Goal: Task Accomplishment & Management: Use online tool/utility

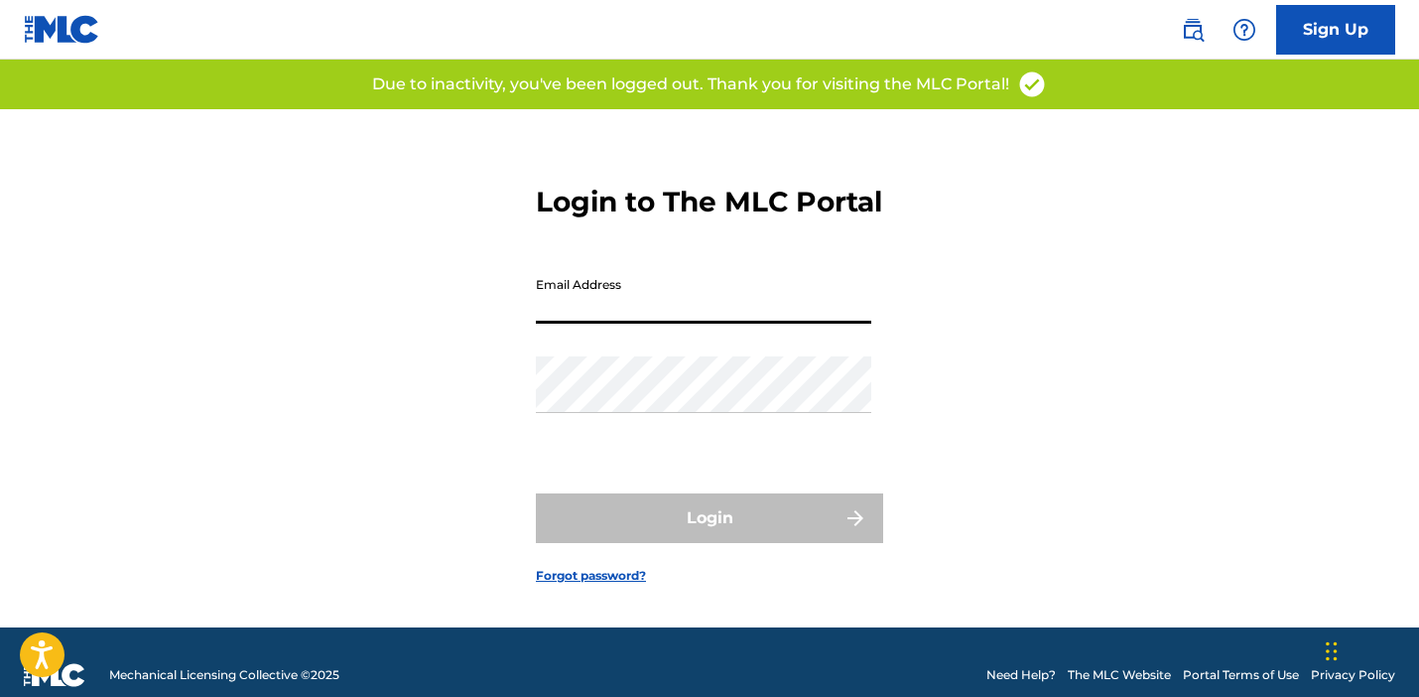
type input "[PERSON_NAME][EMAIL_ADDRESS][DOMAIN_NAME]"
click at [710, 541] on button "Login" at bounding box center [709, 518] width 347 height 50
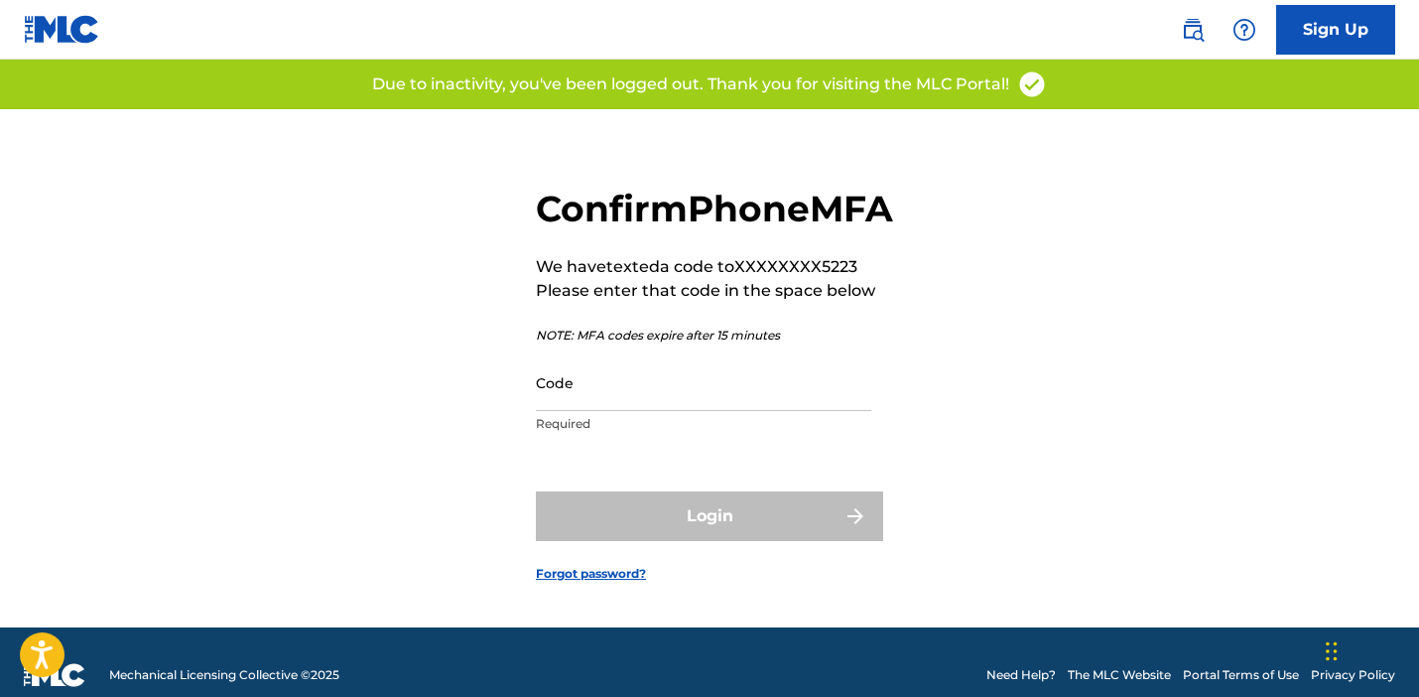
click at [595, 411] on input "Code" at bounding box center [704, 382] width 336 height 57
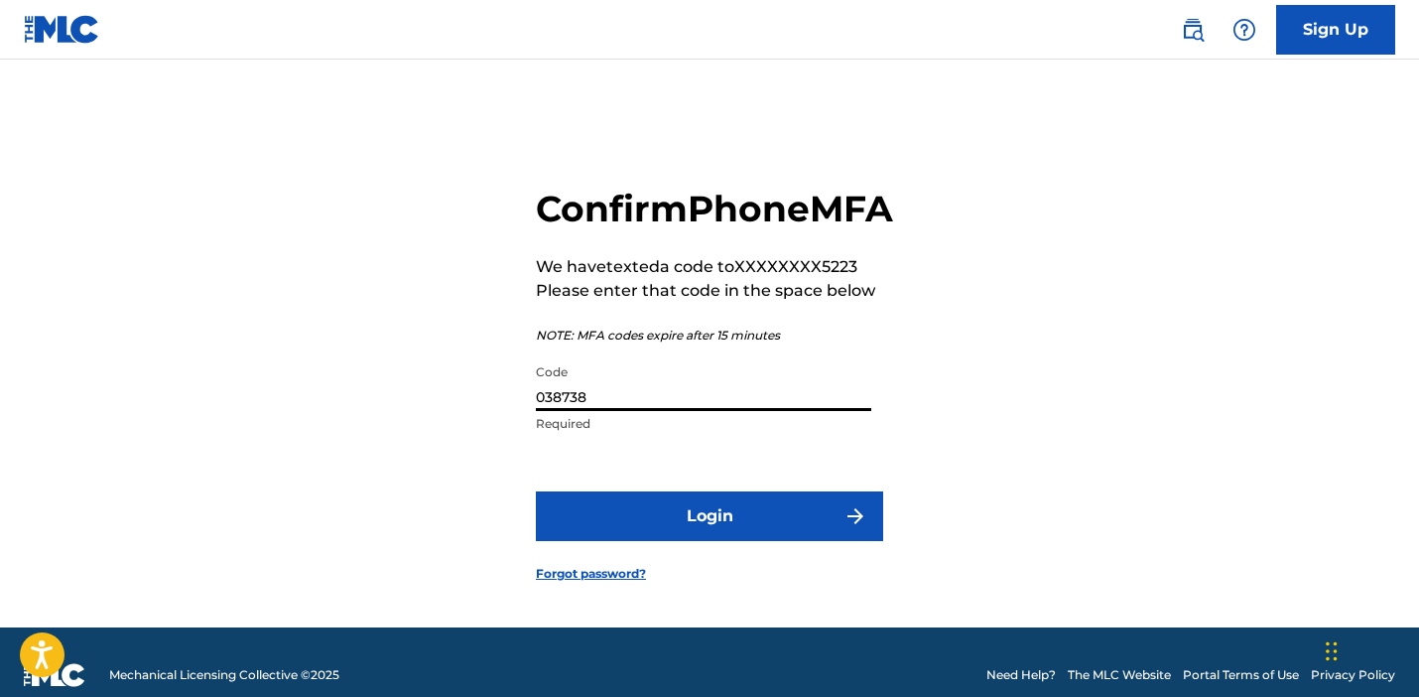
type input "038738"
click at [614, 537] on button "Login" at bounding box center [709, 516] width 347 height 50
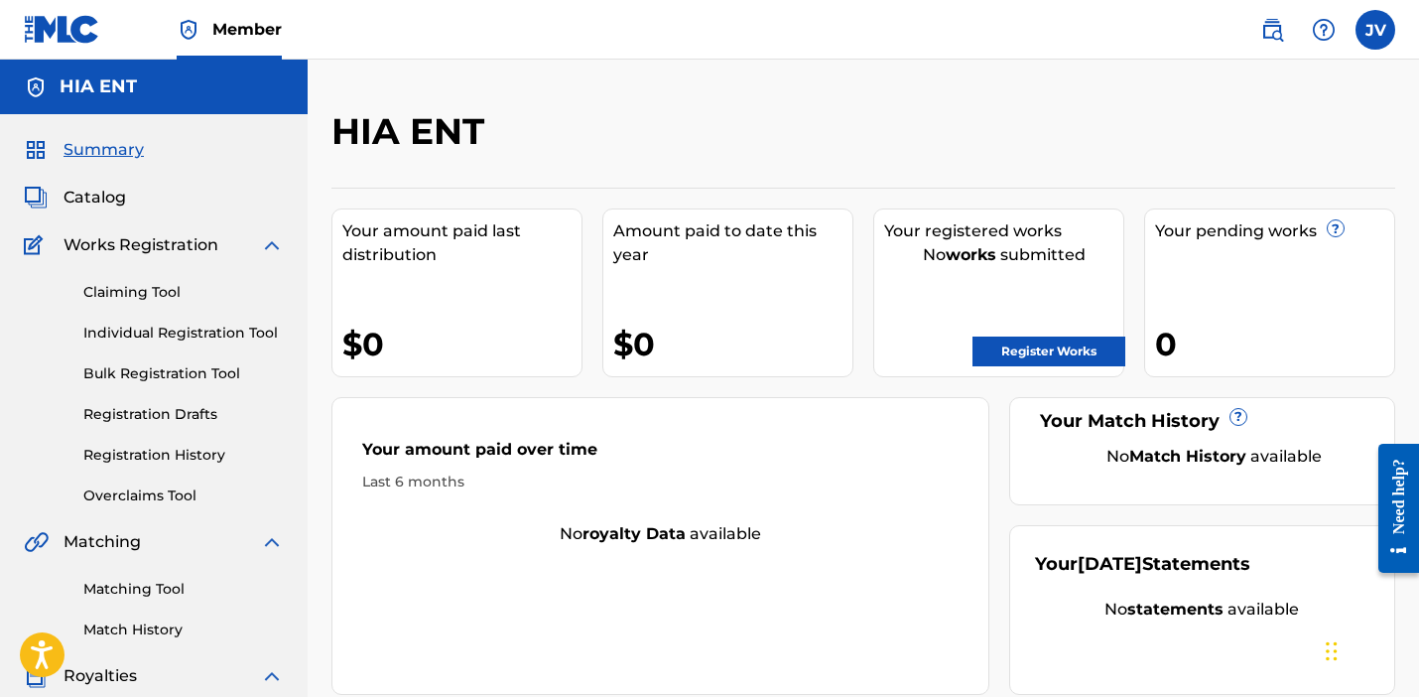
click at [178, 460] on link "Registration History" at bounding box center [183, 455] width 201 height 21
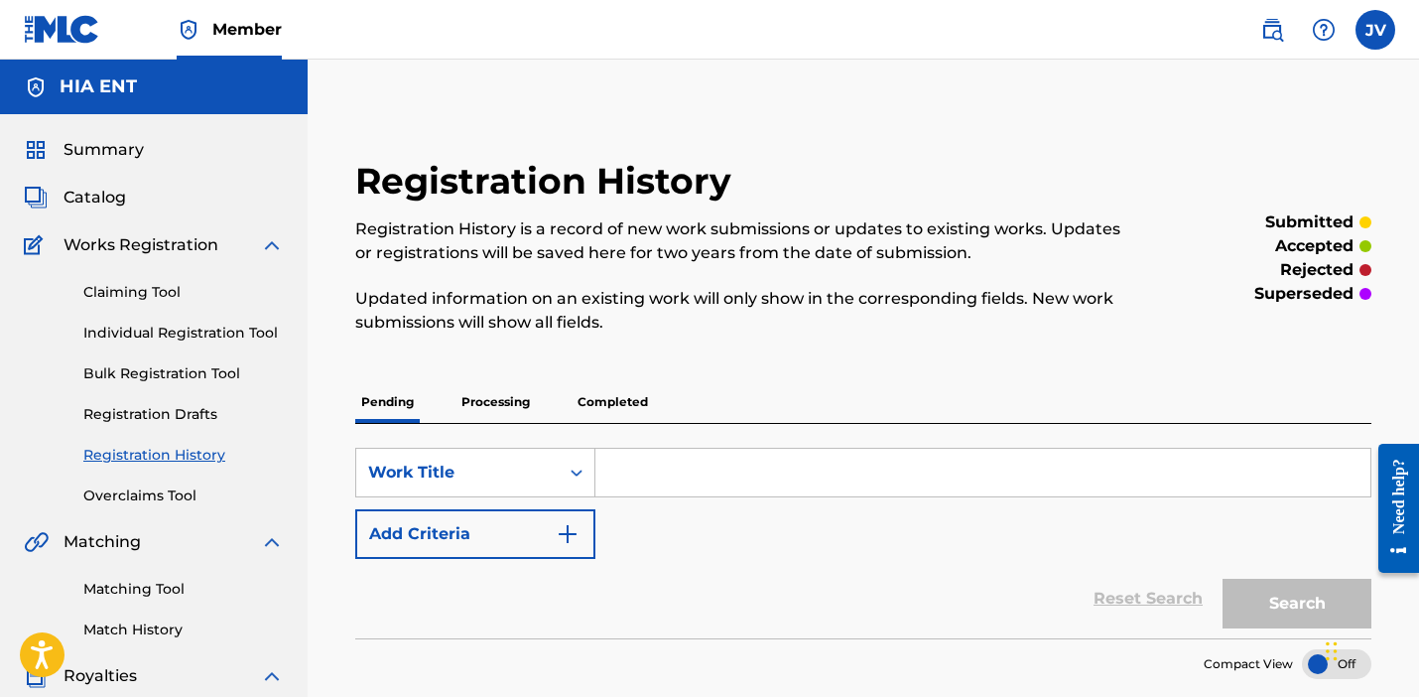
click at [602, 397] on p "Completed" at bounding box center [613, 402] width 82 height 42
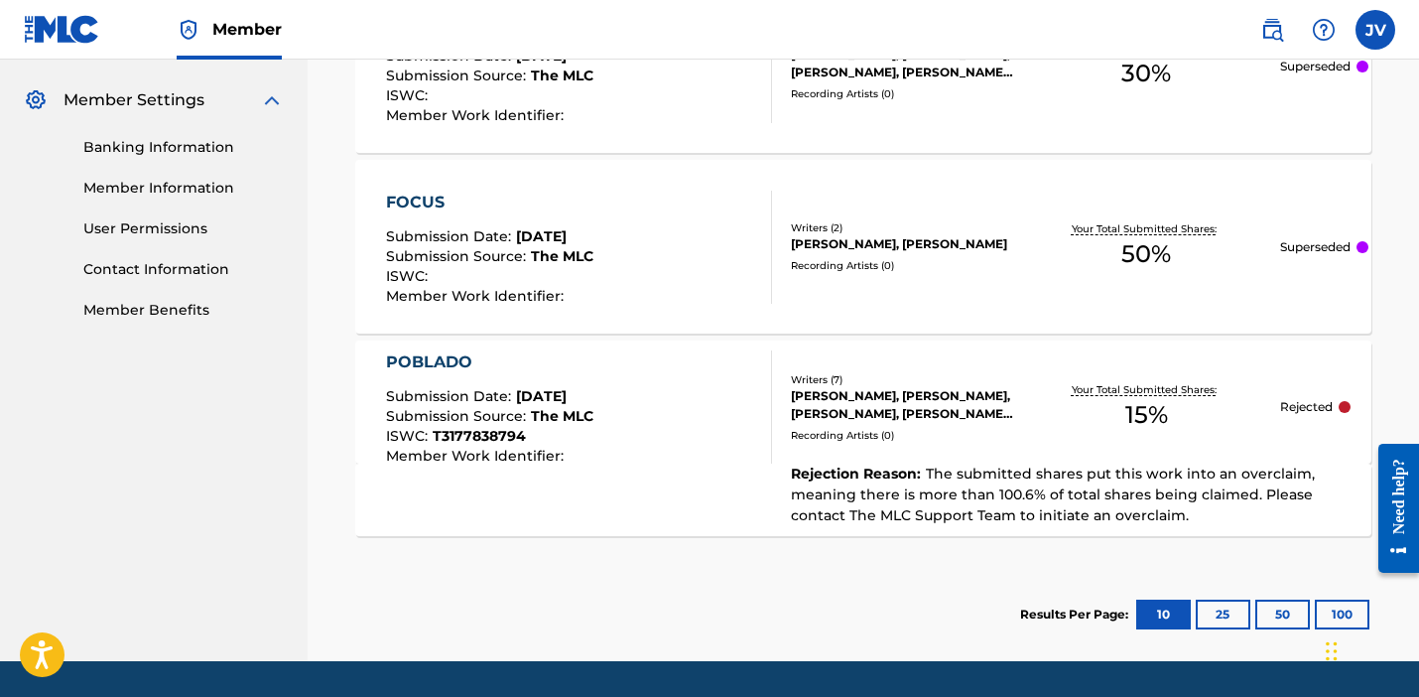
scroll to position [800, 0]
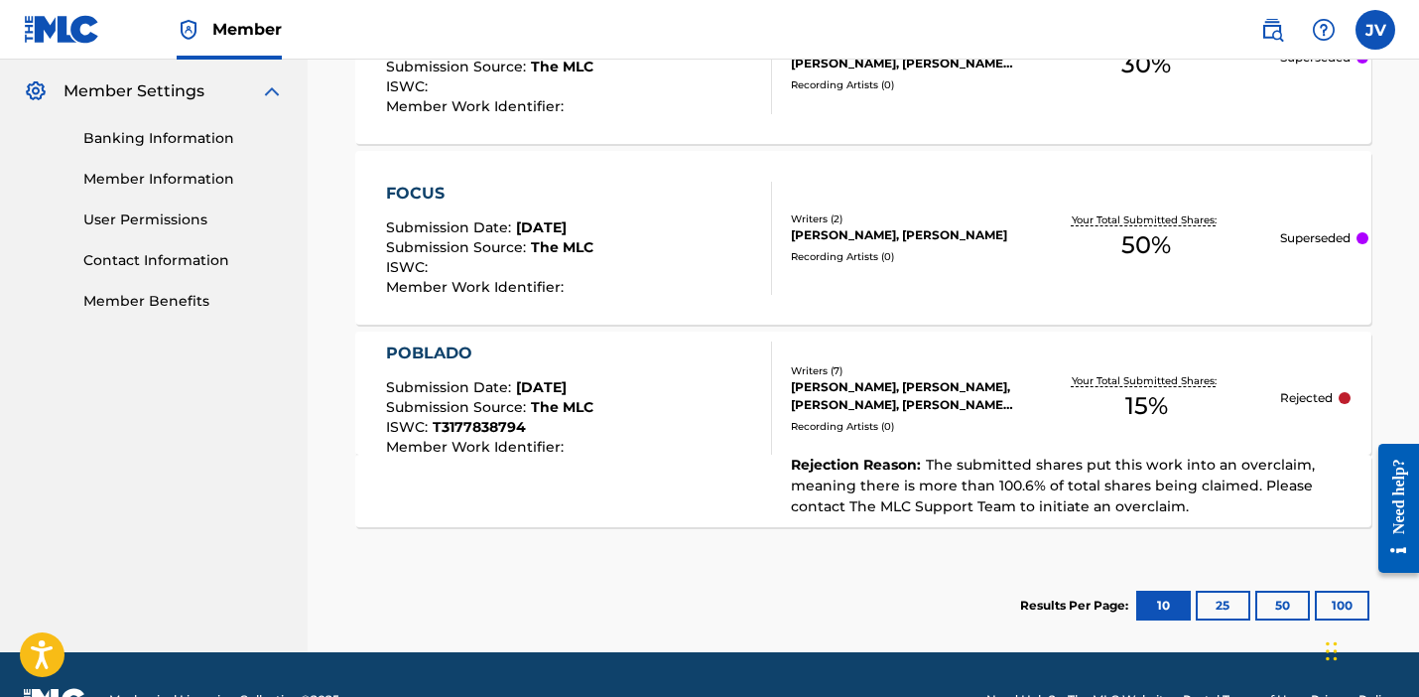
click at [1219, 595] on button "25" at bounding box center [1223, 606] width 55 height 30
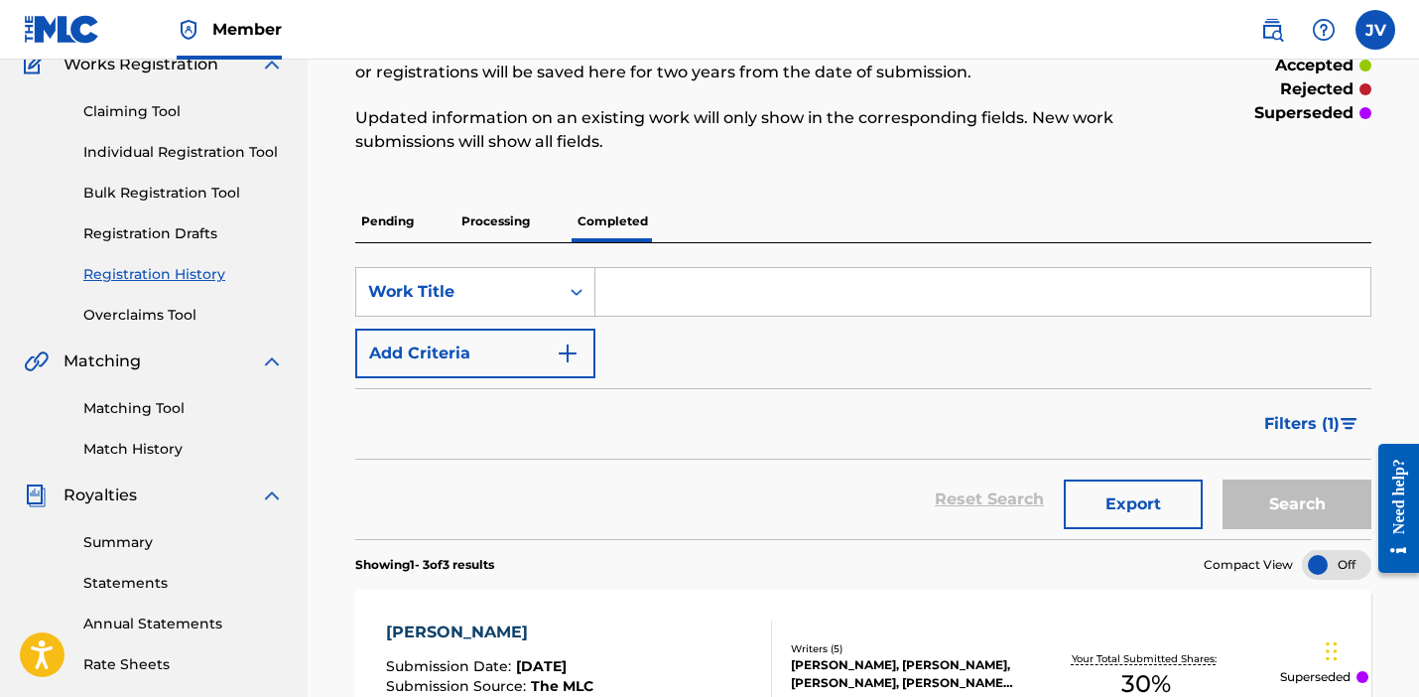
scroll to position [176, 0]
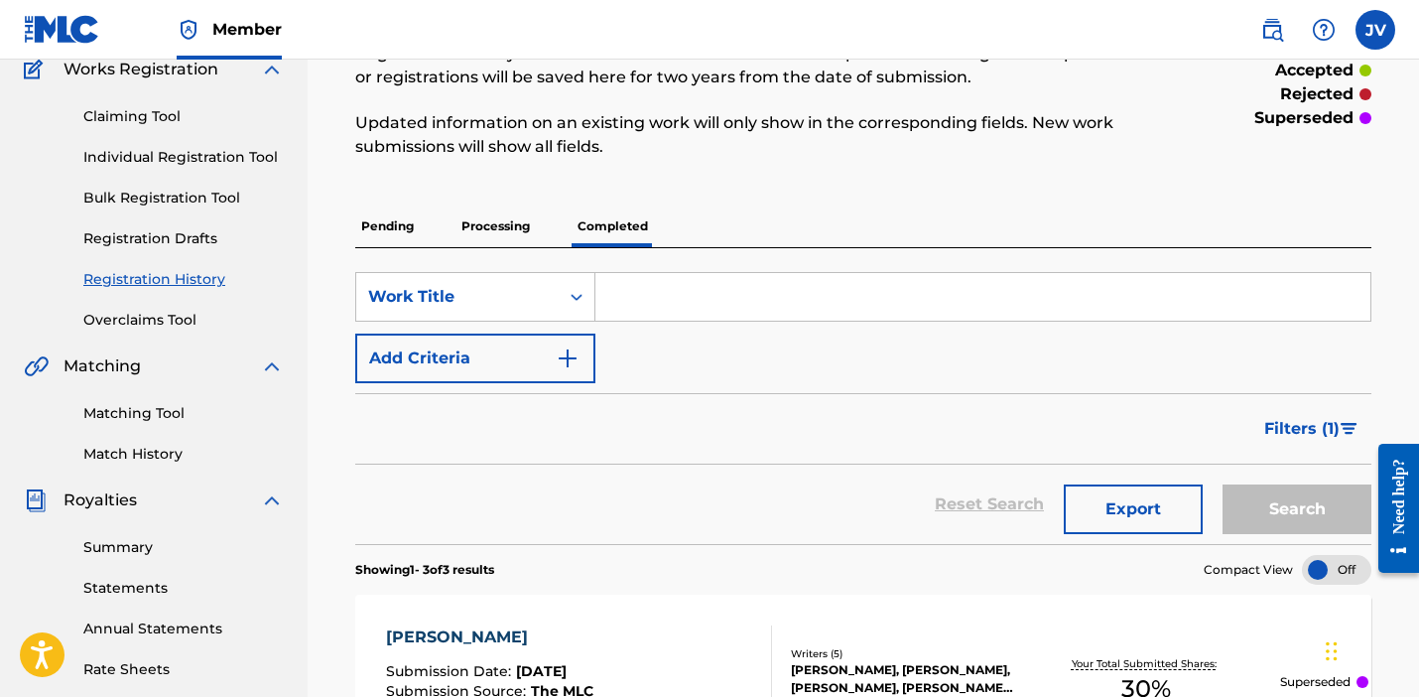
click at [520, 233] on p "Processing" at bounding box center [496, 226] width 80 height 42
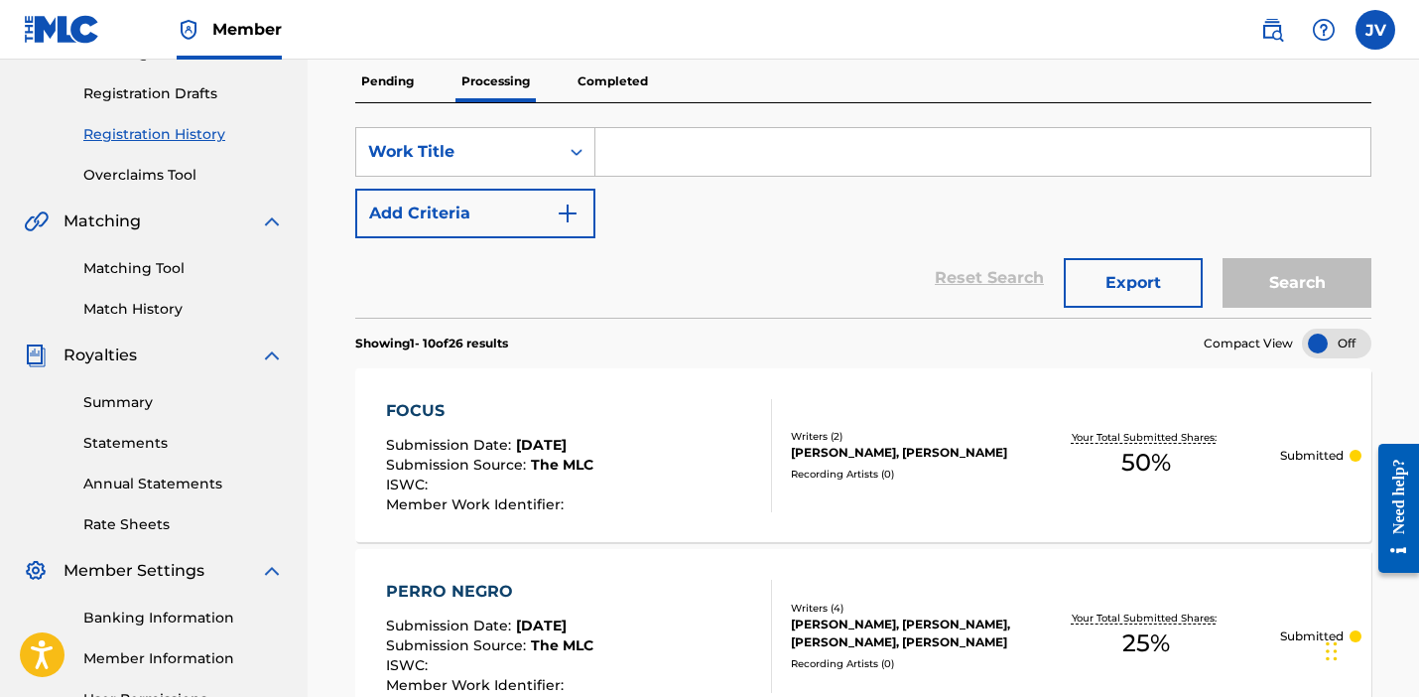
scroll to position [322, 0]
click at [590, 82] on p "Completed" at bounding box center [613, 81] width 82 height 42
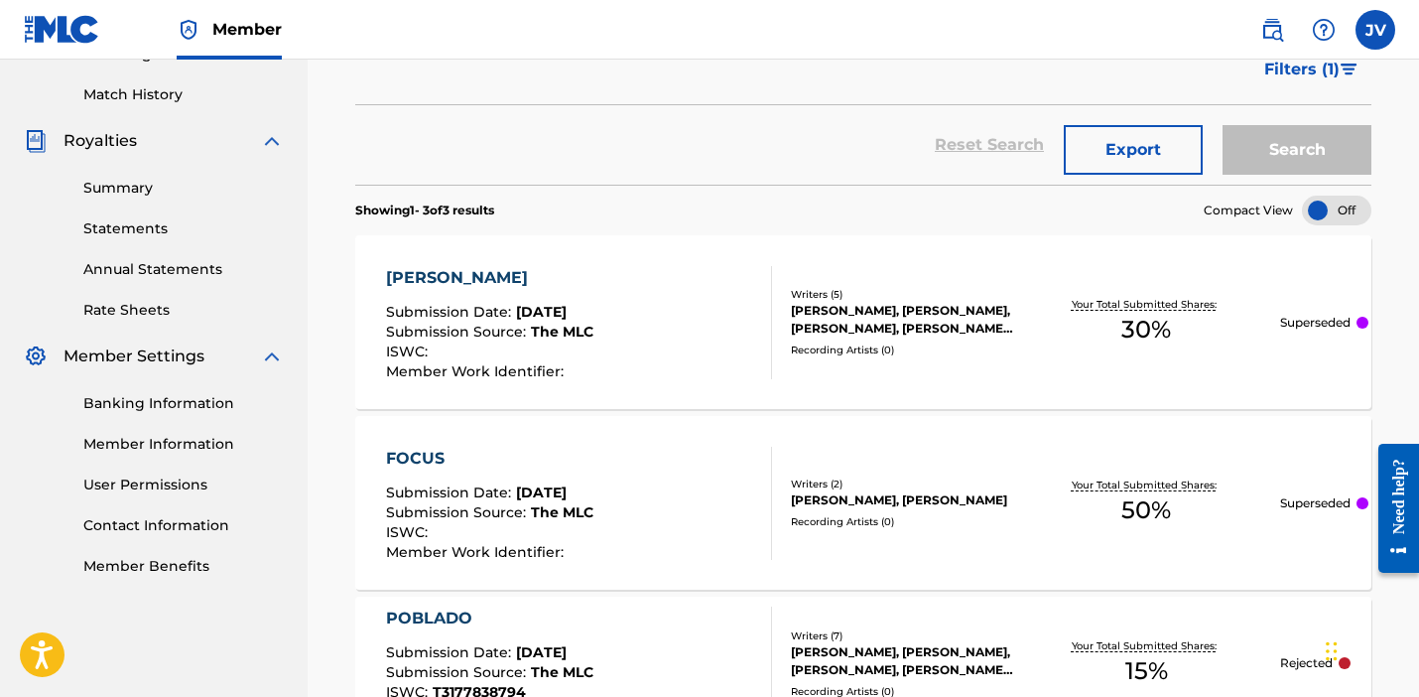
scroll to position [544, 0]
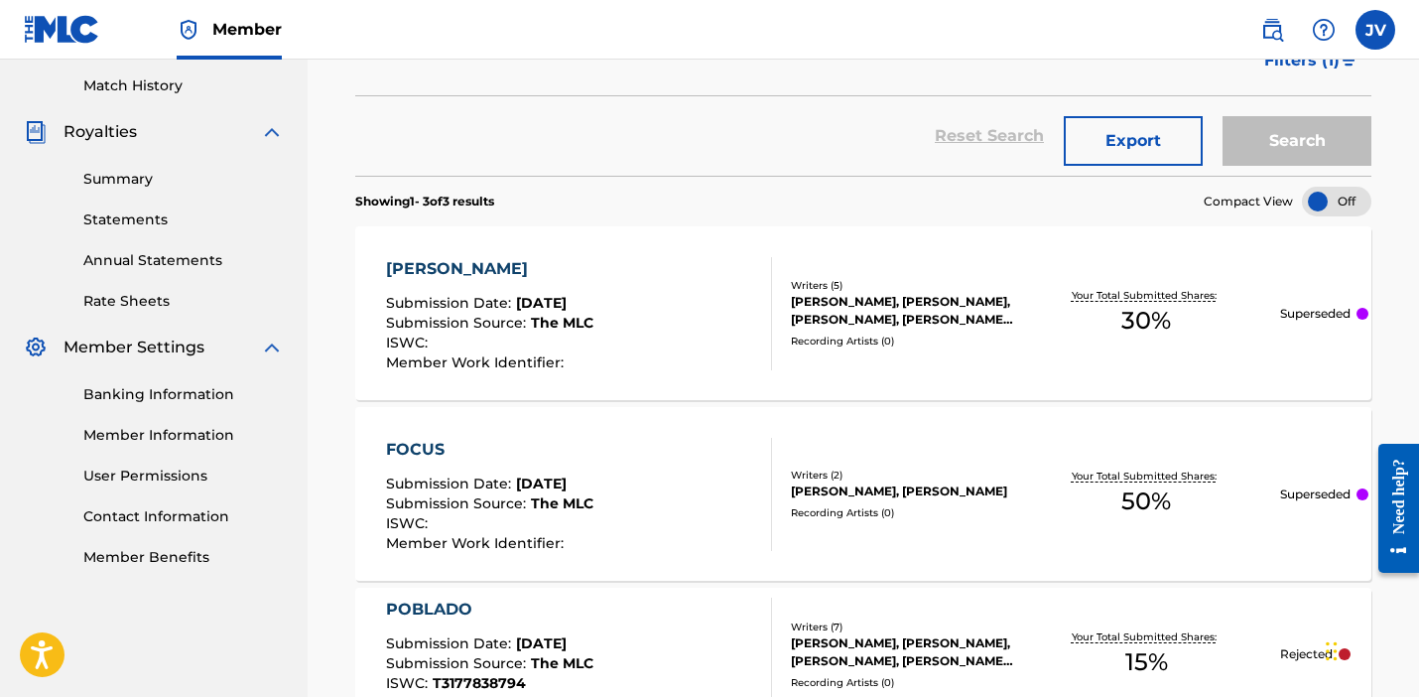
click at [481, 299] on span "Submission Date :" at bounding box center [451, 303] width 130 height 18
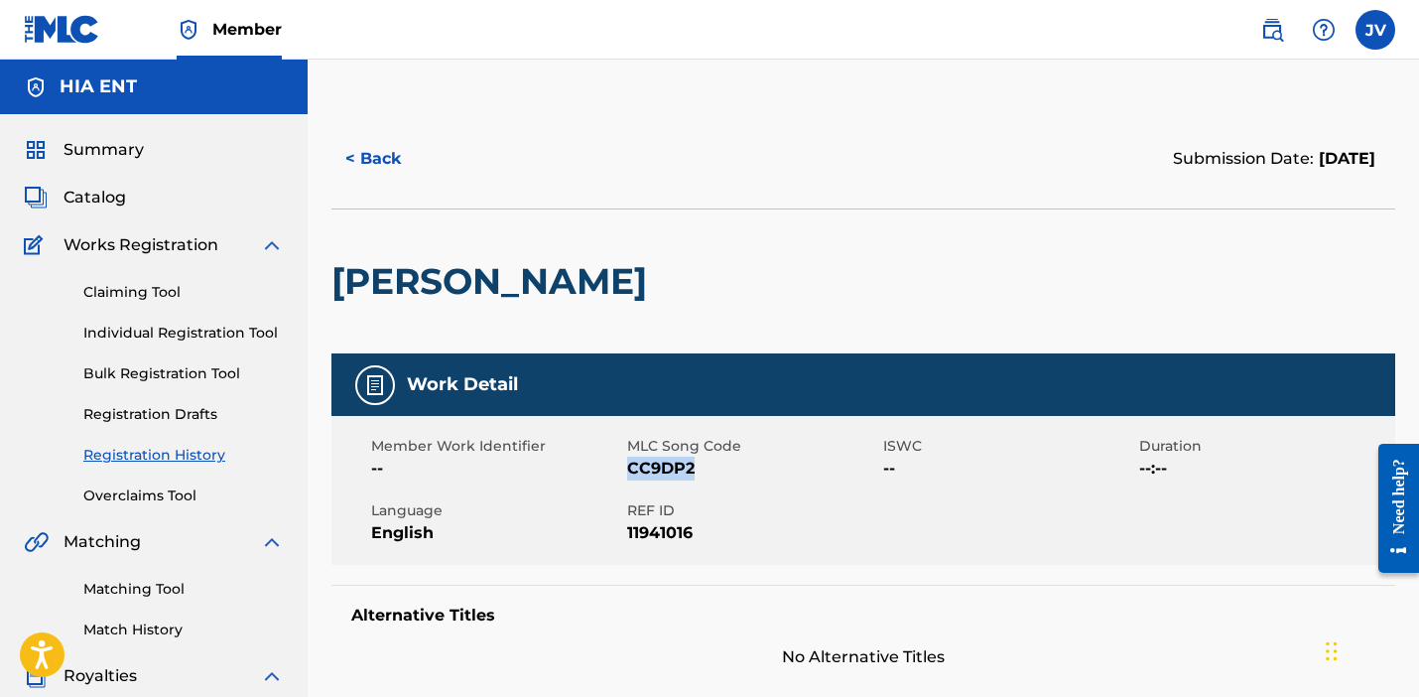
drag, startPoint x: 706, startPoint y: 464, endPoint x: 627, endPoint y: 469, distance: 78.6
click at [627, 469] on span "CC9DP2" at bounding box center [752, 469] width 251 height 24
copy span "CC9DP2"
click at [122, 291] on link "Claiming Tool" at bounding box center [183, 292] width 201 height 21
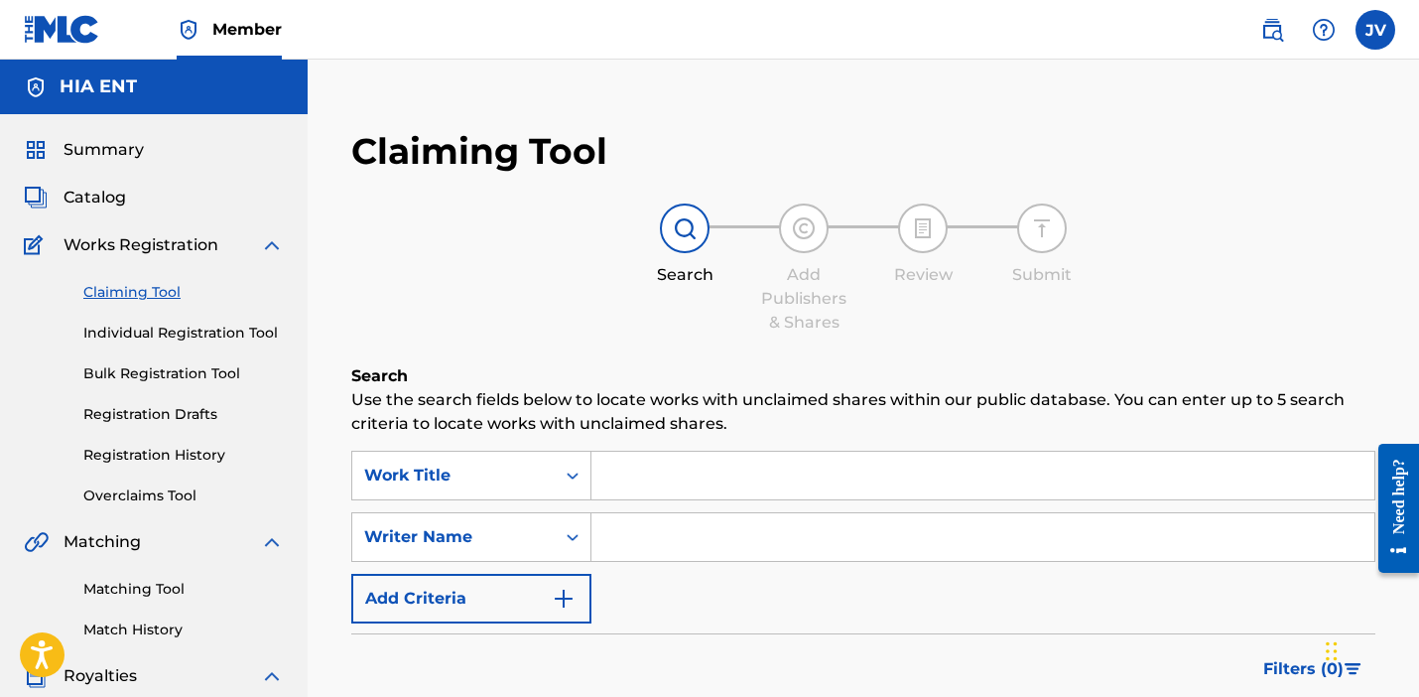
click at [666, 471] on input "Search Form" at bounding box center [983, 476] width 783 height 48
click at [563, 473] on div "Work Title" at bounding box center [471, 476] width 240 height 50
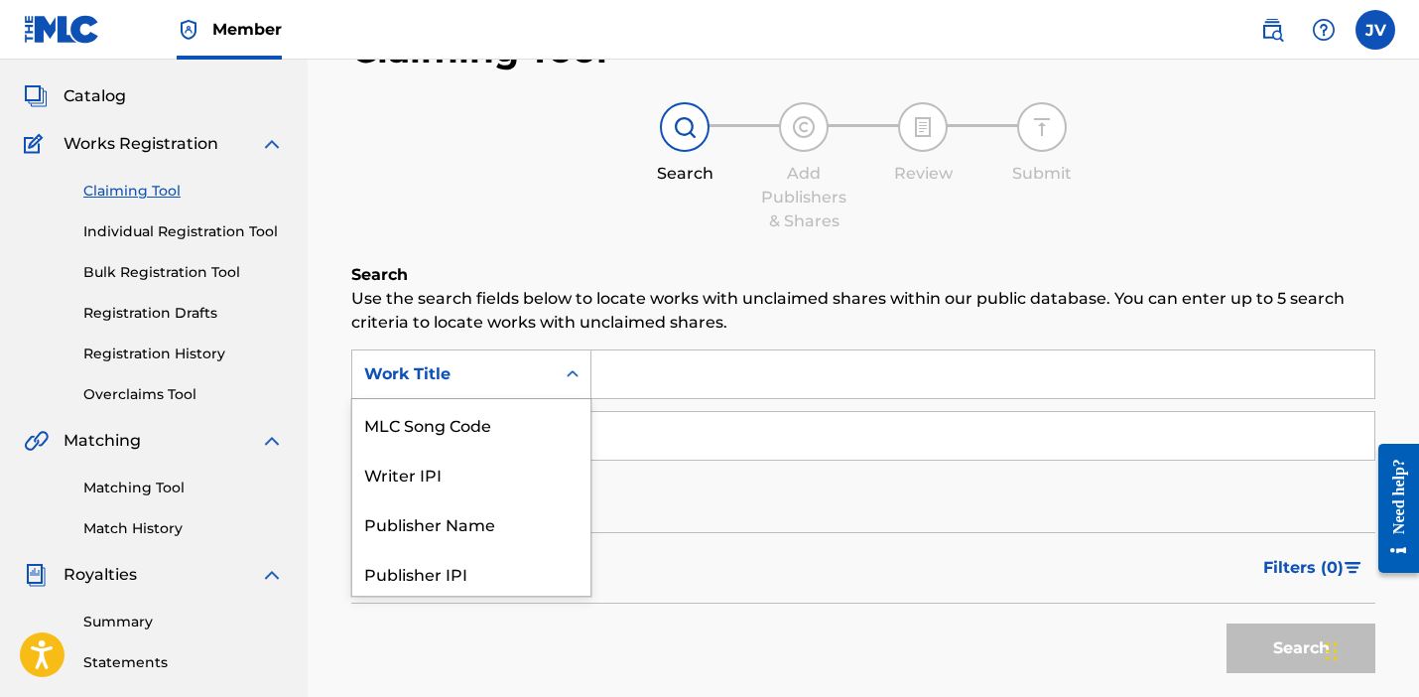
scroll to position [102, 0]
drag, startPoint x: 465, startPoint y: 537, endPoint x: 471, endPoint y: 412, distance: 125.2
click at [471, 412] on div "ISWC MLC Song Code Writer IPI Publisher Name Publisher IPI MLC Publisher Number…" at bounding box center [471, 496] width 238 height 197
click at [471, 412] on div "MLC Song Code" at bounding box center [471, 423] width 238 height 50
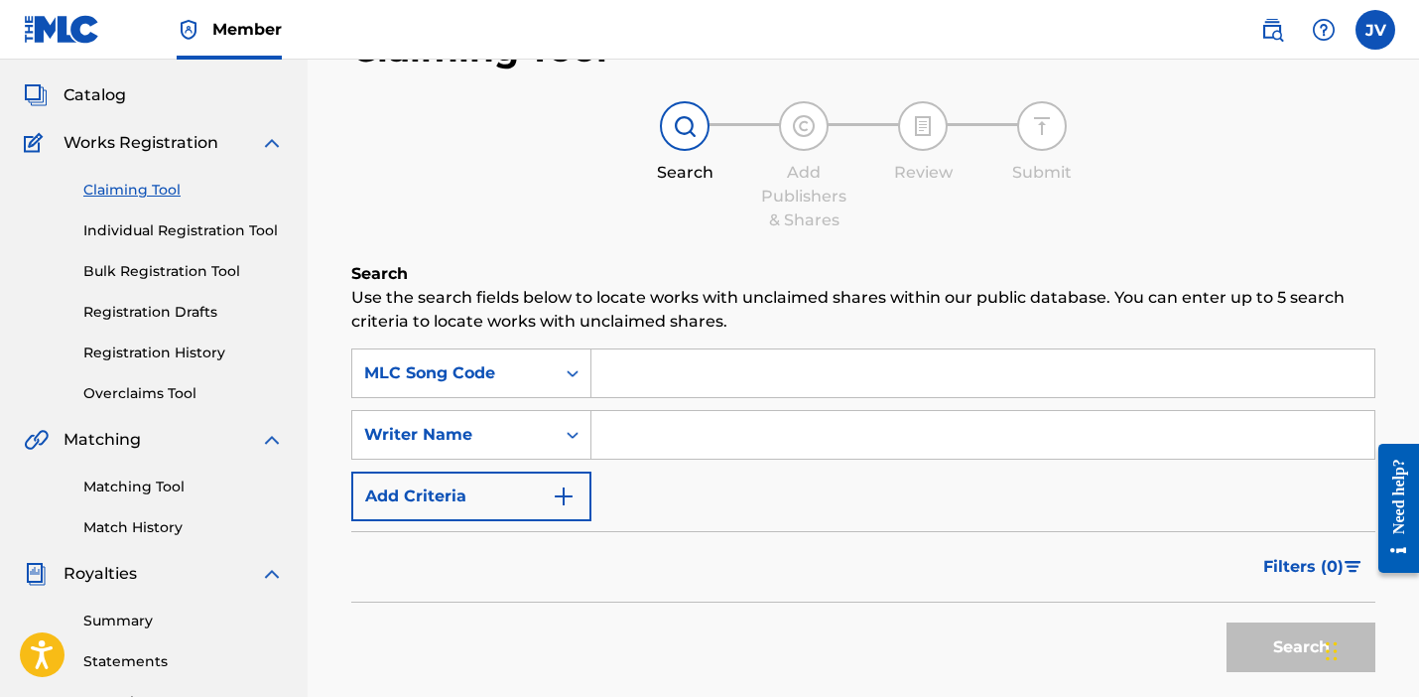
click at [647, 368] on input "Search Form" at bounding box center [983, 373] width 783 height 48
paste input "CC9DP2"
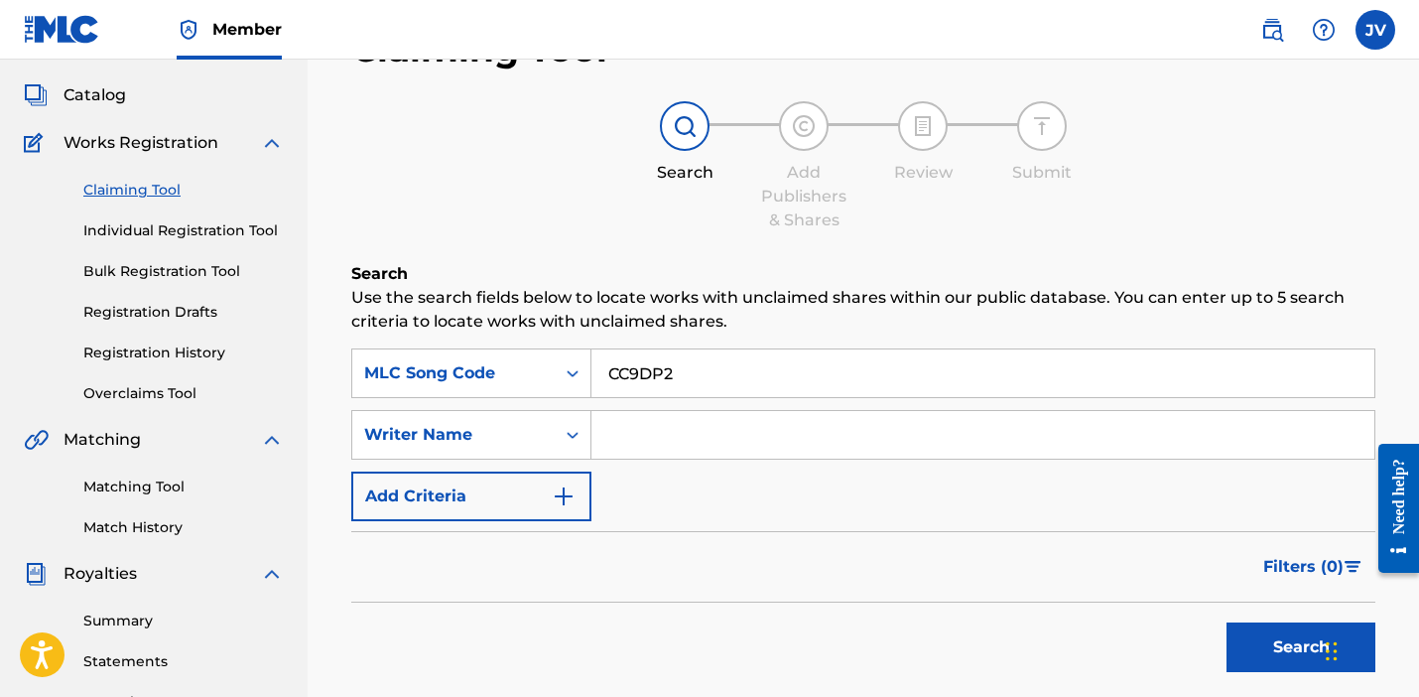
type input "CC9DP2"
click at [1288, 639] on button "Search" at bounding box center [1301, 647] width 149 height 50
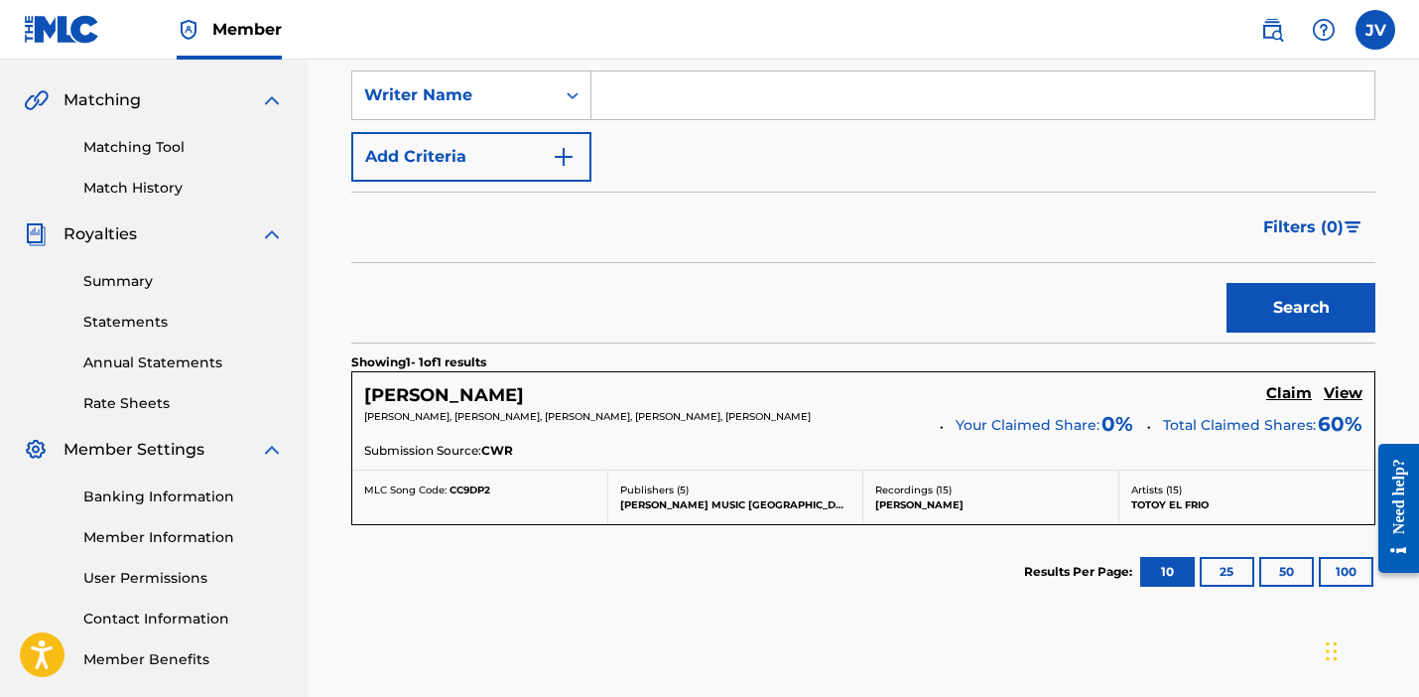
scroll to position [446, 0]
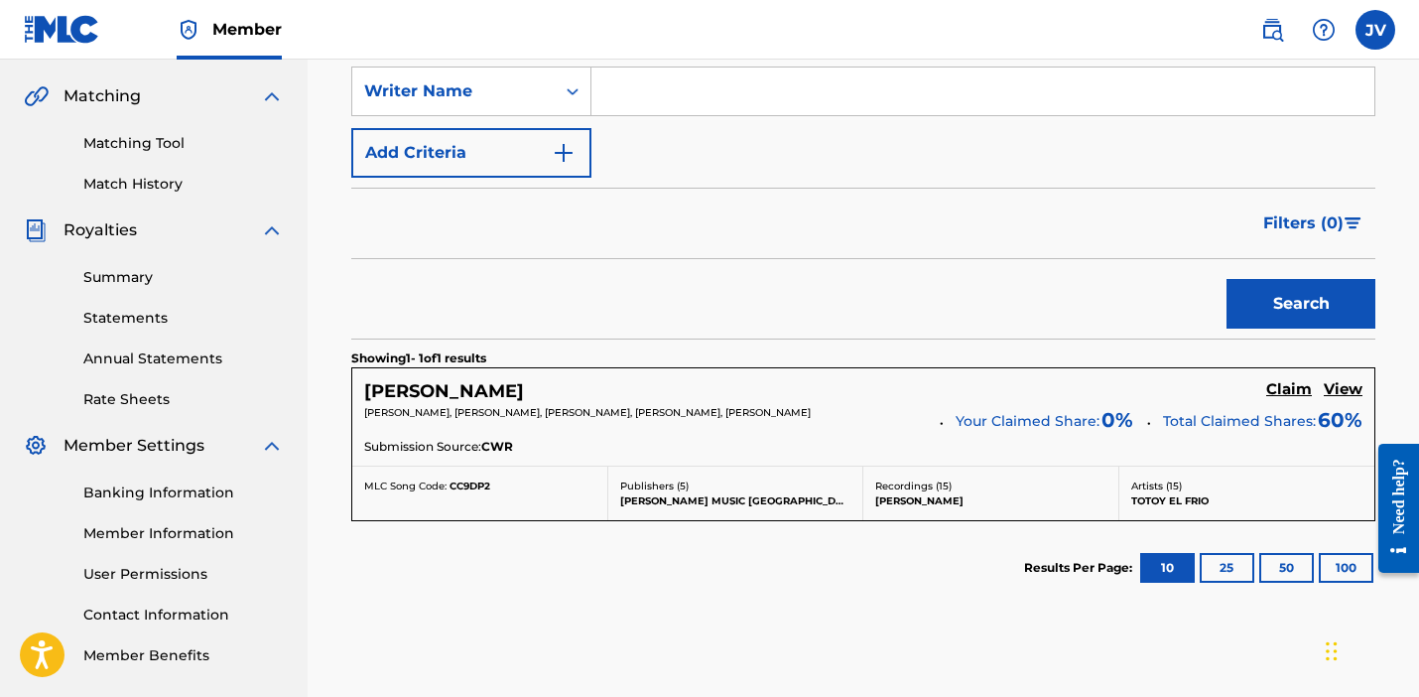
click at [1343, 389] on h5 "View" at bounding box center [1343, 389] width 39 height 19
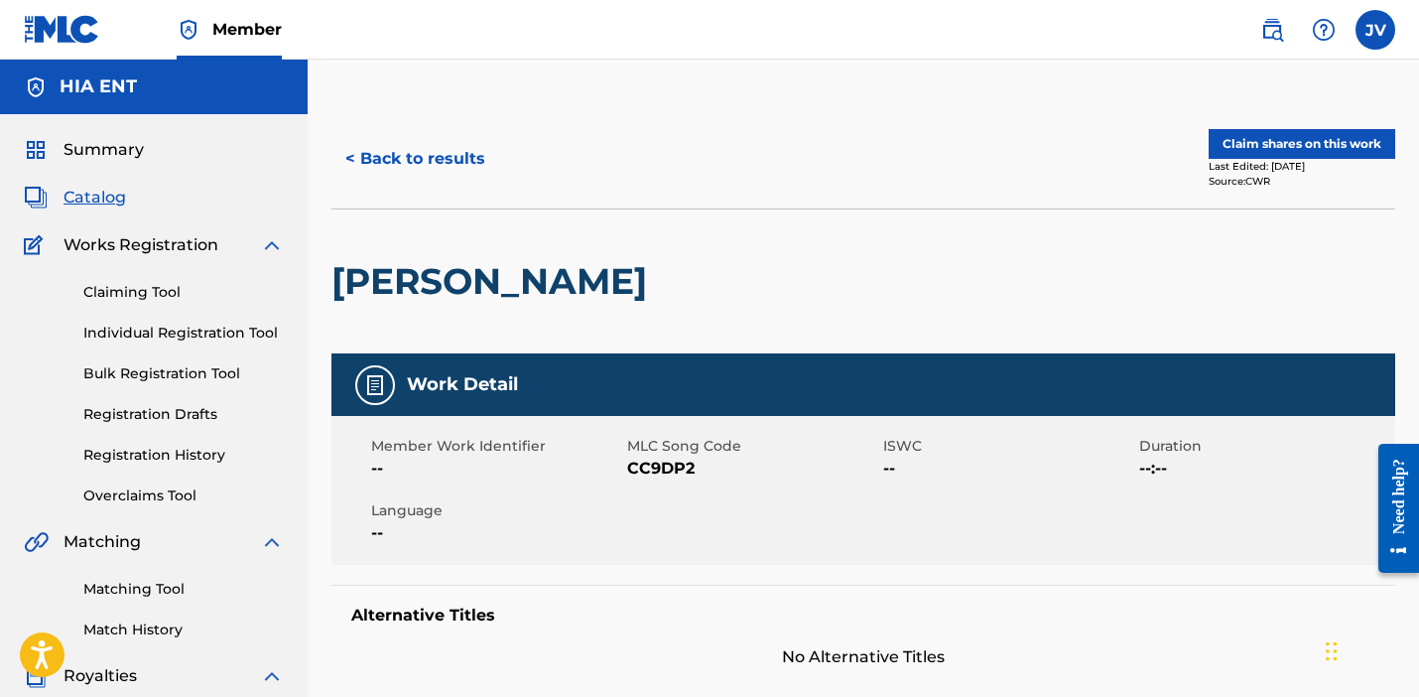
click at [412, 159] on button "< Back to results" at bounding box center [416, 159] width 168 height 50
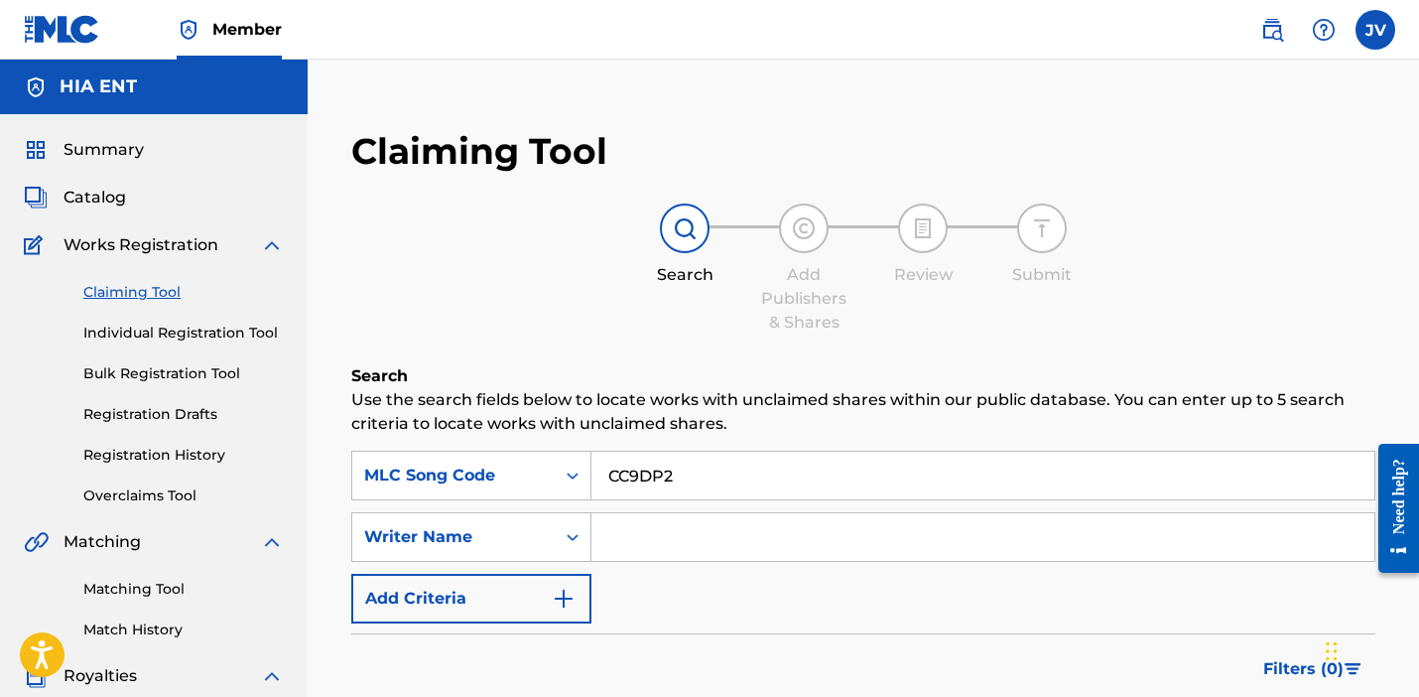
click at [149, 453] on link "Registration History" at bounding box center [183, 455] width 201 height 21
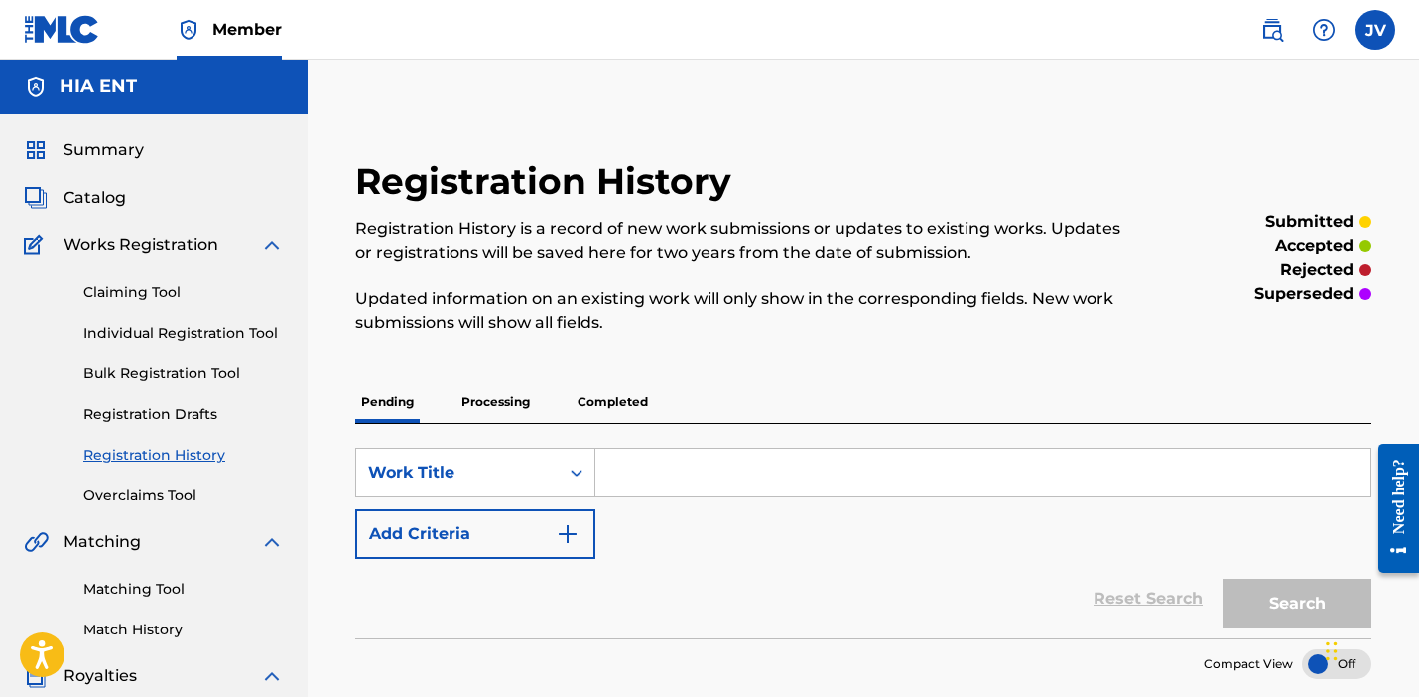
click at [640, 397] on p "Completed" at bounding box center [613, 402] width 82 height 42
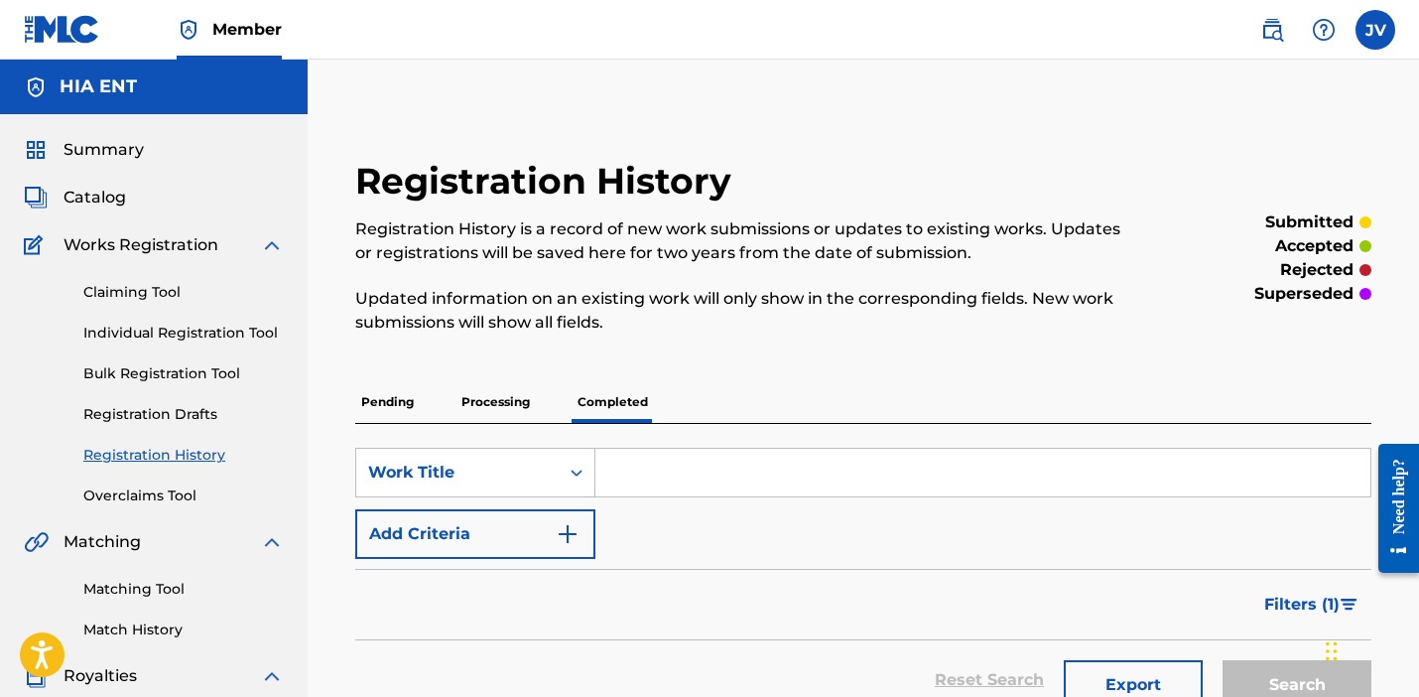
scroll to position [-2, 0]
click at [124, 160] on span "Summary" at bounding box center [104, 150] width 80 height 24
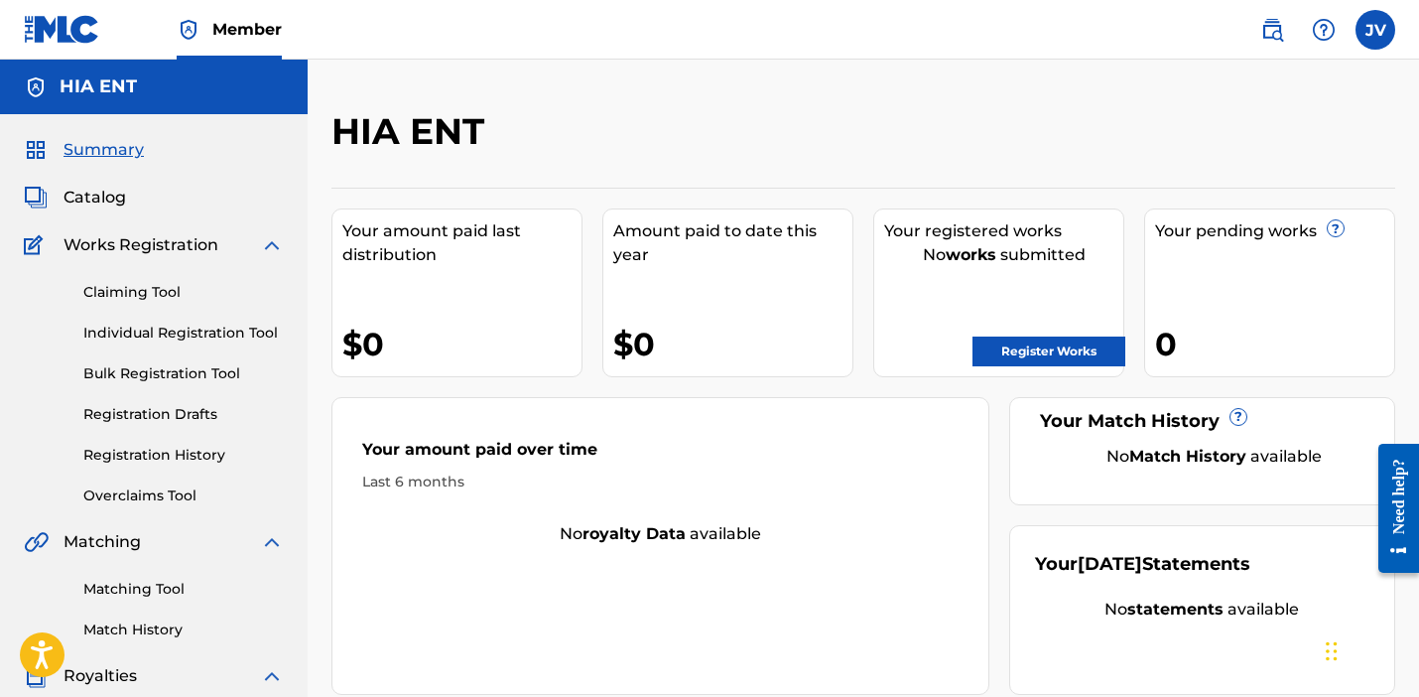
click at [108, 456] on link "Registration History" at bounding box center [183, 455] width 201 height 21
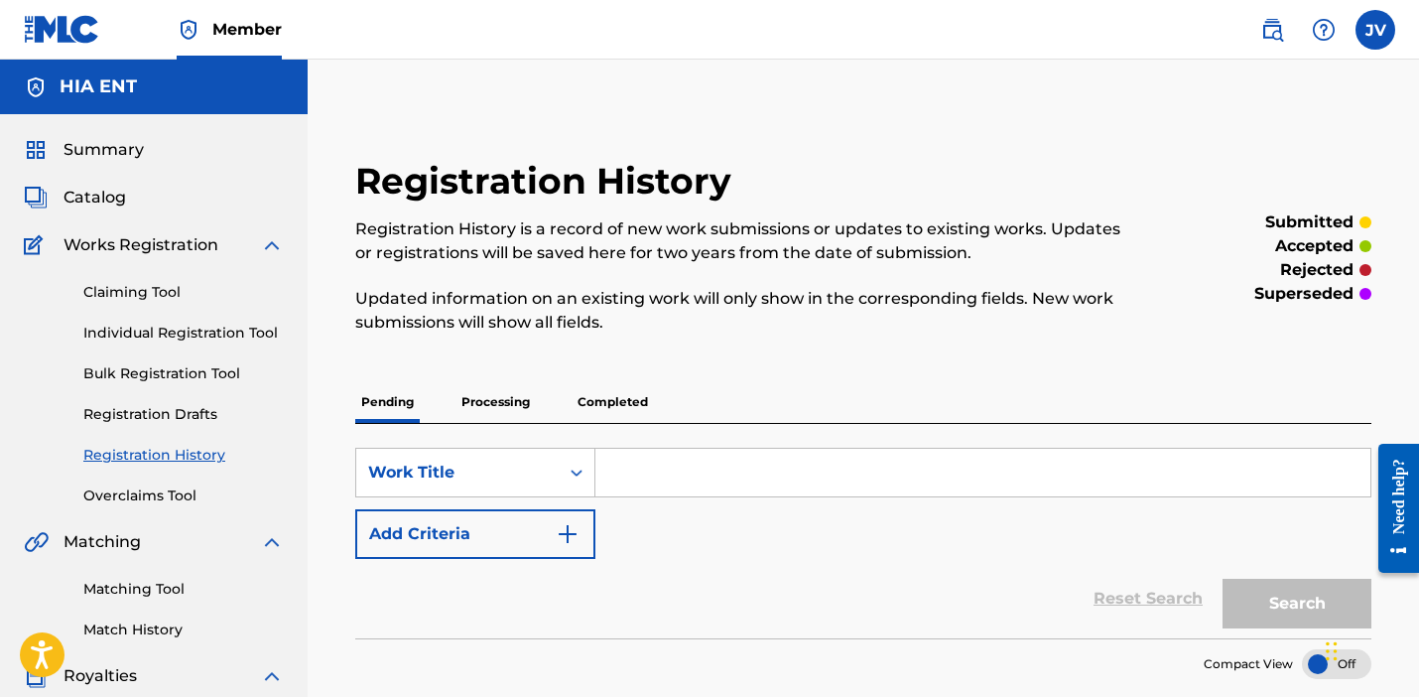
click at [481, 401] on p "Processing" at bounding box center [496, 402] width 80 height 42
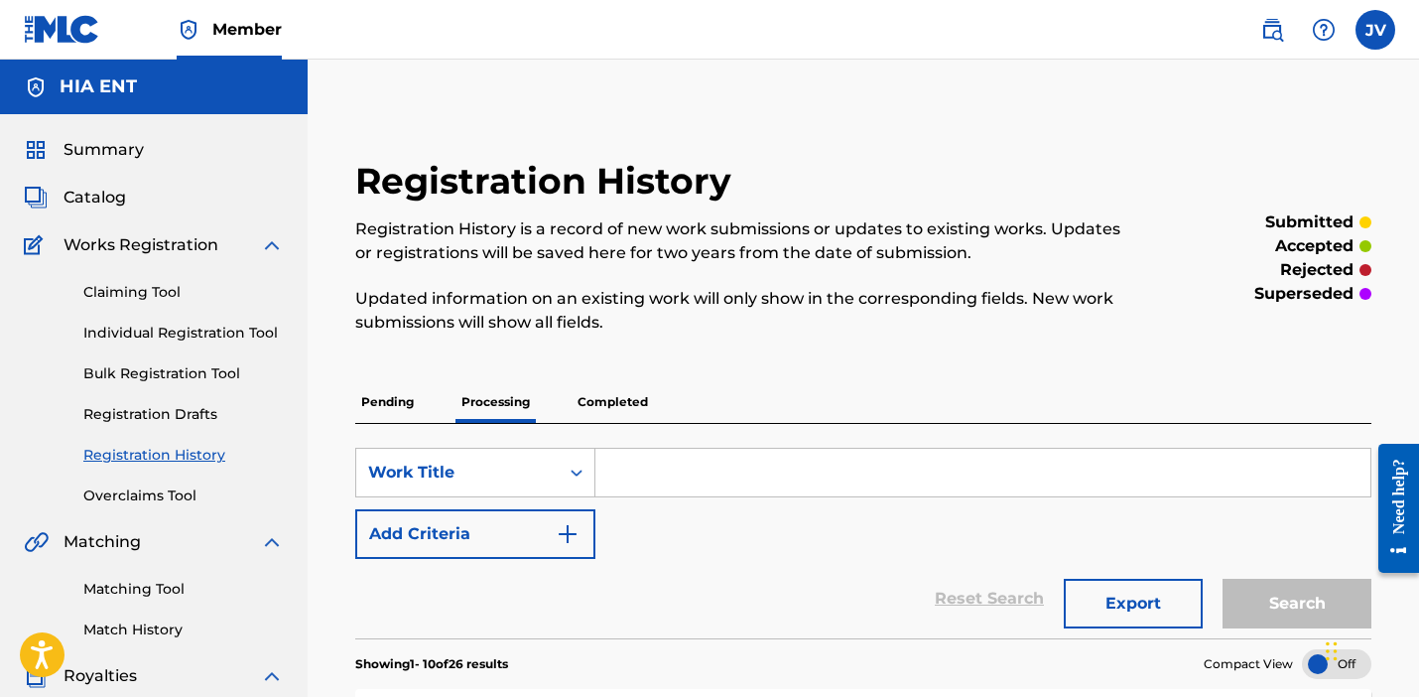
click at [599, 386] on p "Completed" at bounding box center [613, 402] width 82 height 42
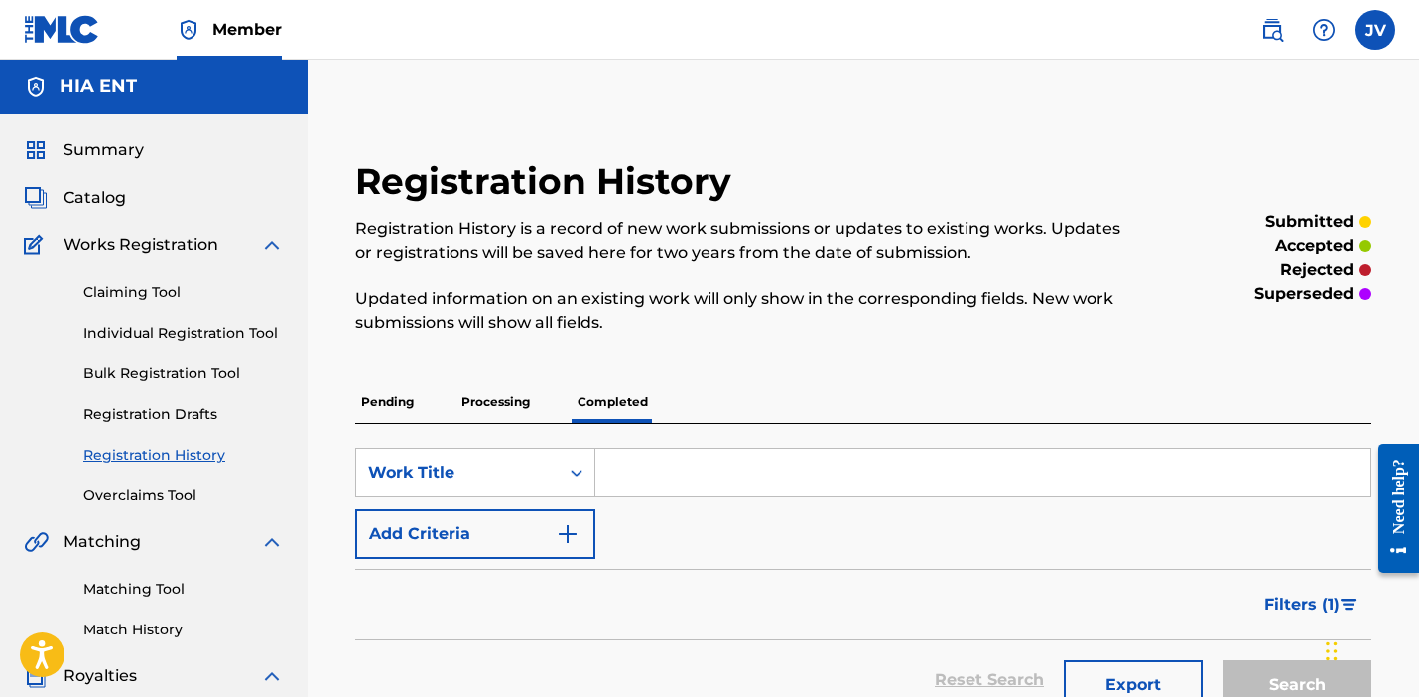
click at [100, 148] on span "Summary" at bounding box center [104, 150] width 80 height 24
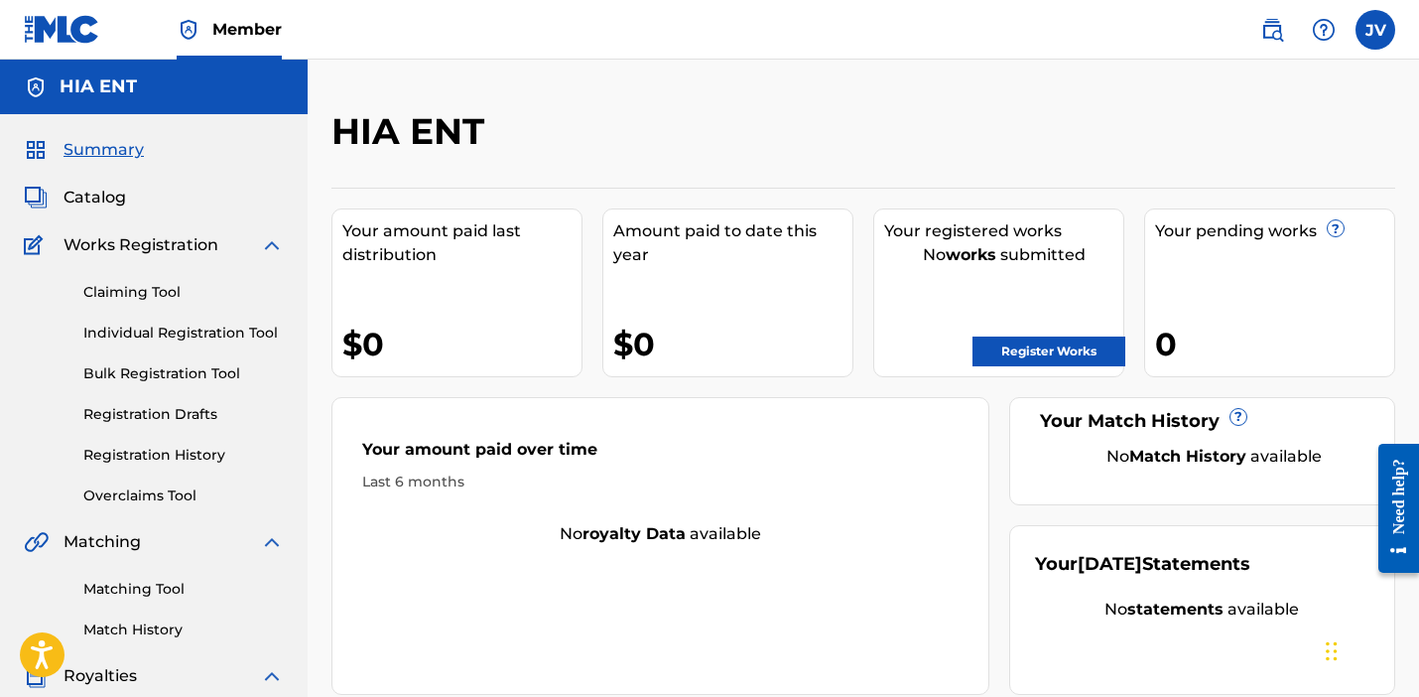
click at [160, 456] on link "Registration History" at bounding box center [183, 455] width 201 height 21
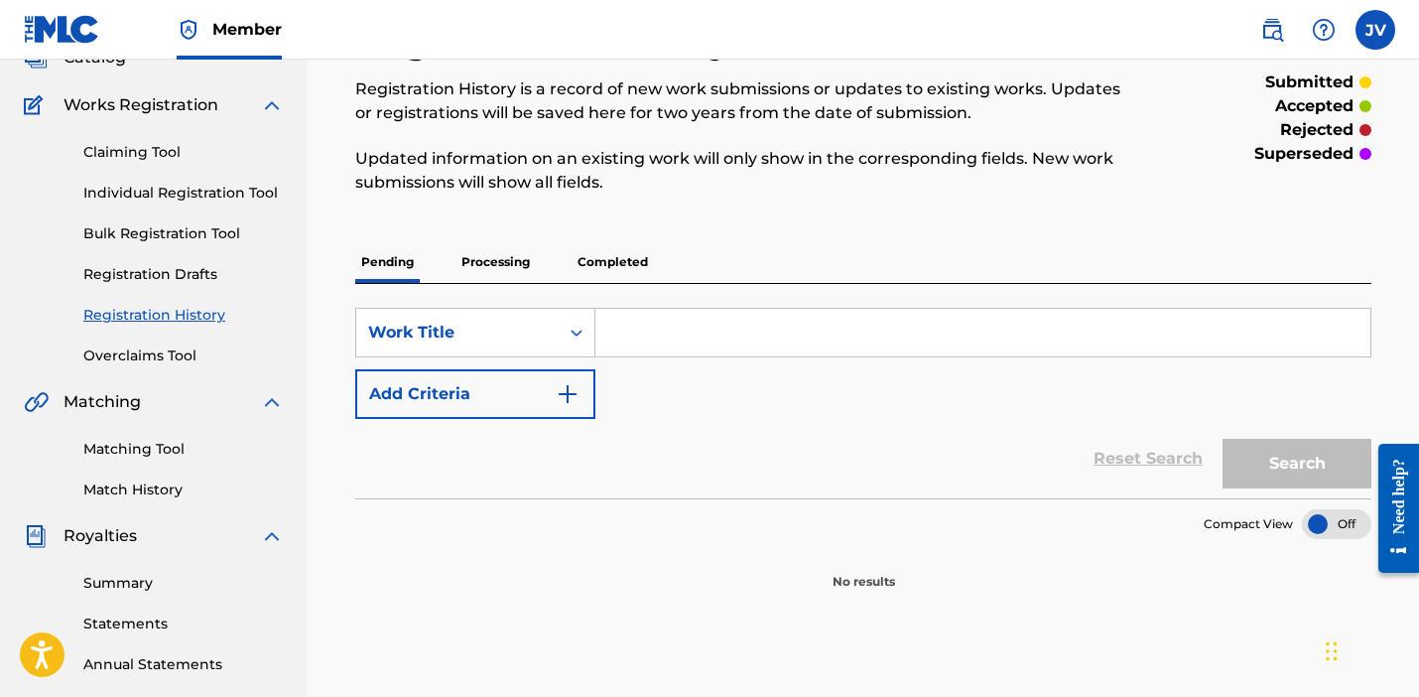
scroll to position [144, 0]
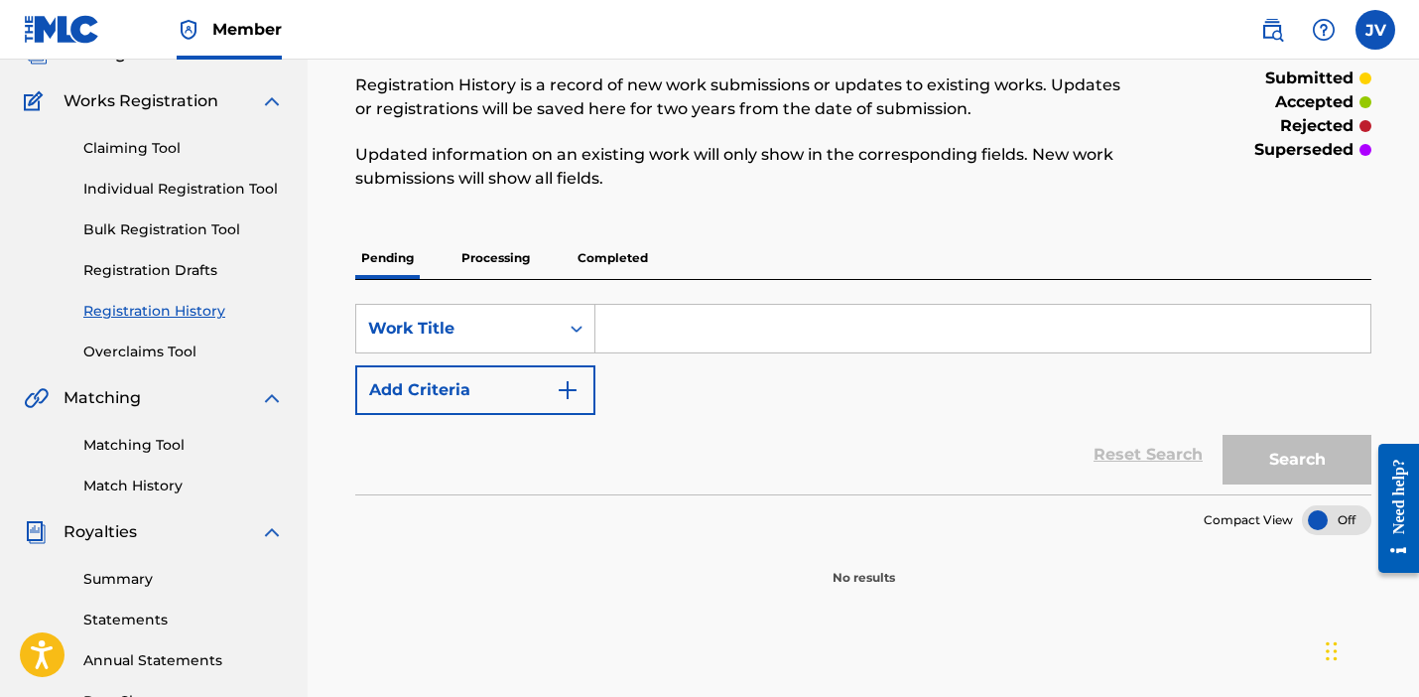
click at [477, 255] on p "Processing" at bounding box center [496, 258] width 80 height 42
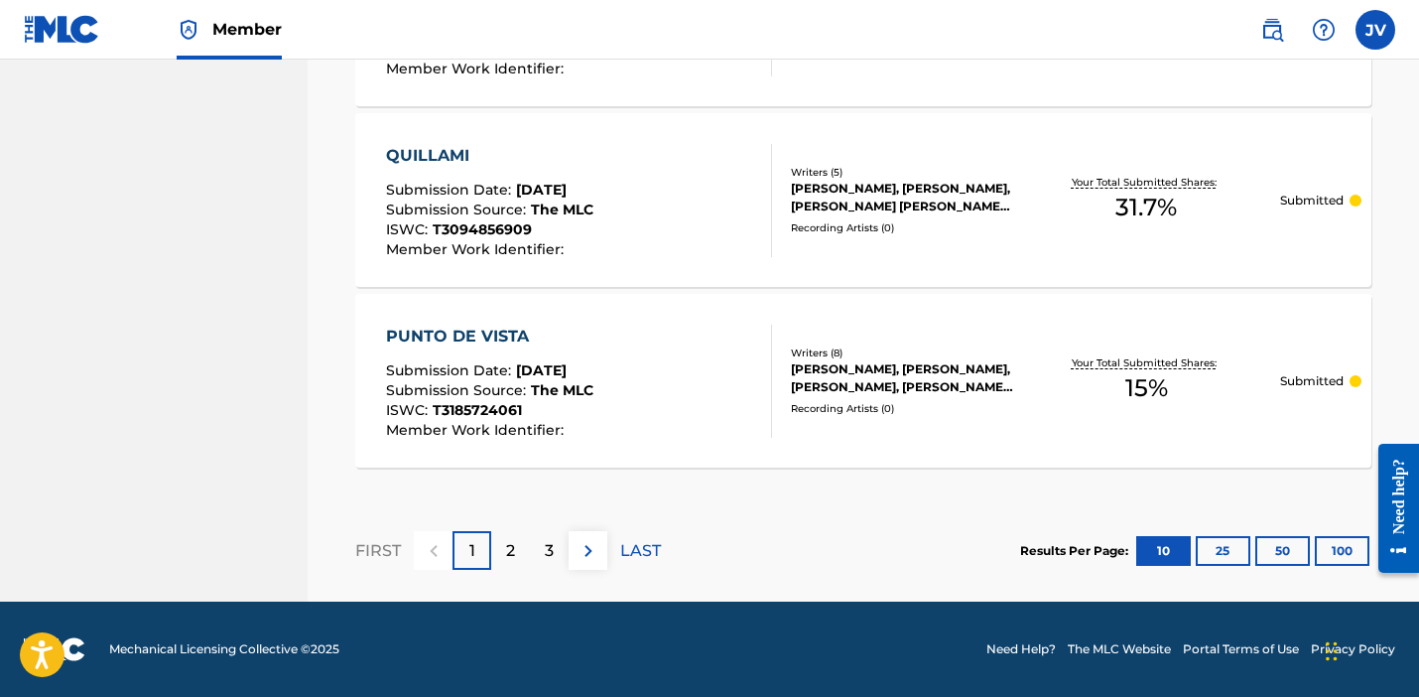
scroll to position [2021, 0]
click at [1341, 549] on button "100" at bounding box center [1342, 551] width 55 height 30
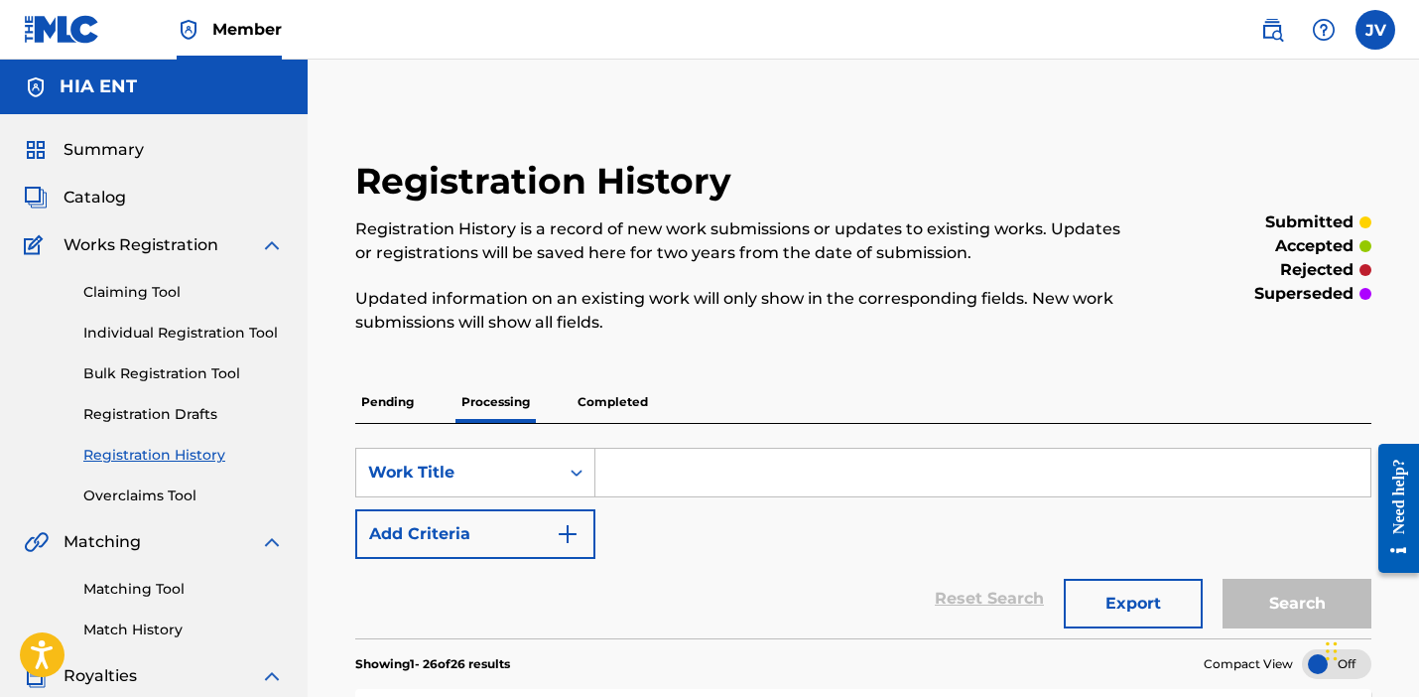
scroll to position [0, 0]
click at [616, 404] on p "Completed" at bounding box center [613, 402] width 82 height 42
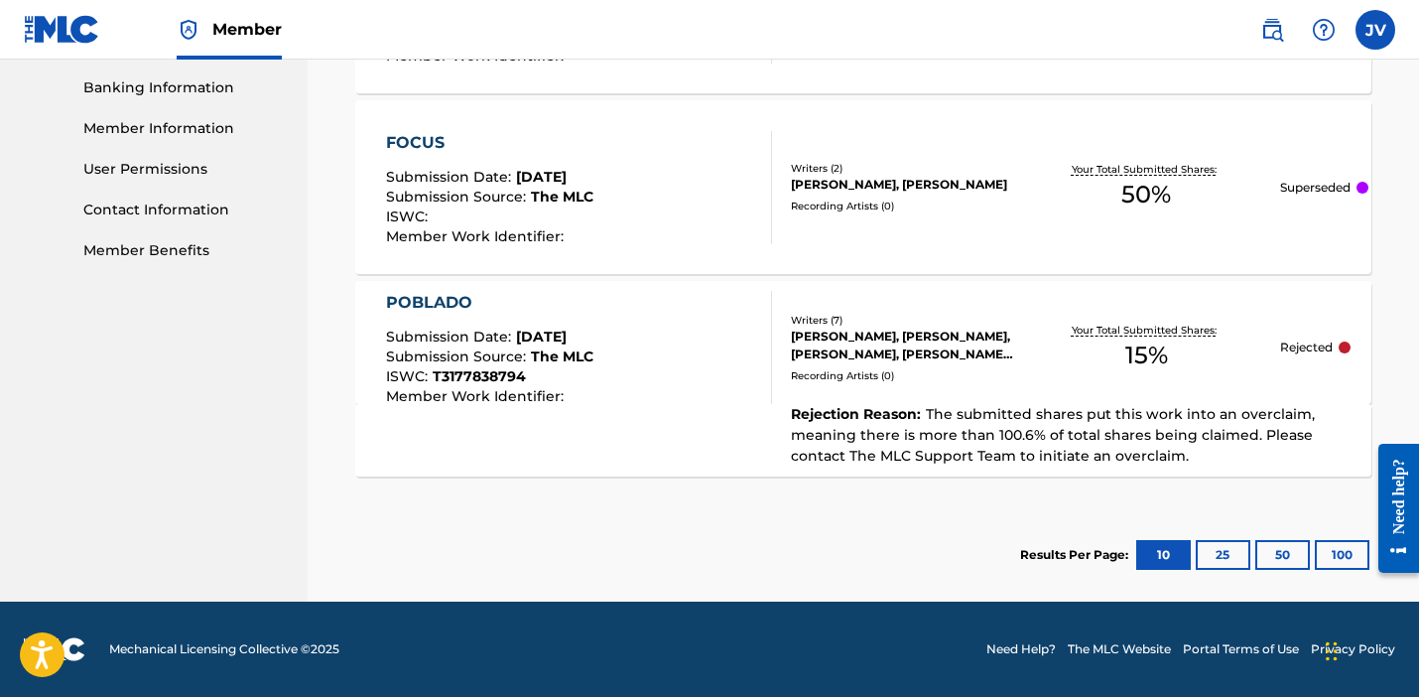
scroll to position [851, 0]
click at [423, 343] on span "Submission Date :" at bounding box center [451, 337] width 130 height 18
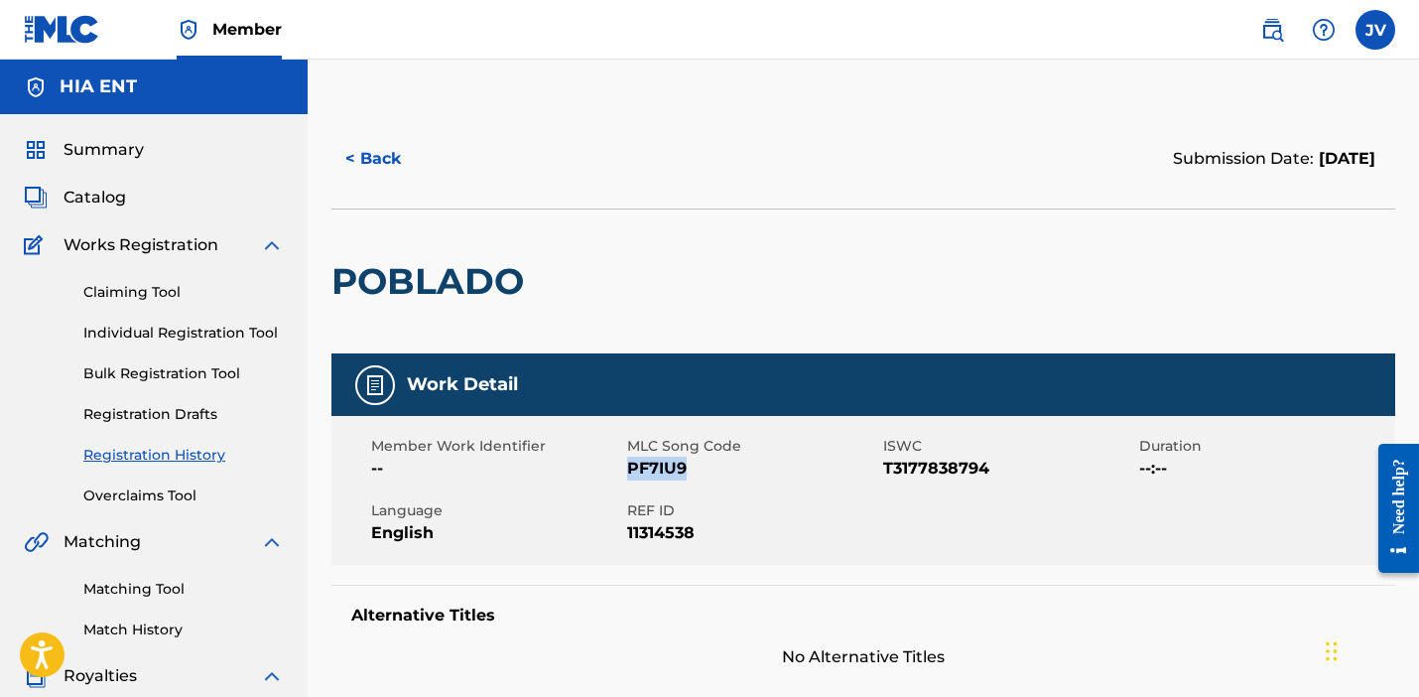
drag, startPoint x: 692, startPoint y: 465, endPoint x: 628, endPoint y: 467, distance: 63.6
click at [628, 467] on span "PF7IU9" at bounding box center [752, 469] width 251 height 24
copy span "PF7IU9"
click at [162, 298] on link "Claiming Tool" at bounding box center [183, 292] width 201 height 21
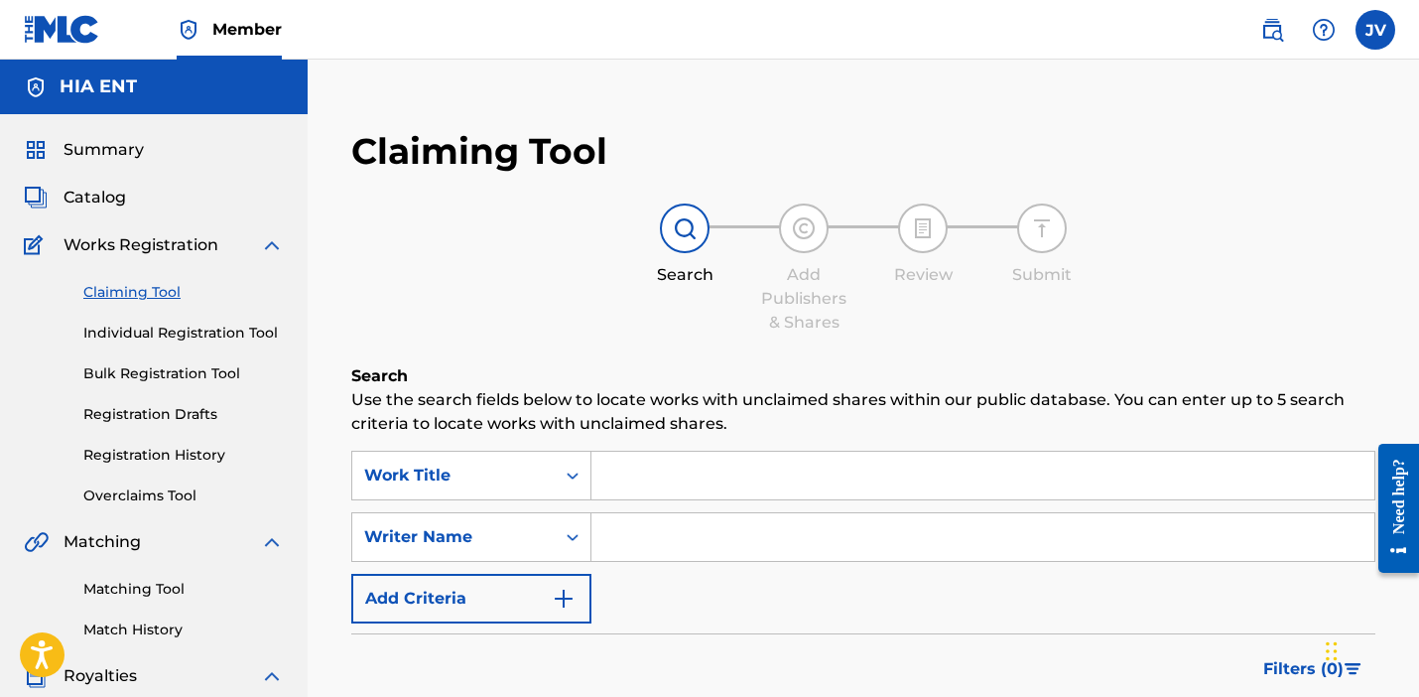
click at [674, 489] on input "Search Form" at bounding box center [983, 476] width 783 height 48
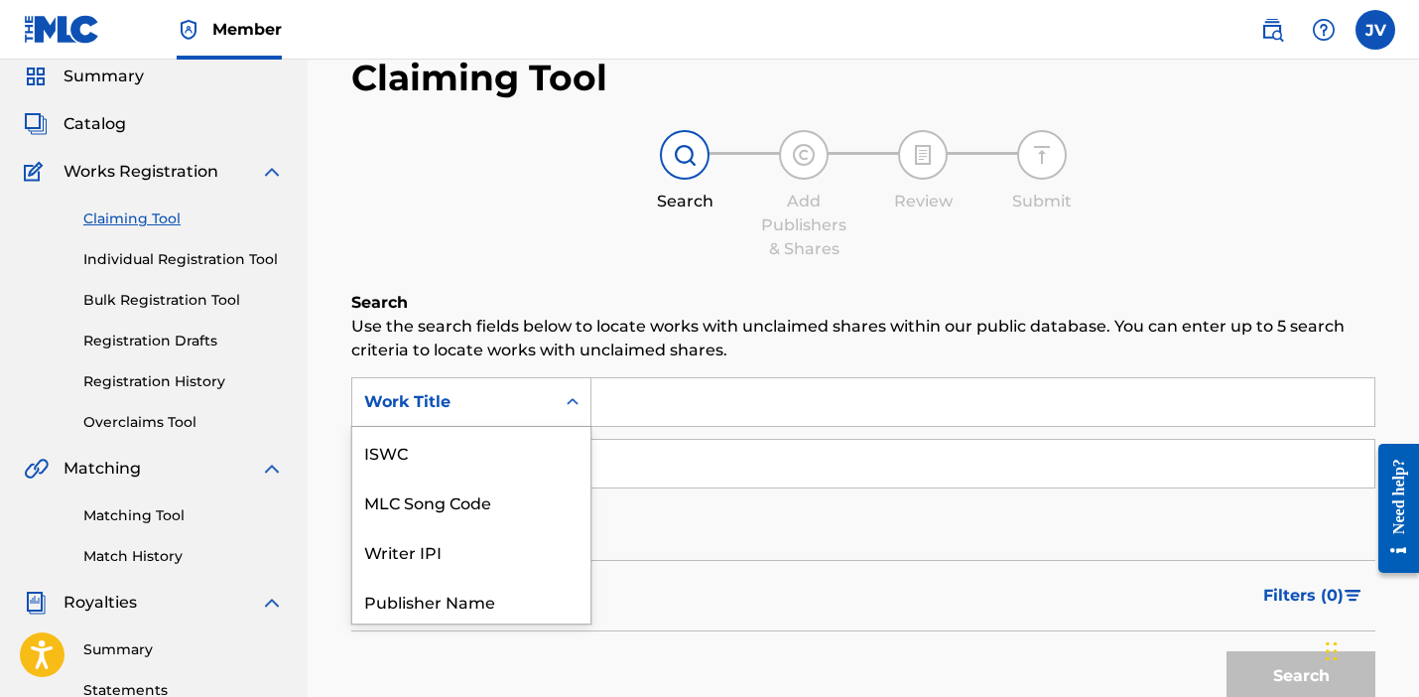
click at [567, 427] on div "Work Title selected, 7 of 7. 7 results available. Use Up and Down to choose opt…" at bounding box center [471, 402] width 240 height 50
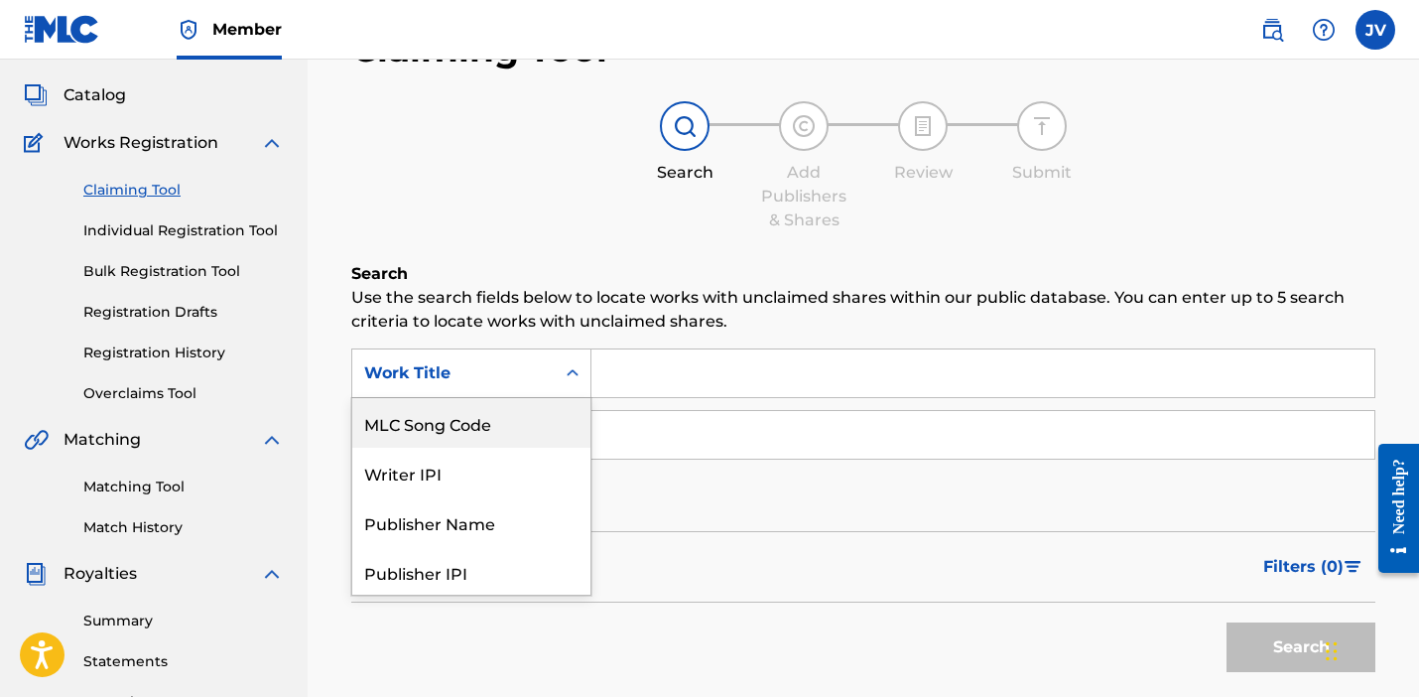
click at [449, 433] on div "MLC Song Code" at bounding box center [471, 423] width 238 height 50
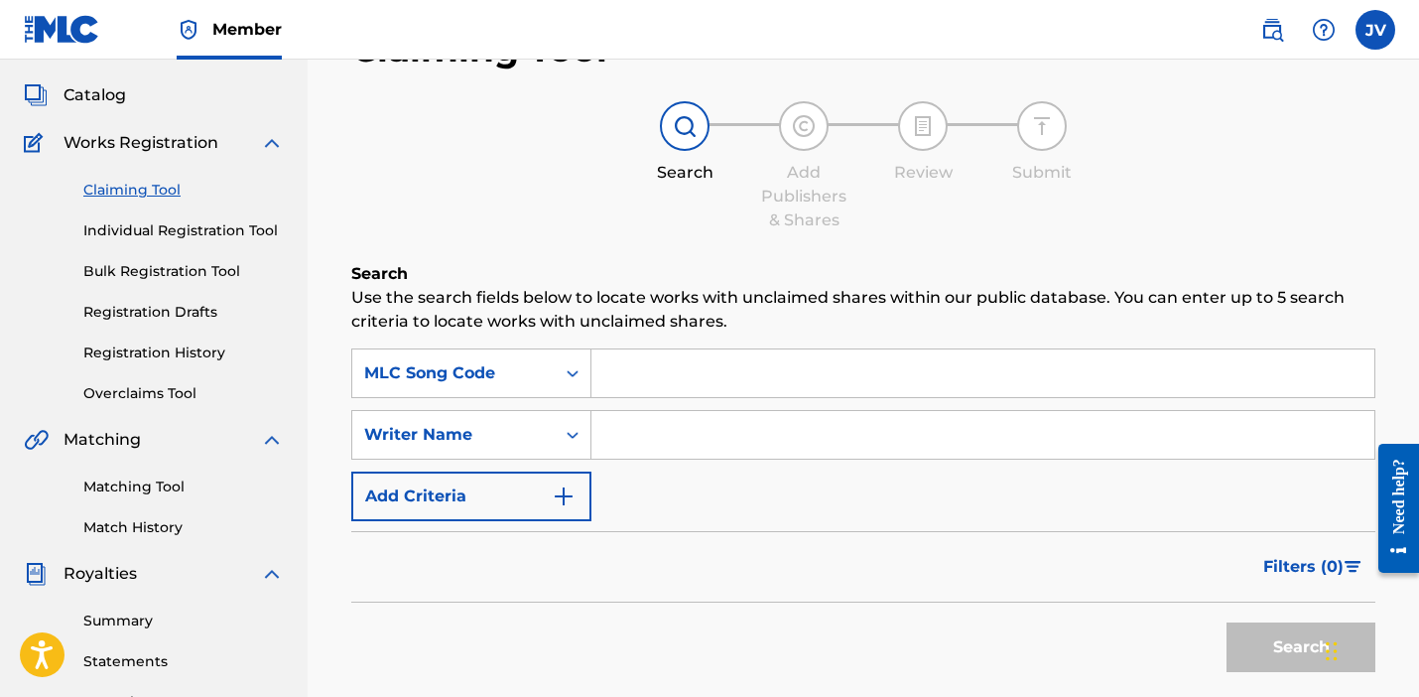
click at [693, 360] on input "Search Form" at bounding box center [983, 373] width 783 height 48
paste input "PF7IU9"
type input "PF7IU9"
click at [1275, 653] on button "Search" at bounding box center [1301, 647] width 149 height 50
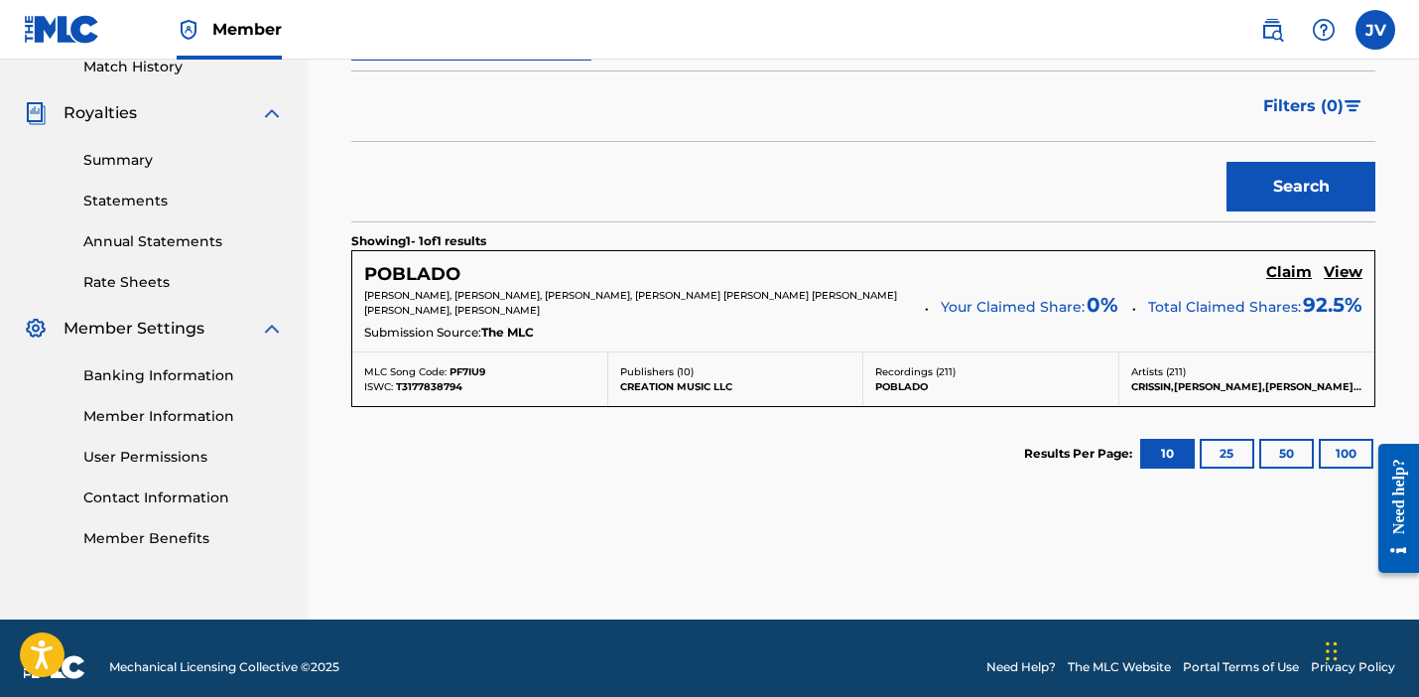
scroll to position [579, 0]
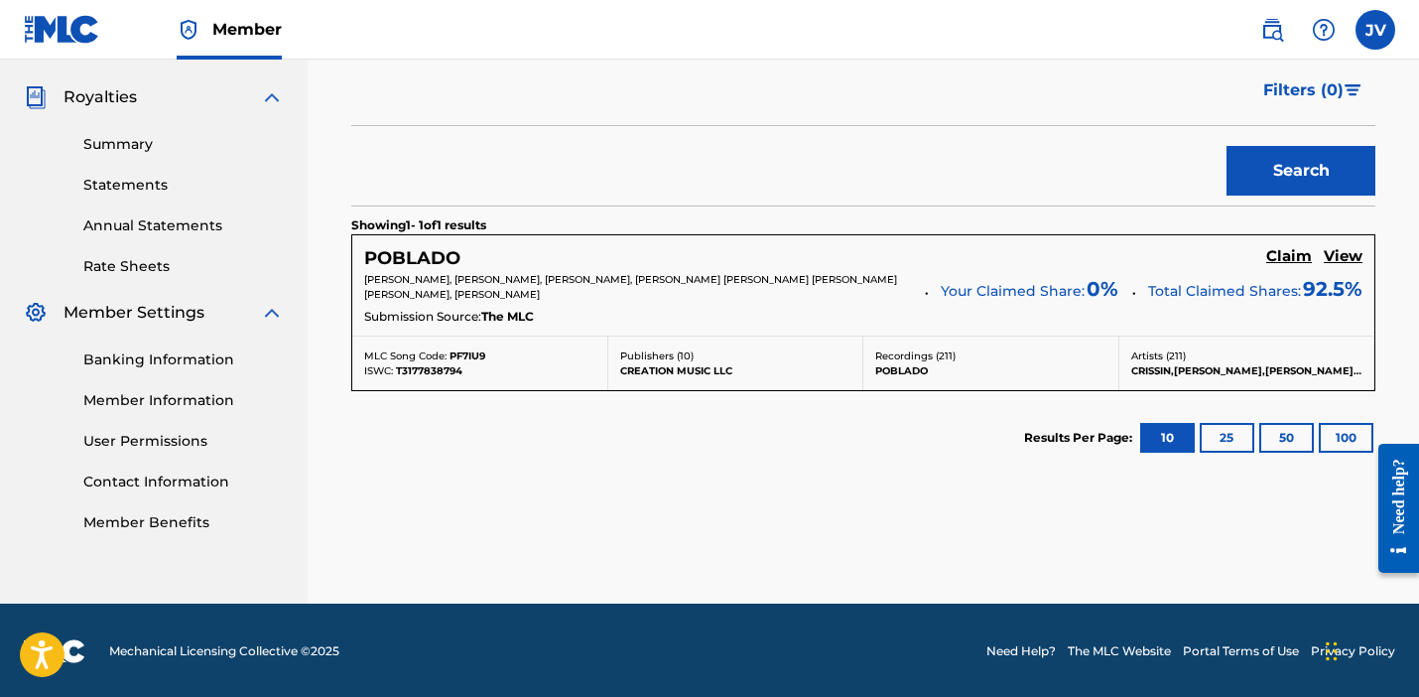
click at [1353, 256] on h5 "View" at bounding box center [1343, 256] width 39 height 19
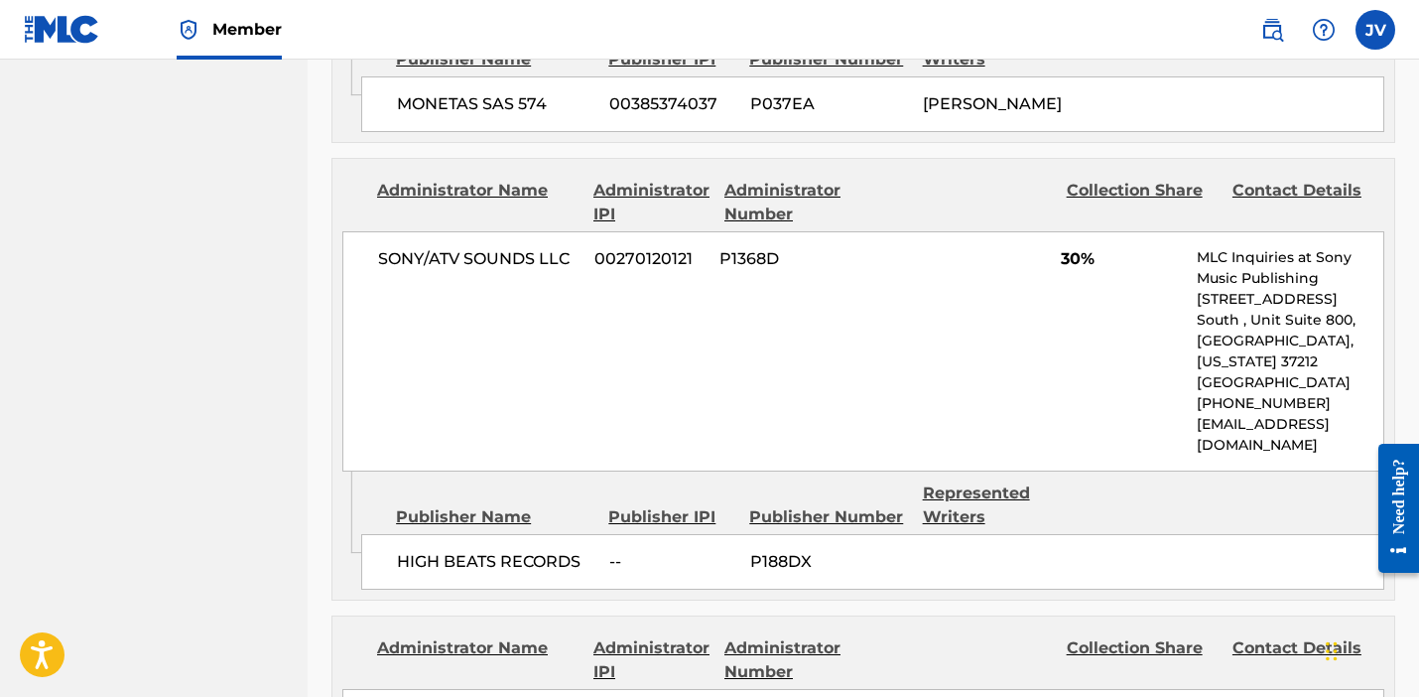
scroll to position [2123, 0]
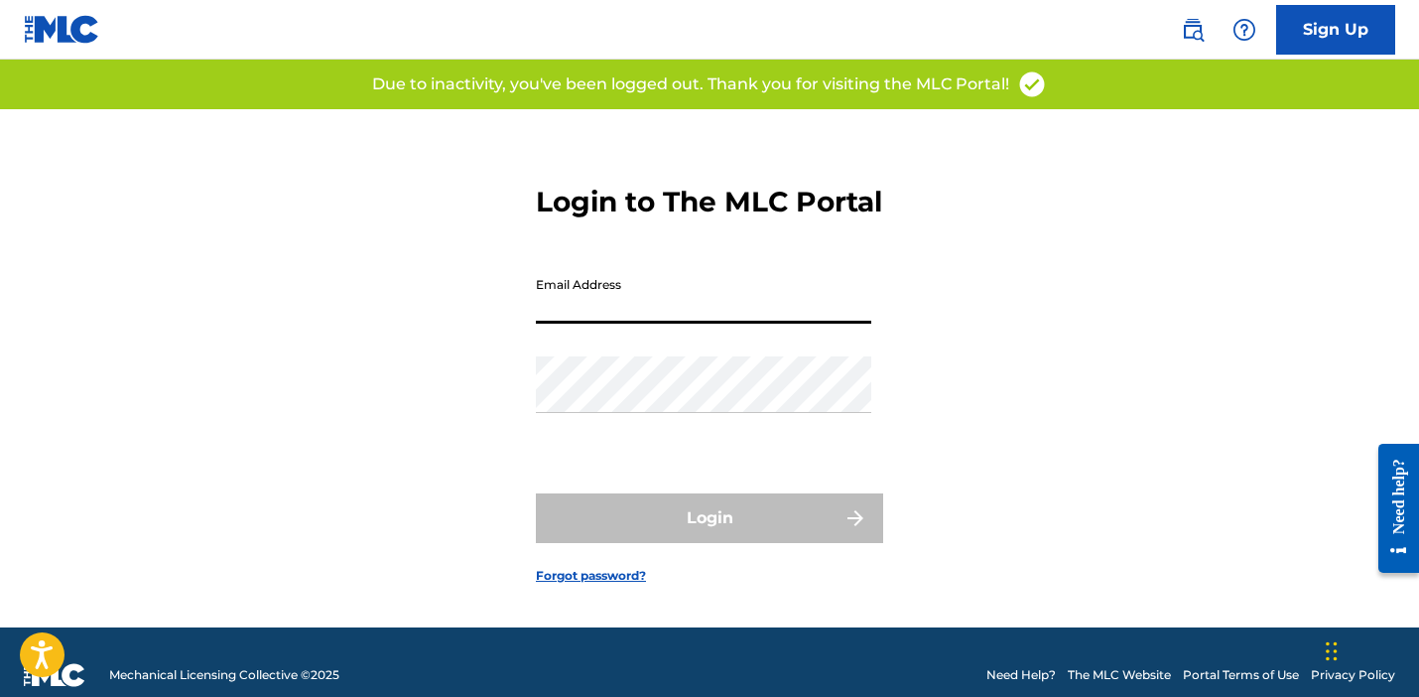
type input "[PERSON_NAME][EMAIL_ADDRESS][DOMAIN_NAME]"
click at [710, 541] on button "Login" at bounding box center [709, 518] width 347 height 50
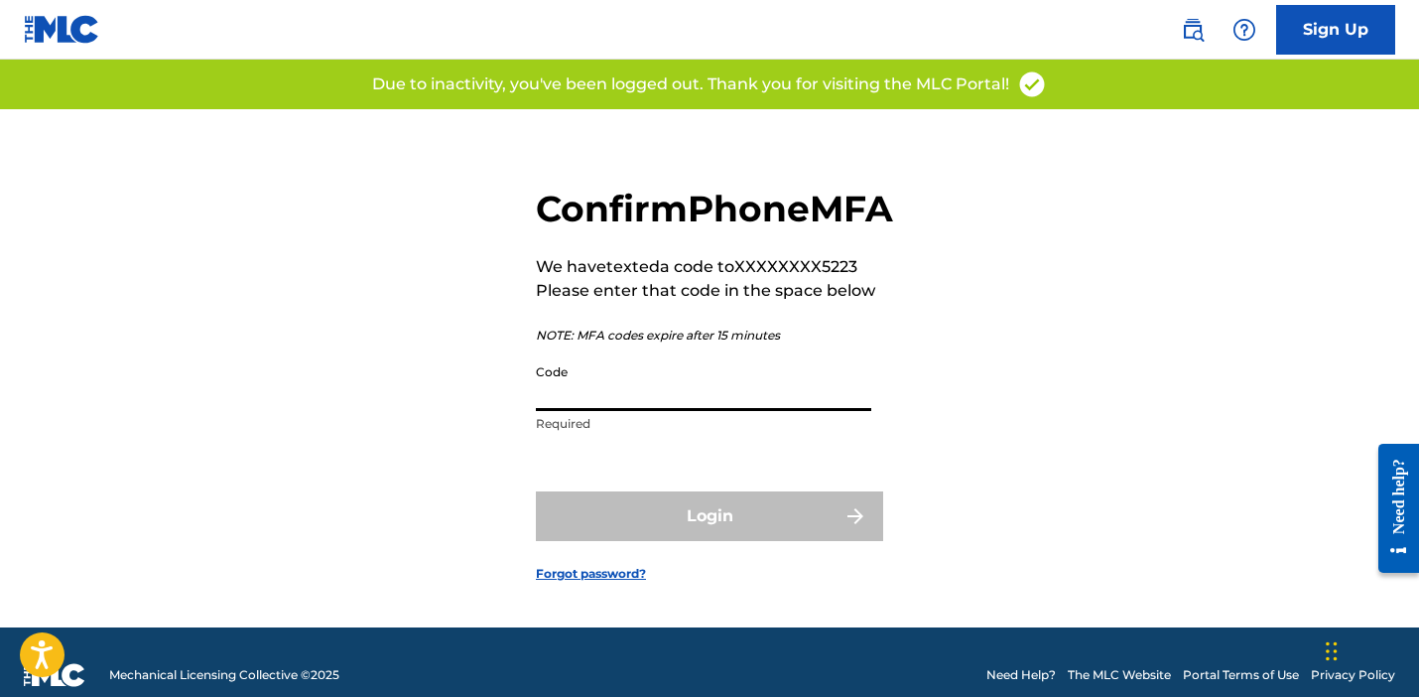
click at [666, 411] on input "Code" at bounding box center [704, 382] width 336 height 57
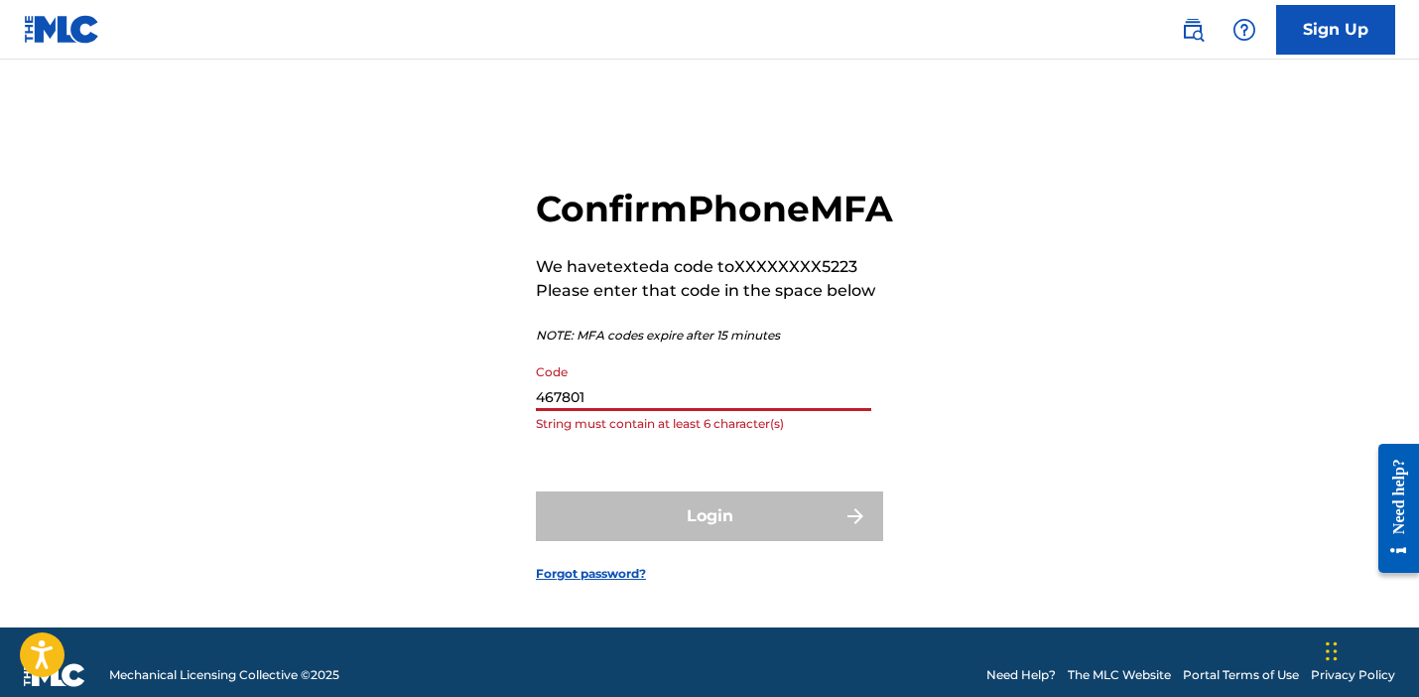
type input "467801"
click at [710, 541] on button "Login" at bounding box center [709, 516] width 347 height 50
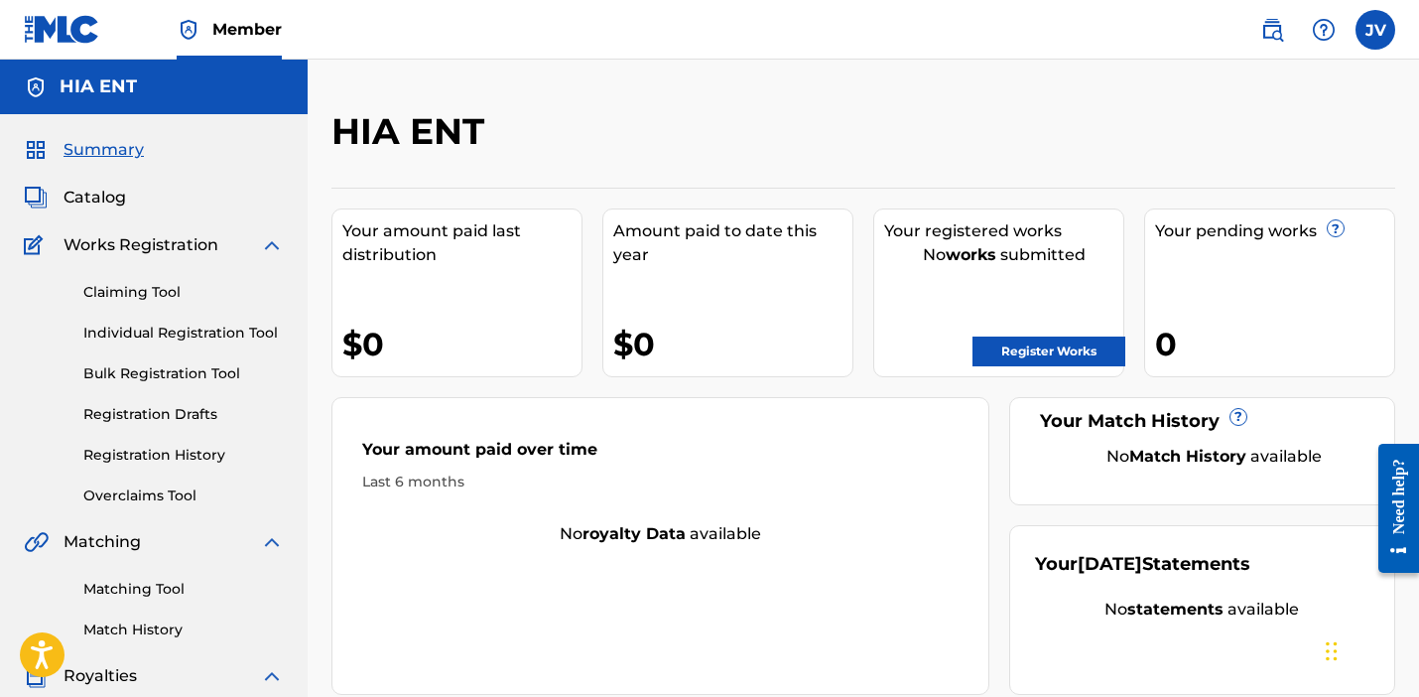
click at [117, 295] on link "Claiming Tool" at bounding box center [183, 292] width 201 height 21
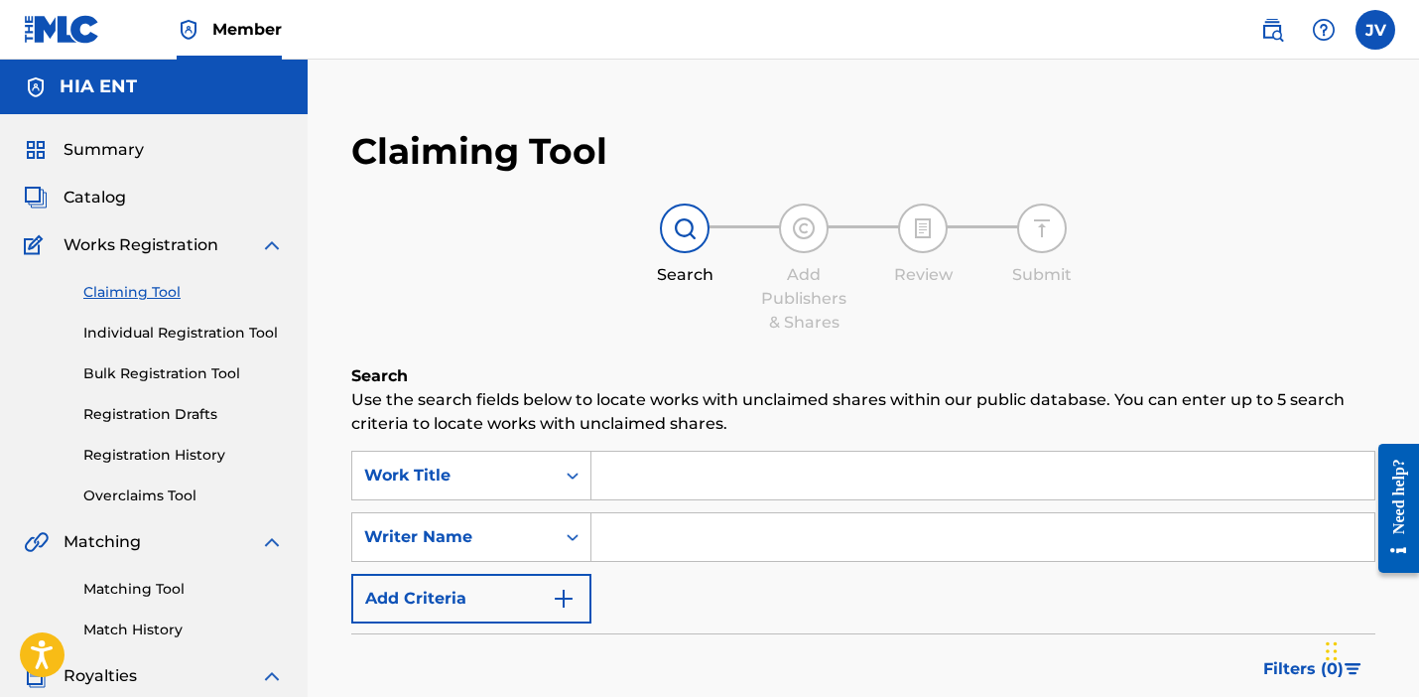
click at [92, 158] on span "Summary" at bounding box center [104, 150] width 80 height 24
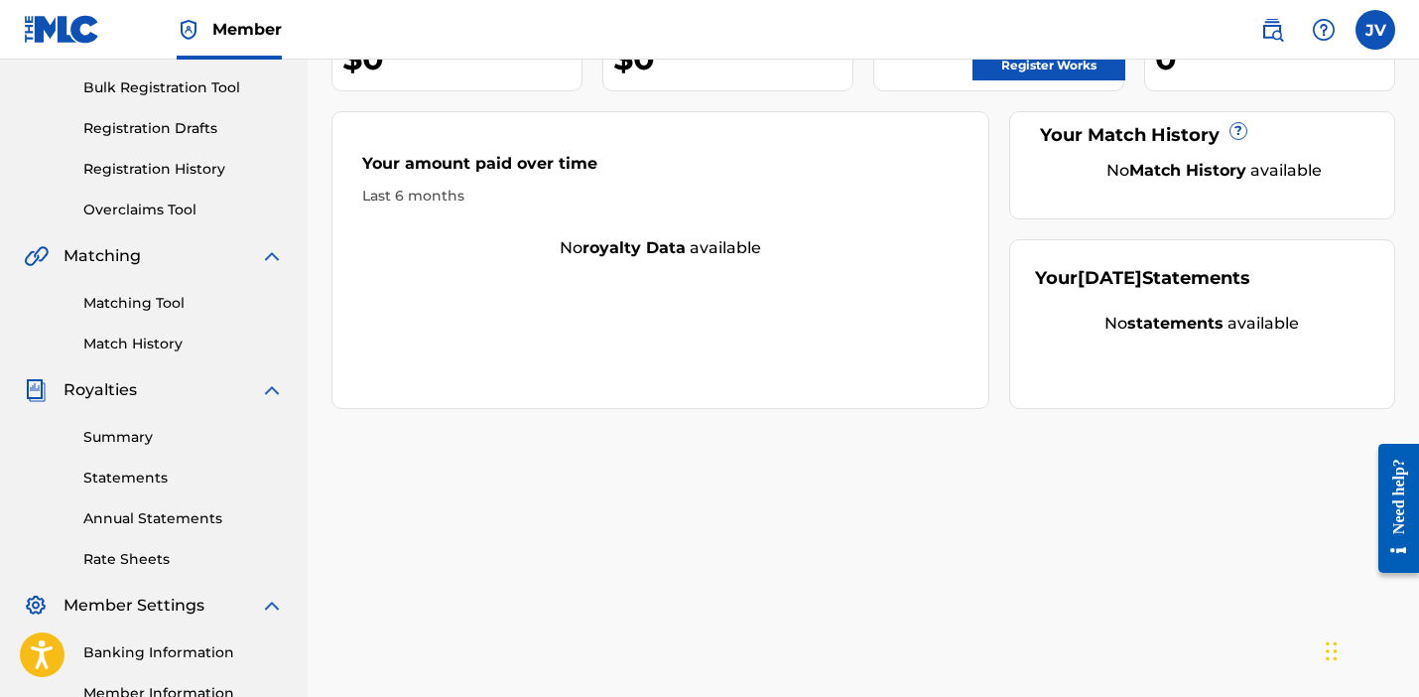
scroll to position [303, 0]
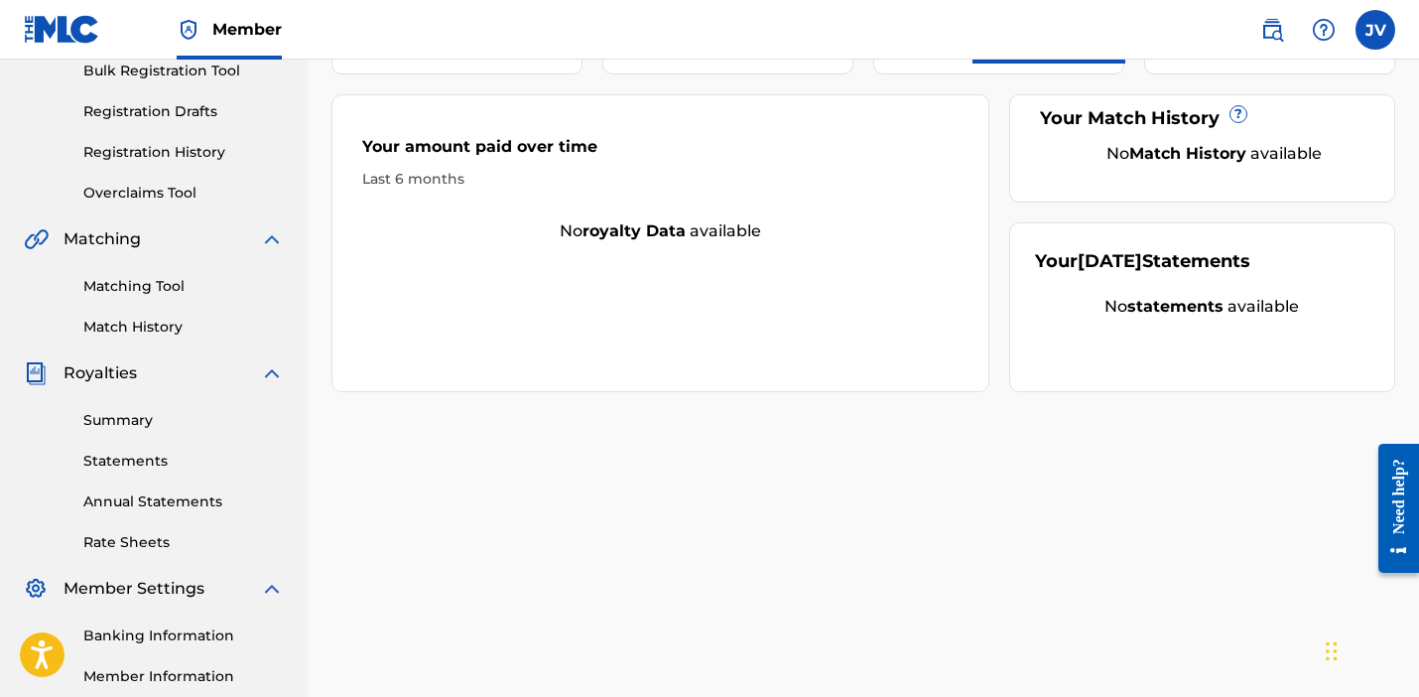
click at [103, 427] on link "Summary" at bounding box center [183, 420] width 201 height 21
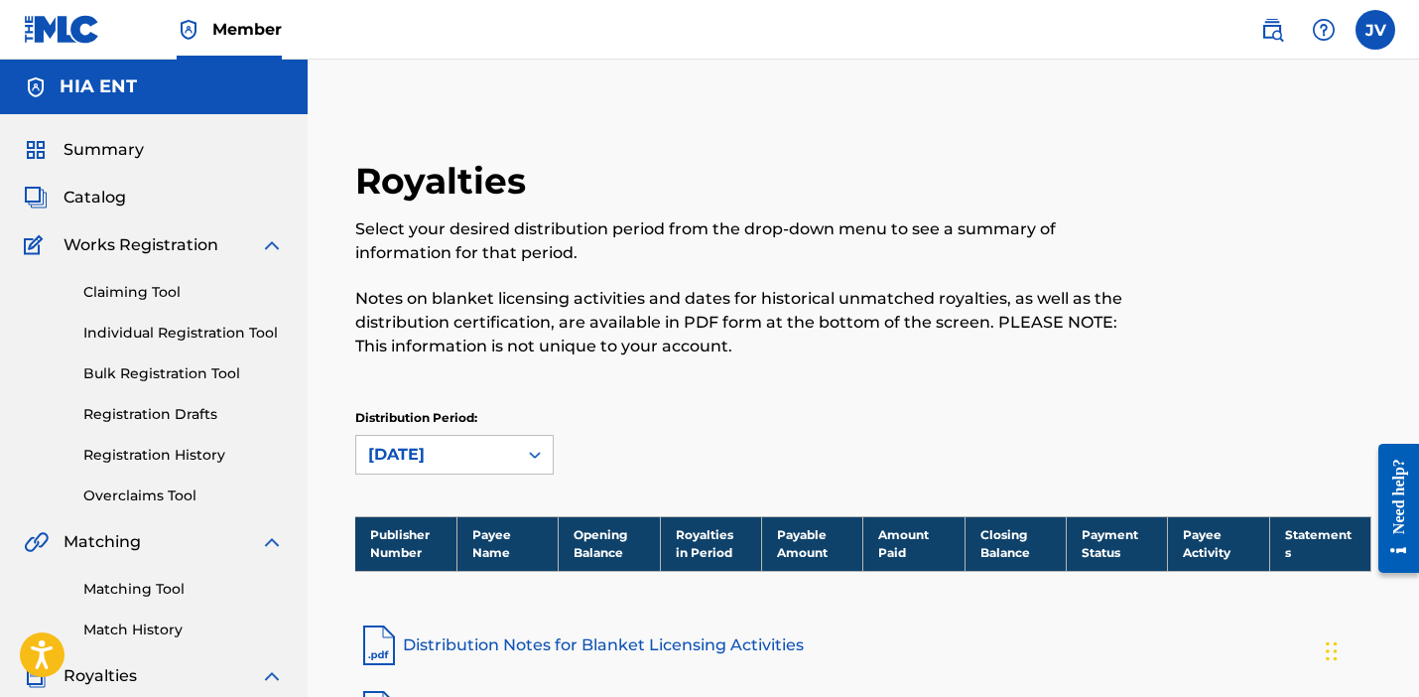
click at [96, 157] on span "Summary" at bounding box center [104, 150] width 80 height 24
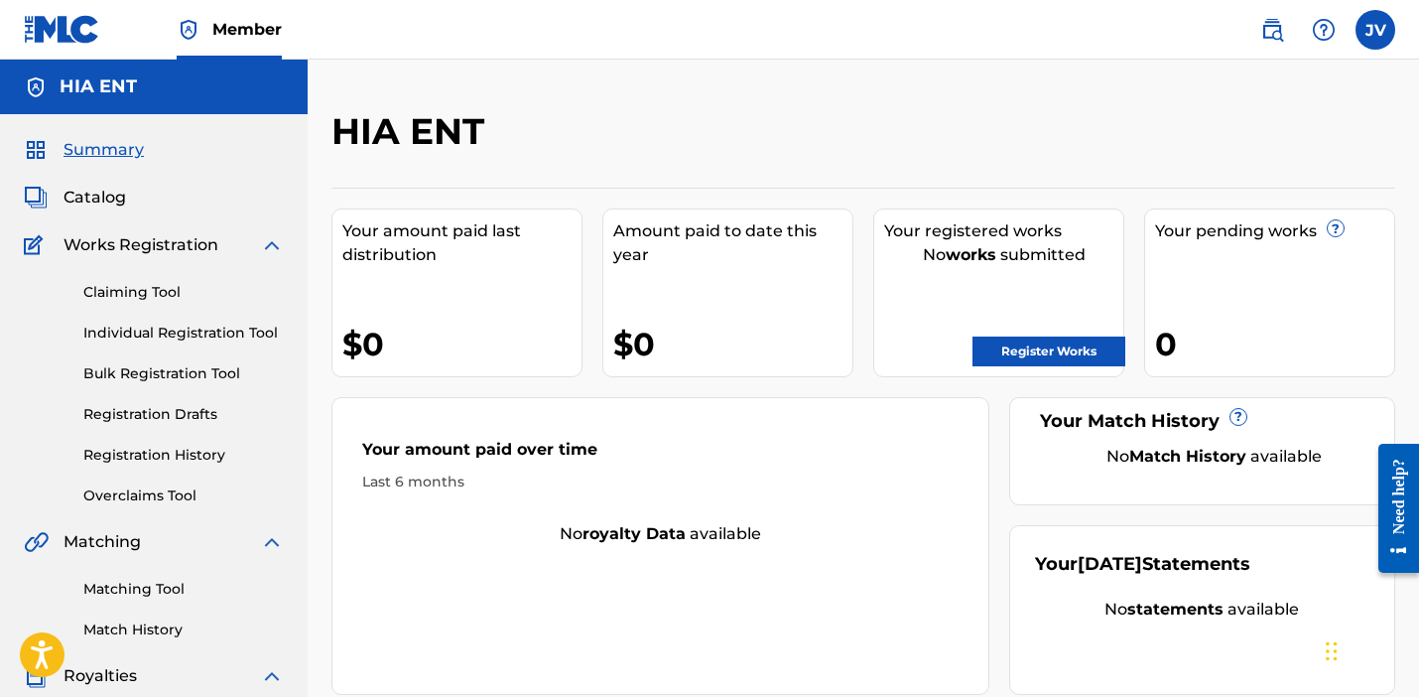
click at [175, 465] on link "Registration History" at bounding box center [183, 455] width 201 height 21
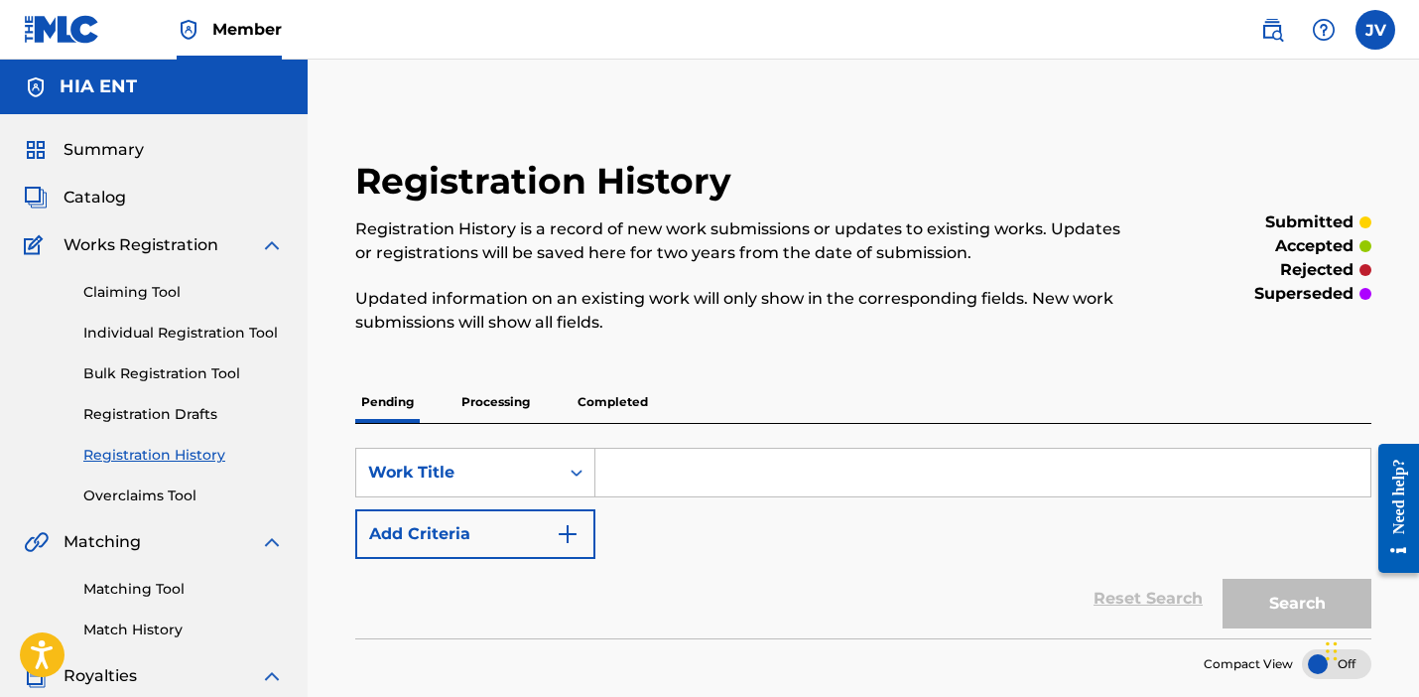
click at [503, 394] on p "Processing" at bounding box center [496, 402] width 80 height 42
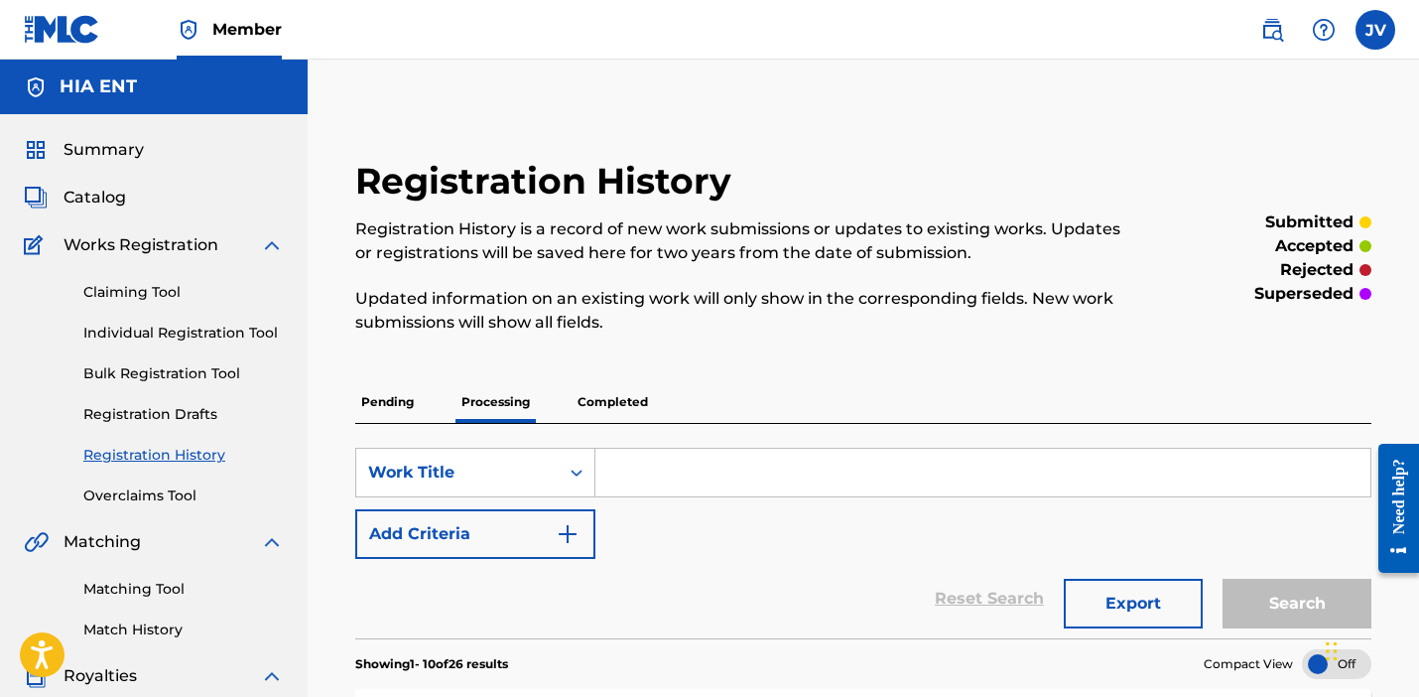
click at [92, 192] on span "Catalog" at bounding box center [95, 198] width 63 height 24
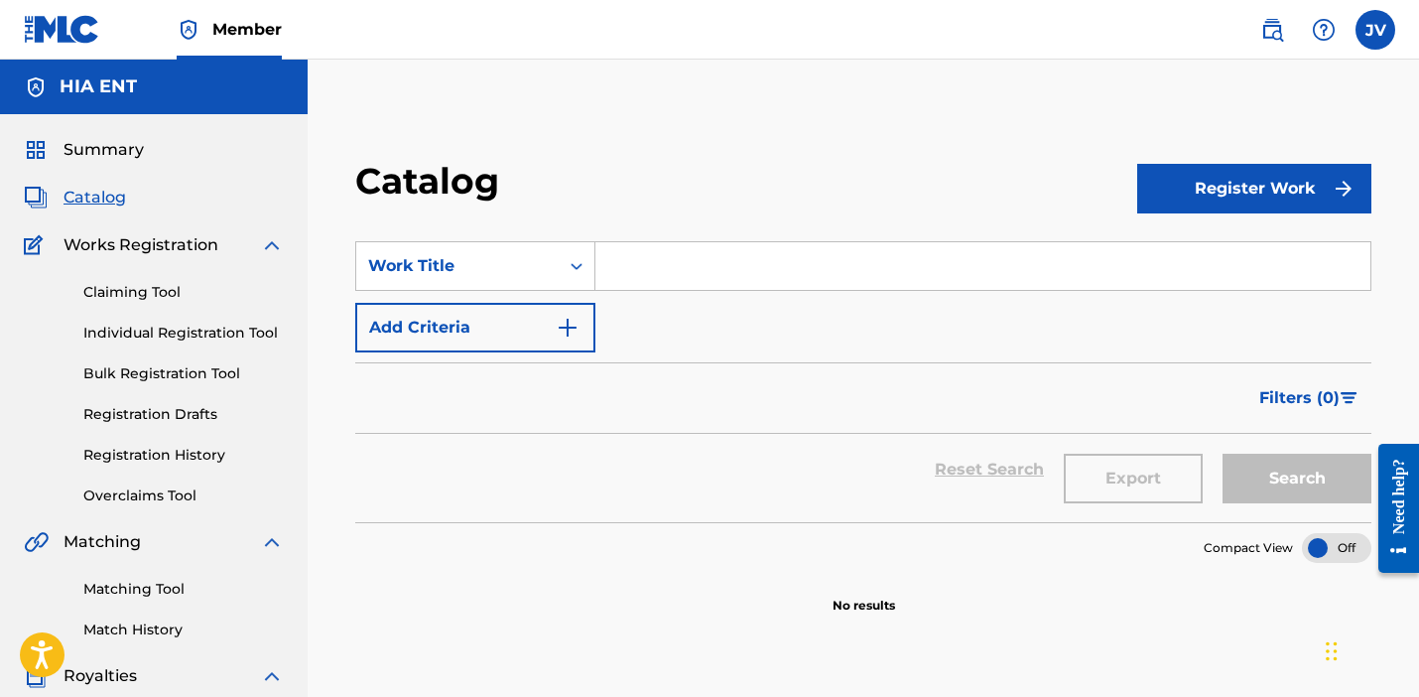
click at [123, 172] on div "Summary Catalog Works Registration Claiming Tool Individual Registration Tool B…" at bounding box center [154, 624] width 308 height 1021
click at [117, 145] on span "Summary" at bounding box center [104, 150] width 80 height 24
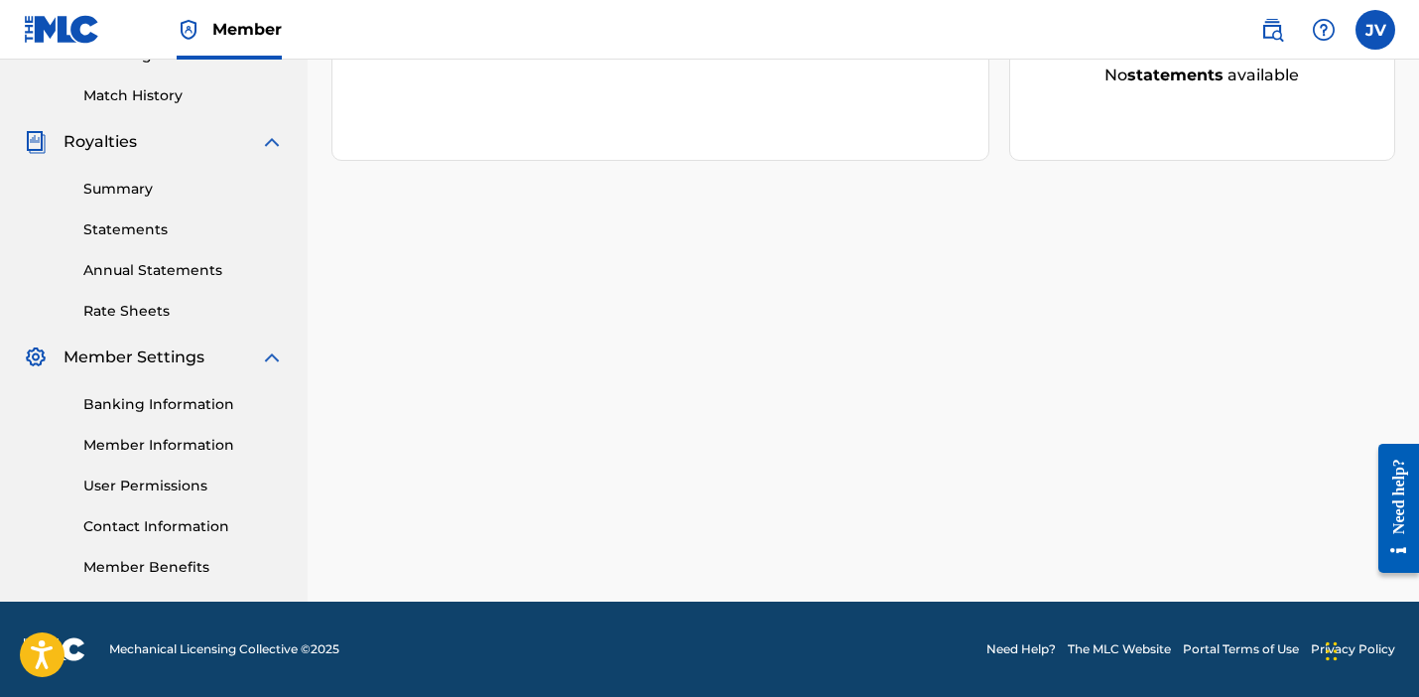
scroll to position [534, 0]
click at [121, 312] on link "Rate Sheets" at bounding box center [183, 311] width 201 height 21
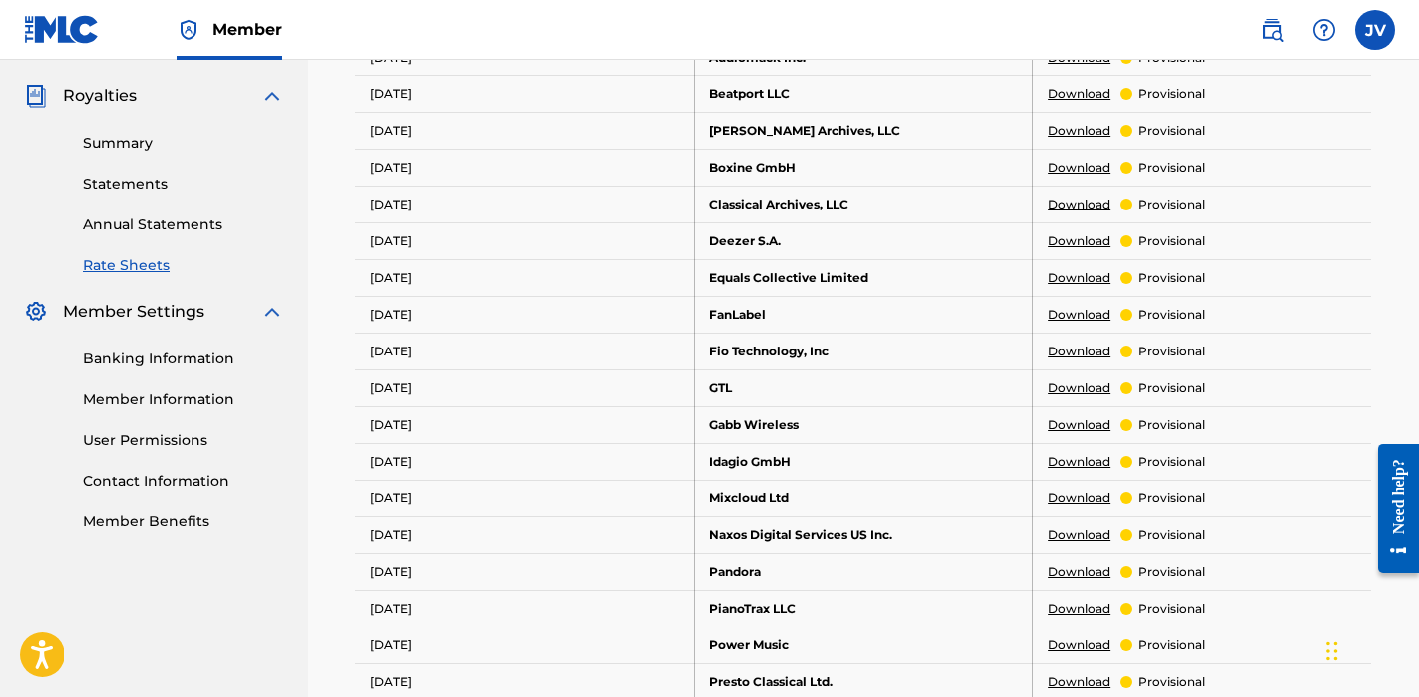
scroll to position [573, 0]
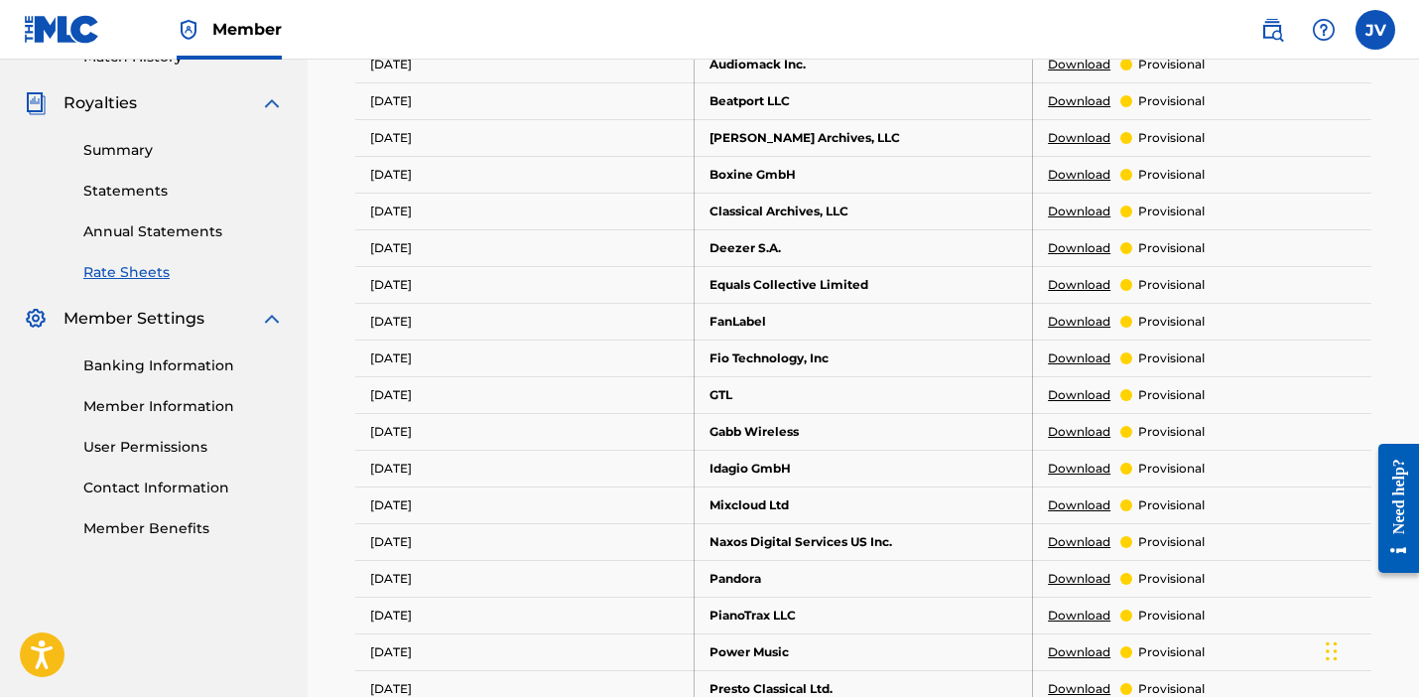
click at [99, 224] on link "Annual Statements" at bounding box center [183, 231] width 201 height 21
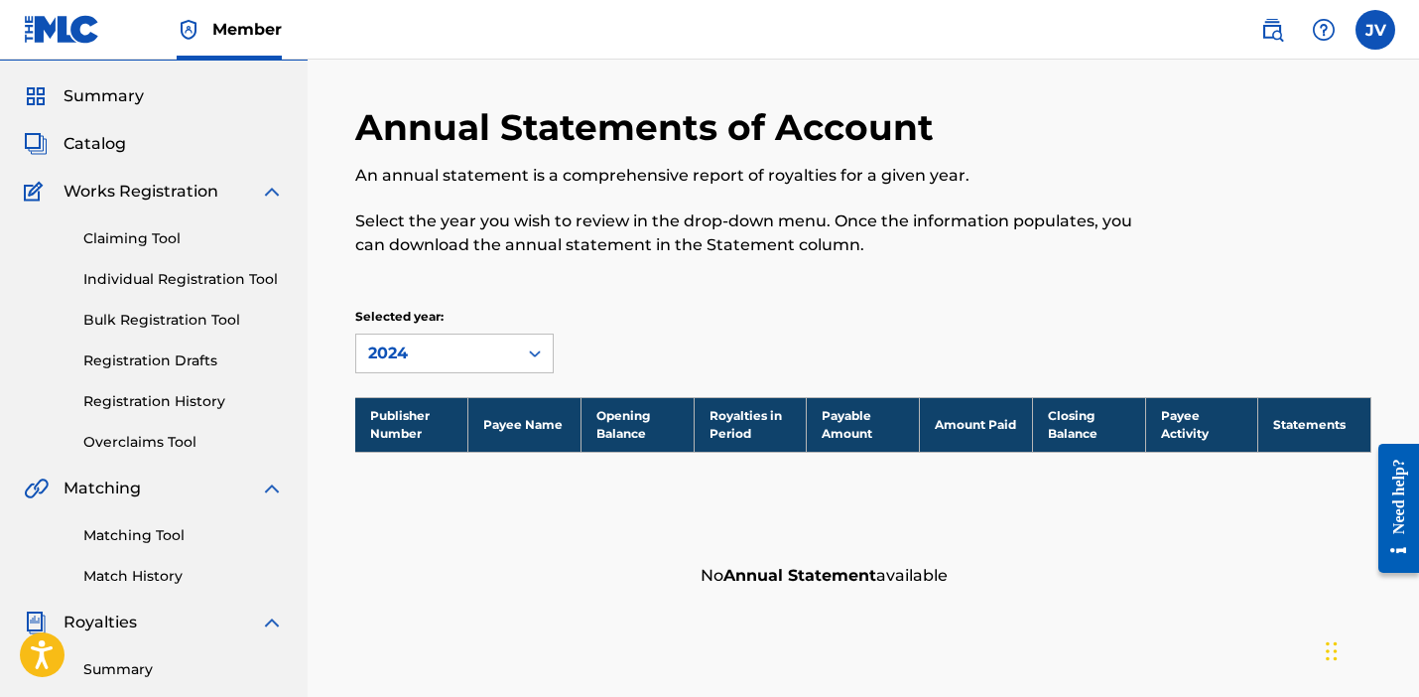
scroll to position [174, 0]
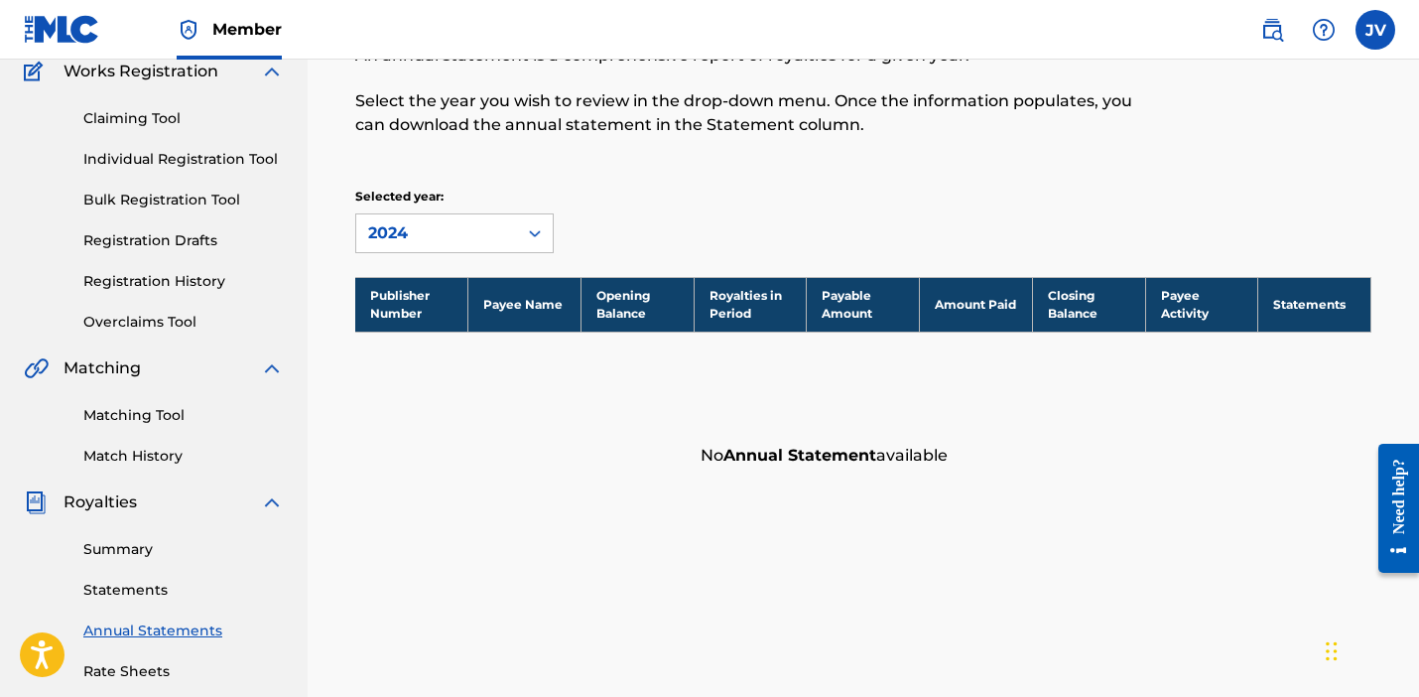
click at [107, 594] on link "Statements" at bounding box center [183, 590] width 201 height 21
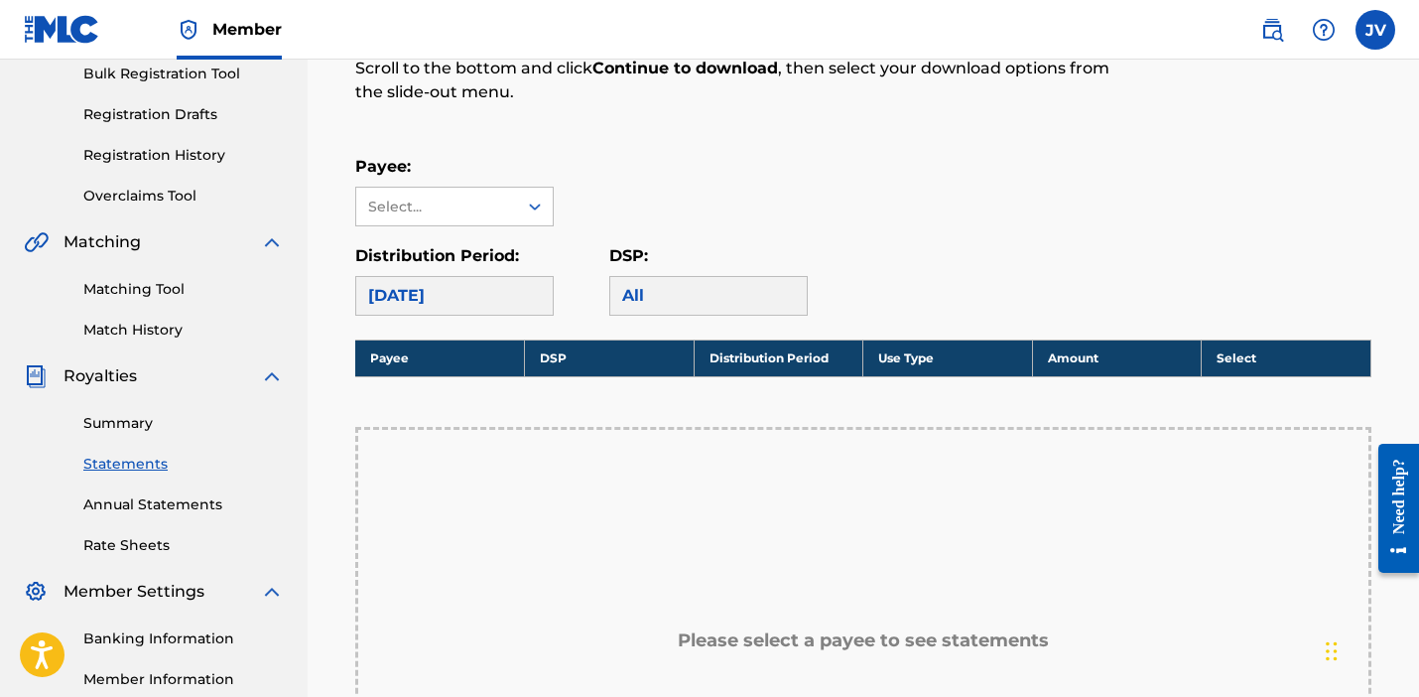
scroll to position [304, 0]
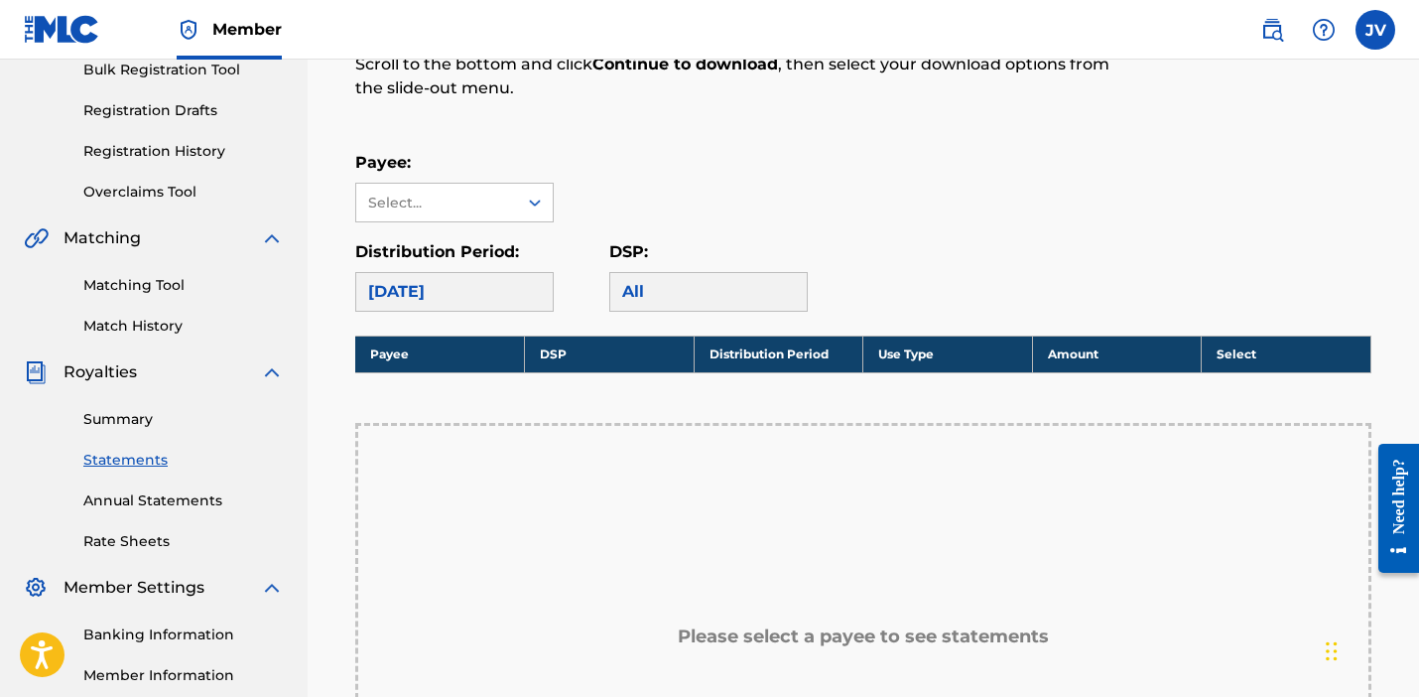
click at [104, 427] on link "Summary" at bounding box center [183, 419] width 201 height 21
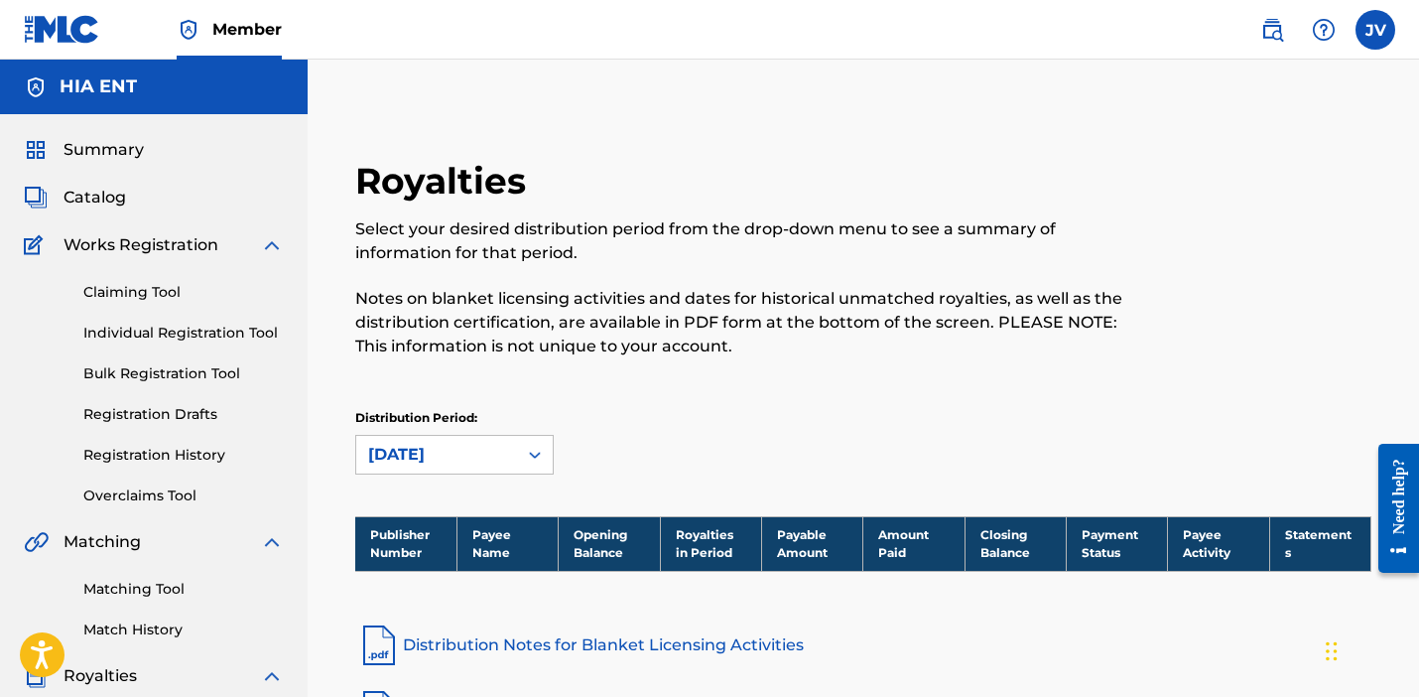
click at [101, 197] on span "Catalog" at bounding box center [95, 198] width 63 height 24
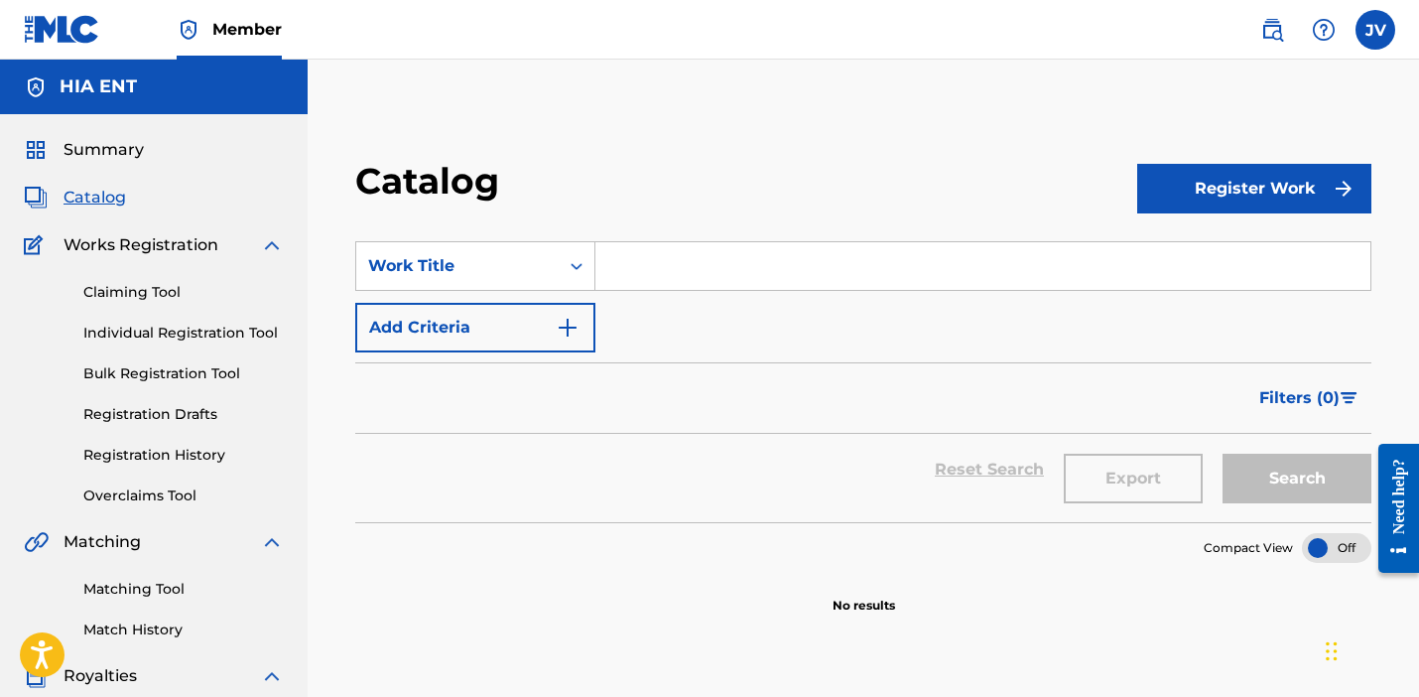
click at [96, 159] on span "Summary" at bounding box center [104, 150] width 80 height 24
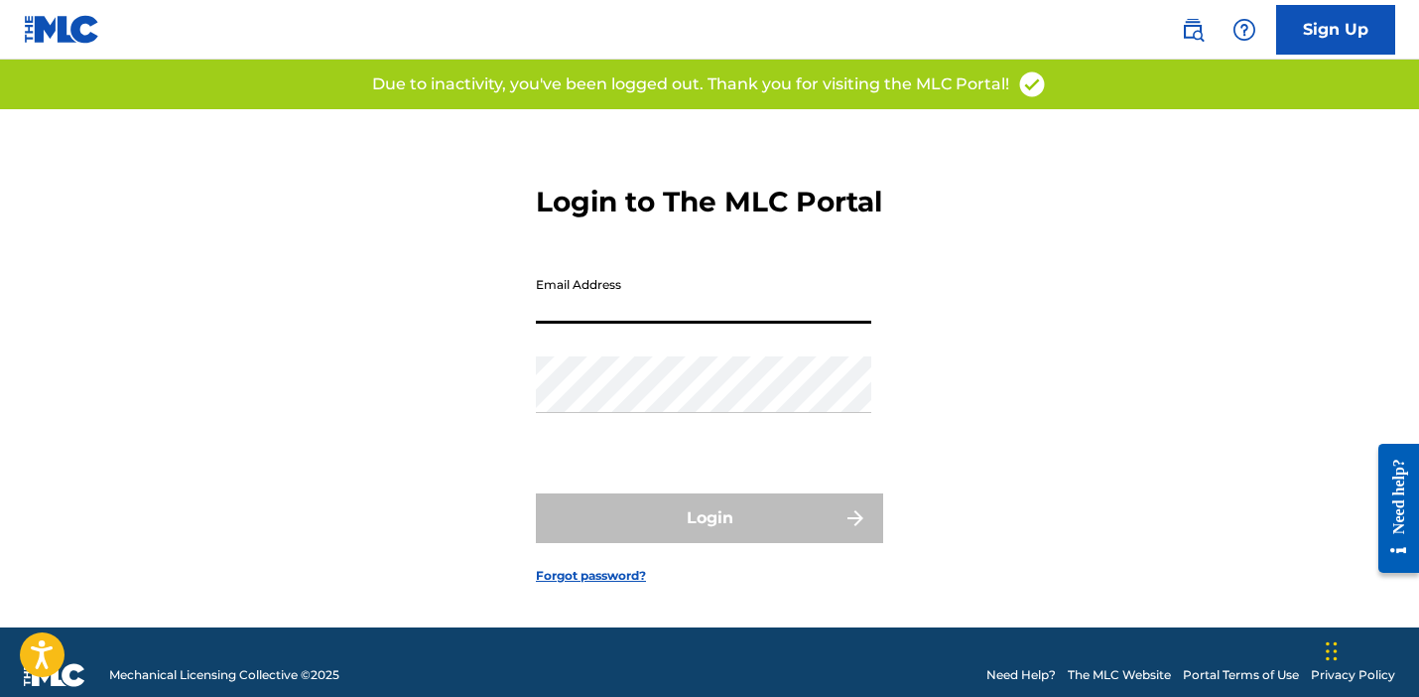
type input "[PERSON_NAME][EMAIL_ADDRESS][DOMAIN_NAME]"
click at [710, 541] on button "Login" at bounding box center [709, 518] width 347 height 50
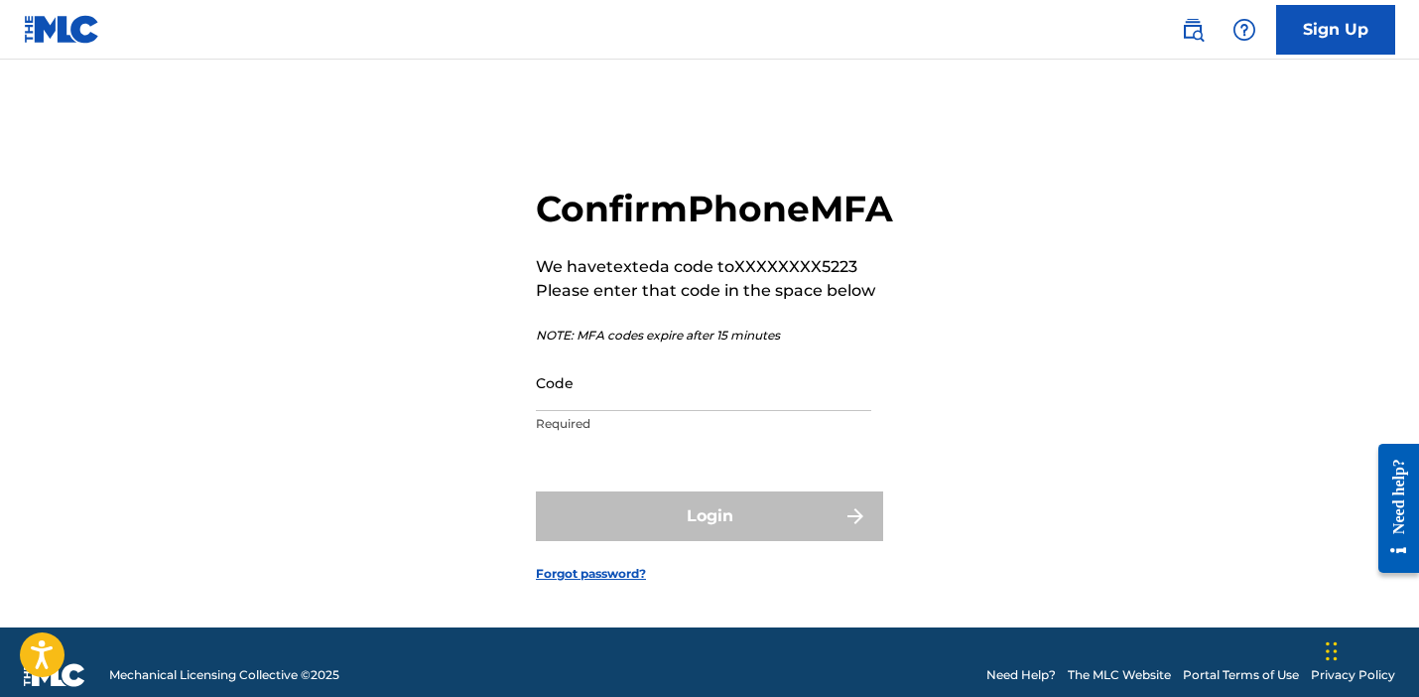
click at [592, 411] on input "Code" at bounding box center [704, 382] width 336 height 57
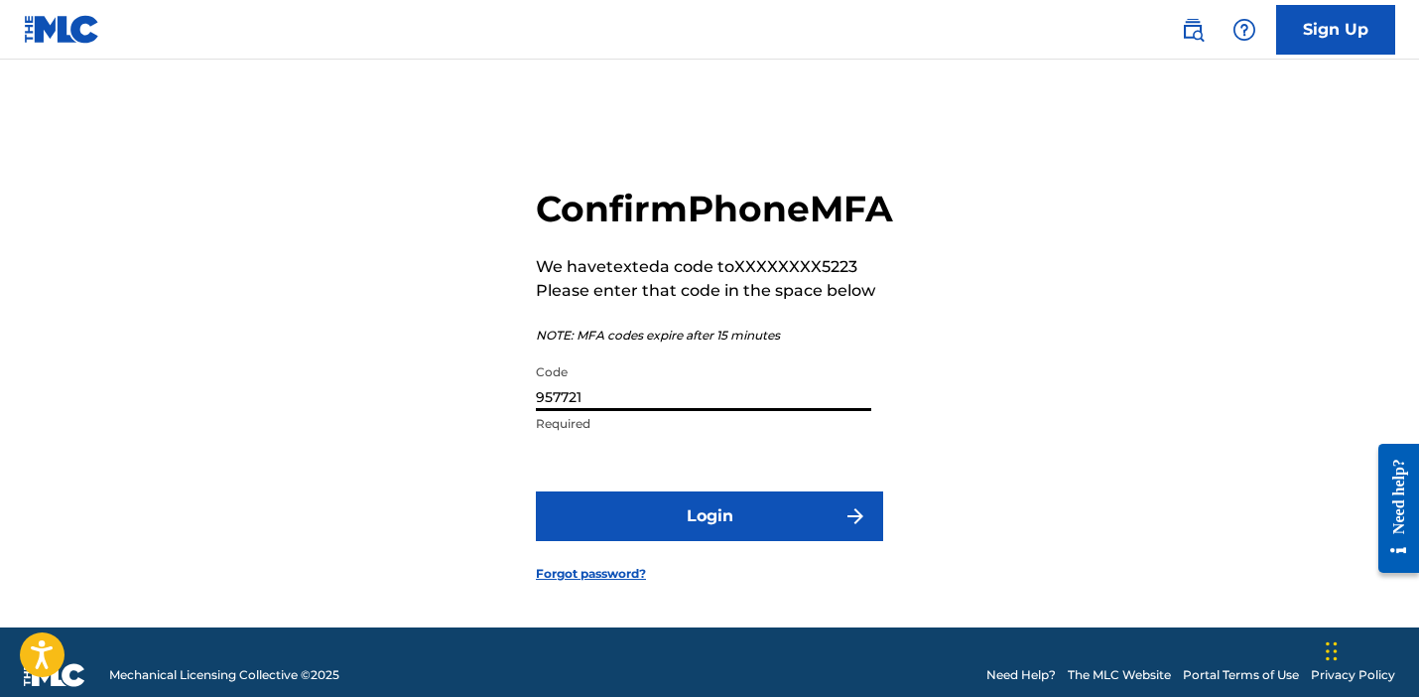
type input "957721"
click at [633, 541] on button "Login" at bounding box center [709, 516] width 347 height 50
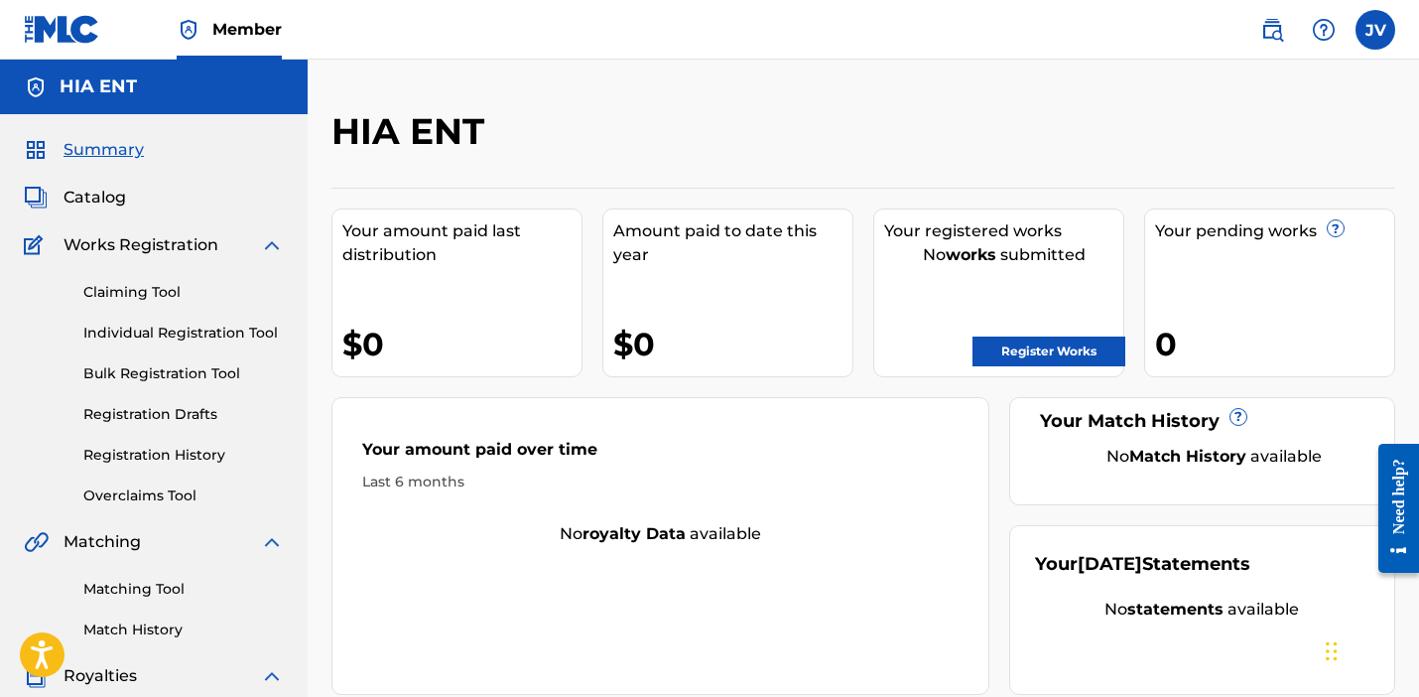
click at [116, 294] on link "Claiming Tool" at bounding box center [183, 292] width 201 height 21
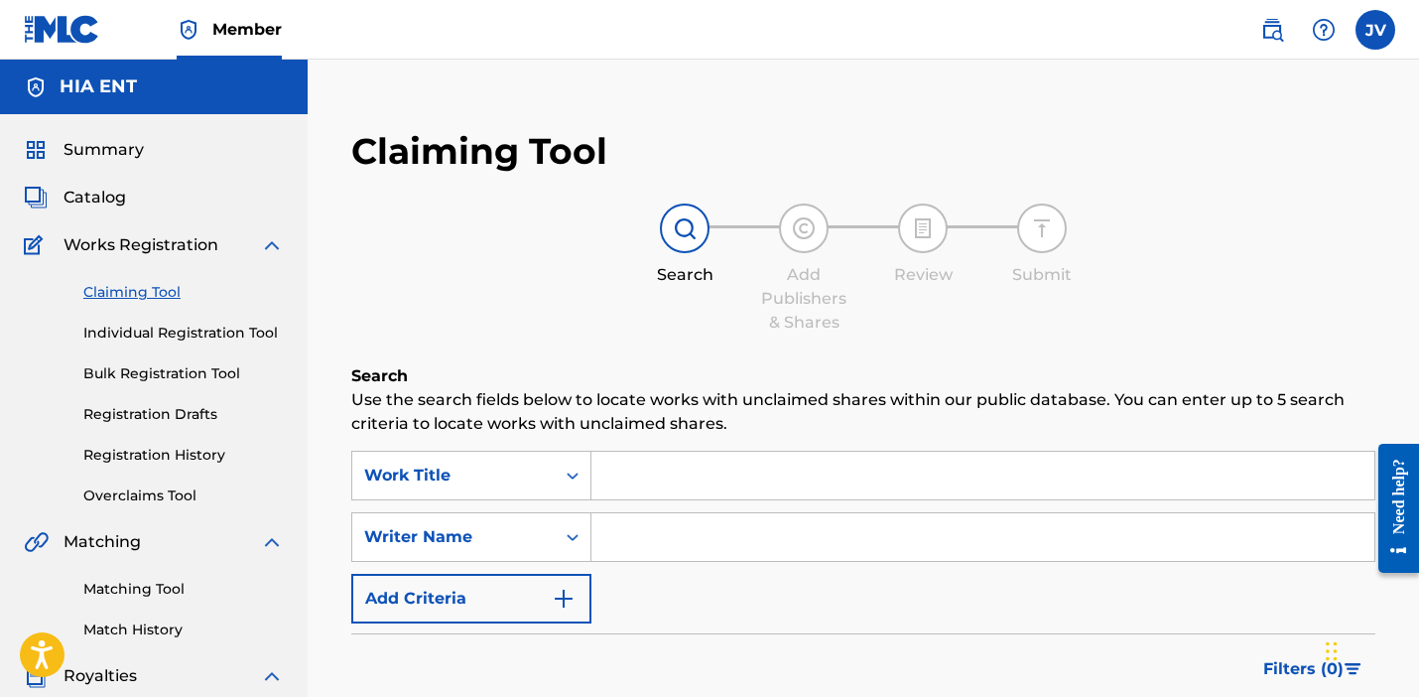
click at [143, 446] on link "Registration History" at bounding box center [183, 455] width 201 height 21
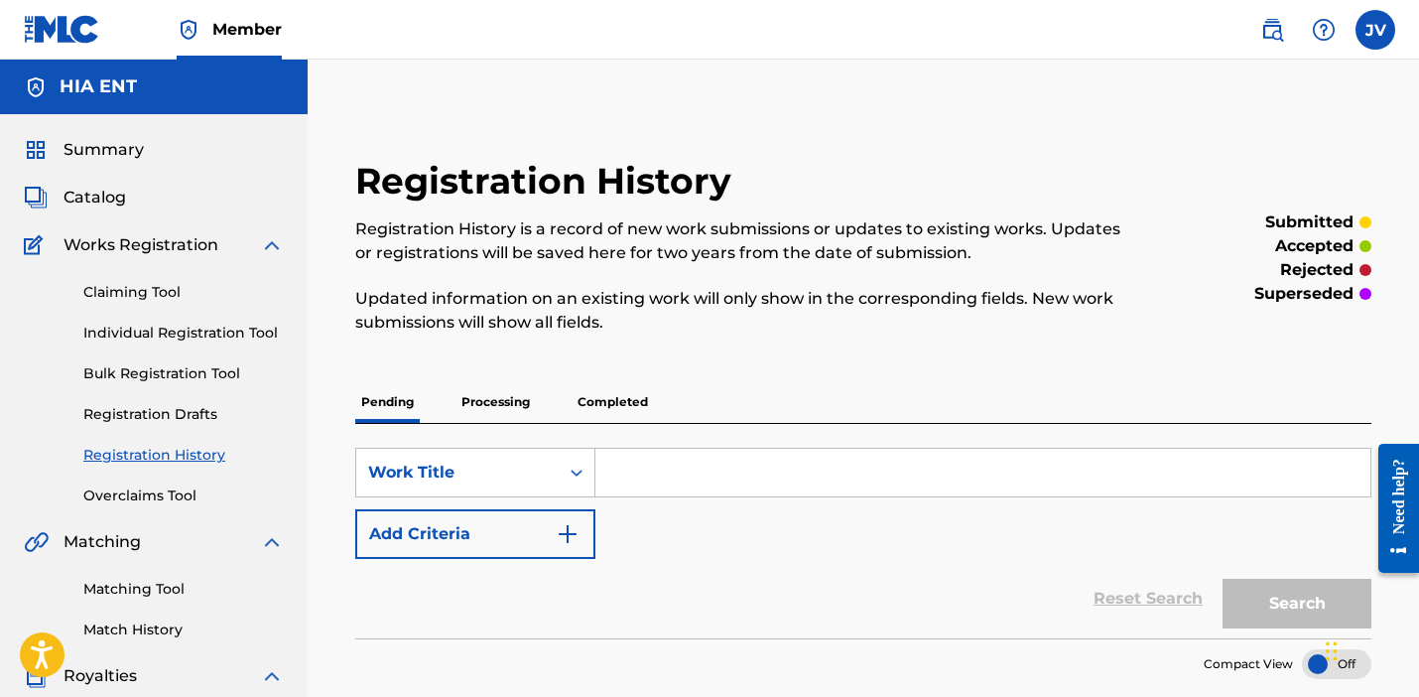
click at [503, 398] on p "Processing" at bounding box center [496, 402] width 80 height 42
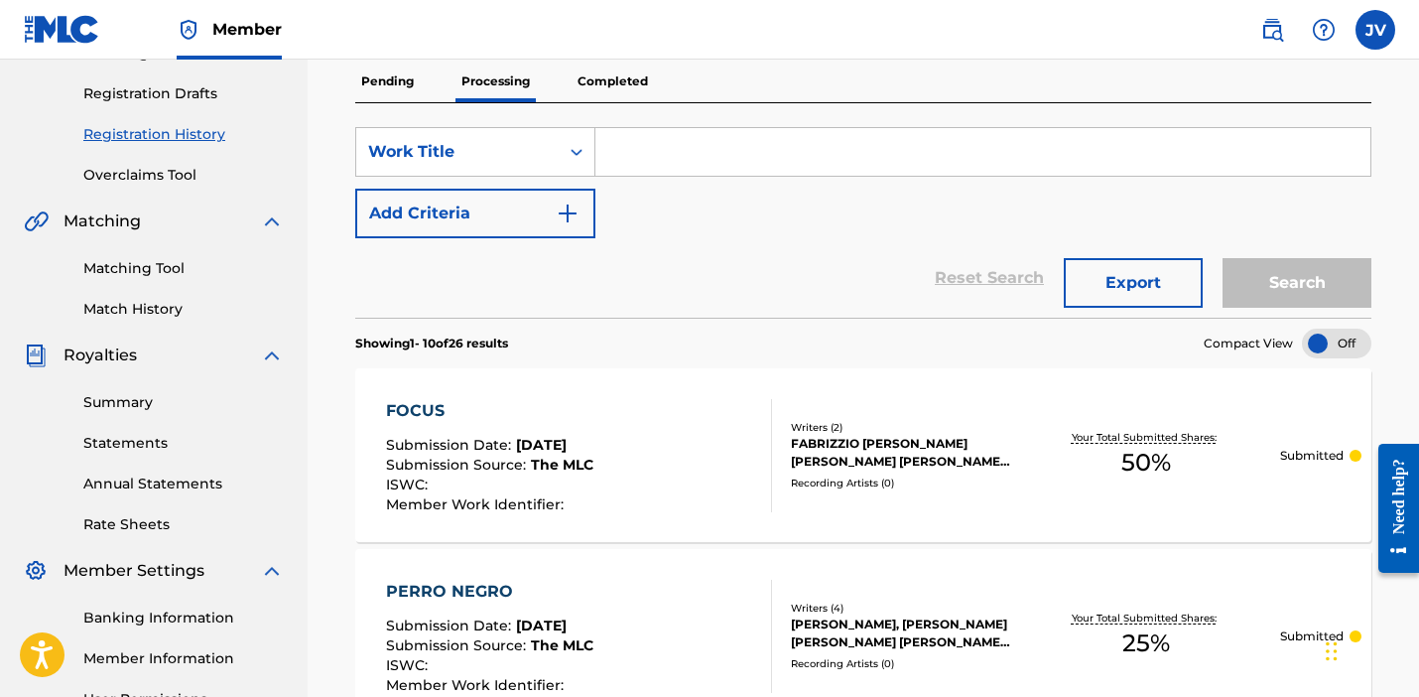
scroll to position [332, 0]
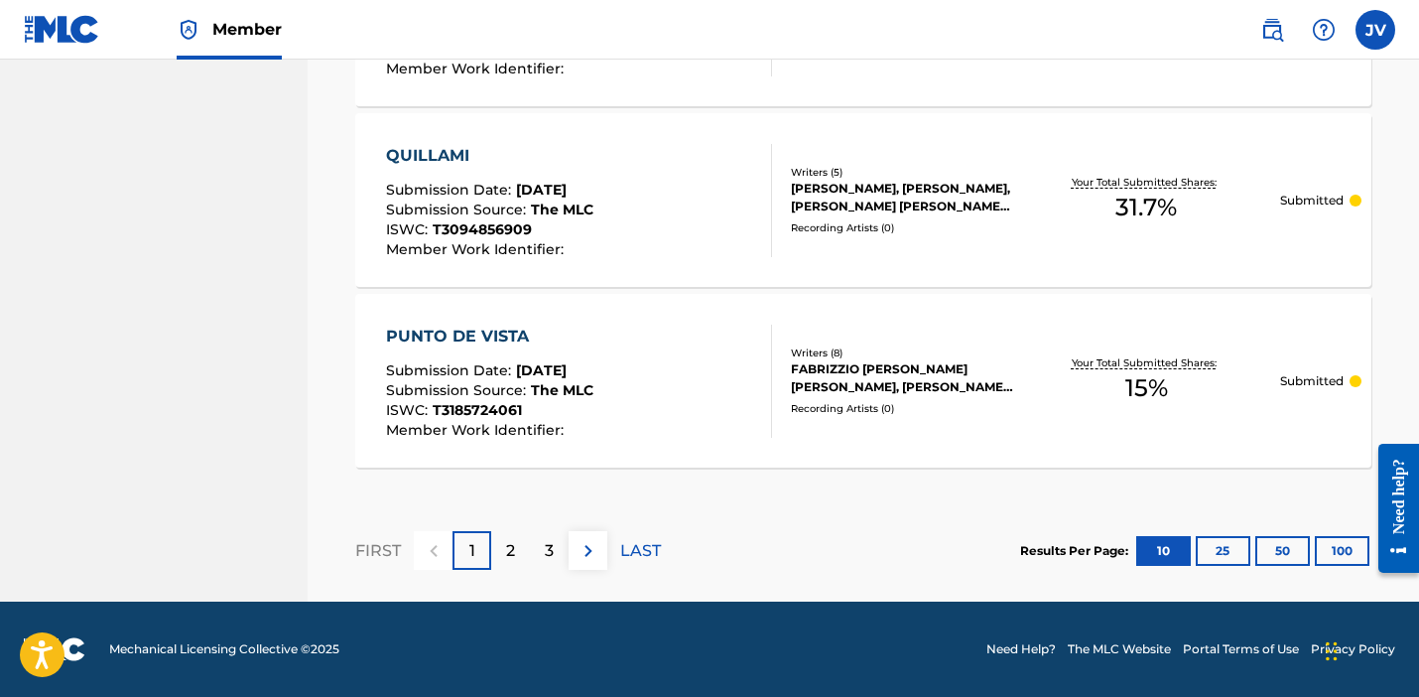
click at [642, 552] on p "LAST" at bounding box center [640, 551] width 41 height 24
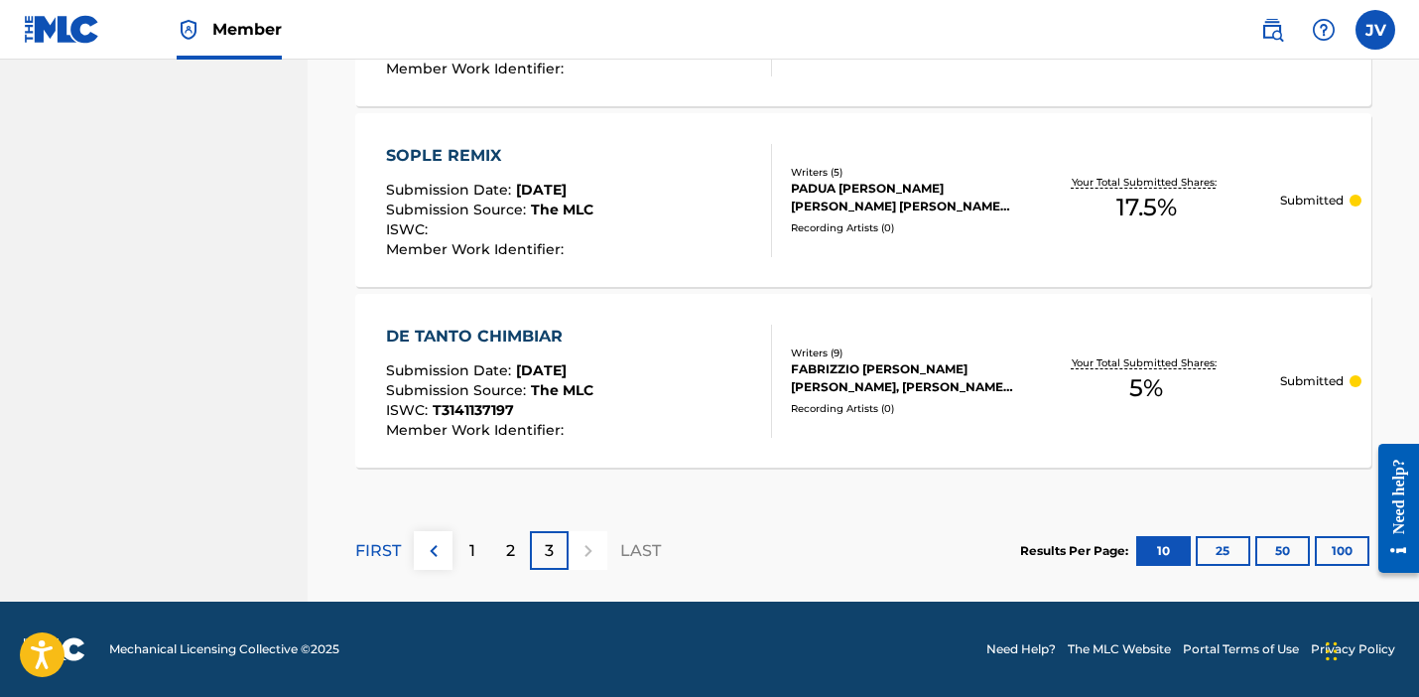
scroll to position [1298, 0]
click at [385, 551] on p "FIRST" at bounding box center [378, 551] width 46 height 24
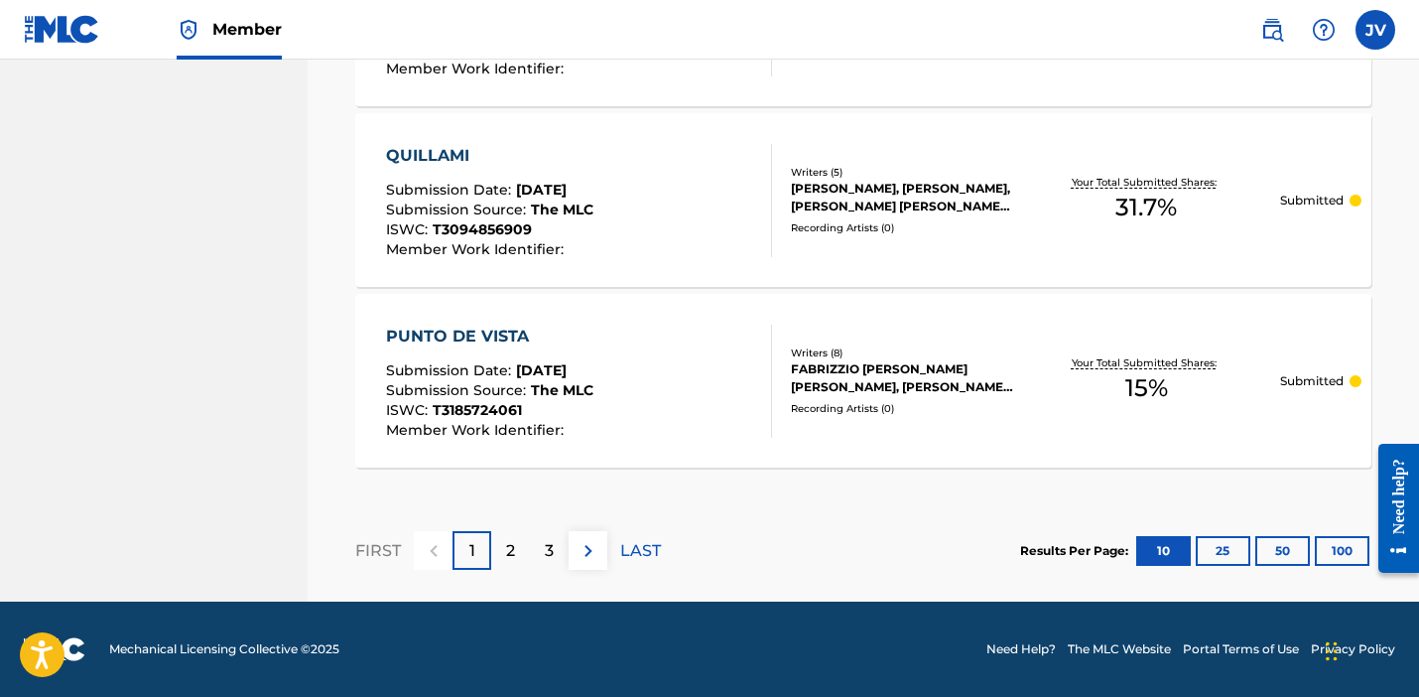
scroll to position [2021, 0]
click at [637, 546] on p "LAST" at bounding box center [640, 551] width 41 height 24
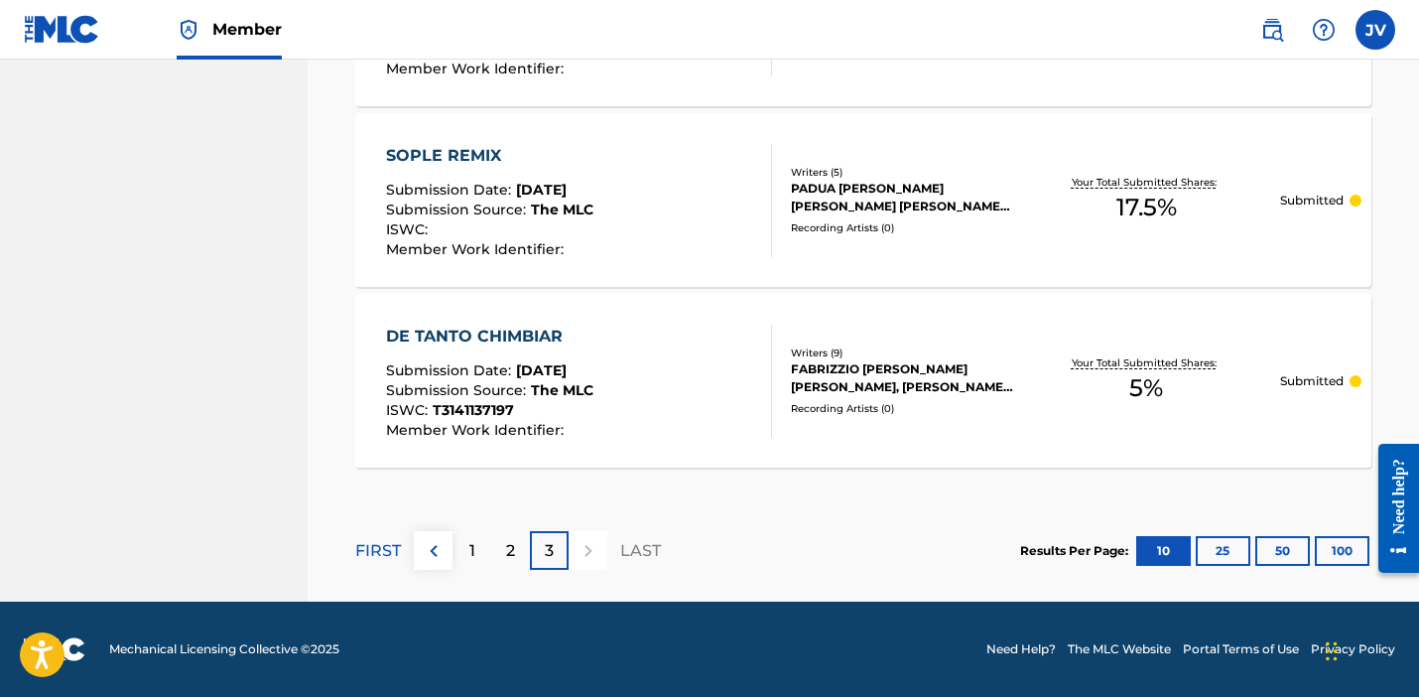
scroll to position [1298, 0]
click at [481, 326] on div "DE TANTO CHIMBIAR" at bounding box center [489, 337] width 207 height 24
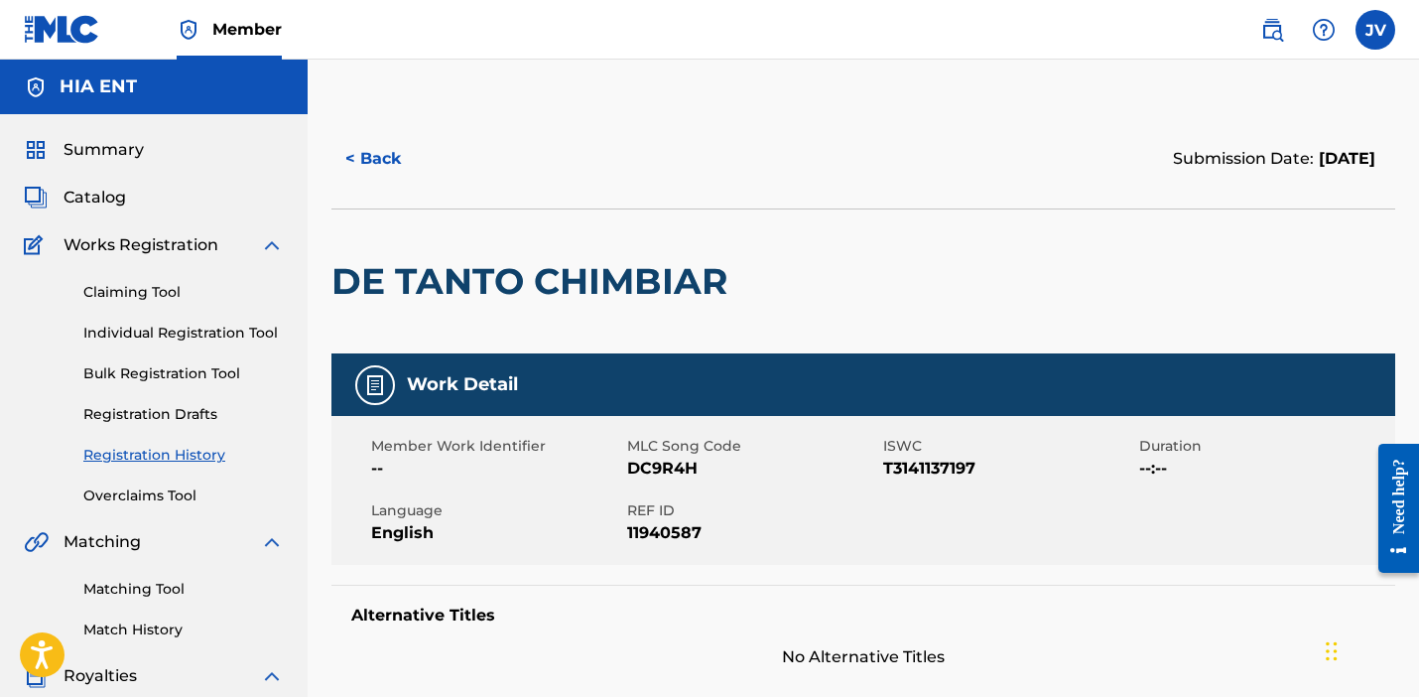
click at [382, 154] on button "< Back" at bounding box center [391, 159] width 119 height 50
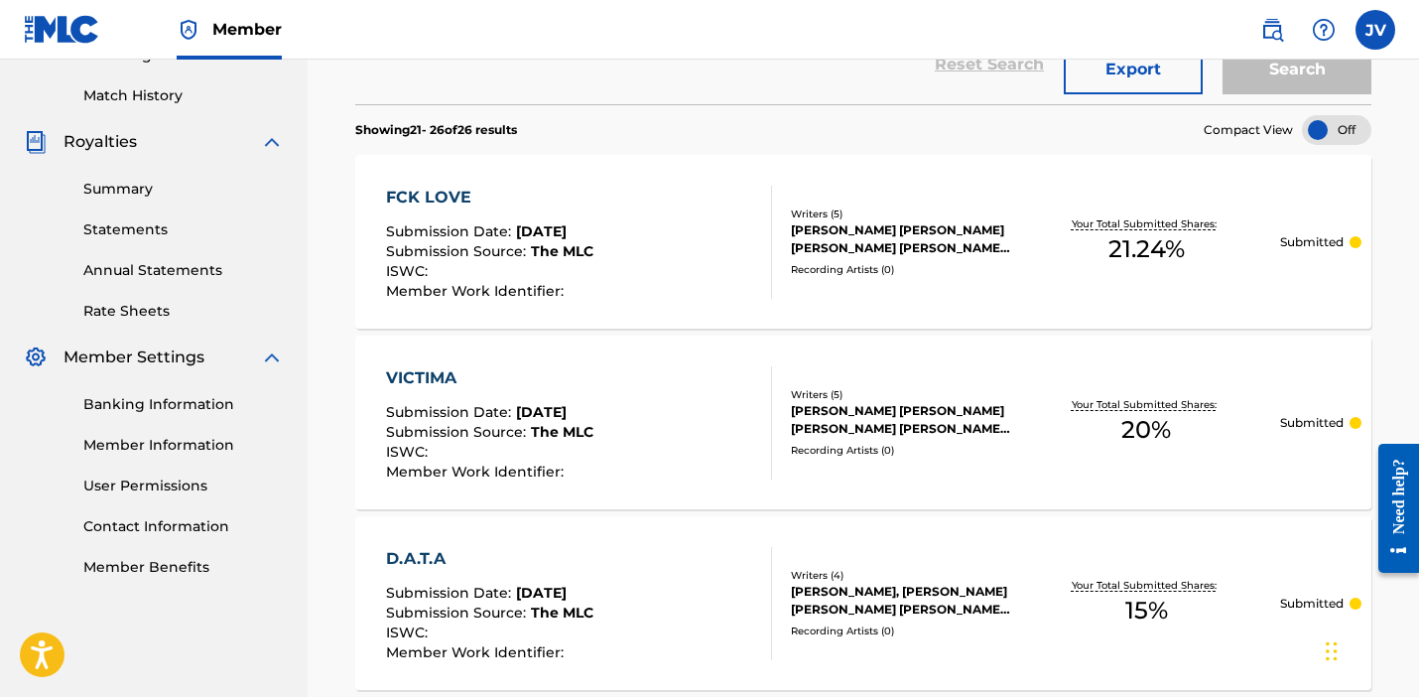
click at [424, 22] on nav "Member JV JV Joel Velazquez joel@hiaent.com Notification Preferences Profile Lo…" at bounding box center [709, 30] width 1419 height 60
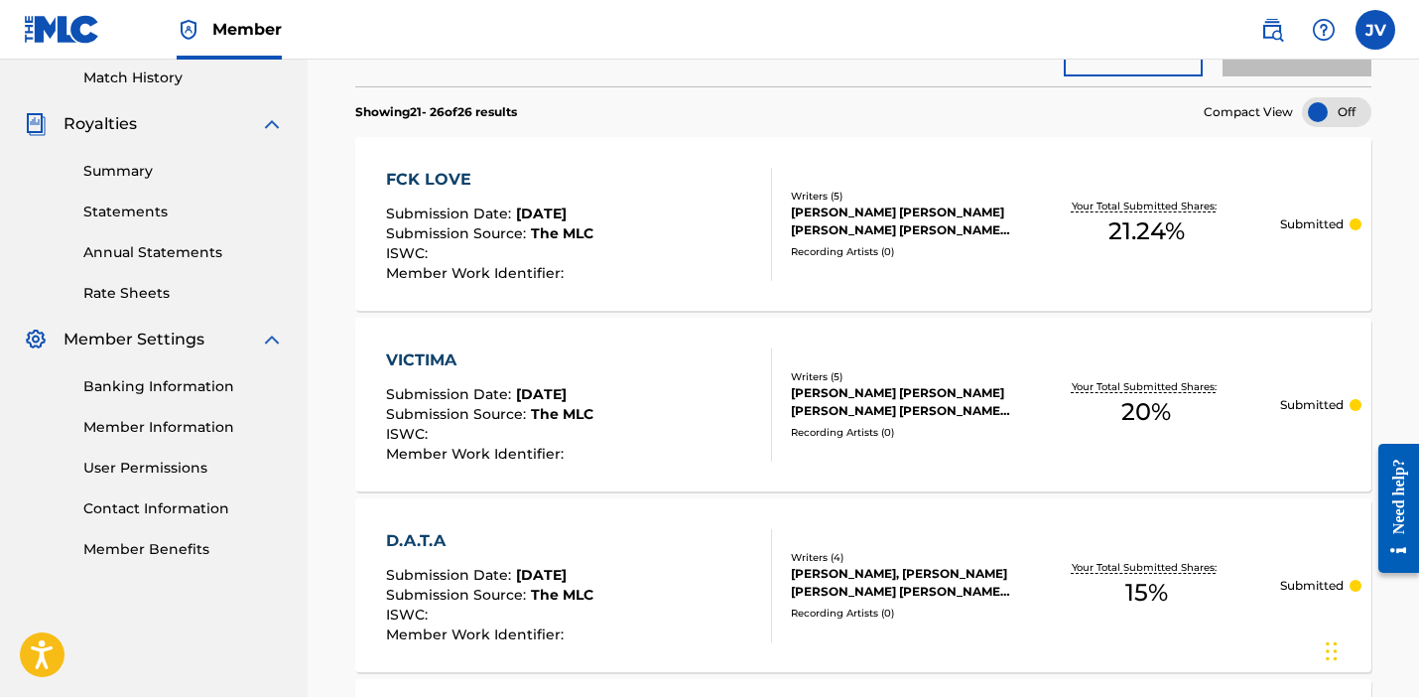
scroll to position [554, 0]
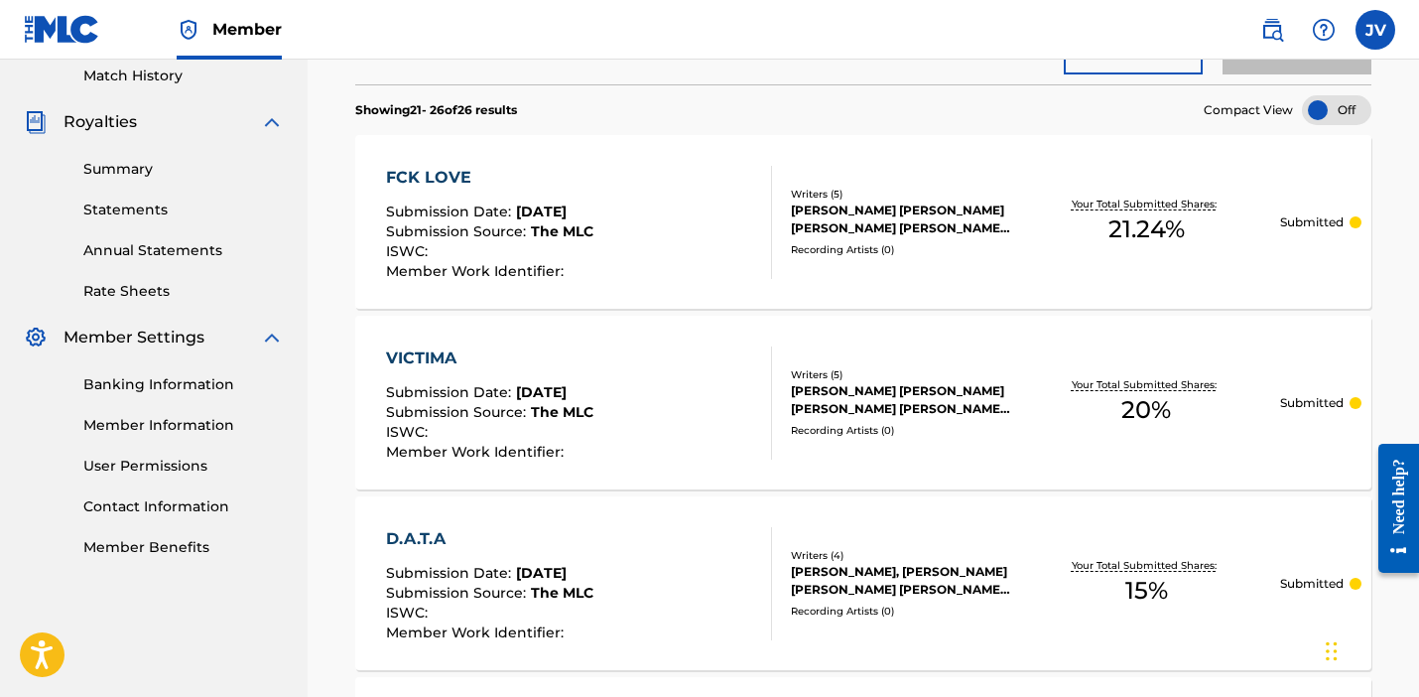
click at [433, 546] on div "D.A.T.A" at bounding box center [489, 539] width 207 height 24
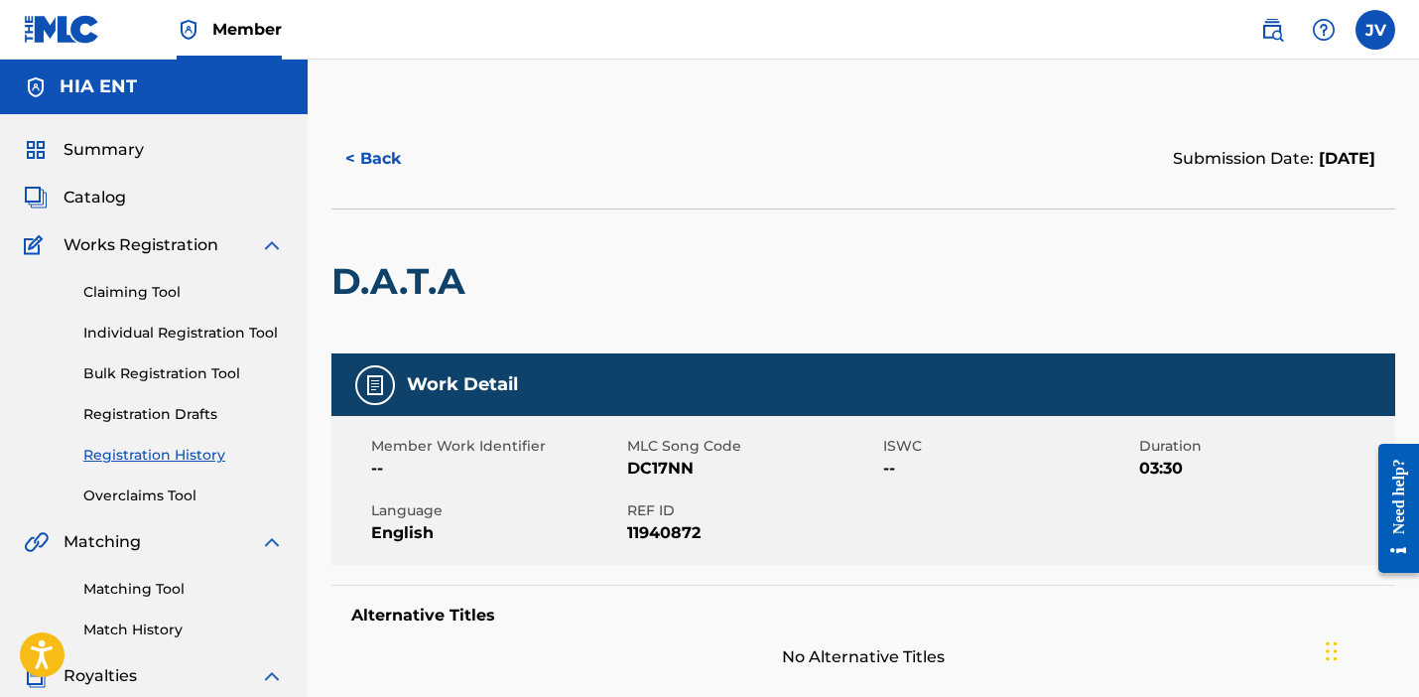
click at [392, 159] on button "< Back" at bounding box center [391, 159] width 119 height 50
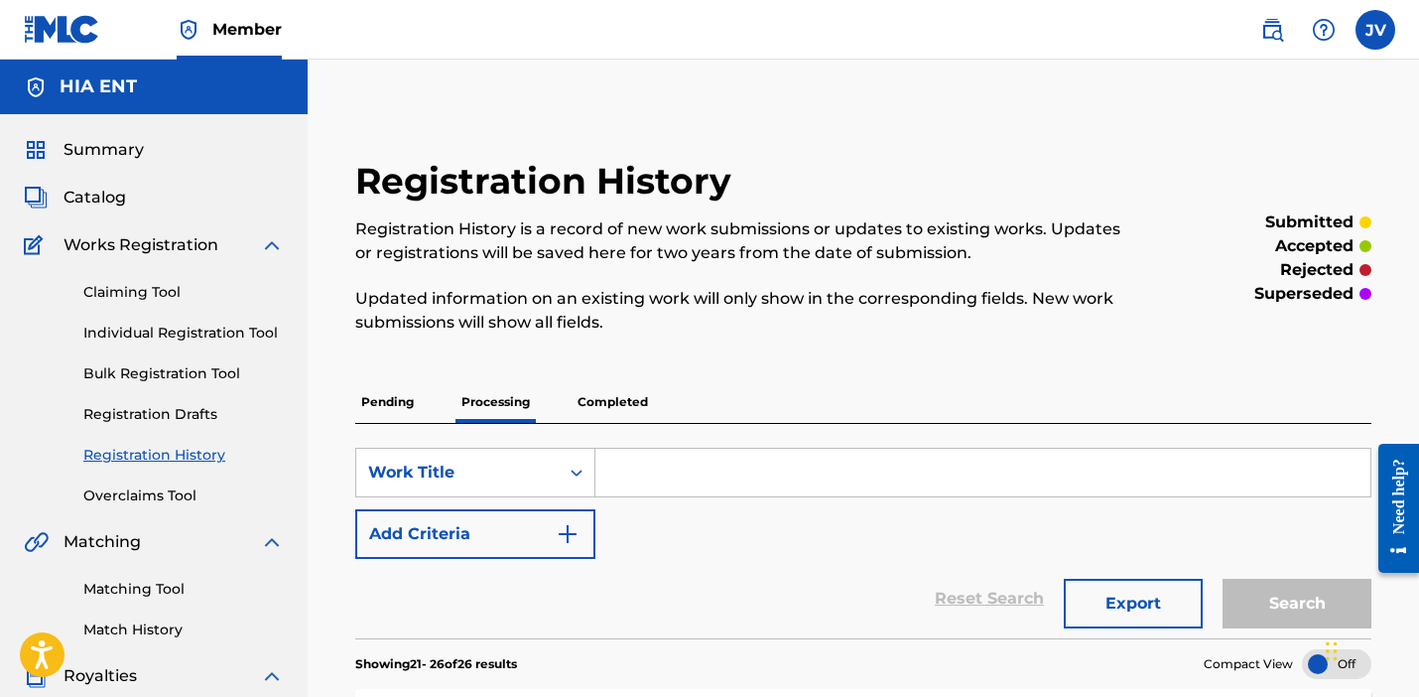
click at [693, 486] on input "Search Form" at bounding box center [983, 473] width 775 height 48
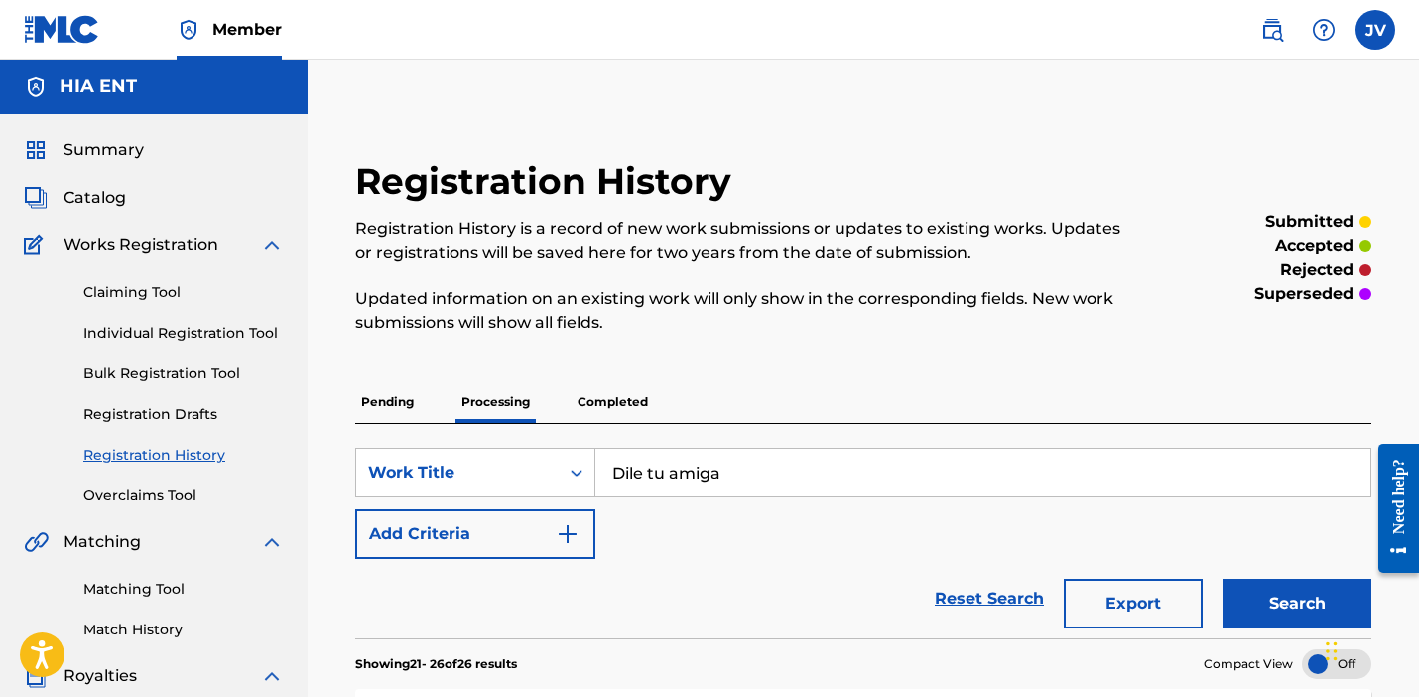
type input "Dile tu amiga"
click at [1297, 604] on button "Search" at bounding box center [1297, 604] width 149 height 50
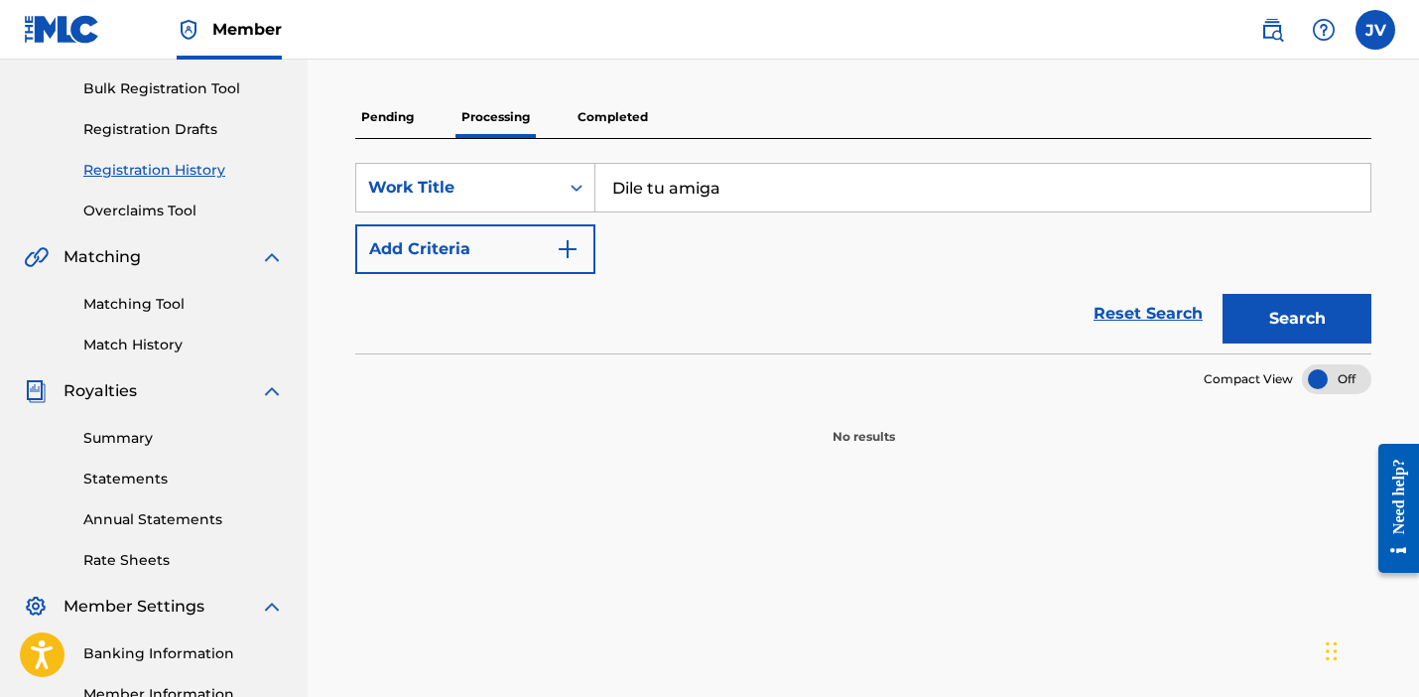
scroll to position [312, 0]
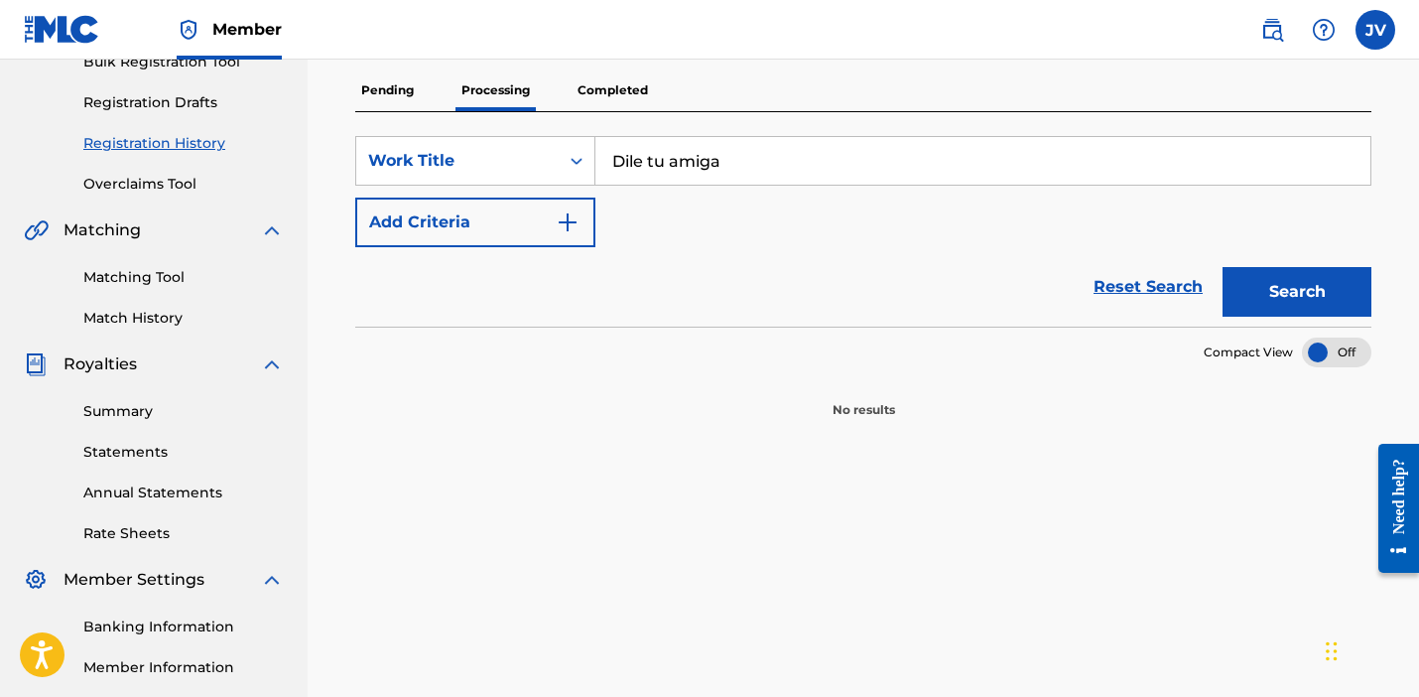
click at [606, 97] on p "Completed" at bounding box center [613, 90] width 82 height 42
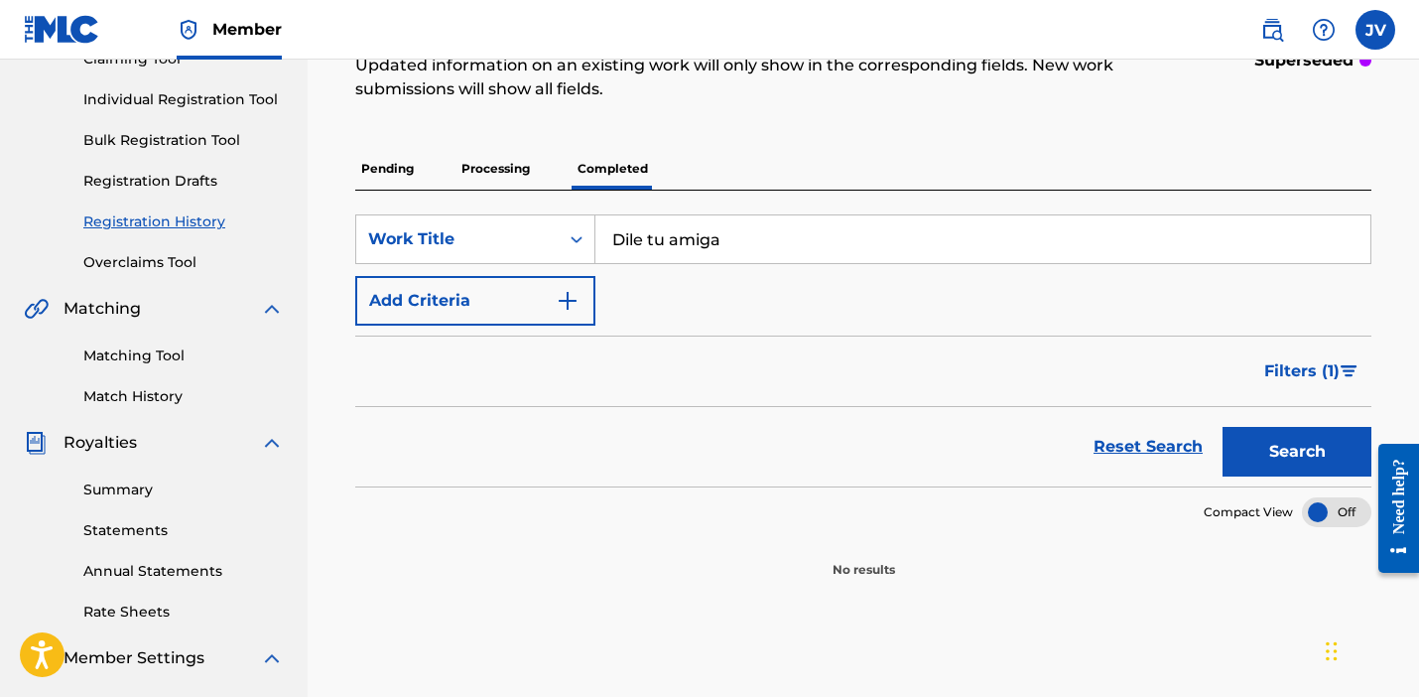
scroll to position [221, 0]
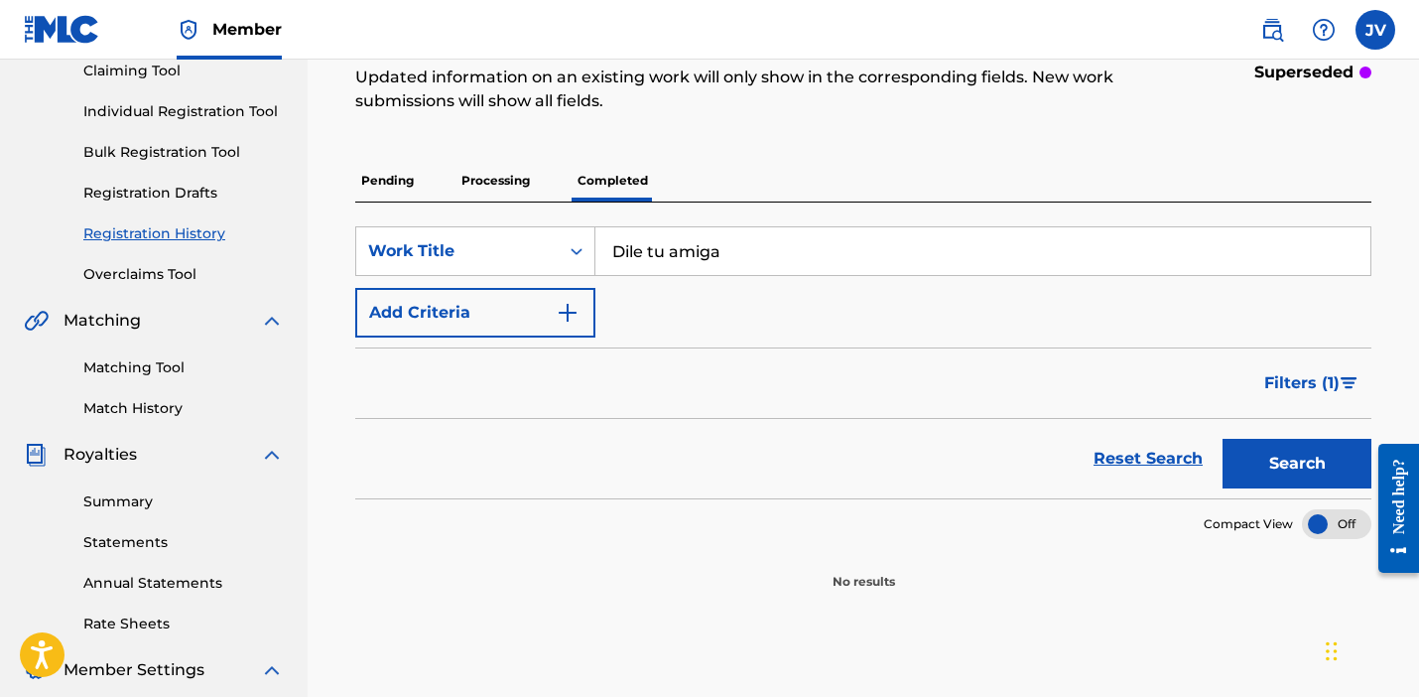
click at [395, 181] on p "Pending" at bounding box center [387, 181] width 65 height 42
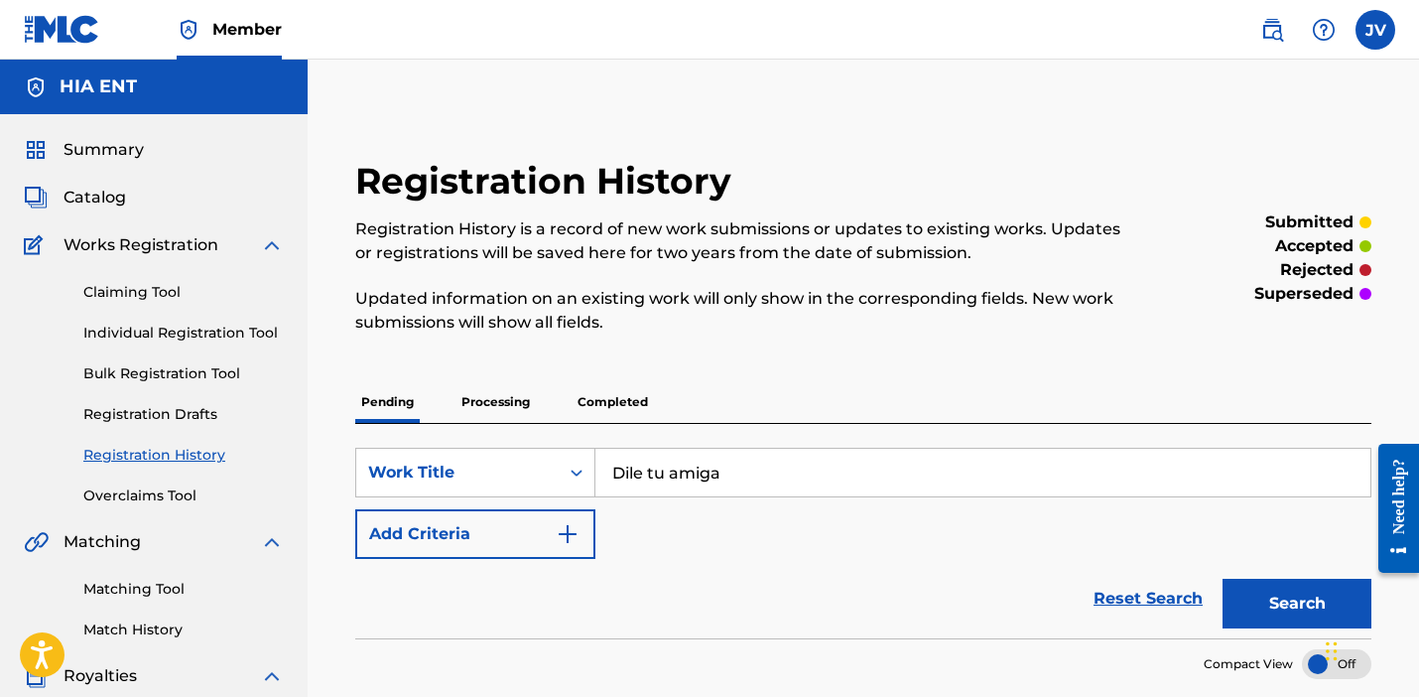
click at [92, 145] on span "Summary" at bounding box center [104, 150] width 80 height 24
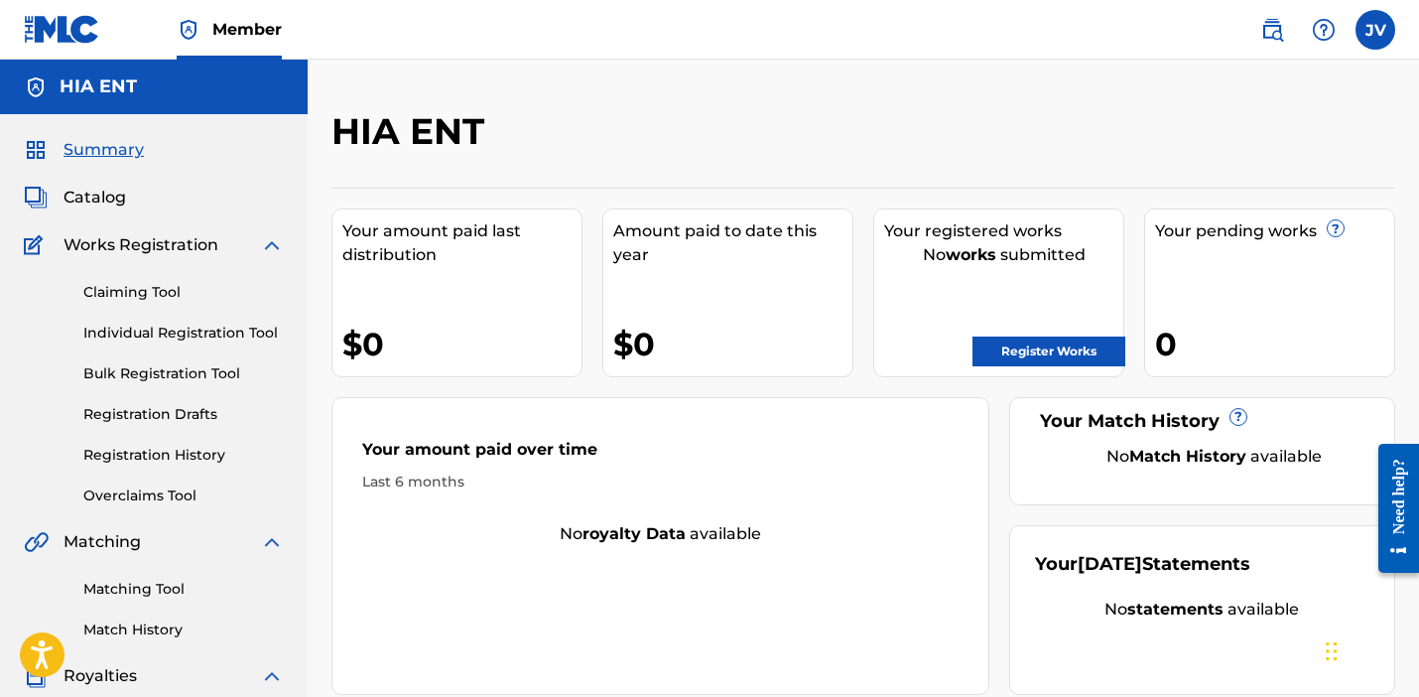
click at [141, 292] on link "Claiming Tool" at bounding box center [183, 292] width 201 height 21
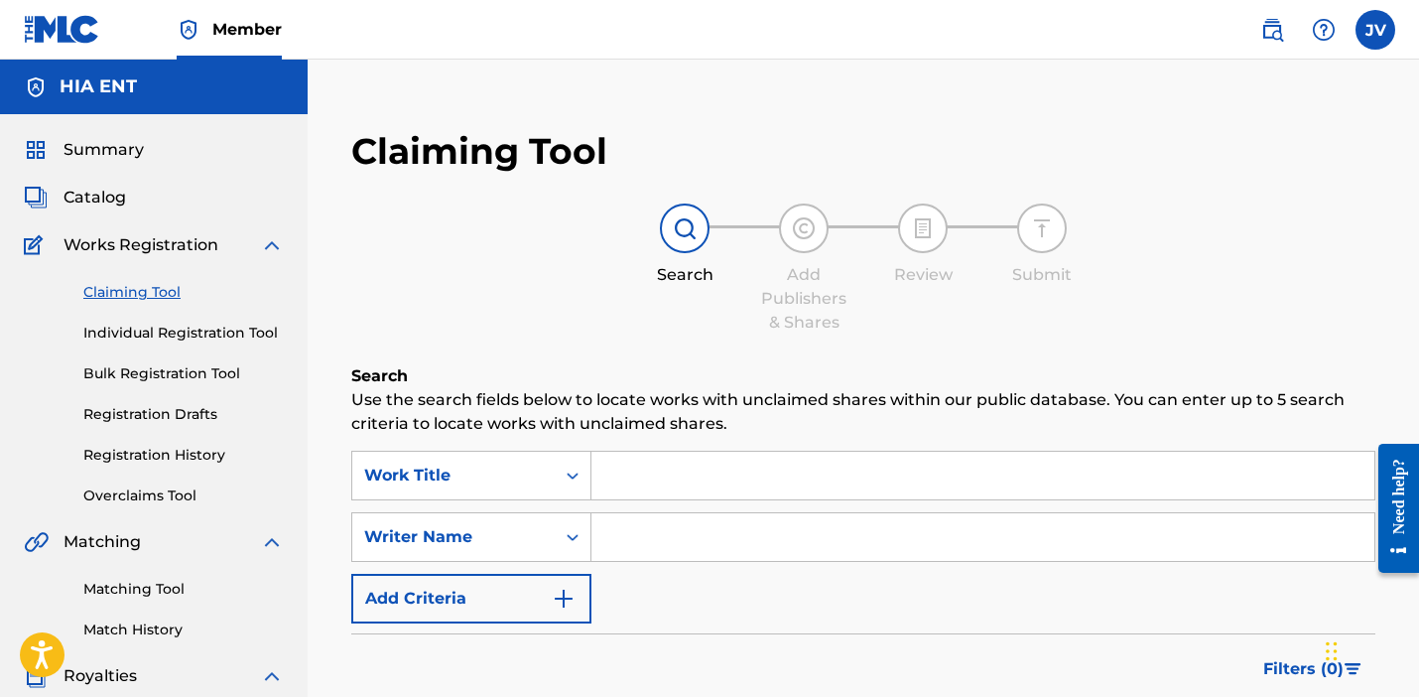
click at [739, 487] on input "Search Form" at bounding box center [983, 476] width 783 height 48
type input "Dile tu amiga remix"
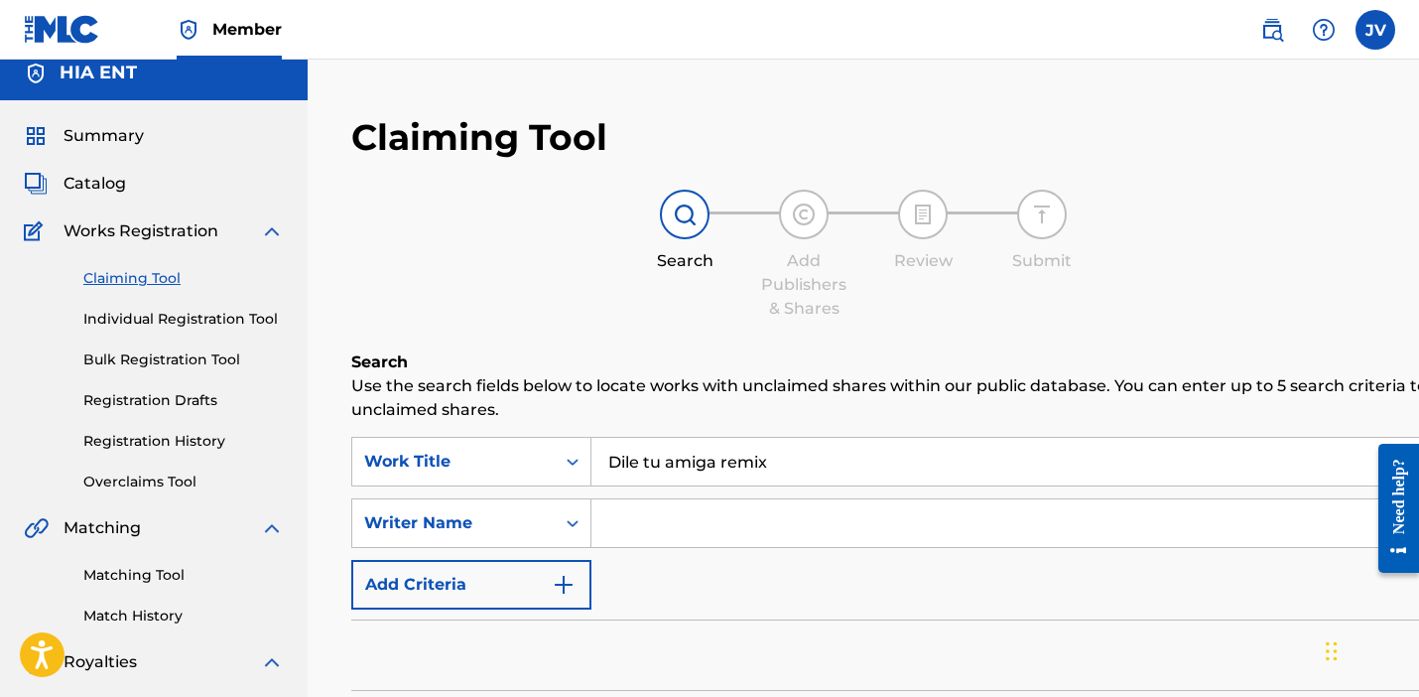
scroll to position [12, 0]
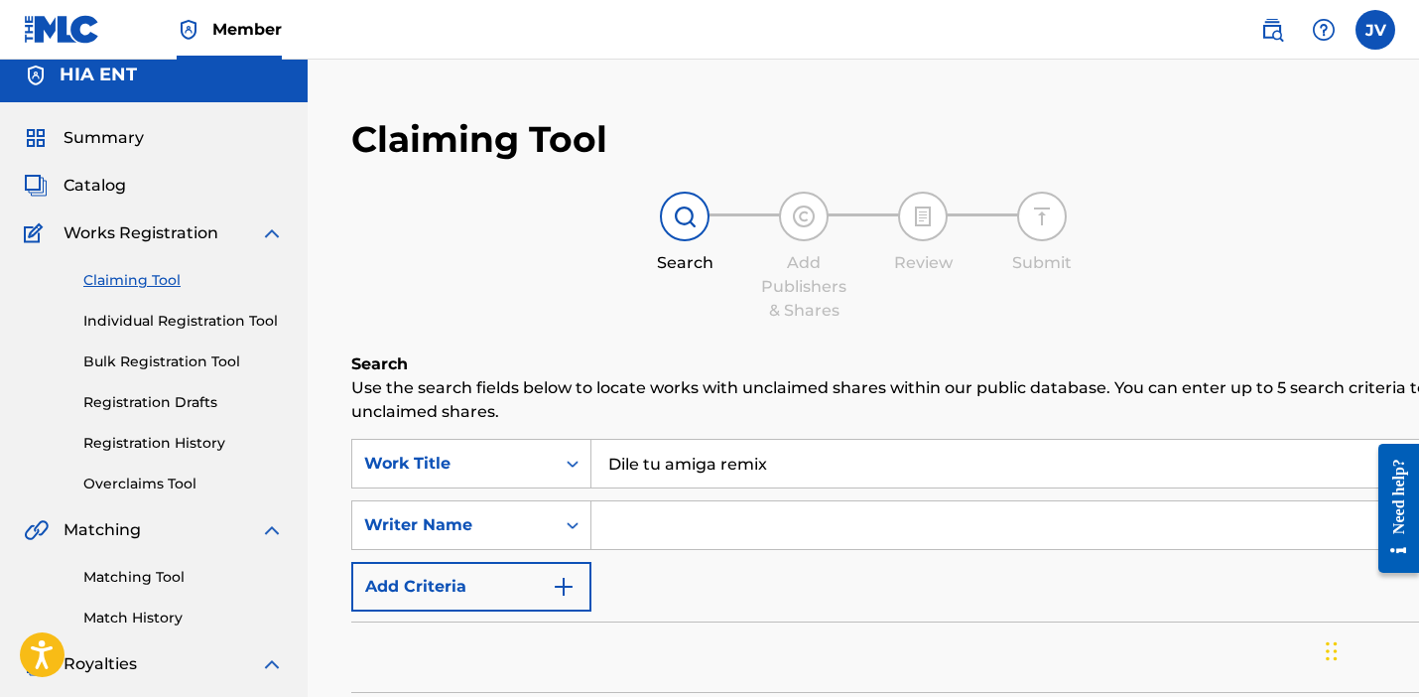
click at [708, 519] on input "Search Form" at bounding box center [1123, 525] width 1063 height 48
drag, startPoint x: 778, startPoint y: 561, endPoint x: 755, endPoint y: 592, distance: 38.3
click at [755, 592] on div "SearchWithCriteriae1f28483-a2ed-4568-8cba-6d2f6f1df86a Work Title Dile tu amiga…" at bounding box center [1003, 525] width 1304 height 173
click at [841, 522] on input "Fabrizzio Hernandez dotale" at bounding box center [1123, 525] width 1063 height 48
drag, startPoint x: 775, startPoint y: 528, endPoint x: 692, endPoint y: 530, distance: 83.4
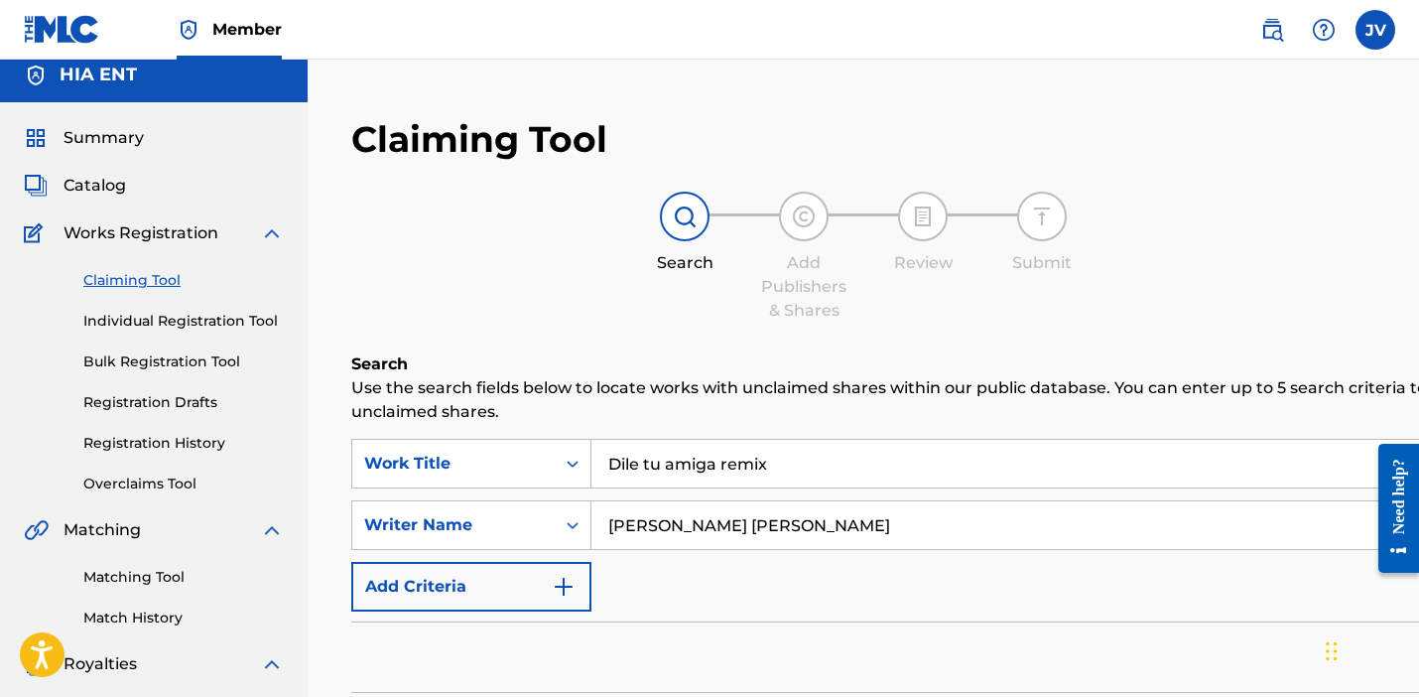
click at [692, 530] on input "Fabrizzio Hernandez dovalle" at bounding box center [1123, 525] width 1063 height 48
type input "Fabrizzio dovalle"
click at [855, 614] on form "SearchWithCriteriae1f28483-a2ed-4568-8cba-6d2f6f1df86a Work Title Dile tu amiga…" at bounding box center [1003, 606] width 1304 height 334
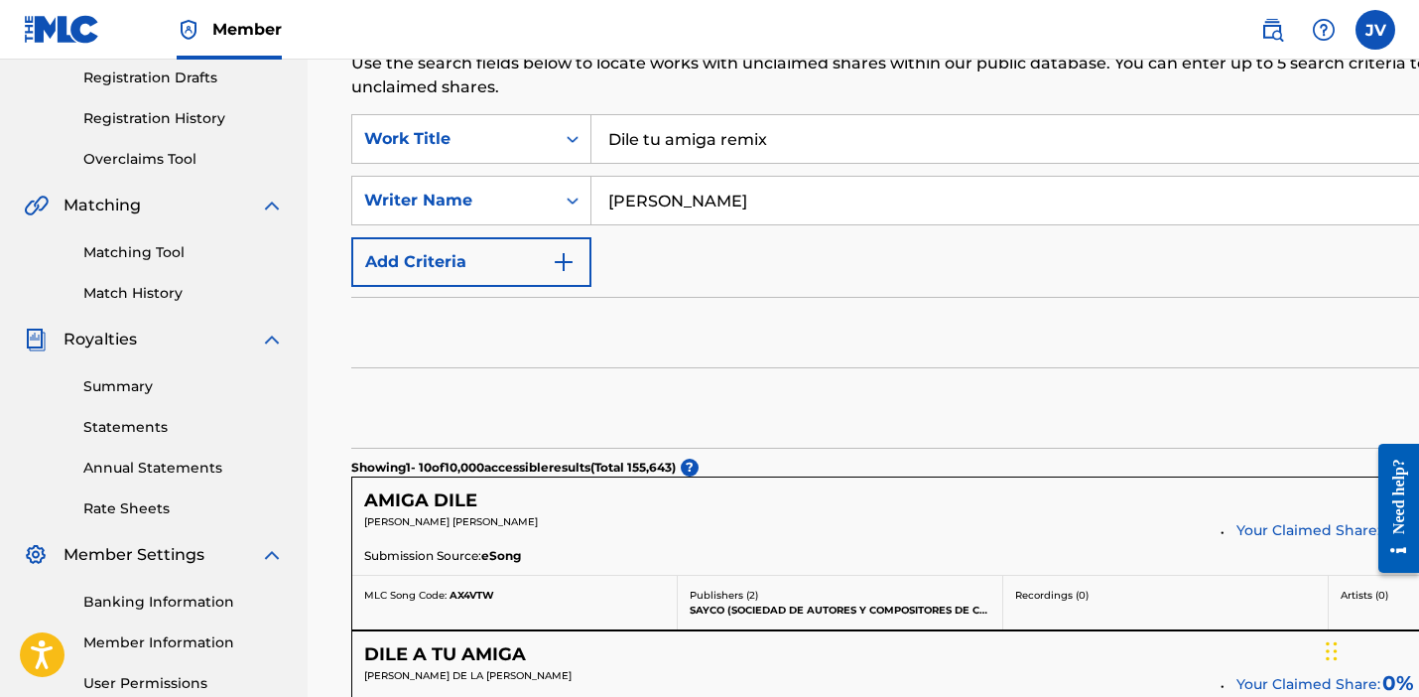
scroll to position [334, 0]
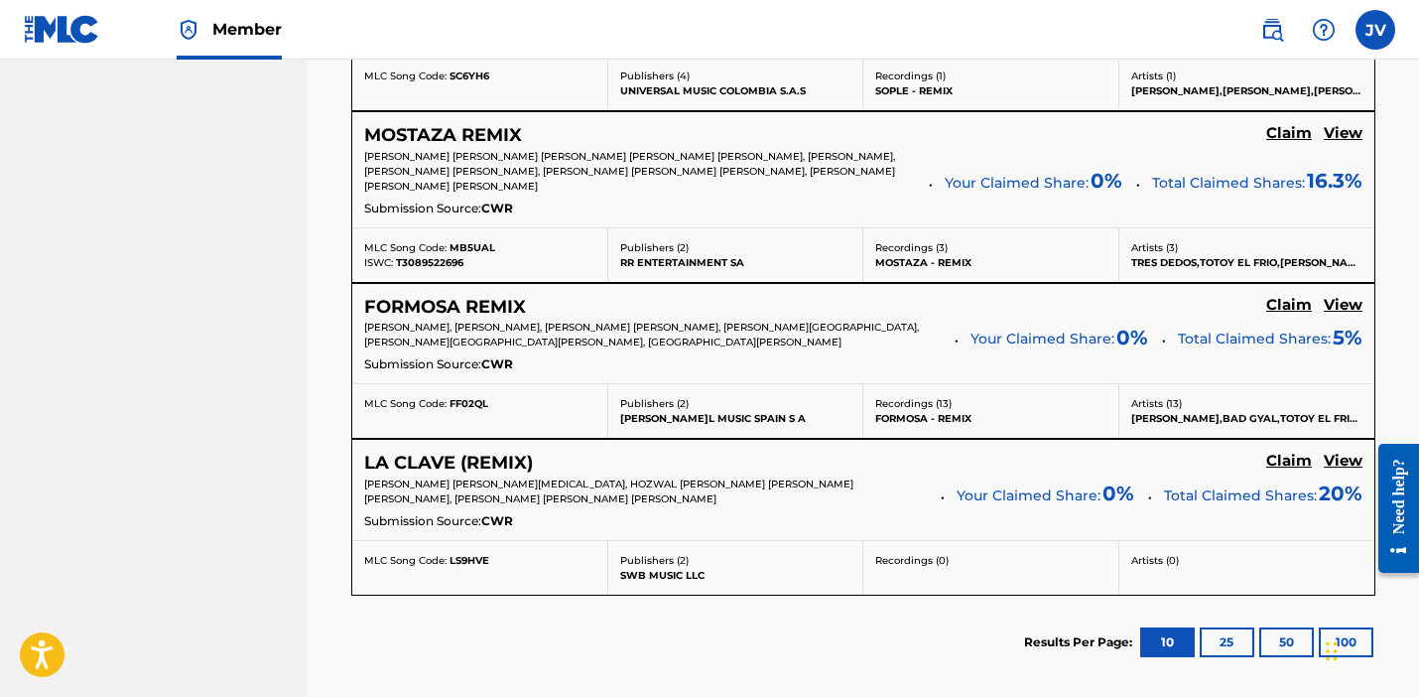
scroll to position [1061, 0]
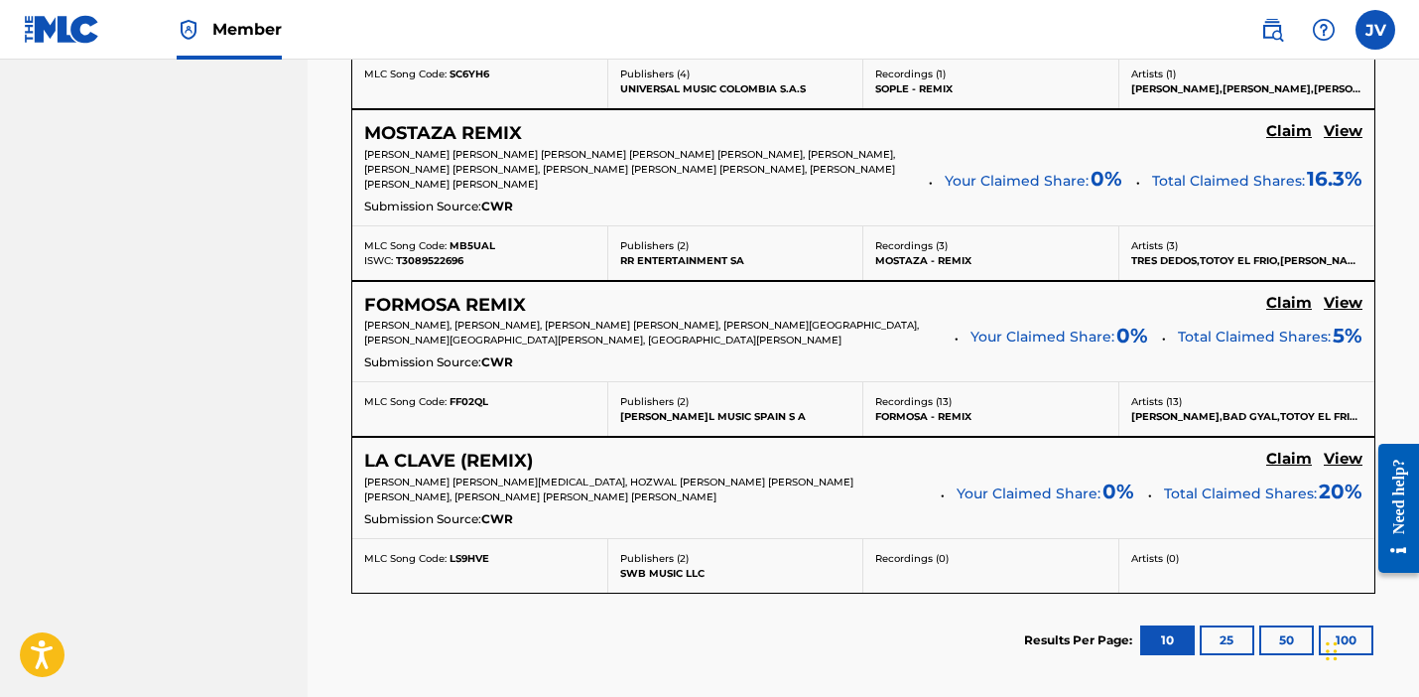
click at [1227, 640] on button "25" at bounding box center [1227, 640] width 55 height 30
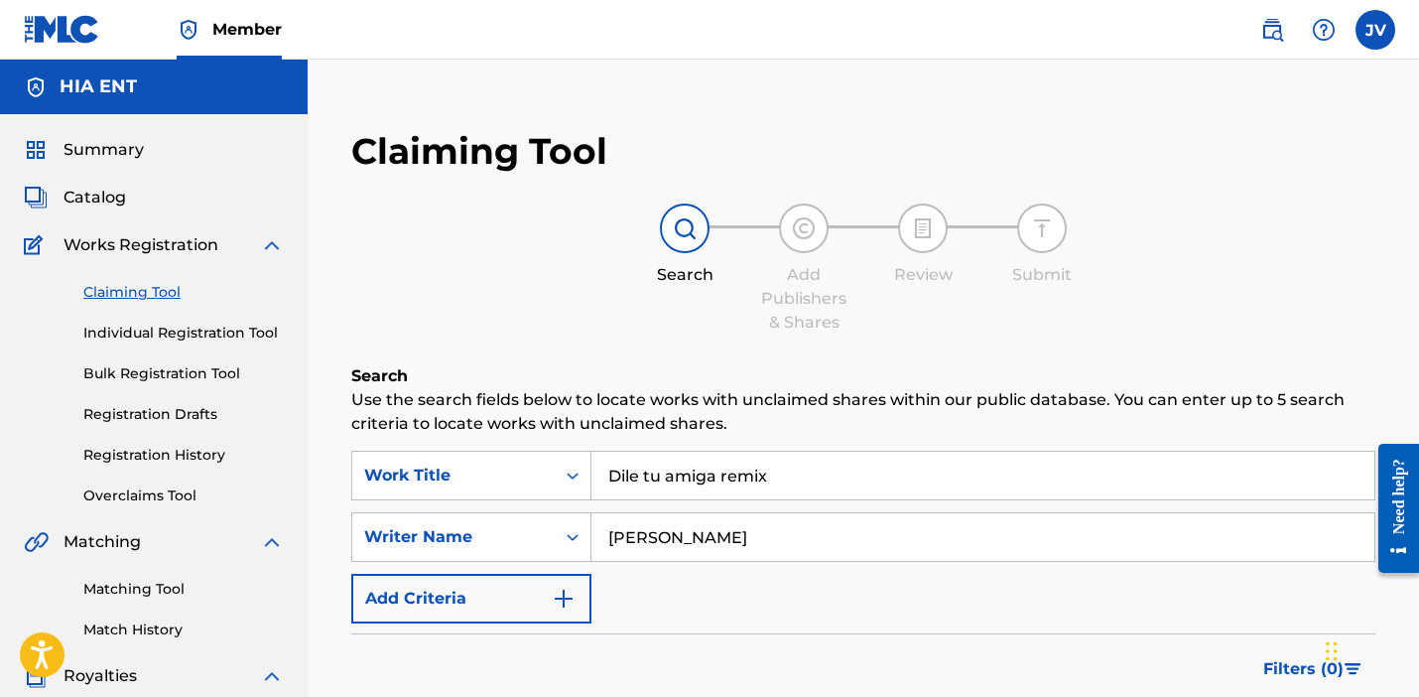
scroll to position [0, 0]
drag, startPoint x: 791, startPoint y: 477, endPoint x: 711, endPoint y: 476, distance: 80.4
click at [711, 476] on input "Dile tu amiga remix" at bounding box center [983, 476] width 783 height 48
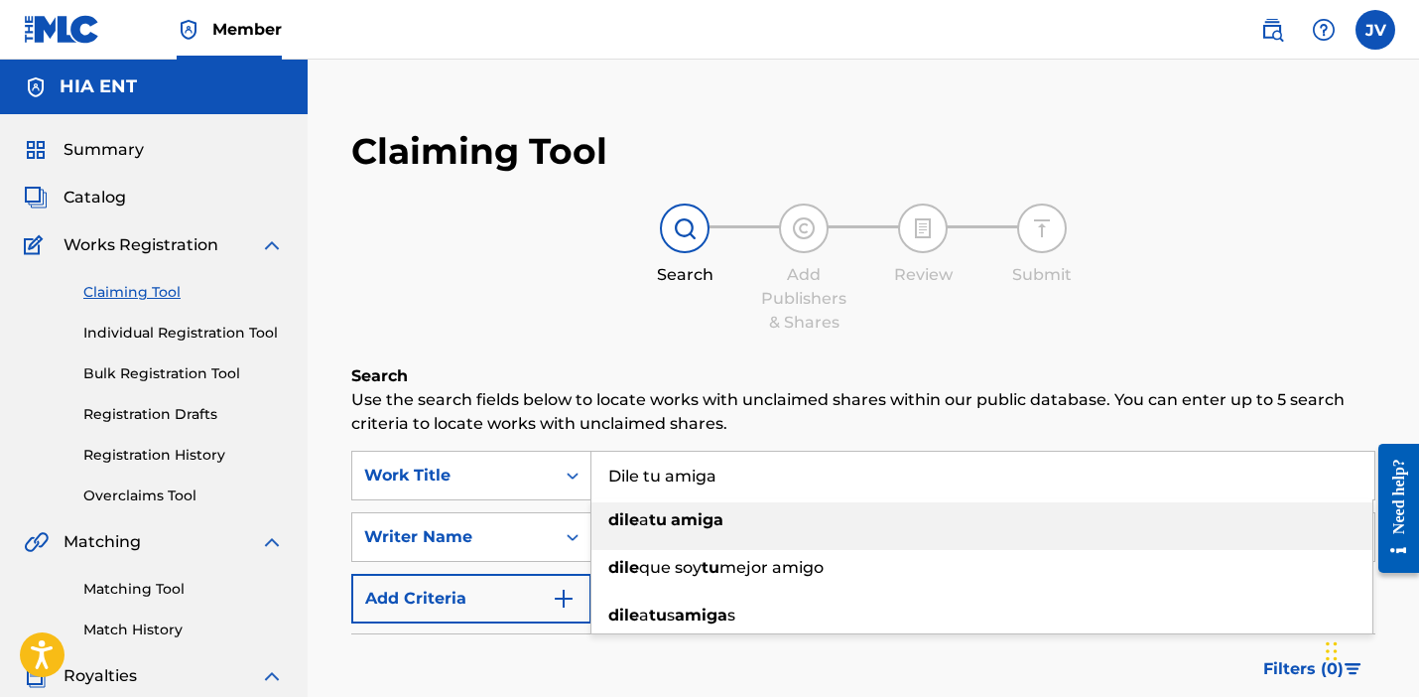
type input "dile a tu amiga"
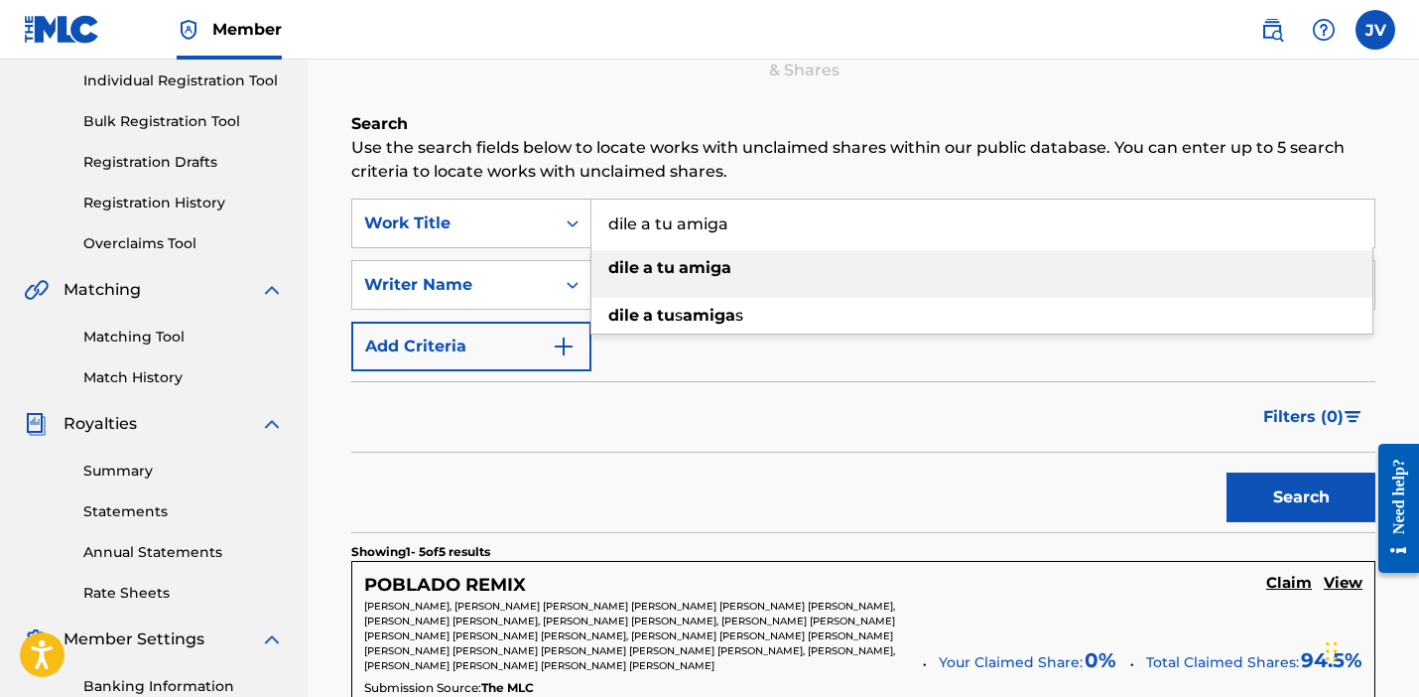
scroll to position [302, 0]
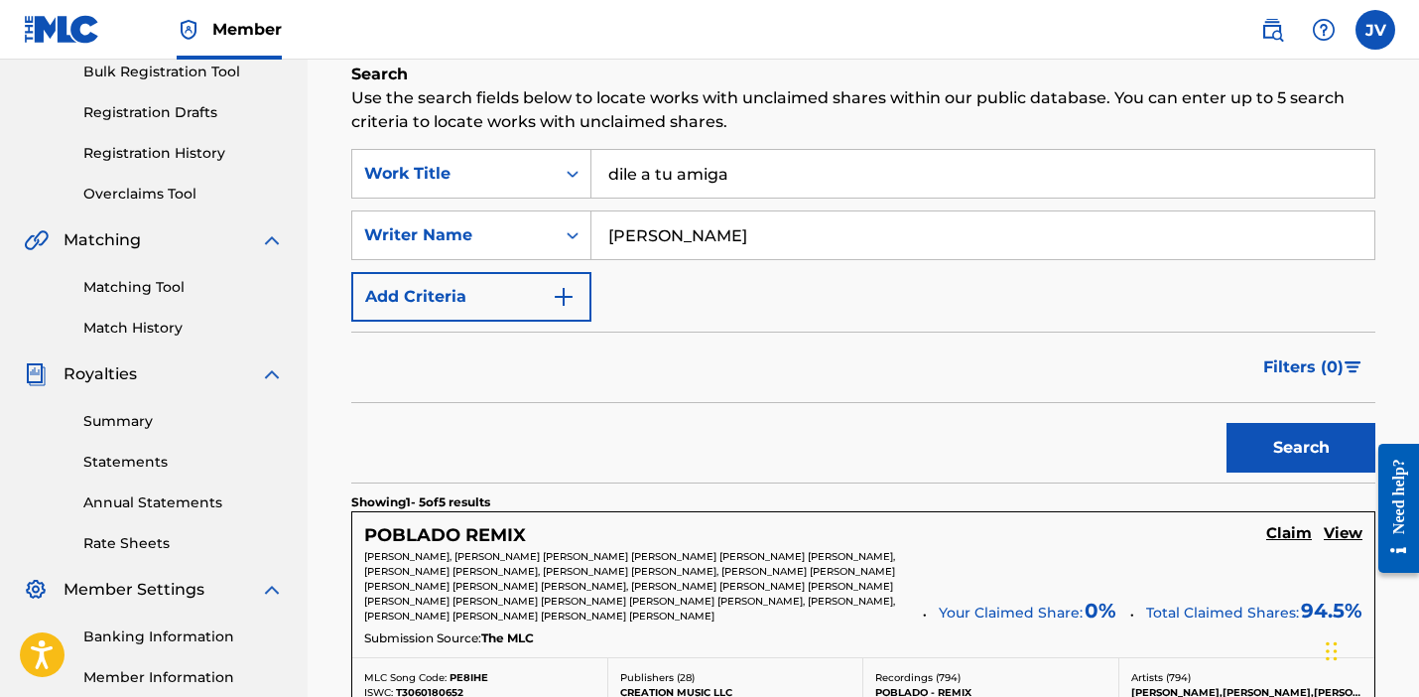
click at [1335, 448] on button "Search" at bounding box center [1301, 448] width 149 height 50
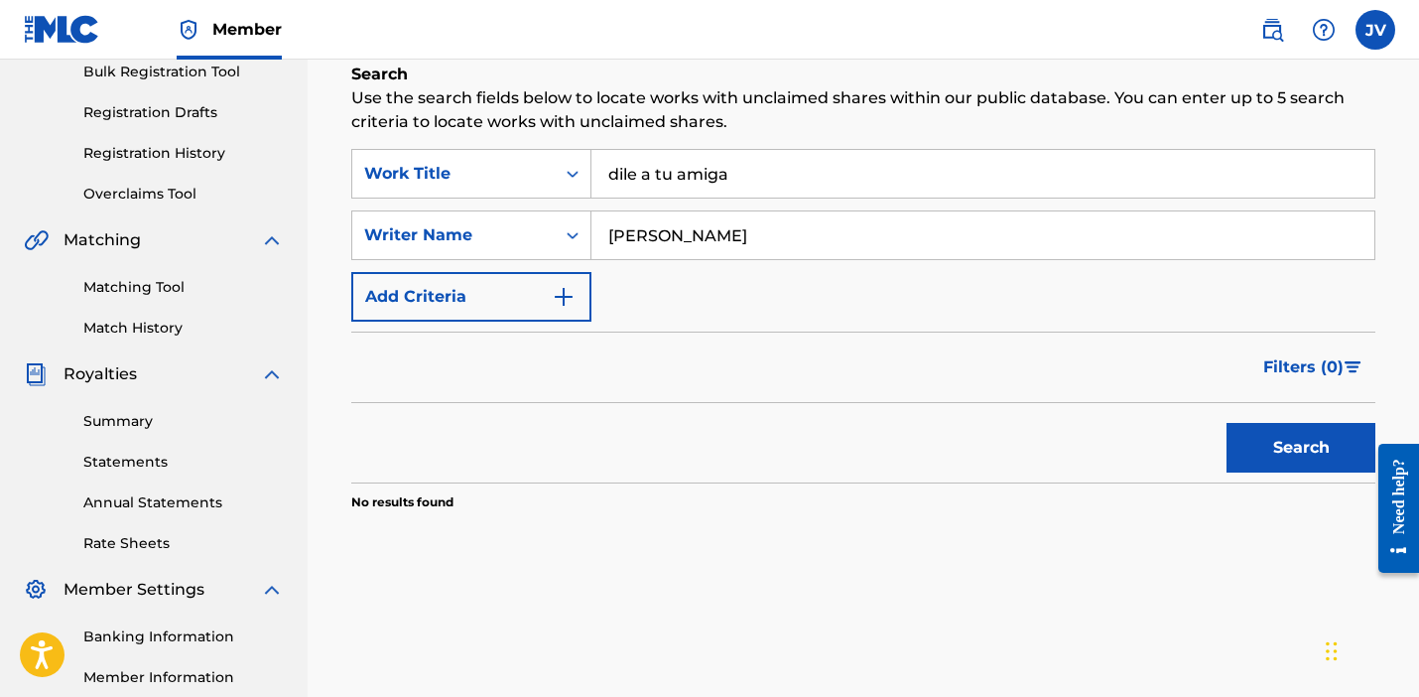
click at [743, 171] on input "dile a tu amiga" at bounding box center [983, 174] width 783 height 48
drag, startPoint x: 769, startPoint y: 353, endPoint x: 760, endPoint y: 340, distance: 15.7
click at [769, 353] on div "Filters ( 0 )" at bounding box center [863, 367] width 1024 height 71
click at [691, 243] on input "Fabrizzio dovalle" at bounding box center [983, 235] width 783 height 48
click at [1301, 448] on button "Search" at bounding box center [1301, 448] width 149 height 50
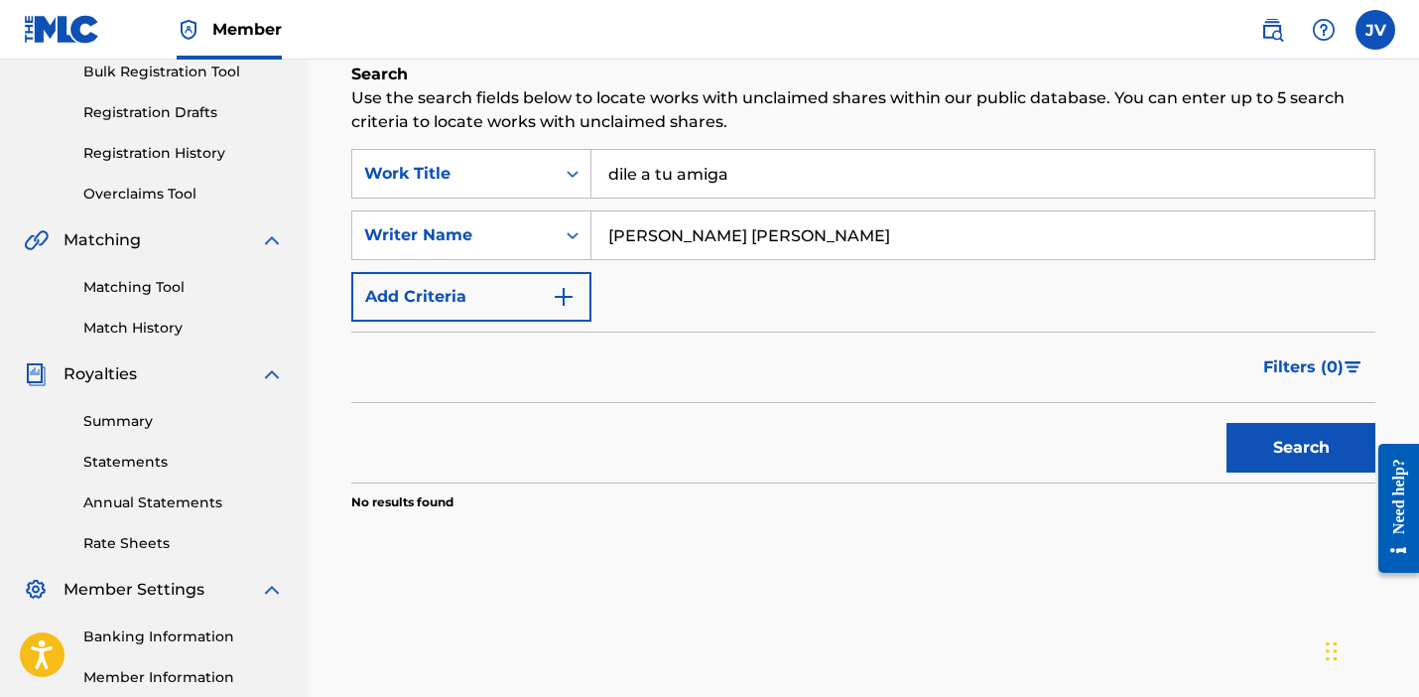
click at [685, 237] on input "Fabrizzio hernandez dovalle" at bounding box center [983, 235] width 783 height 48
click at [1301, 448] on button "Search" at bounding box center [1301, 448] width 149 height 50
drag, startPoint x: 846, startPoint y: 237, endPoint x: 759, endPoint y: 237, distance: 86.4
click at [759, 237] on input "Fabrizzio enrique hernandez dovalle" at bounding box center [983, 235] width 783 height 48
type input "Fabrizzio enrique dovalle"
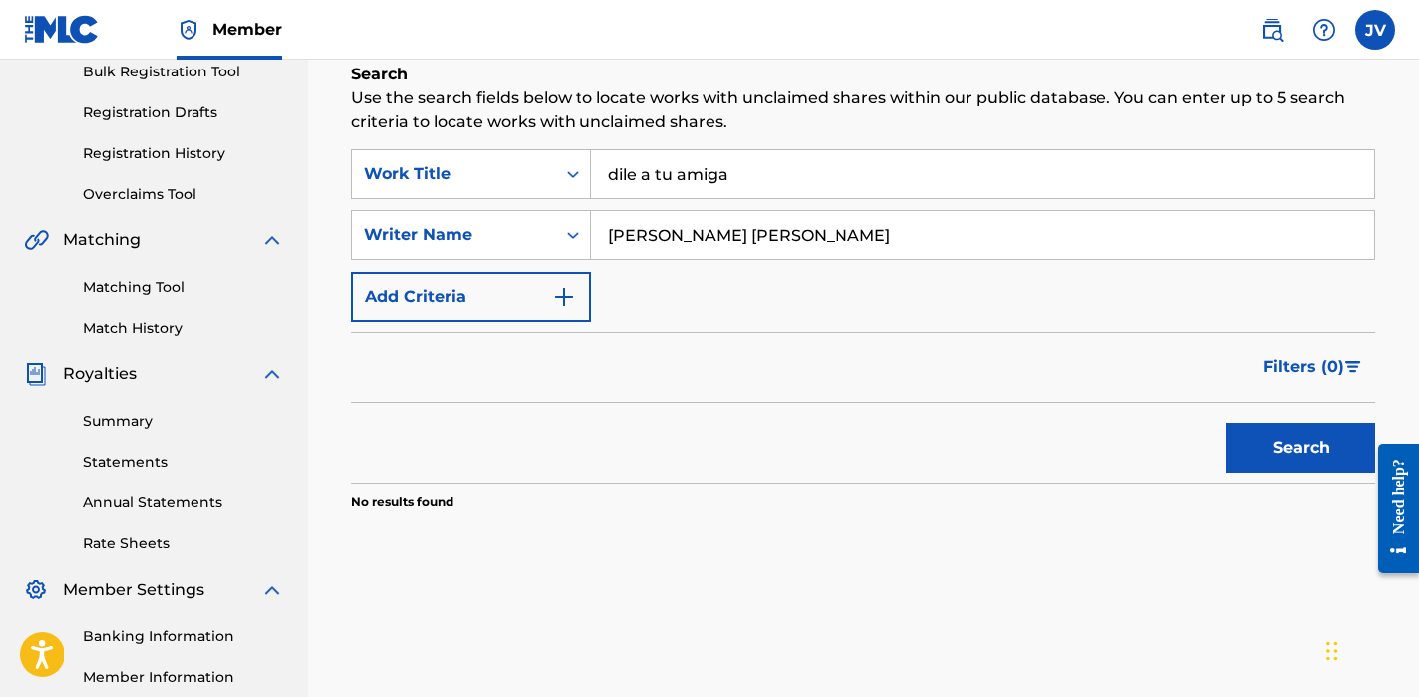
click at [1301, 448] on button "Search" at bounding box center [1301, 448] width 149 height 50
click at [765, 185] on input "dile a tu amiga" at bounding box center [983, 174] width 783 height 48
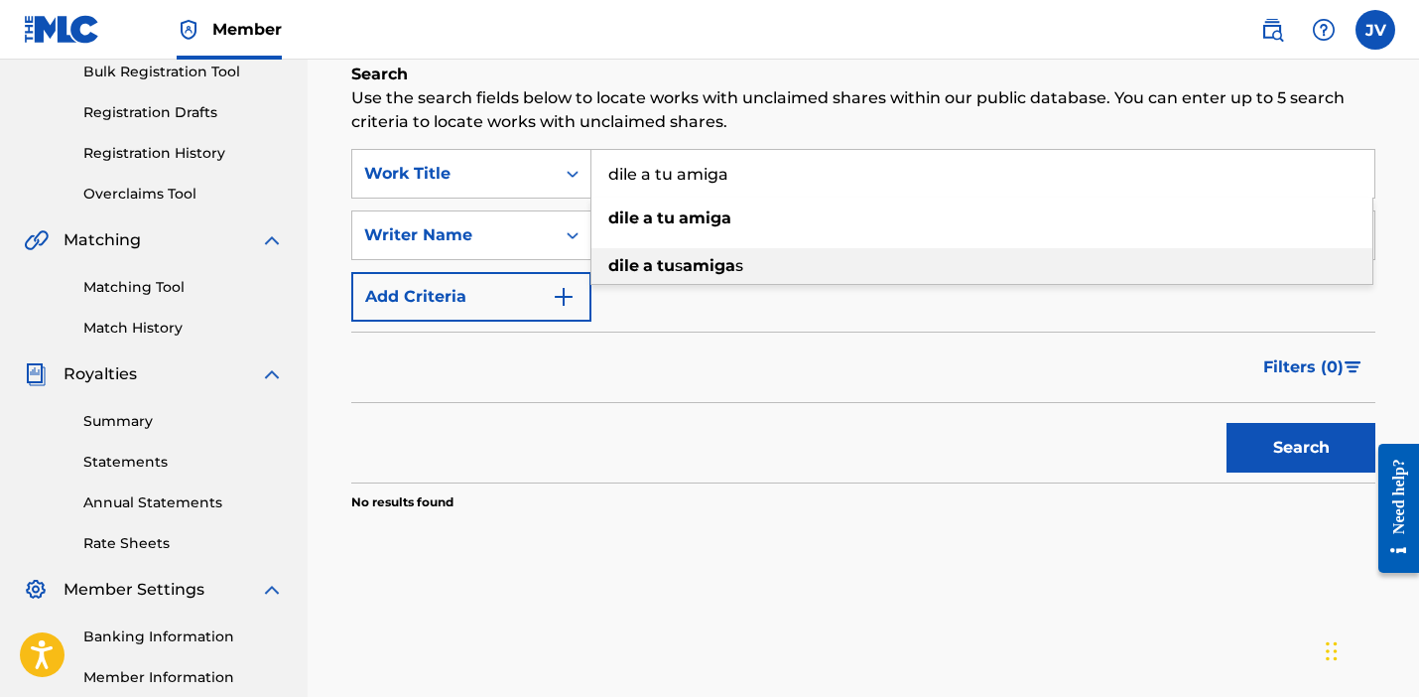
click at [720, 259] on strong "amiga" at bounding box center [709, 265] width 53 height 19
type input "dile a tus amigas"
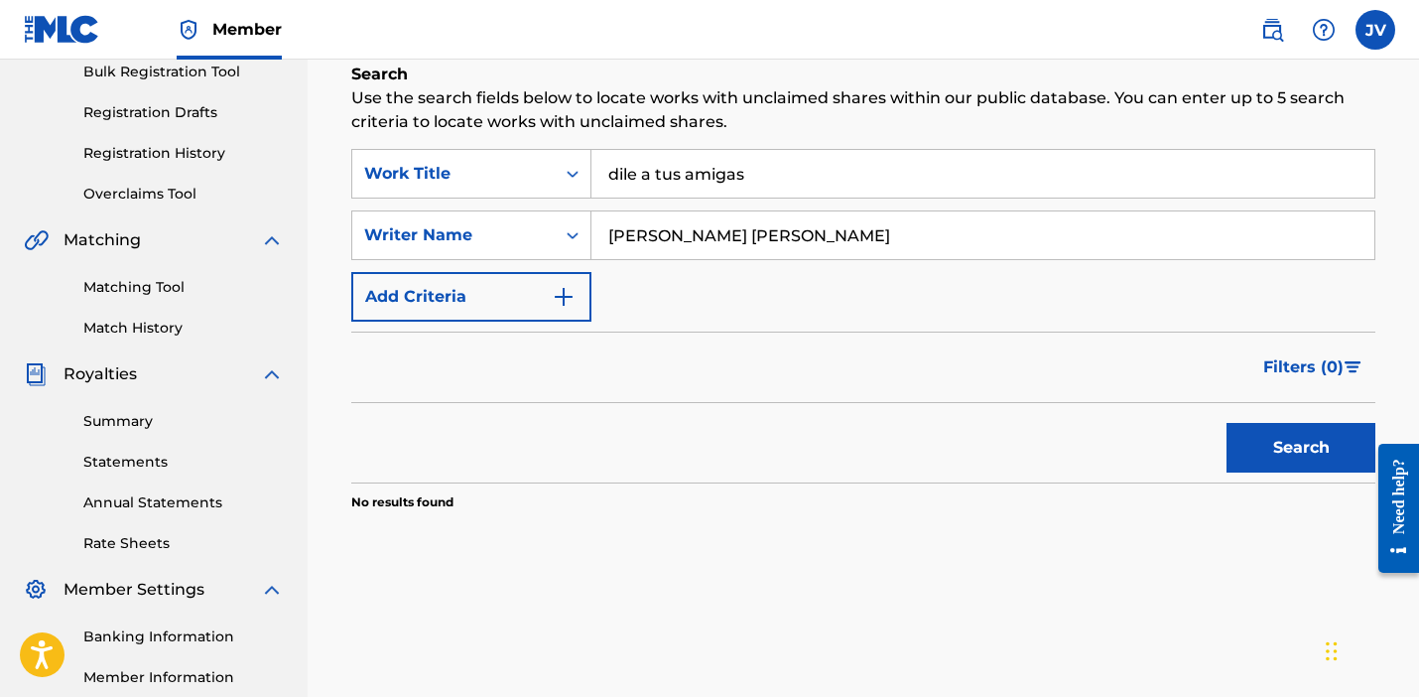
click at [1290, 437] on button "Search" at bounding box center [1301, 448] width 149 height 50
drag, startPoint x: 823, startPoint y: 233, endPoint x: 446, endPoint y: 212, distance: 377.8
click at [446, 212] on div "SearchWithCriteriaf72b94df-add4-4666-b212-baa07887d43e Writer Name Fabrizzio en…" at bounding box center [863, 235] width 1024 height 50
click at [1286, 460] on button "Search" at bounding box center [1301, 448] width 149 height 50
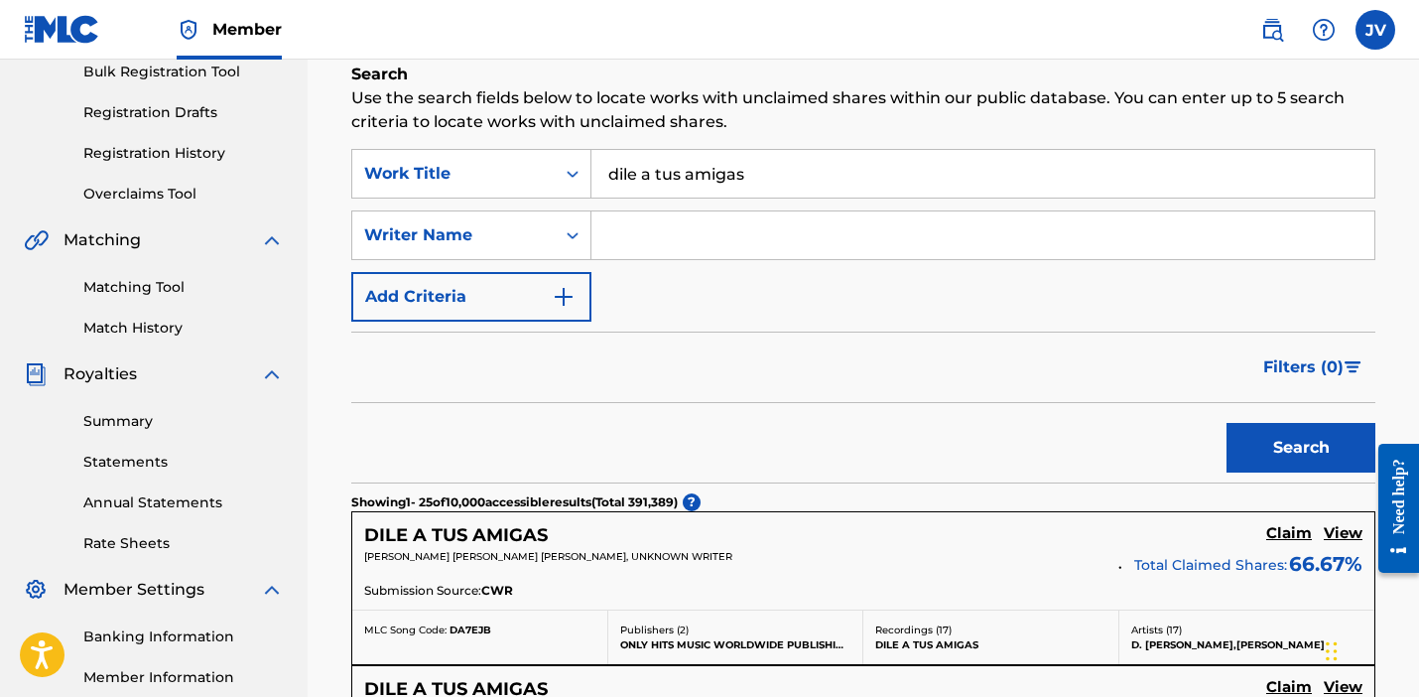
click at [679, 167] on input "dile a tus amigas" at bounding box center [983, 174] width 783 height 48
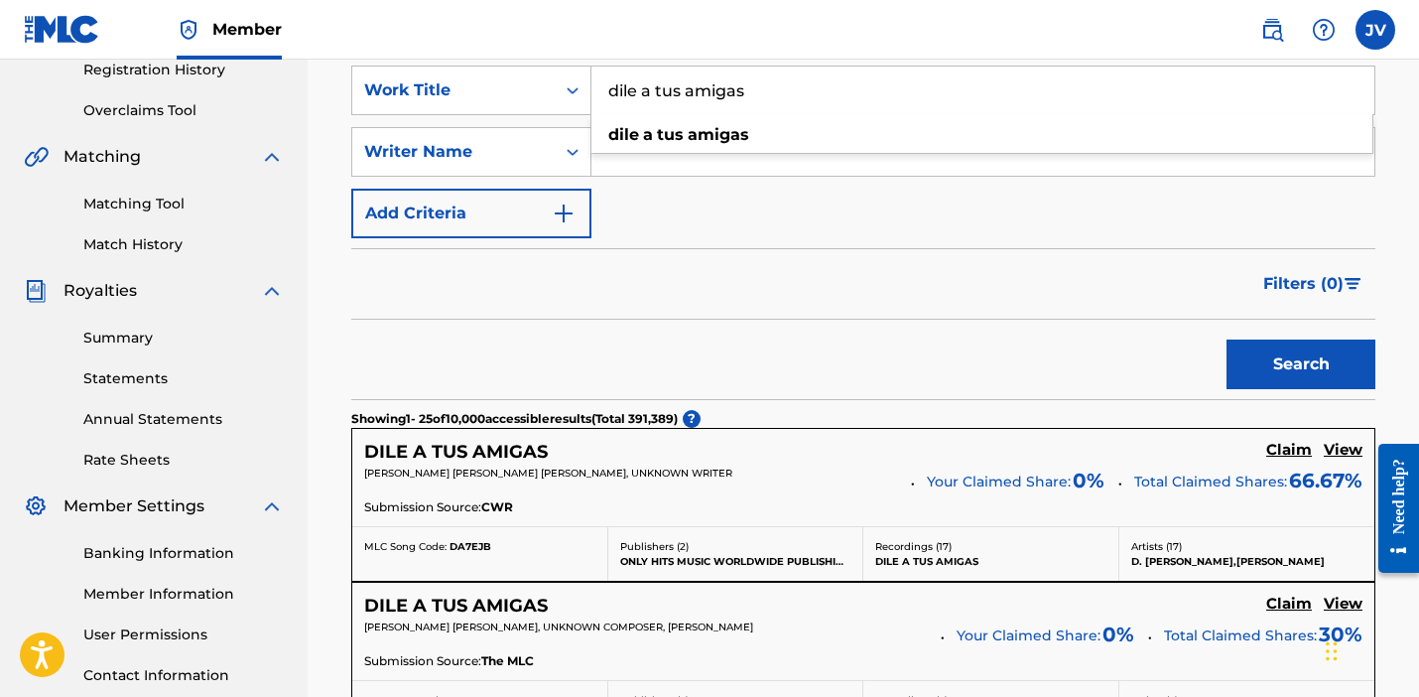
scroll to position [382, 0]
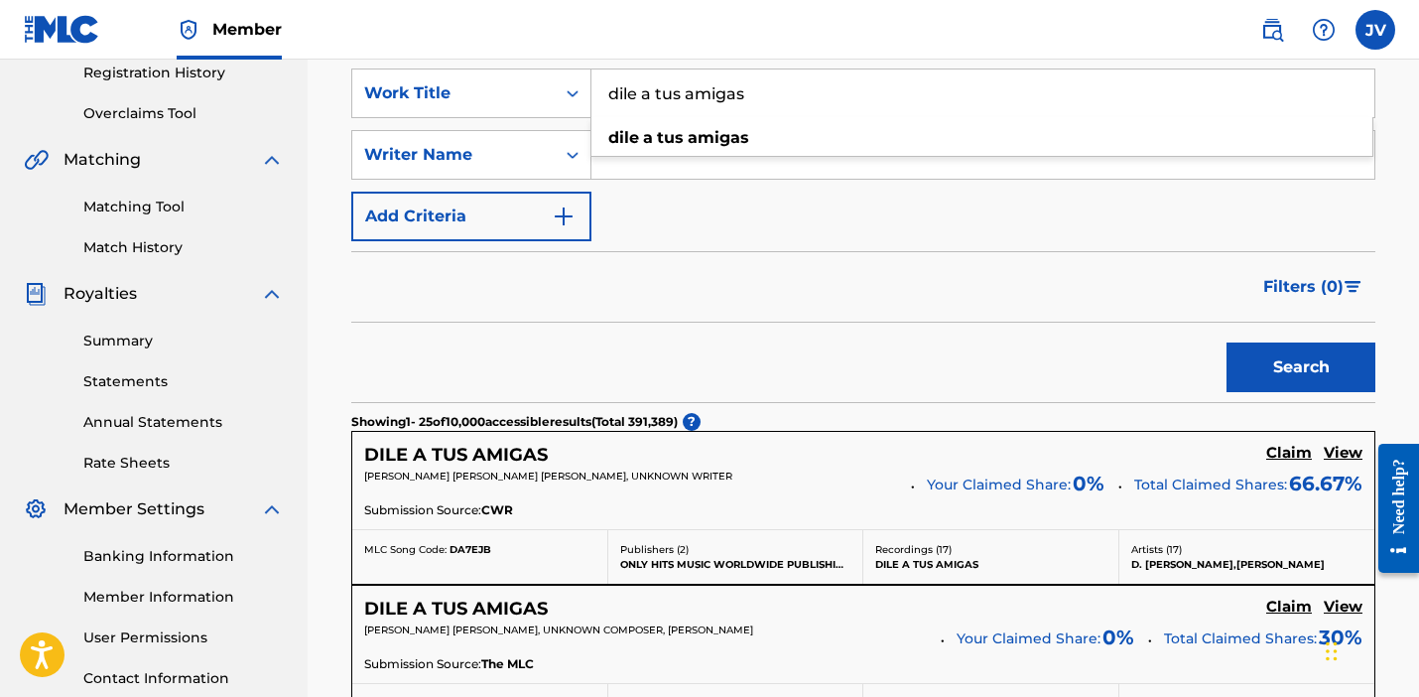
click at [487, 459] on h5 "DILE A TUS AMIGAS" at bounding box center [456, 455] width 184 height 23
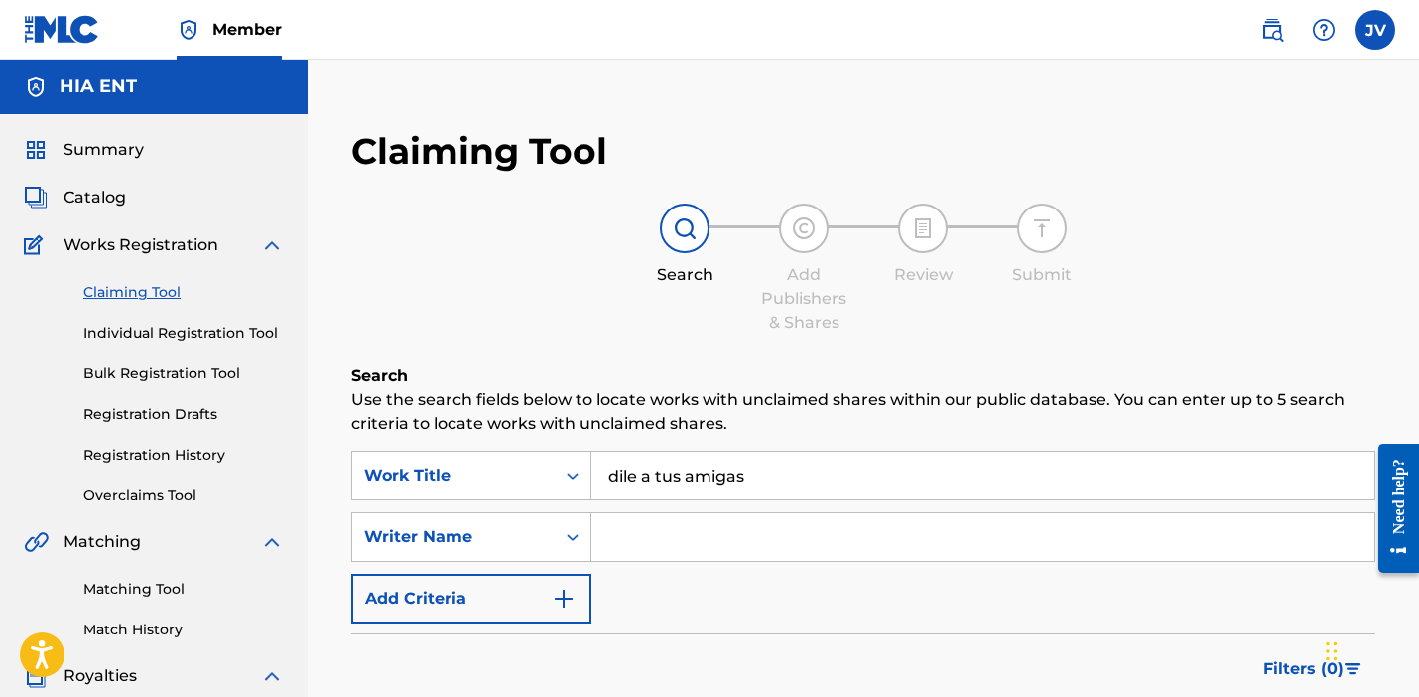
click at [682, 478] on input "dile a tus amigas" at bounding box center [983, 476] width 783 height 48
click at [685, 479] on input "dile a tus amigas" at bounding box center [983, 476] width 783 height 48
click at [716, 601] on div "SearchWithCriteriae1f28483-a2ed-4568-8cba-6d2f6f1df86a Work Title dile a tu ami…" at bounding box center [863, 537] width 1024 height 173
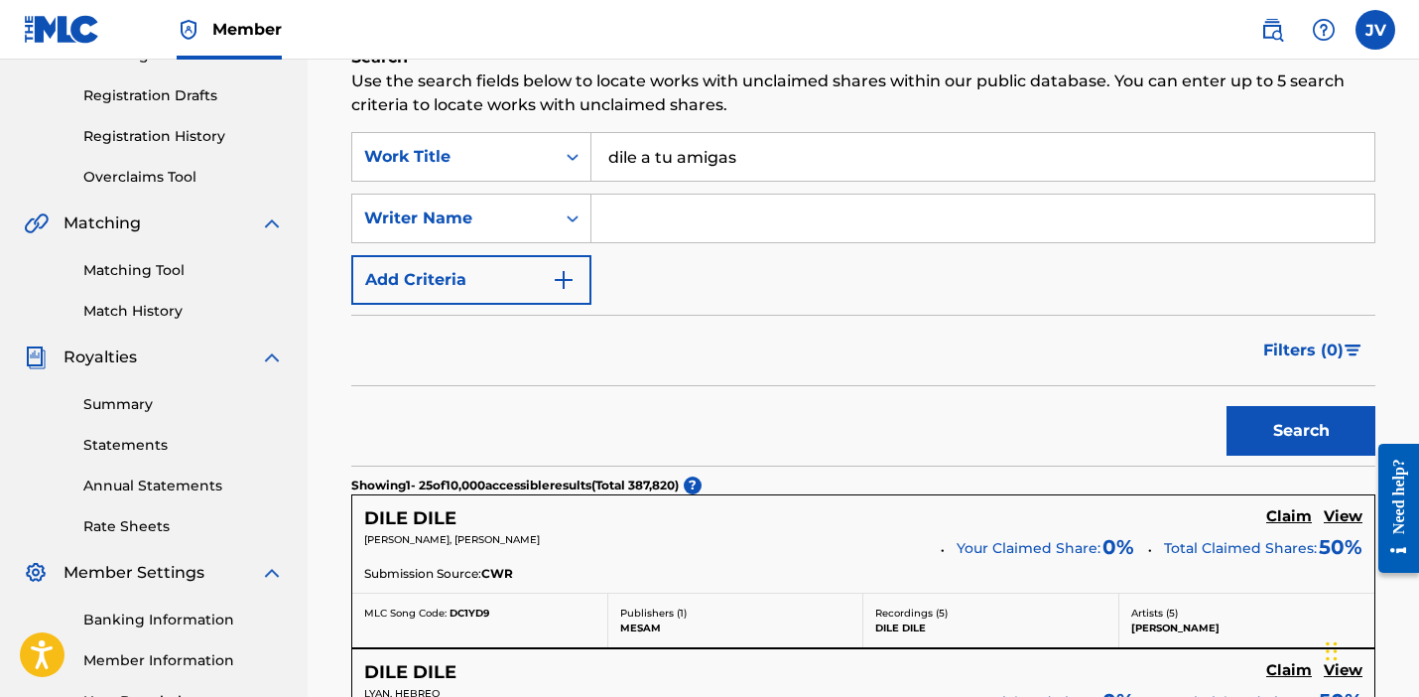
scroll to position [324, 0]
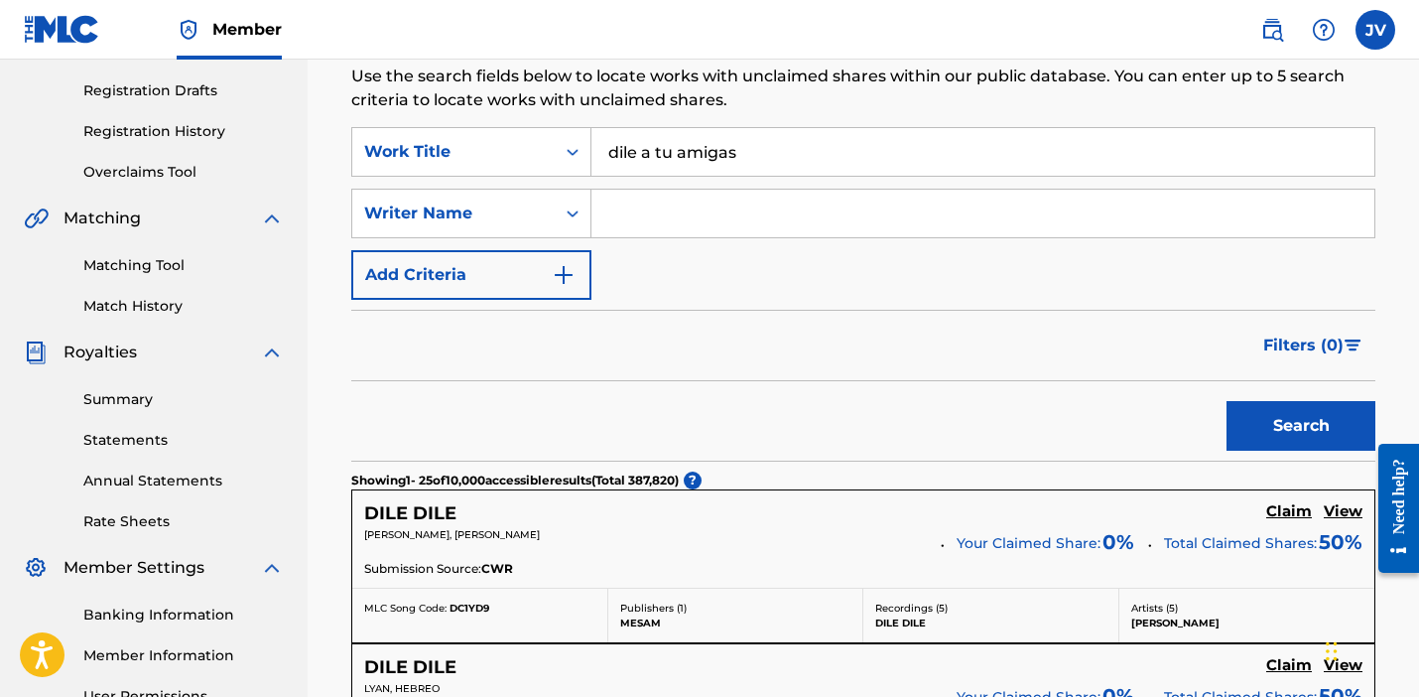
click at [1308, 433] on button "Search" at bounding box center [1301, 426] width 149 height 50
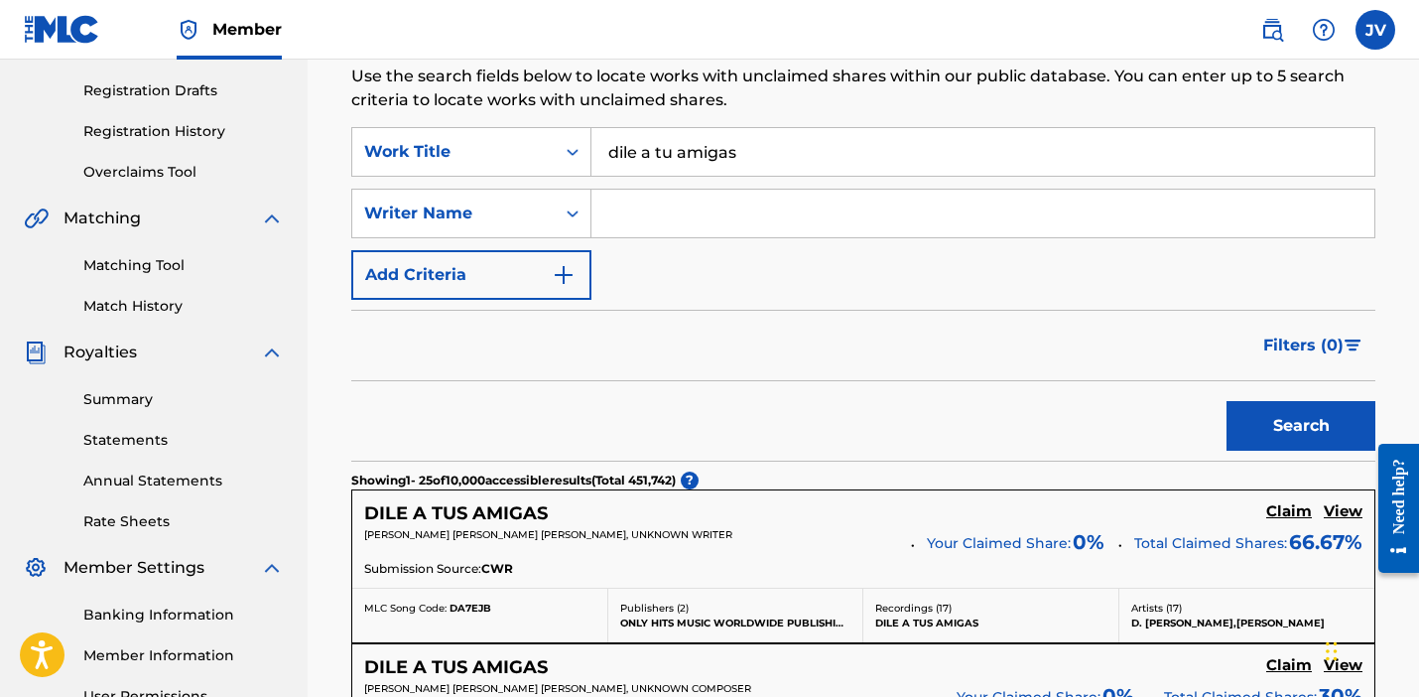
click at [766, 153] on input "dile a tu amigas" at bounding box center [983, 152] width 783 height 48
type input "dile a tu amiga"
click at [1283, 439] on button "Search" at bounding box center [1301, 426] width 149 height 50
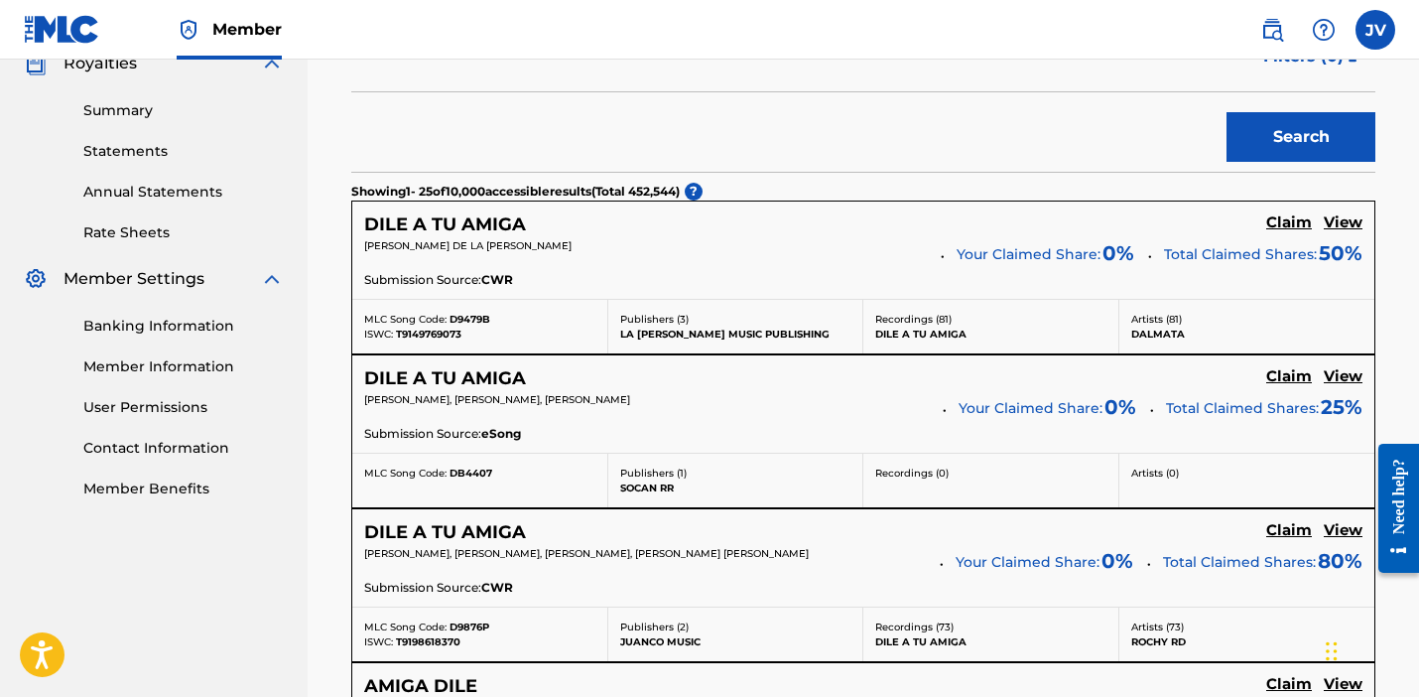
scroll to position [617, 0]
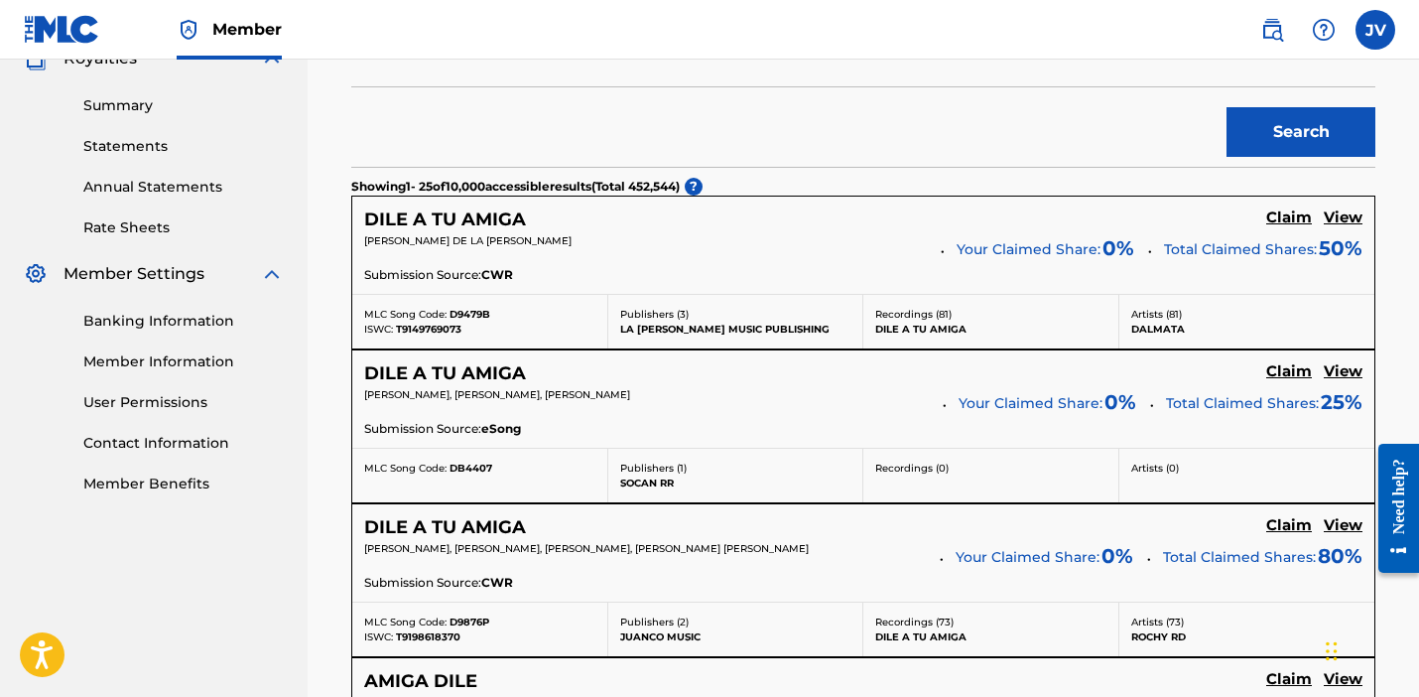
click at [1342, 210] on h5 "View" at bounding box center [1343, 217] width 39 height 19
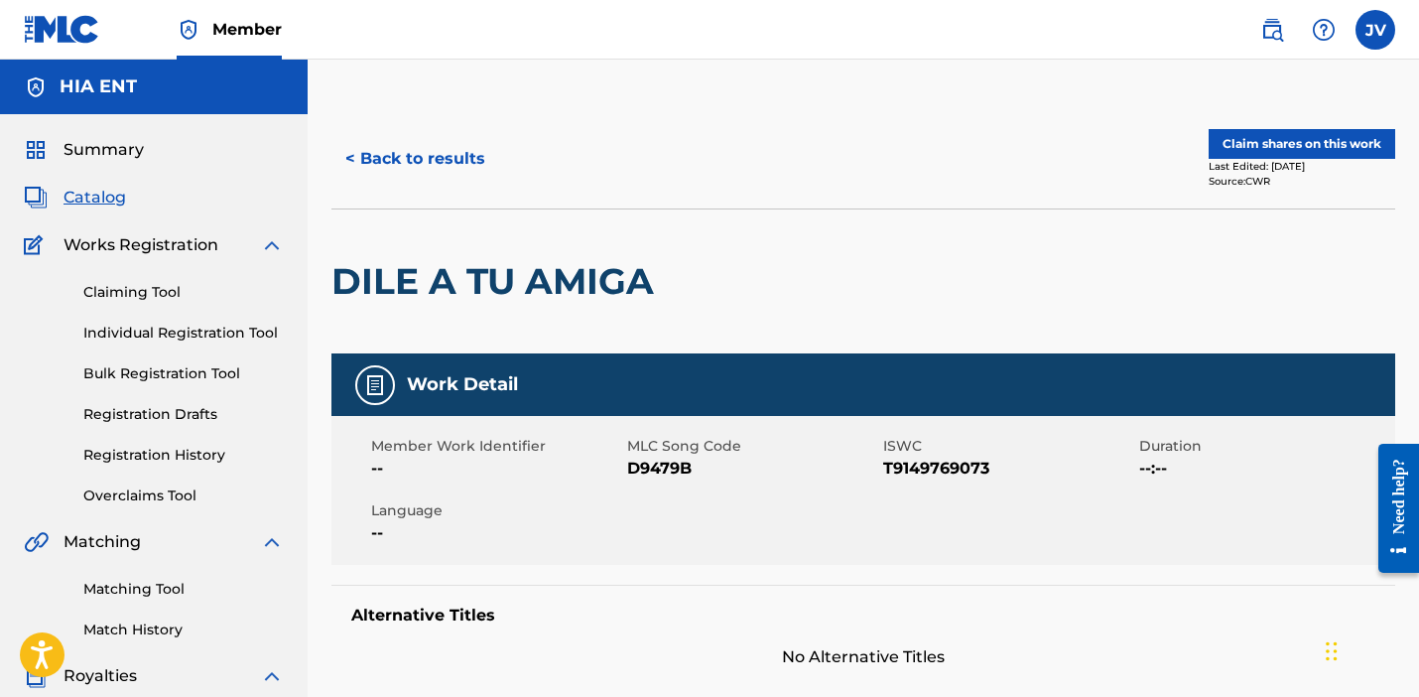
click at [395, 156] on button "< Back to results" at bounding box center [416, 159] width 168 height 50
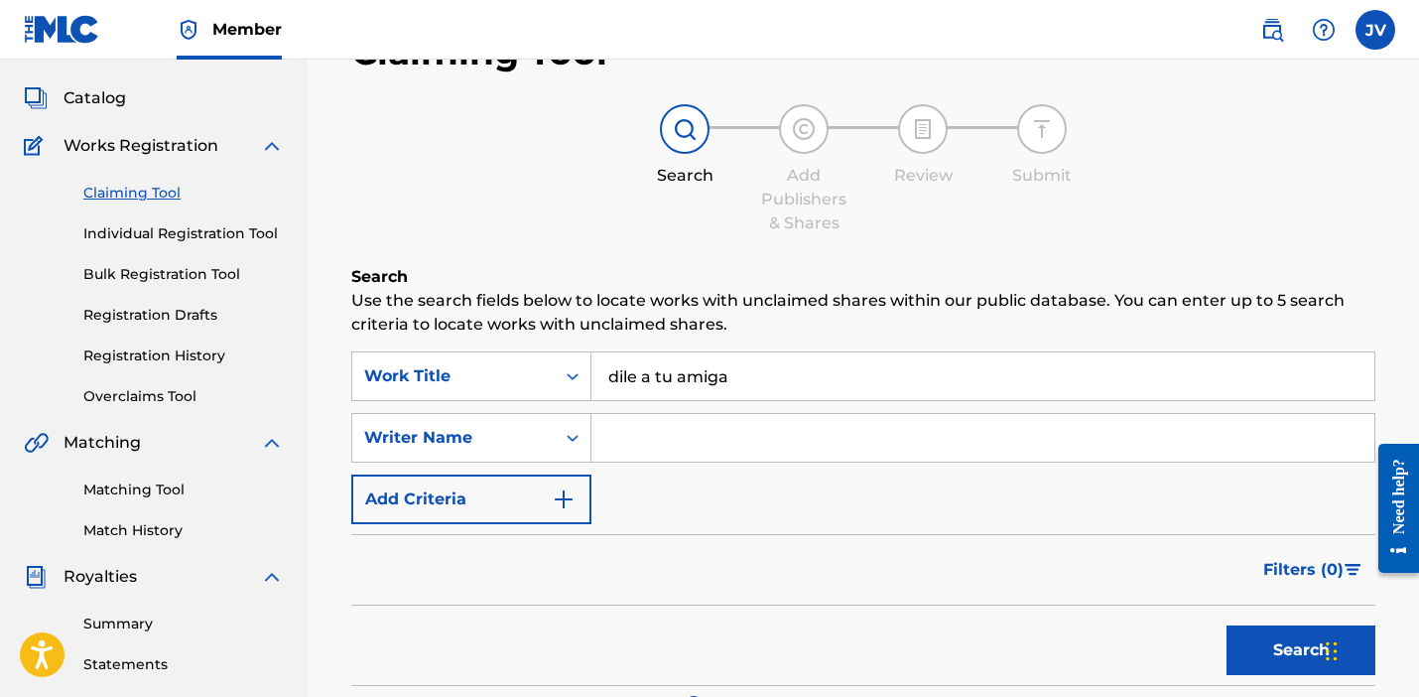
scroll to position [66, 0]
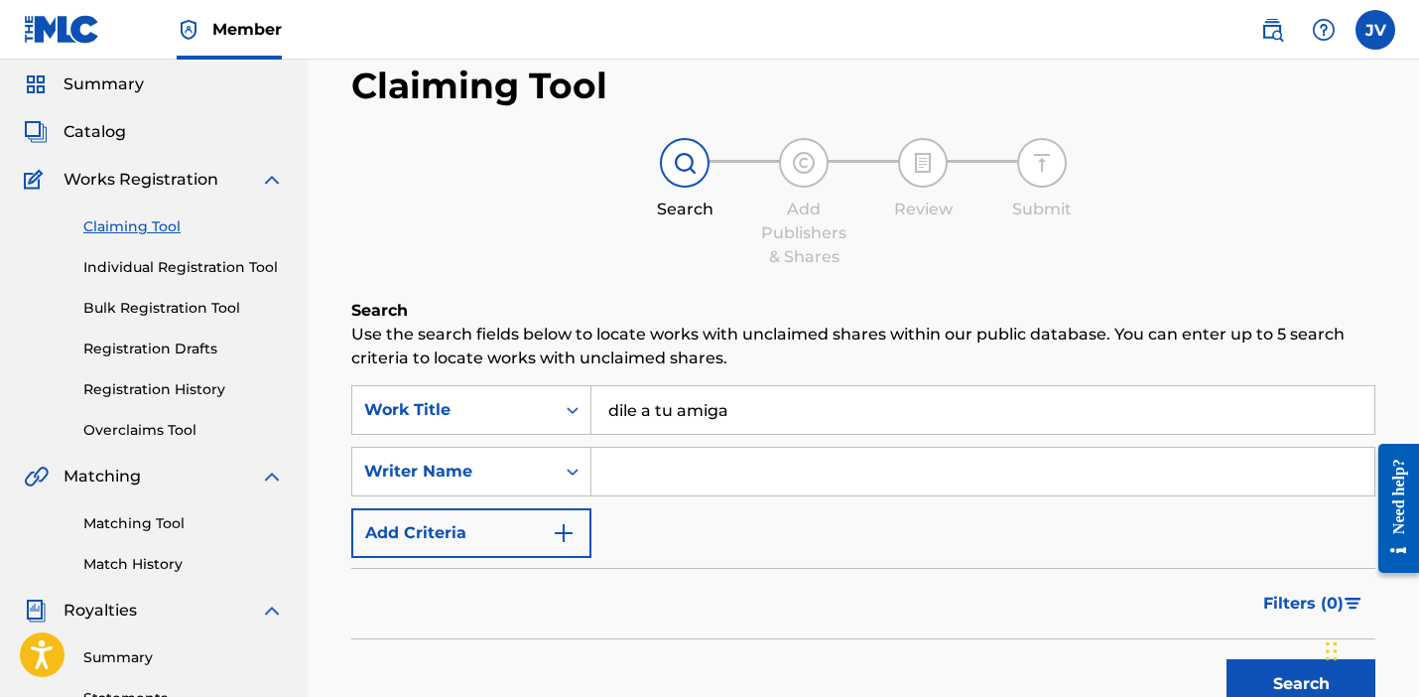
click at [808, 407] on input "dile a tu amiga" at bounding box center [983, 410] width 783 height 48
click at [1301, 684] on button "Search" at bounding box center [1301, 684] width 149 height 50
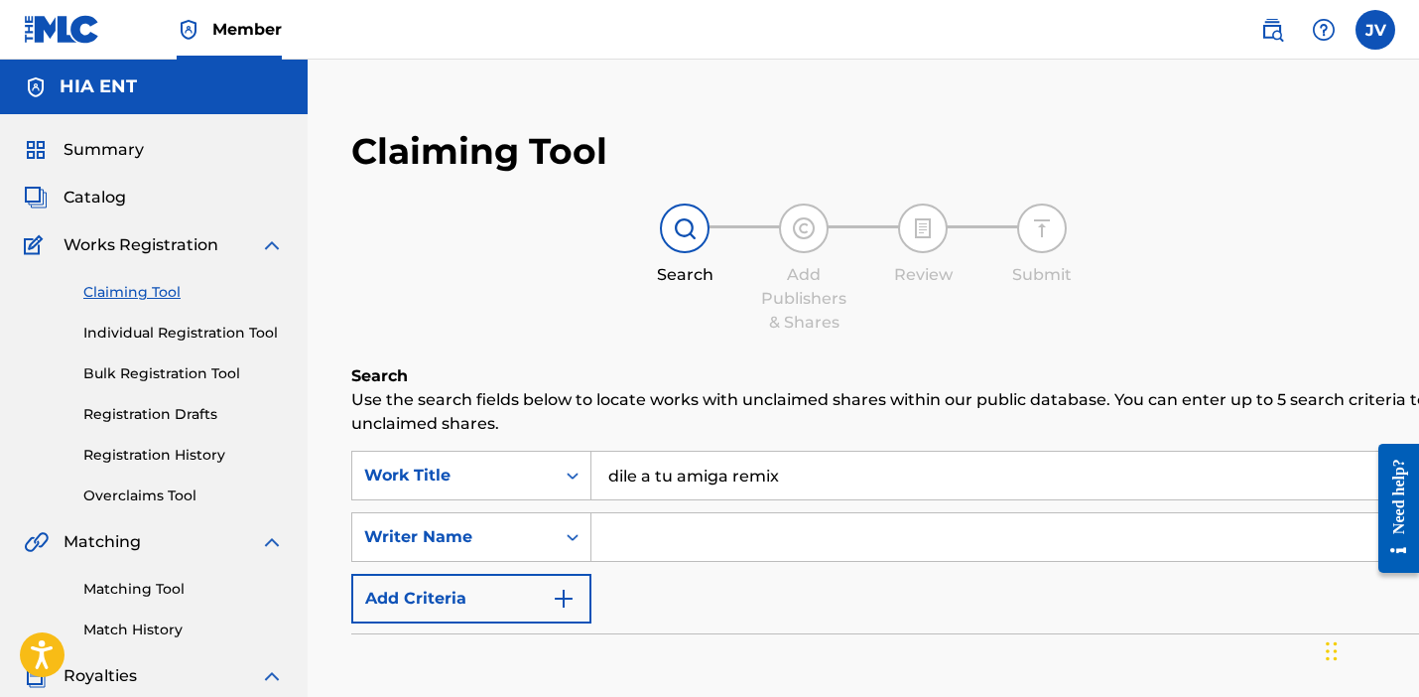
scroll to position [0, 0]
click at [734, 474] on input "dile a tu amiga remix" at bounding box center [1123, 476] width 1063 height 48
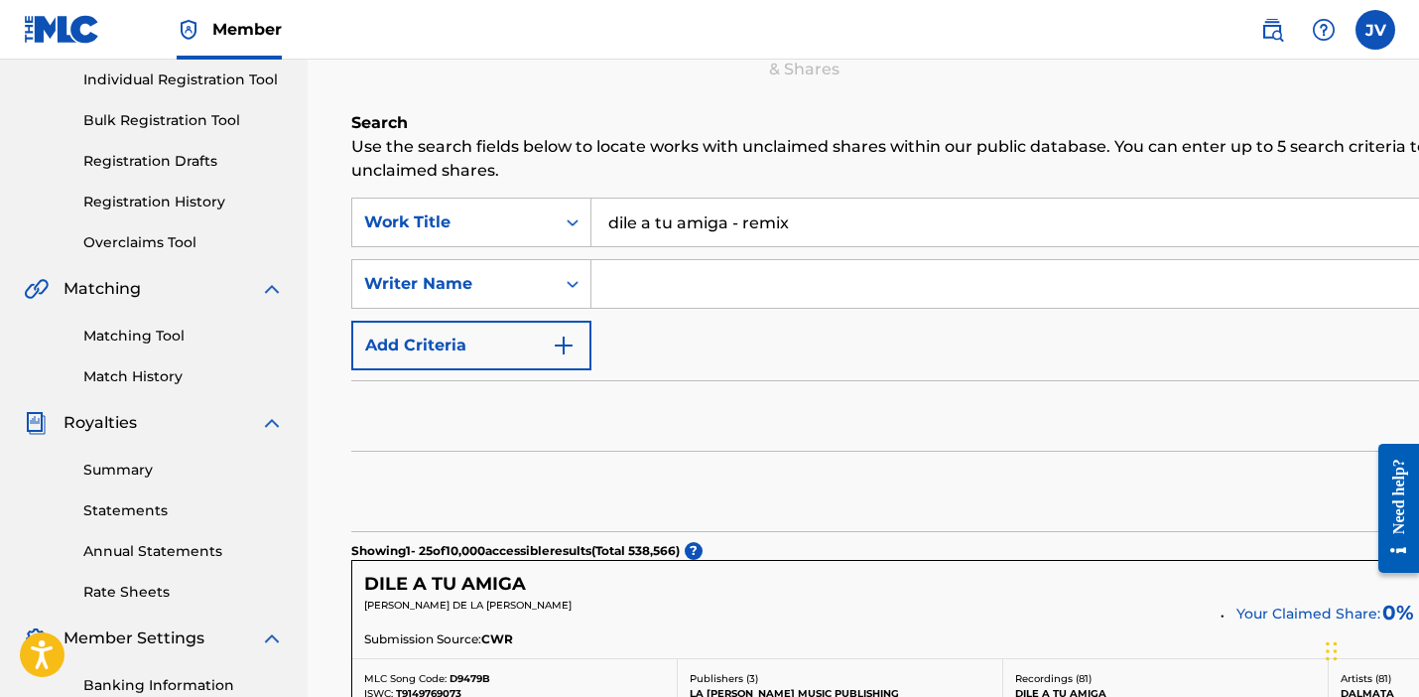
scroll to position [280, 0]
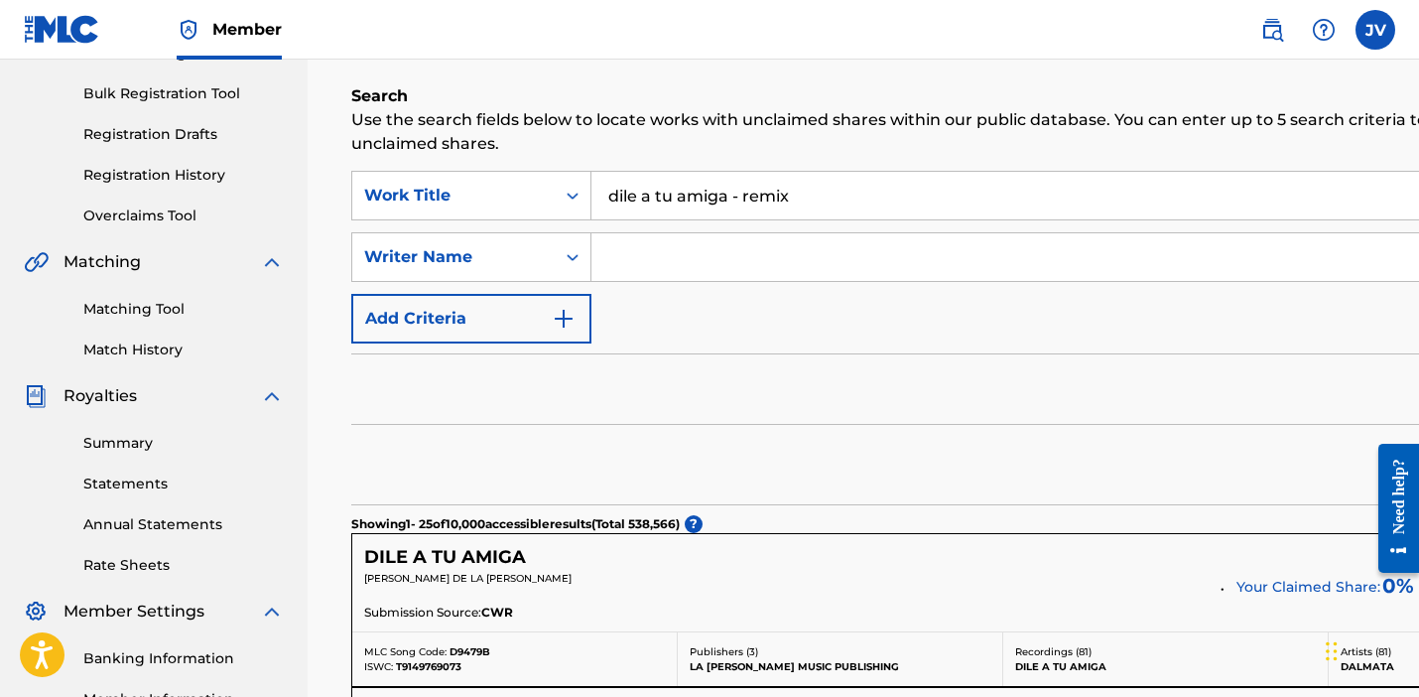
type input "dile a tu amiga - remix"
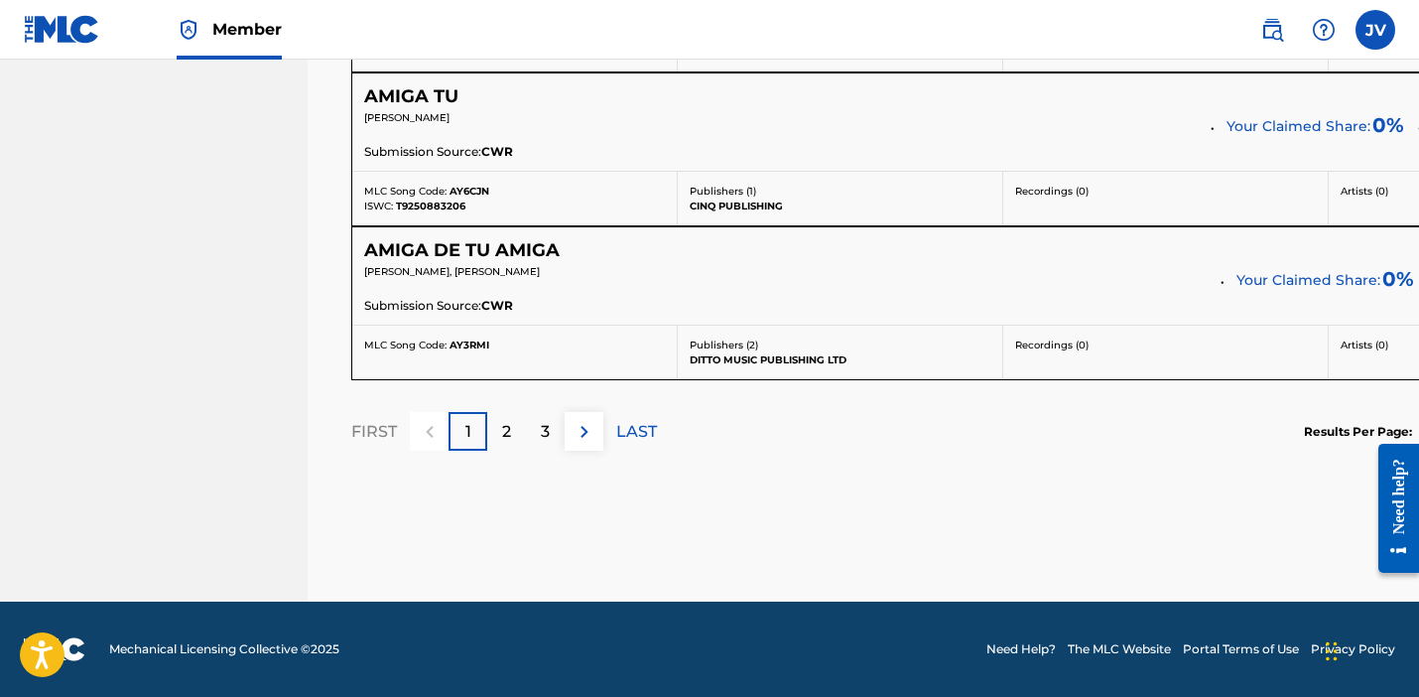
click at [498, 424] on div "2" at bounding box center [506, 431] width 39 height 39
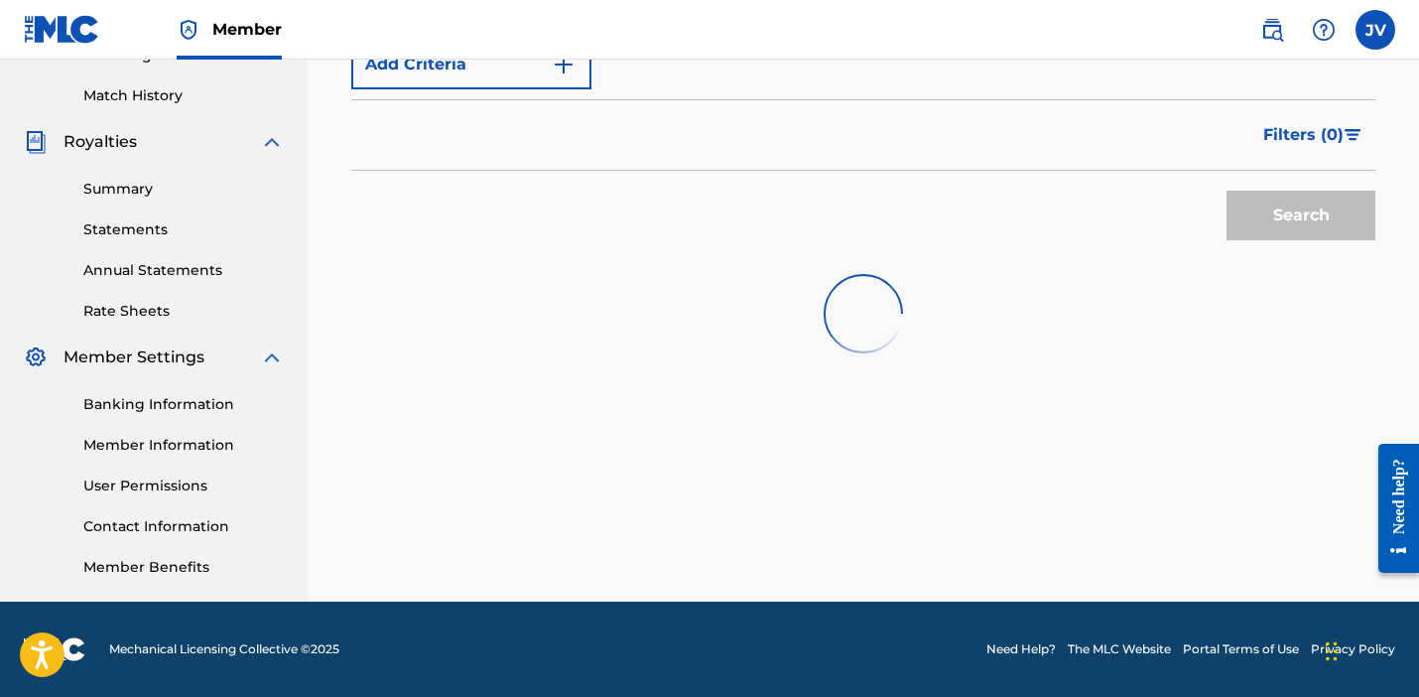
scroll to position [534, 0]
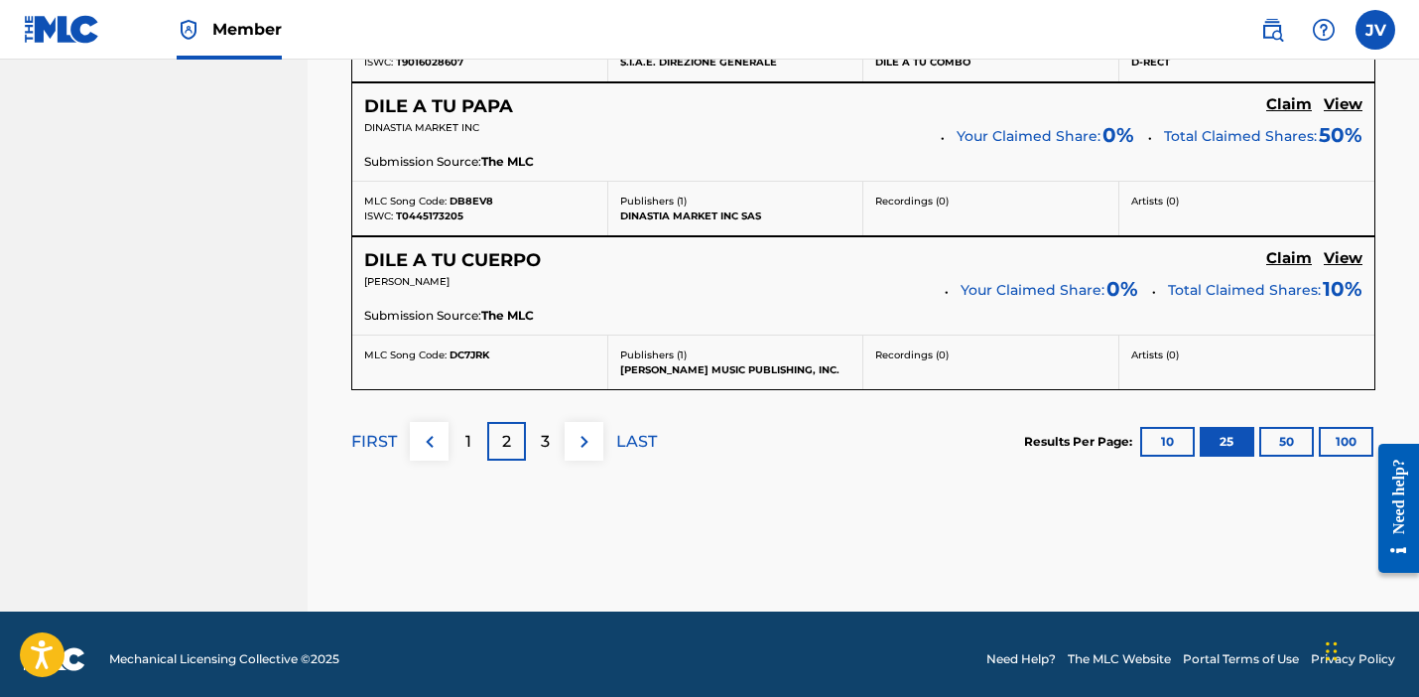
click at [548, 433] on p "3" at bounding box center [545, 442] width 9 height 24
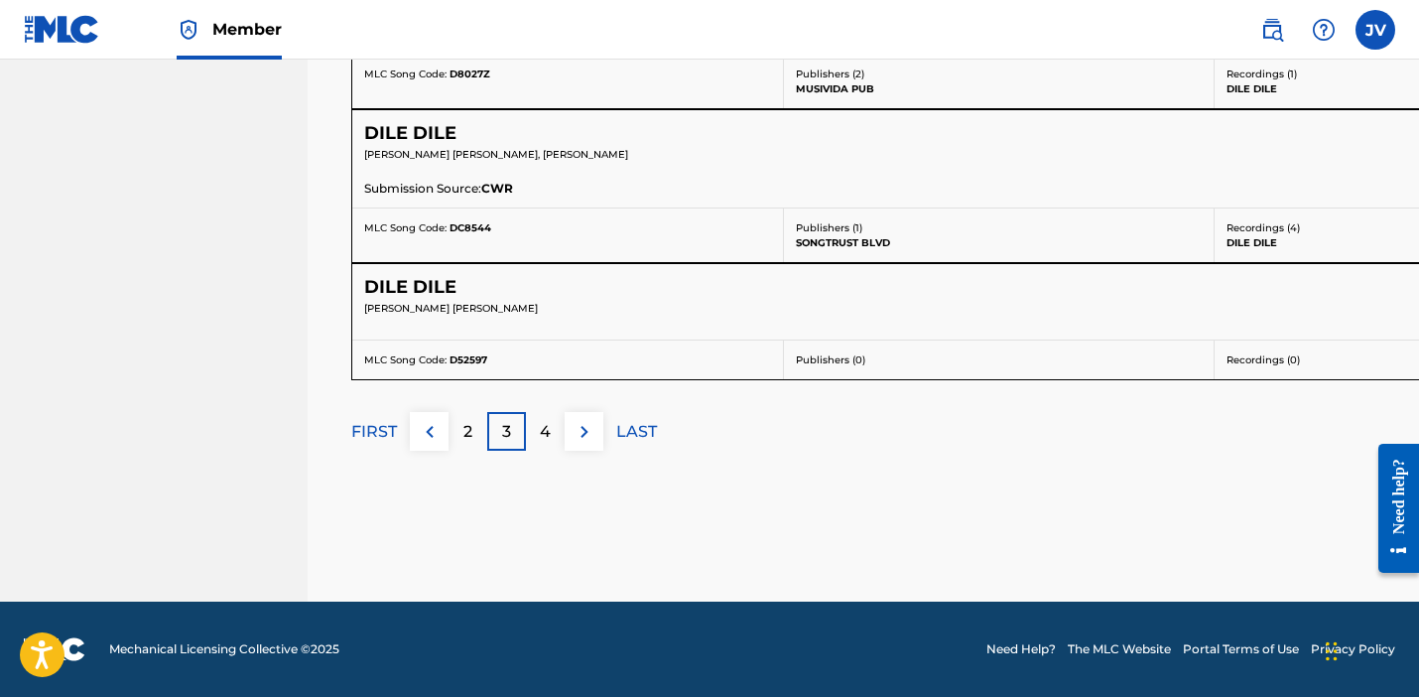
click at [637, 430] on p "LAST" at bounding box center [636, 432] width 41 height 24
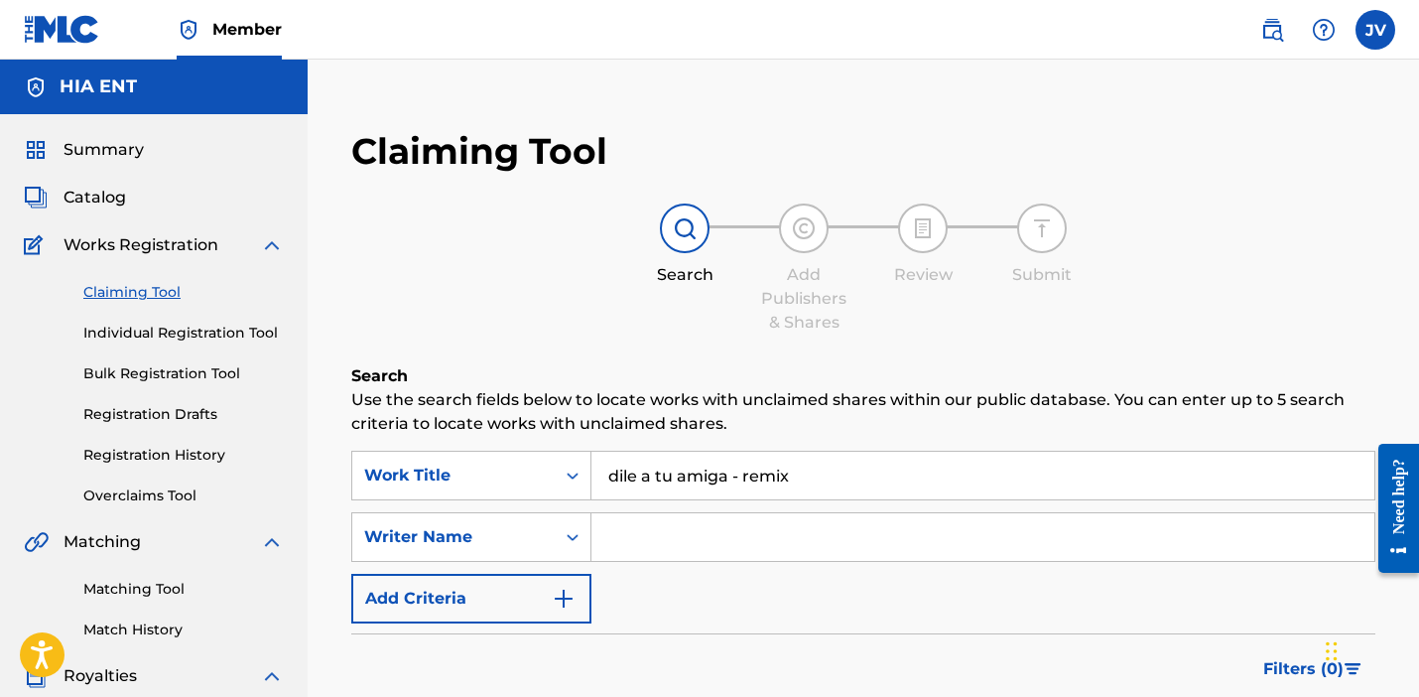
scroll to position [0, 0]
click at [749, 532] on input "Search Form" at bounding box center [983, 537] width 783 height 48
type input "Pj Sin Suela"
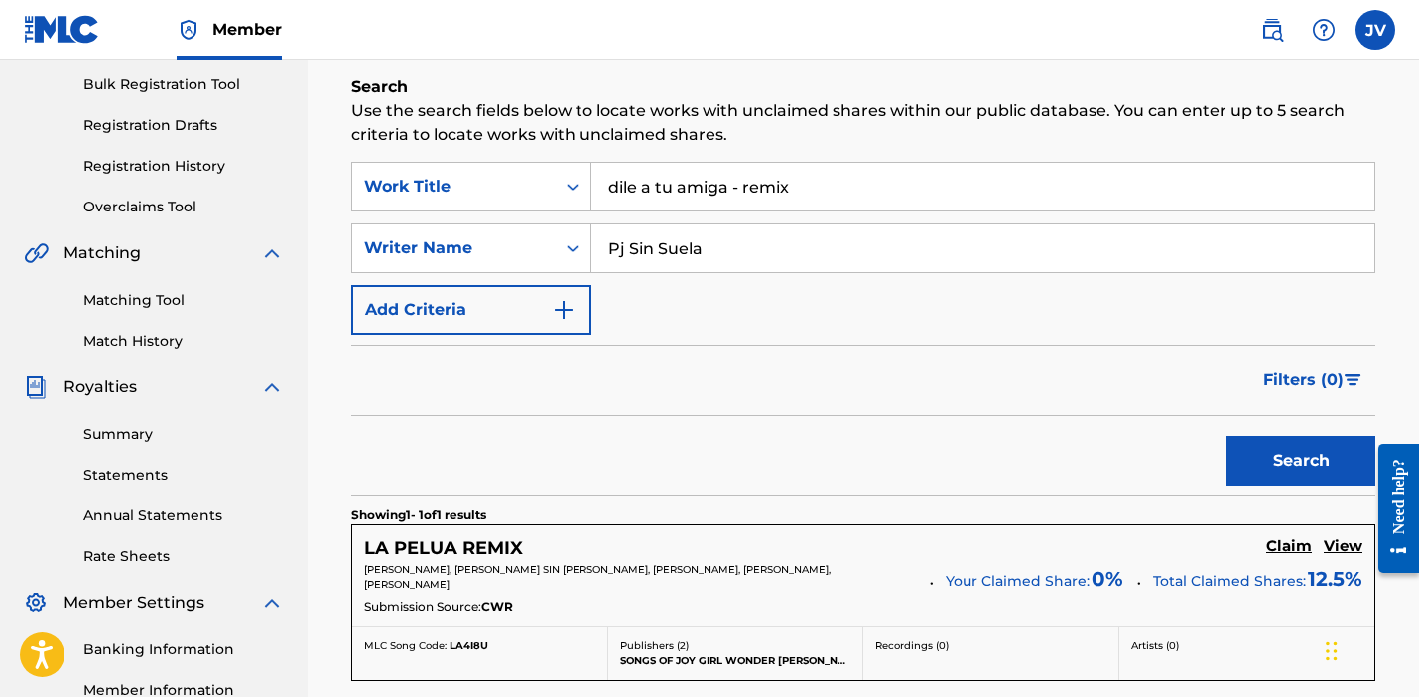
scroll to position [295, 0]
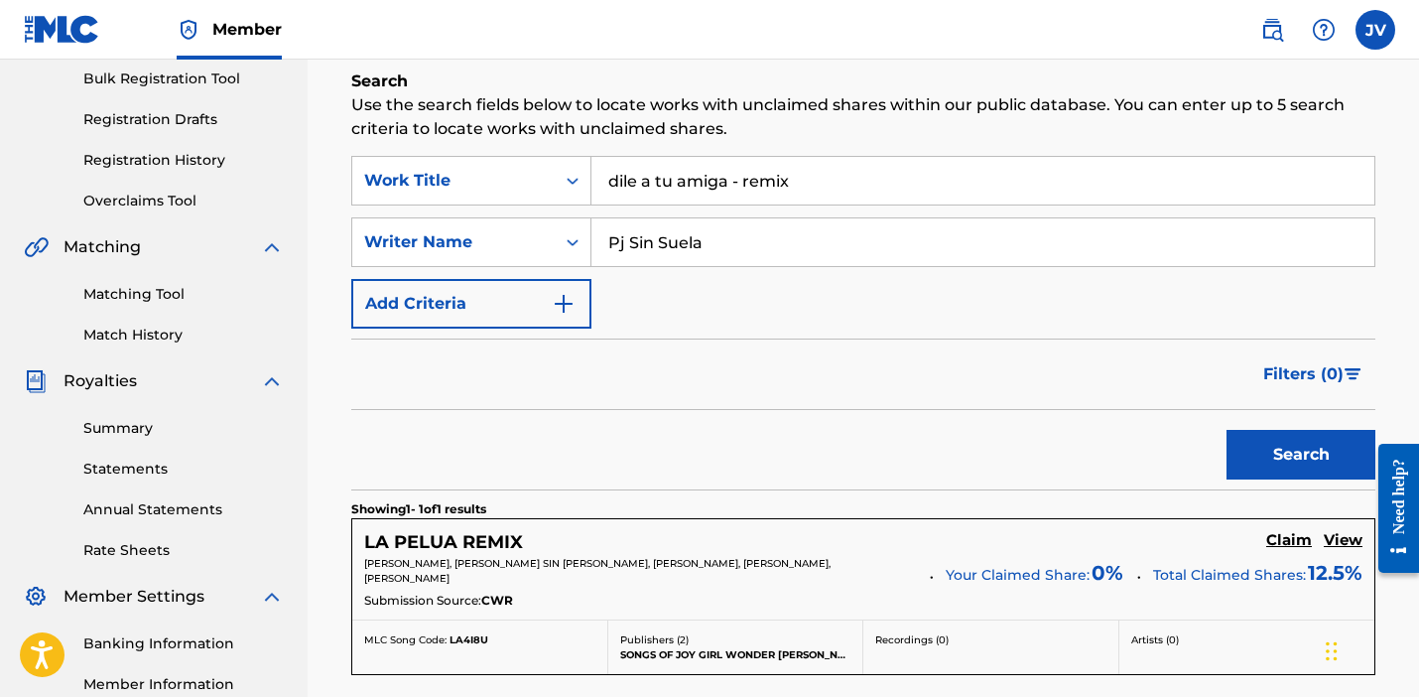
click at [1335, 452] on button "Search" at bounding box center [1301, 455] width 149 height 50
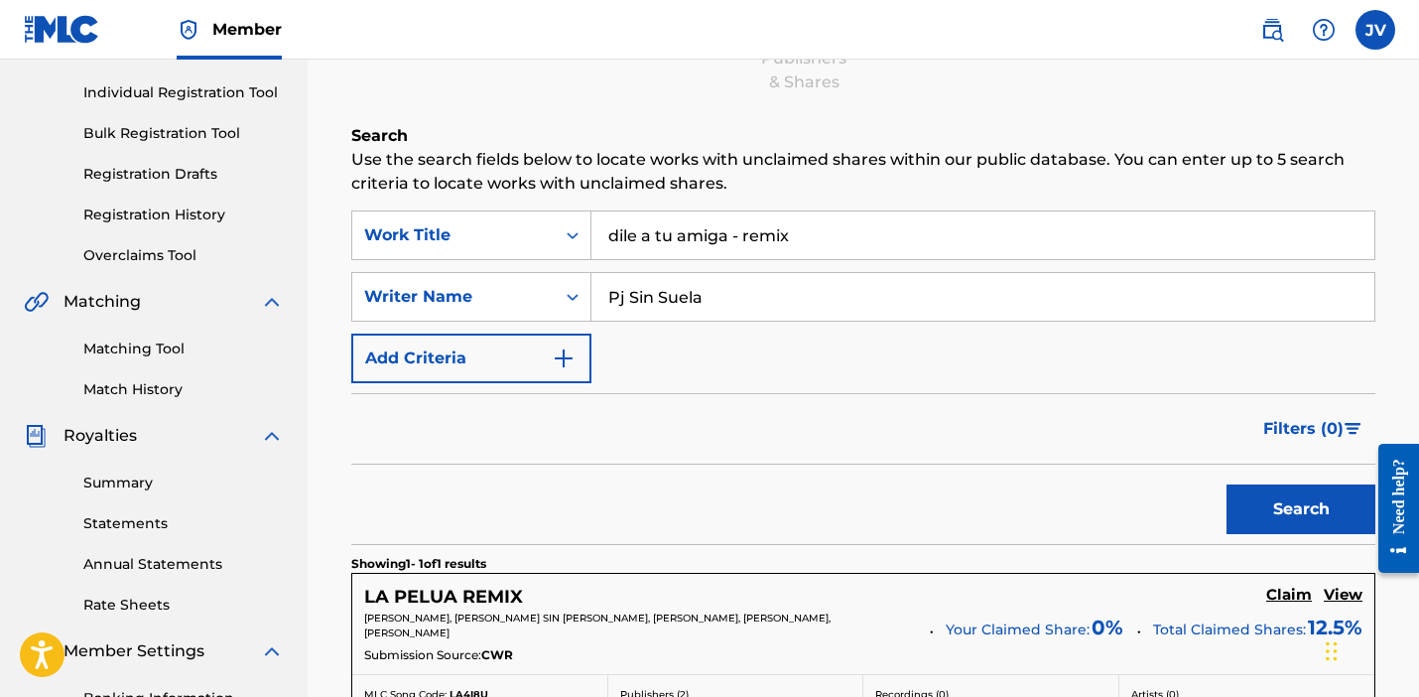
scroll to position [227, 0]
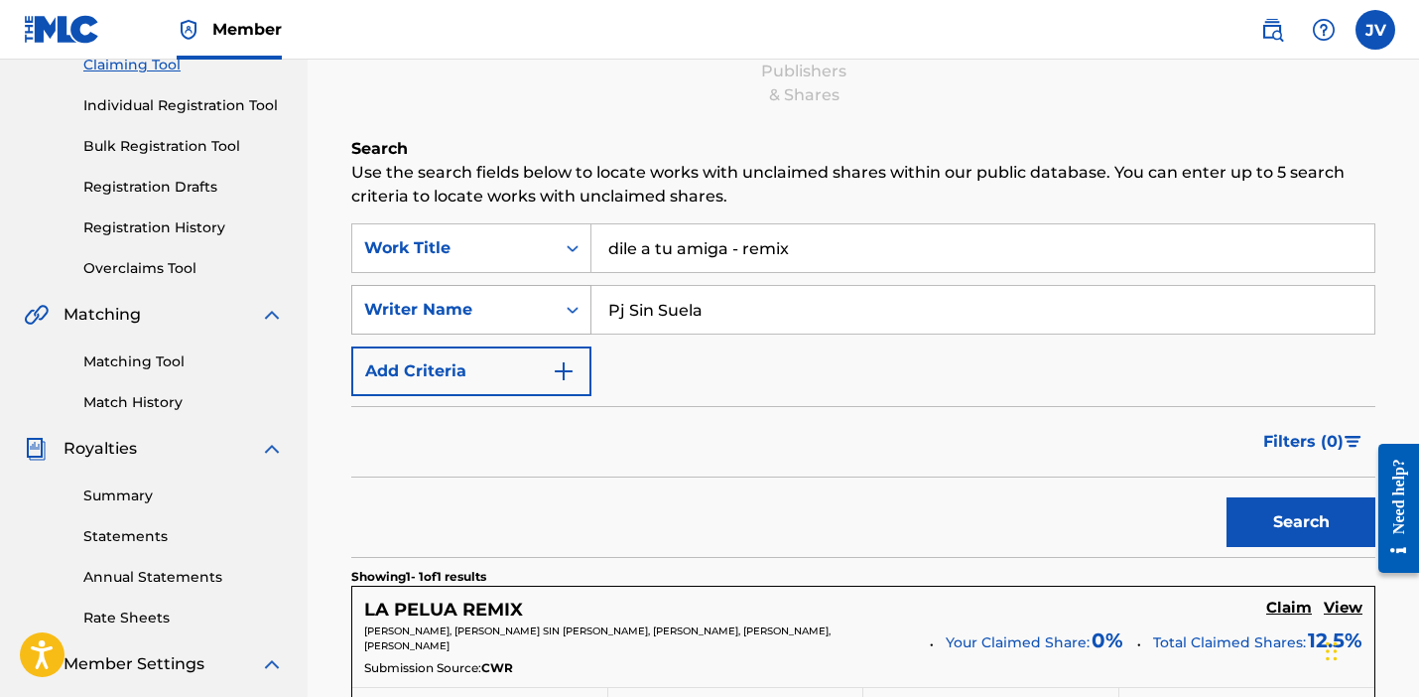
drag, startPoint x: 743, startPoint y: 308, endPoint x: 582, endPoint y: 302, distance: 160.9
click at [582, 302] on div "SearchWithCriteriaf72b94df-add4-4666-b212-baa07887d43e Writer Name Pj Sin Suela" at bounding box center [863, 310] width 1024 height 50
click at [742, 247] on input "dile a tu amiga - remix" at bounding box center [983, 248] width 783 height 48
drag, startPoint x: 833, startPoint y: 243, endPoint x: 743, endPoint y: 244, distance: 90.3
click at [743, 244] on input "dile a tu amiga - remix" at bounding box center [983, 248] width 783 height 48
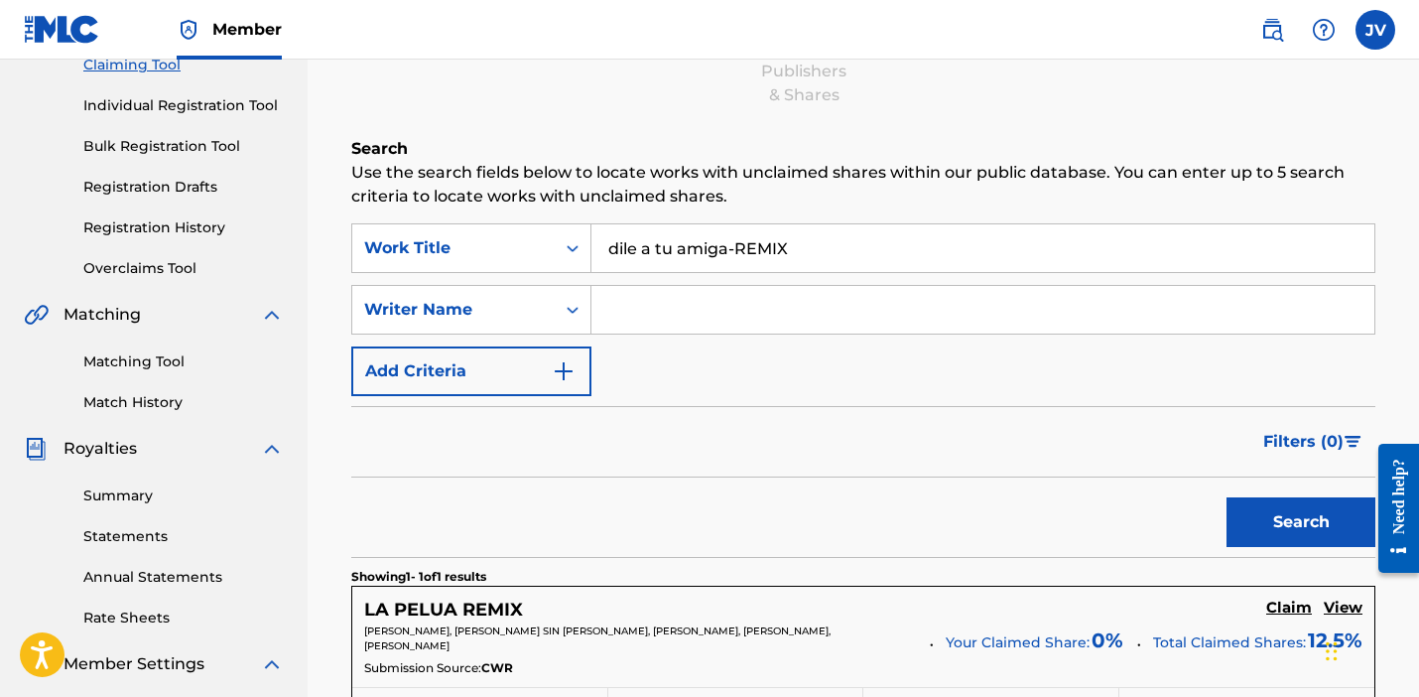
type input "dile a tu amiga-REMIX"
click at [1301, 522] on button "Search" at bounding box center [1301, 522] width 149 height 50
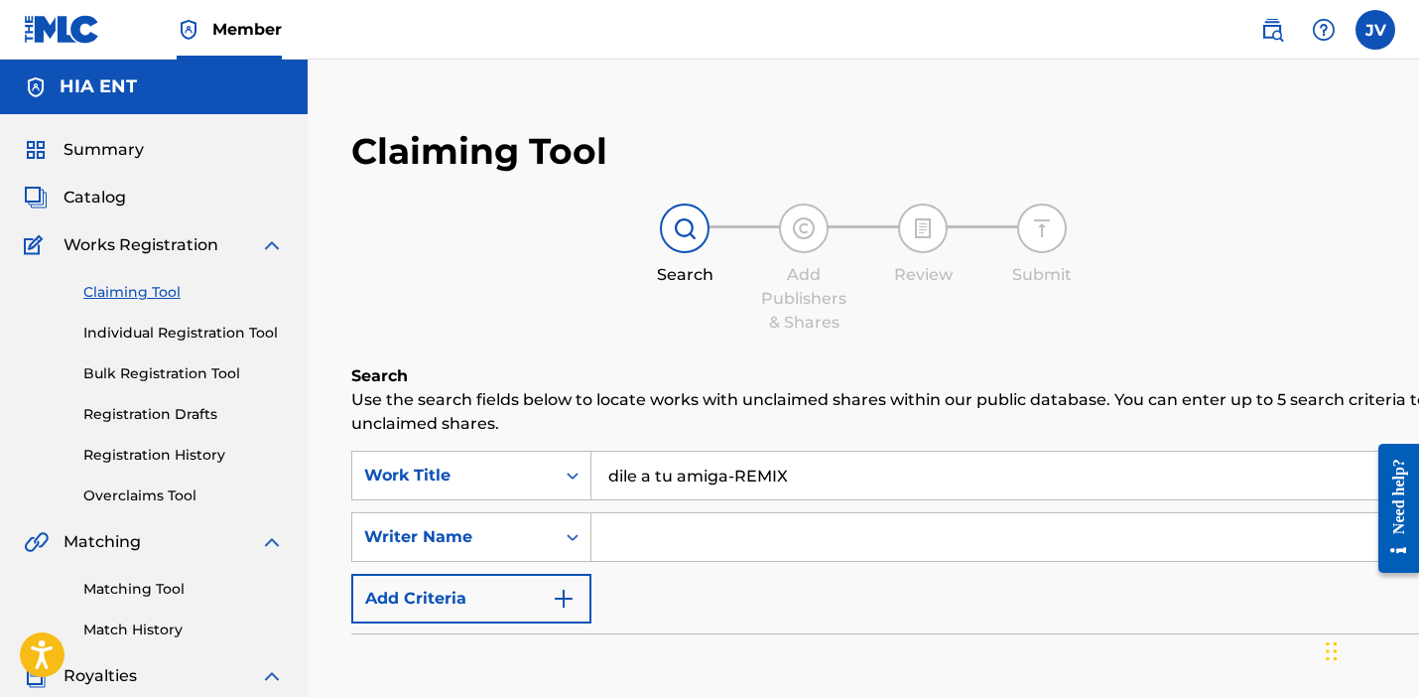
scroll to position [0, 0]
click at [681, 536] on input "Search Form" at bounding box center [1123, 537] width 1063 height 48
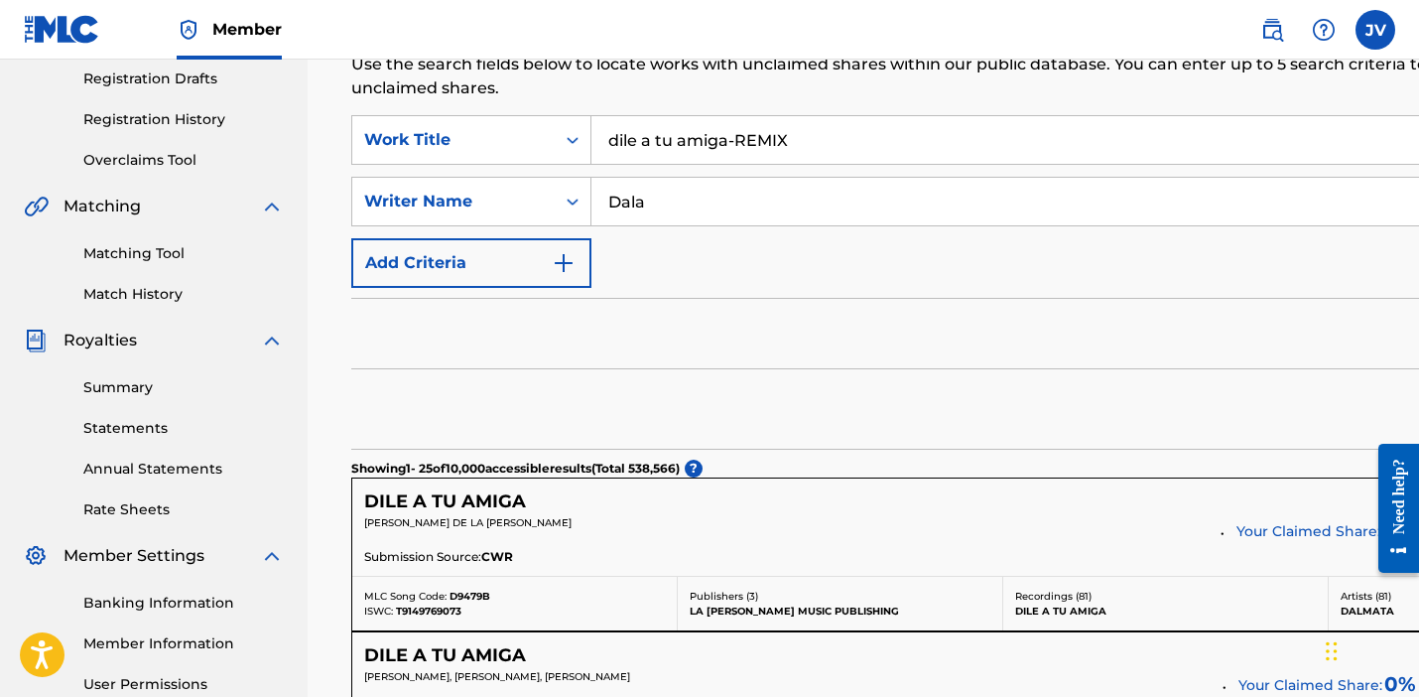
scroll to position [273, 0]
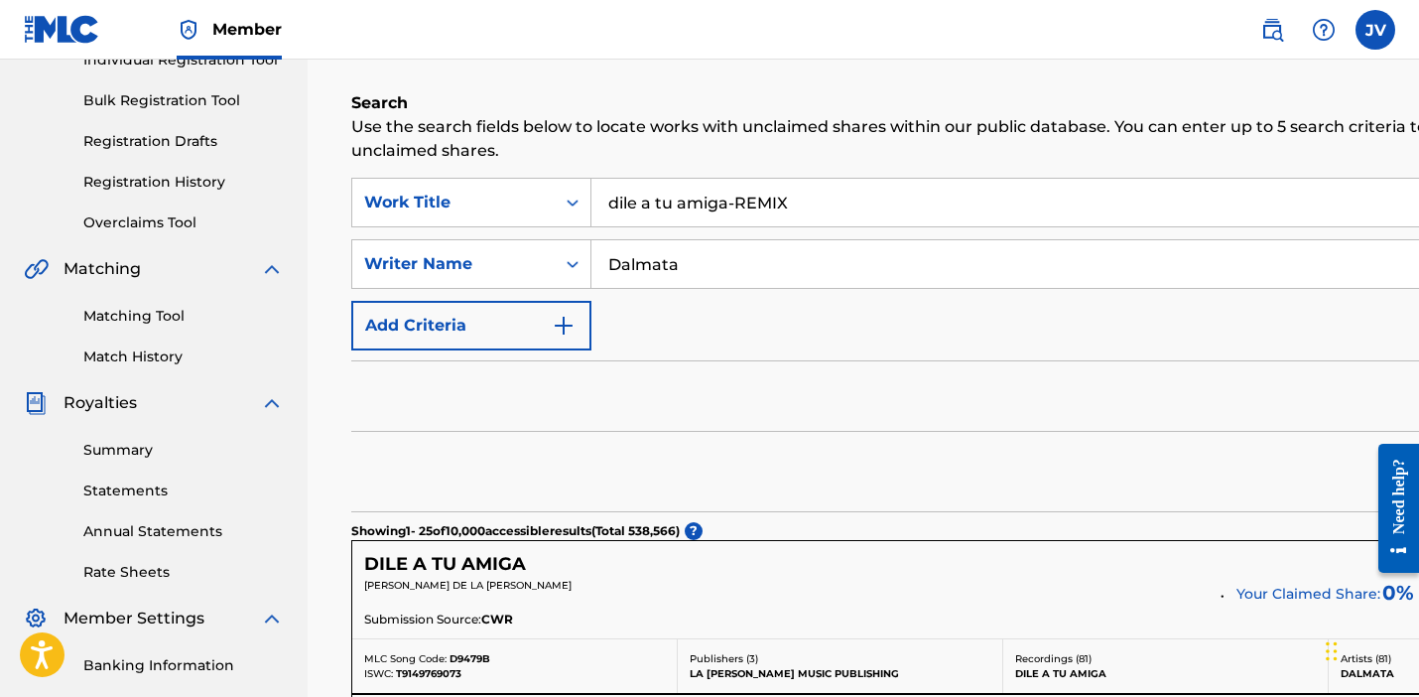
type input "Dalmata"
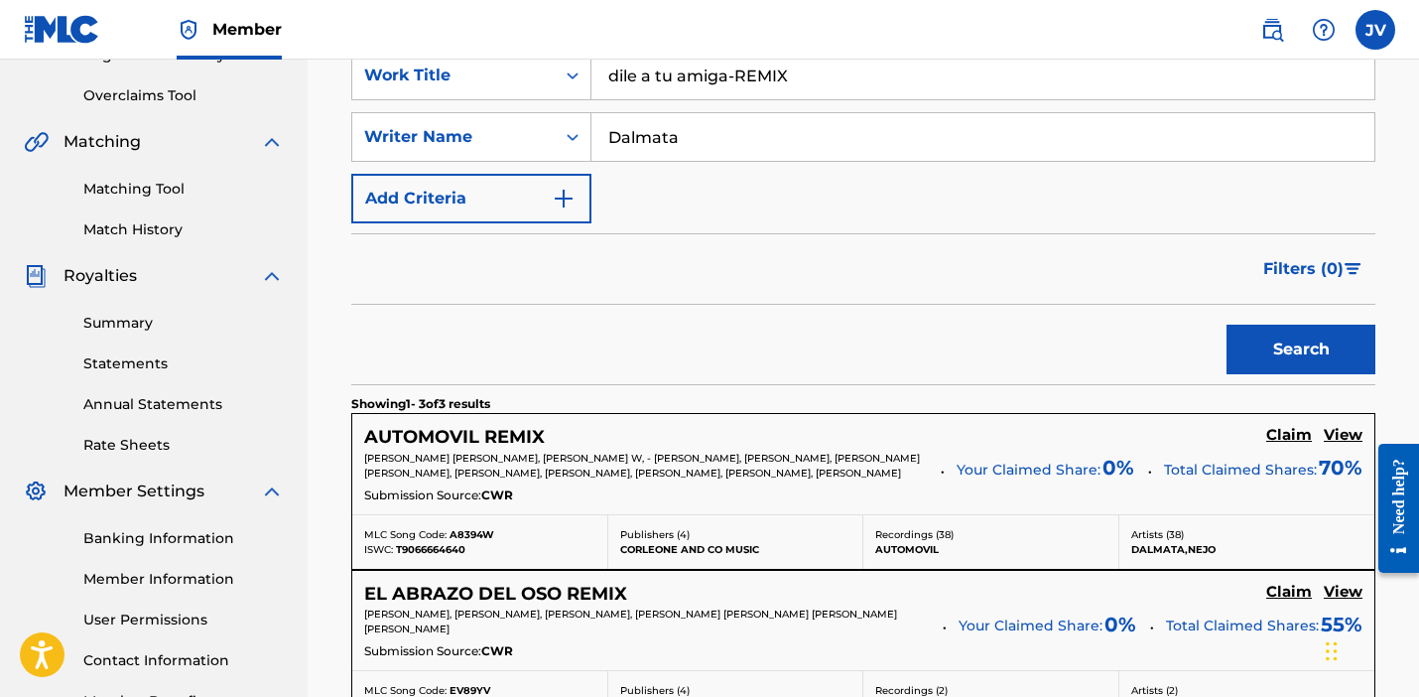
scroll to position [399, 0]
drag, startPoint x: 803, startPoint y: 68, endPoint x: 736, endPoint y: 73, distance: 67.8
click at [736, 73] on input "dile a tu amiga-REMIX" at bounding box center [983, 77] width 783 height 48
type input "dile a tu amiga"
click at [1290, 356] on button "Search" at bounding box center [1301, 351] width 149 height 50
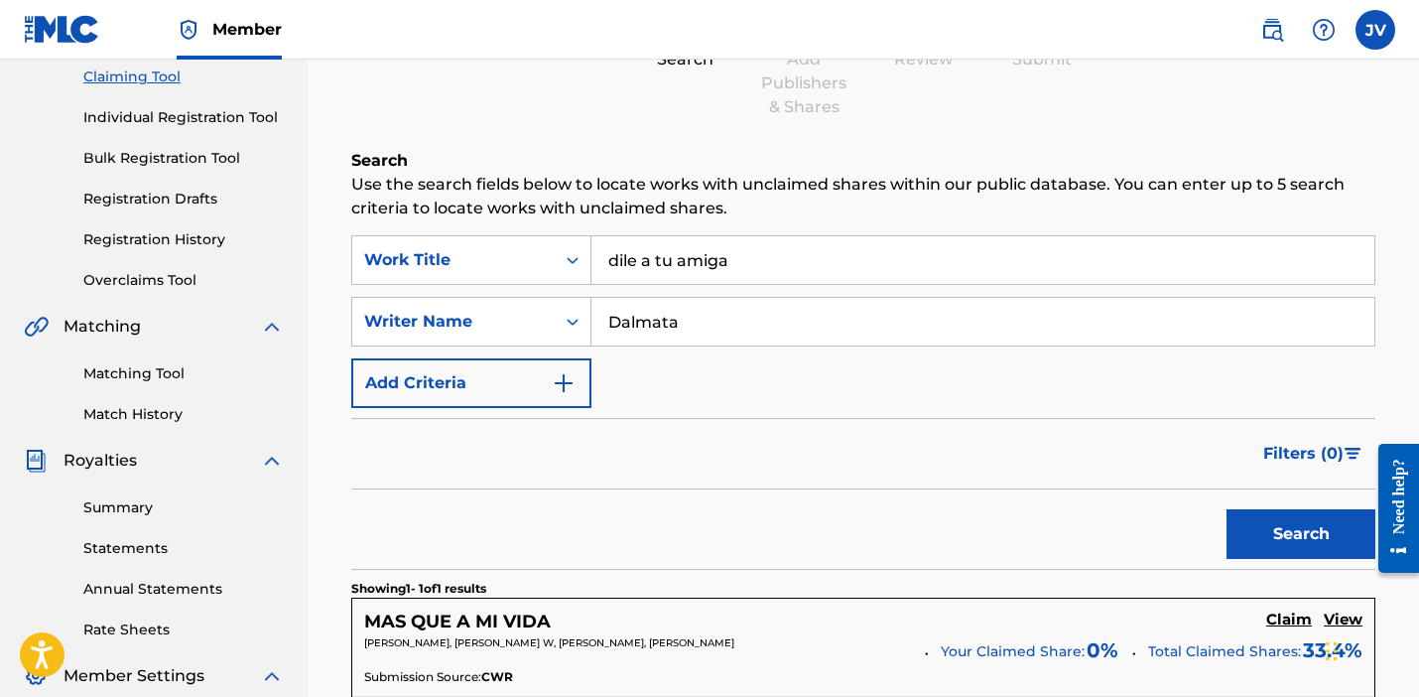
scroll to position [203, 0]
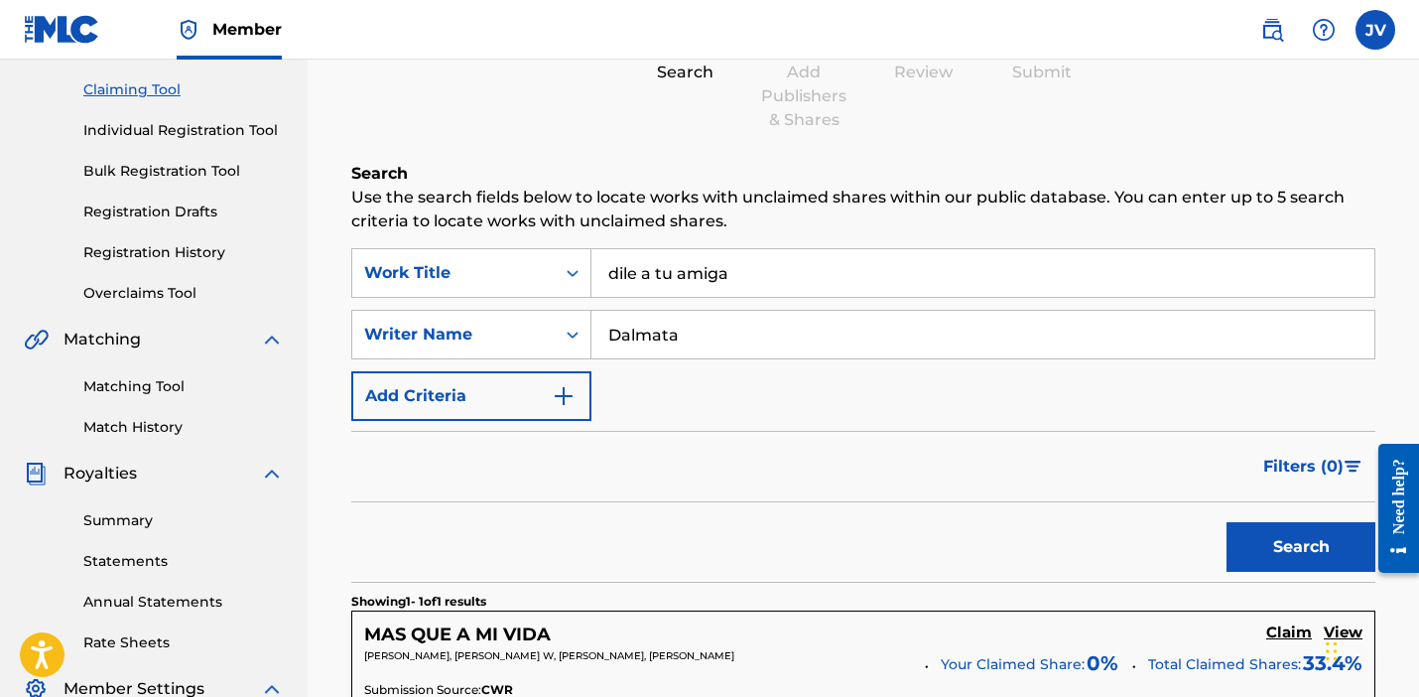
click at [678, 272] on input "dile a tu amiga" at bounding box center [983, 273] width 783 height 48
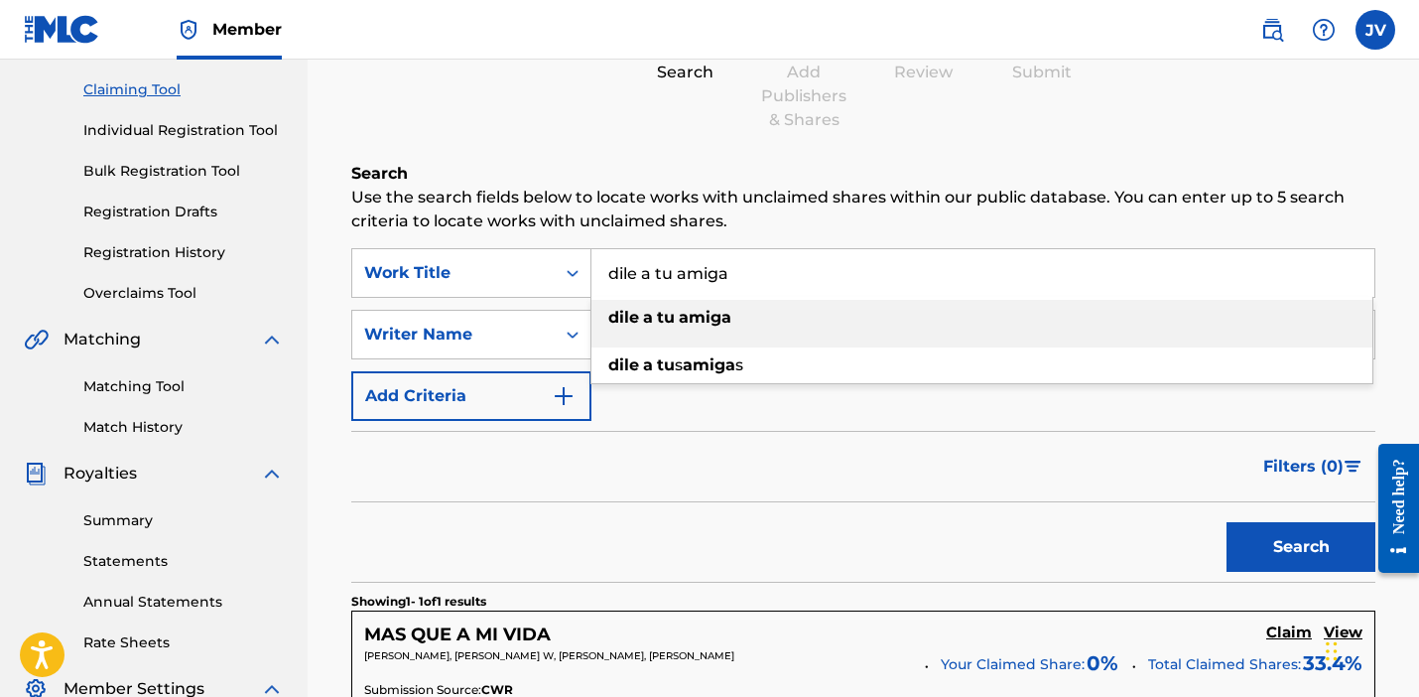
click at [683, 313] on strong "amiga" at bounding box center [705, 317] width 53 height 19
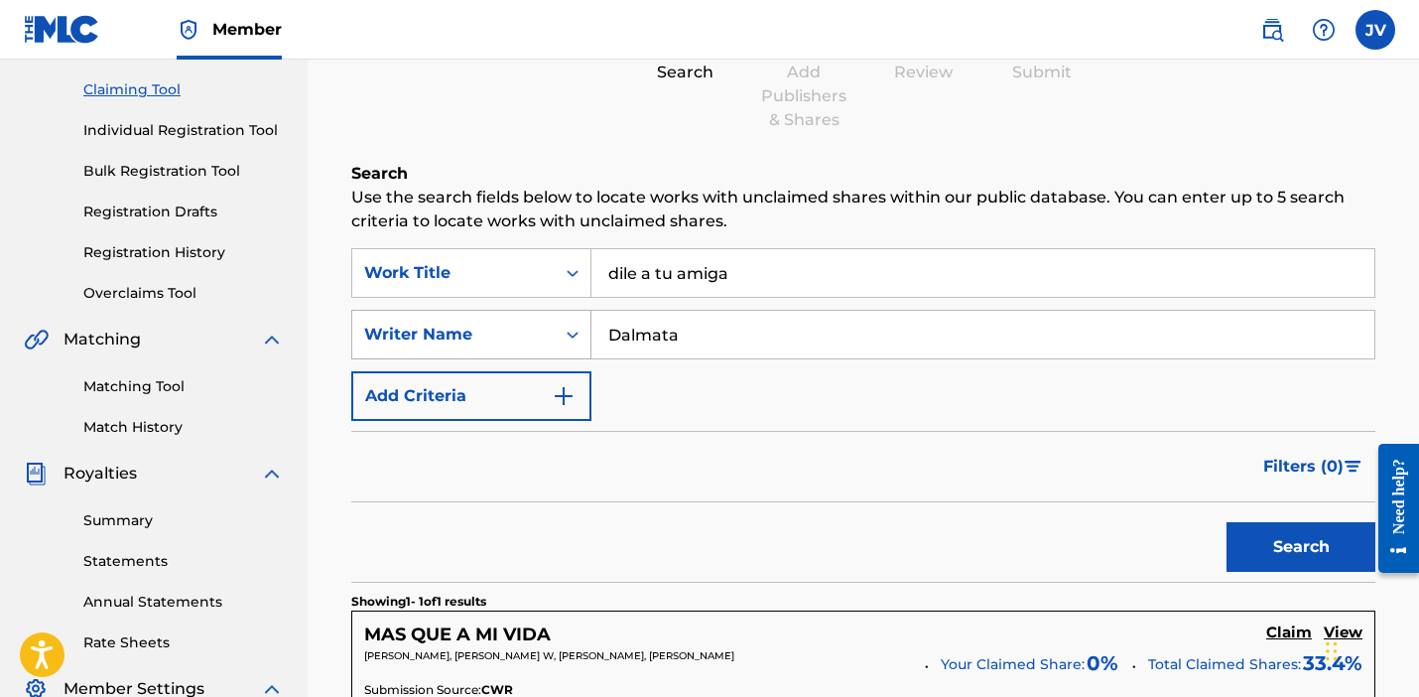
drag, startPoint x: 700, startPoint y: 337, endPoint x: 537, endPoint y: 323, distance: 163.4
click at [537, 323] on div "SearchWithCriteriaf72b94df-add4-4666-b212-baa07887d43e Writer Name Dalmata" at bounding box center [863, 335] width 1024 height 50
click at [1301, 547] on button "Search" at bounding box center [1301, 547] width 149 height 50
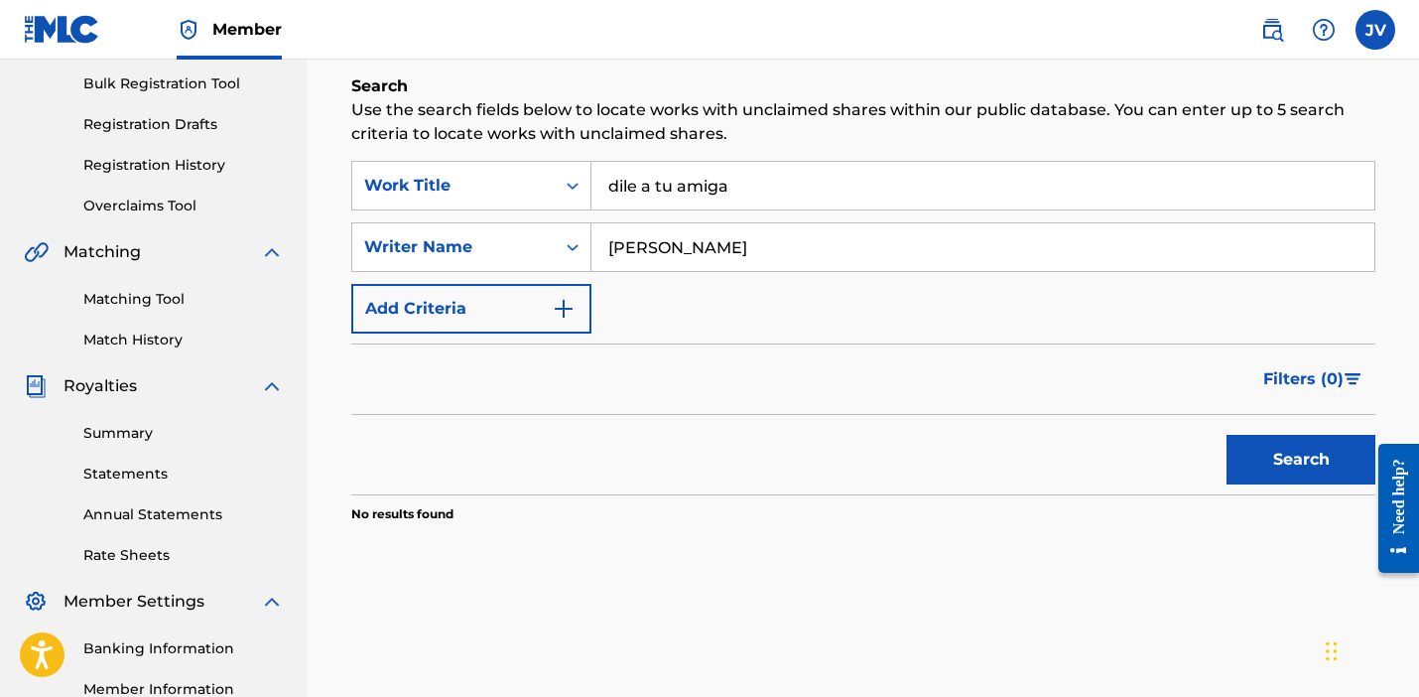
scroll to position [291, 0]
click at [687, 244] on input "Fabrizzio Dovalle" at bounding box center [983, 246] width 783 height 48
type input "Fabrizzio hernandez Dovalle"
click at [1279, 464] on button "Search" at bounding box center [1301, 459] width 149 height 50
click at [823, 180] on input "dile a tu amiga" at bounding box center [983, 185] width 783 height 48
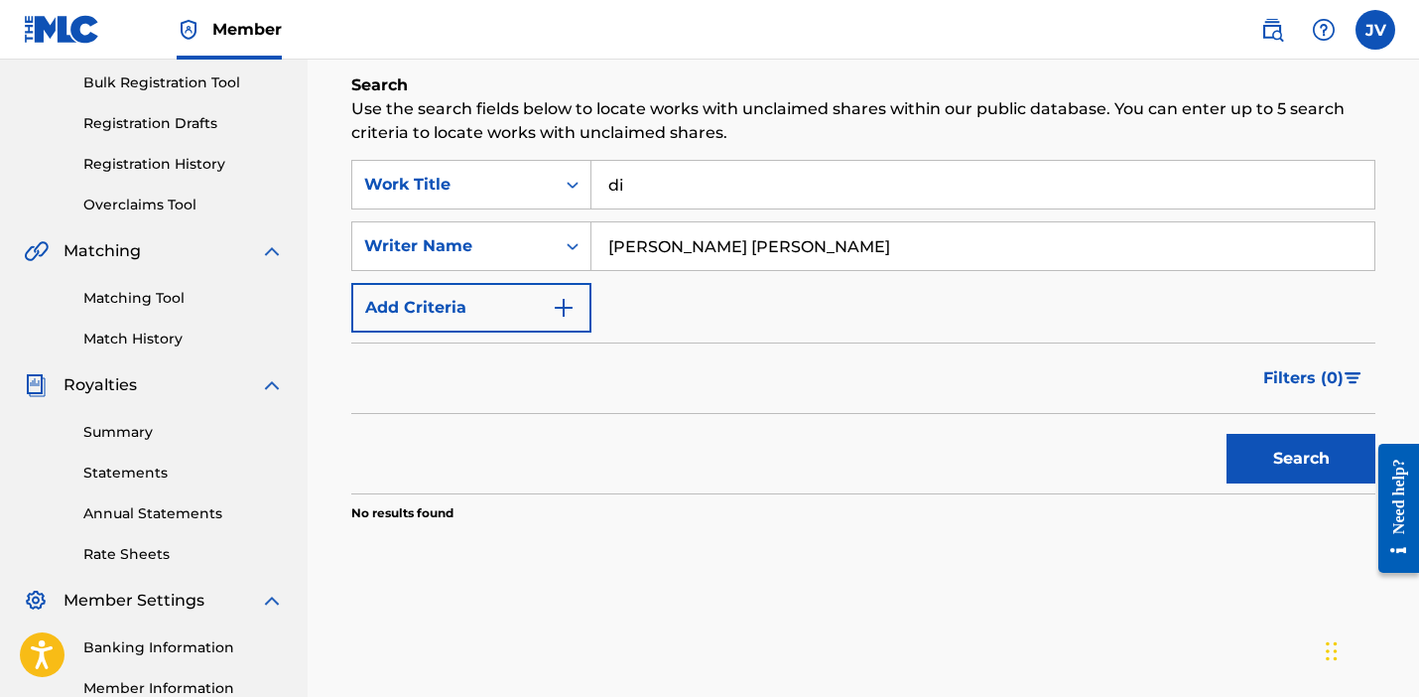
type input "d"
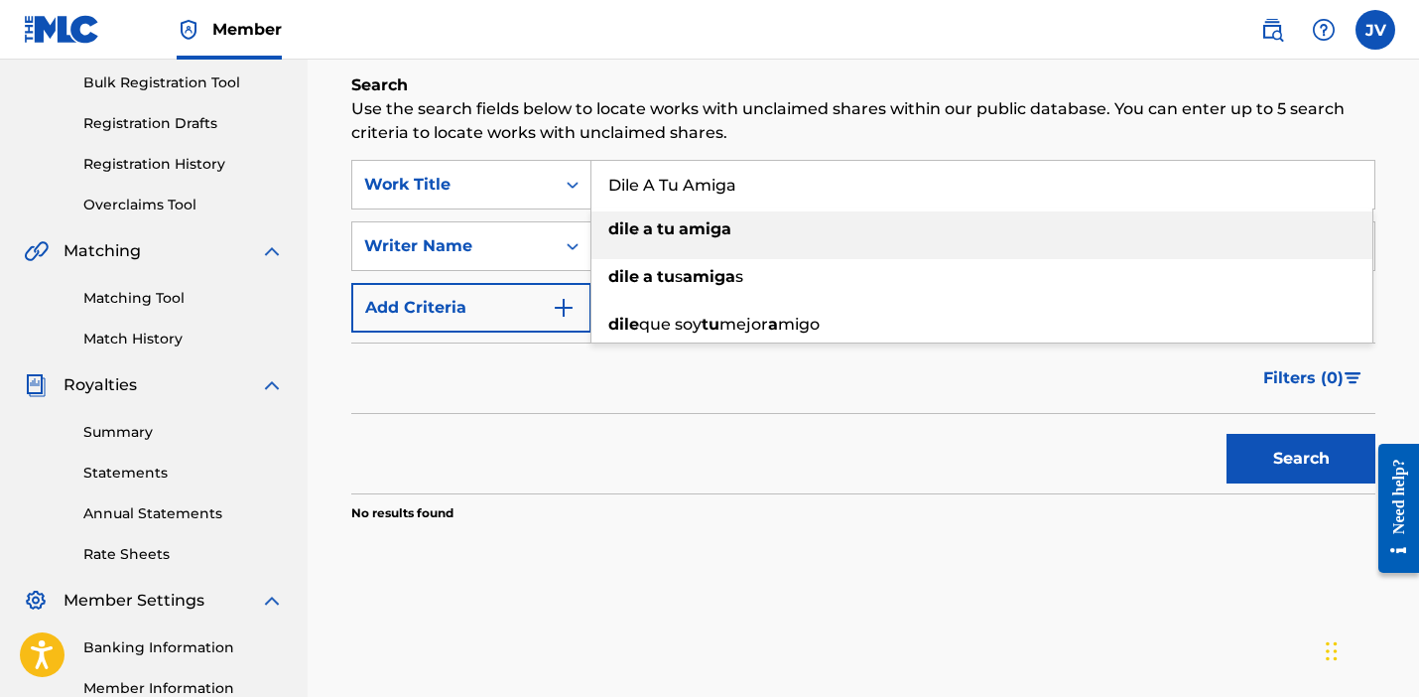
type input "dile a tu amiga"
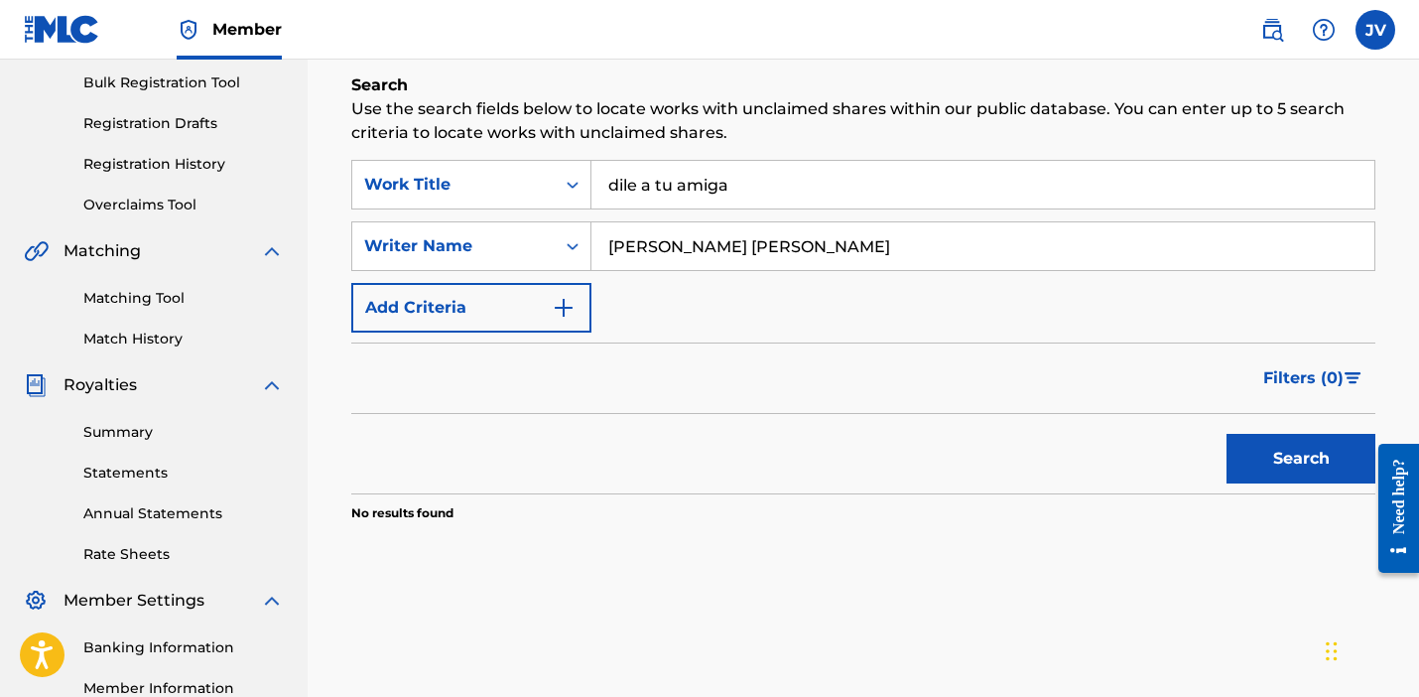
click at [1292, 467] on button "Search" at bounding box center [1301, 459] width 149 height 50
click at [542, 239] on div "Writer Name" at bounding box center [453, 246] width 179 height 24
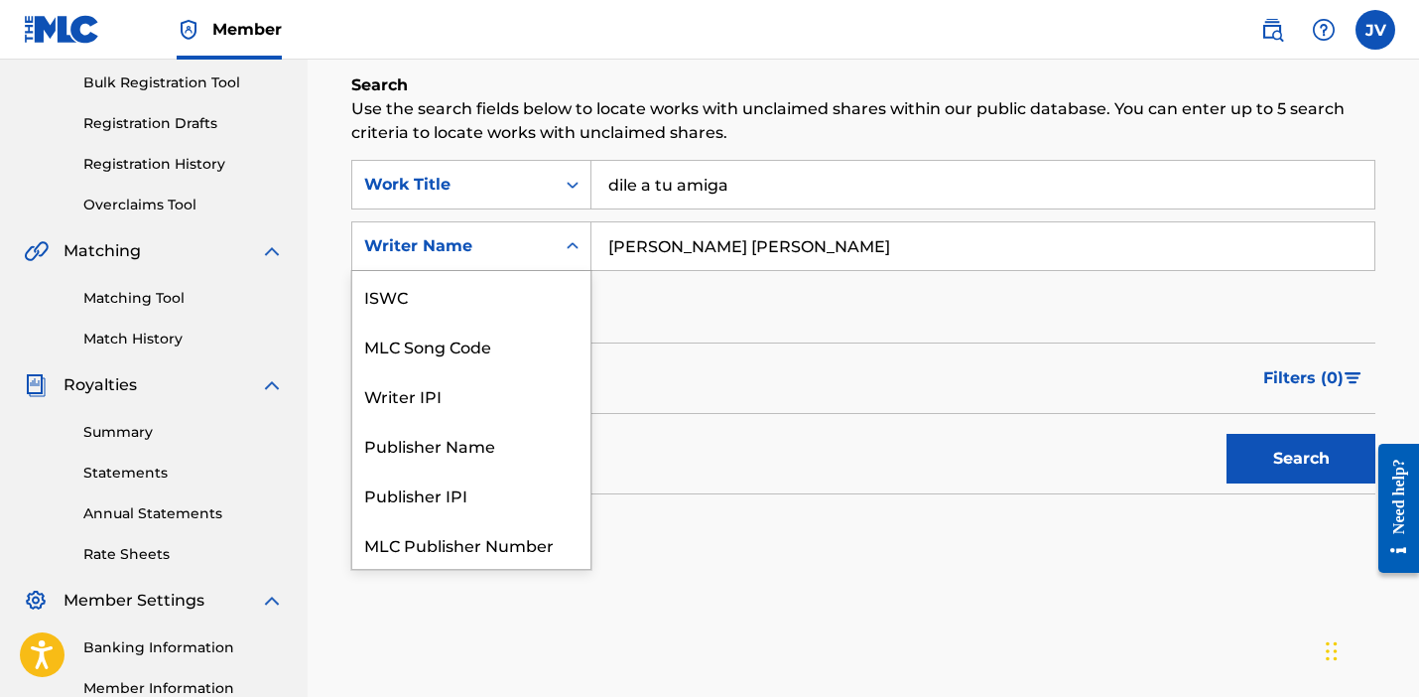
scroll to position [50, 0]
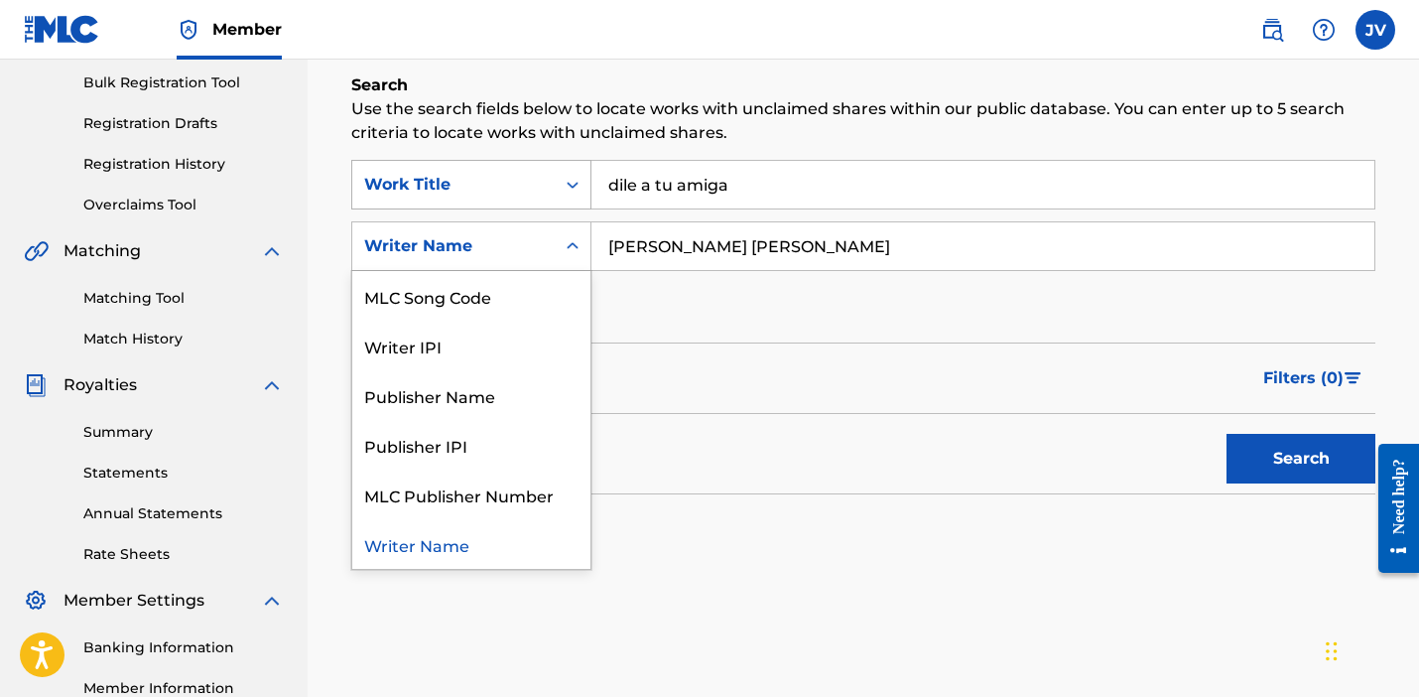
click at [570, 189] on icon "Search Form" at bounding box center [573, 185] width 20 height 20
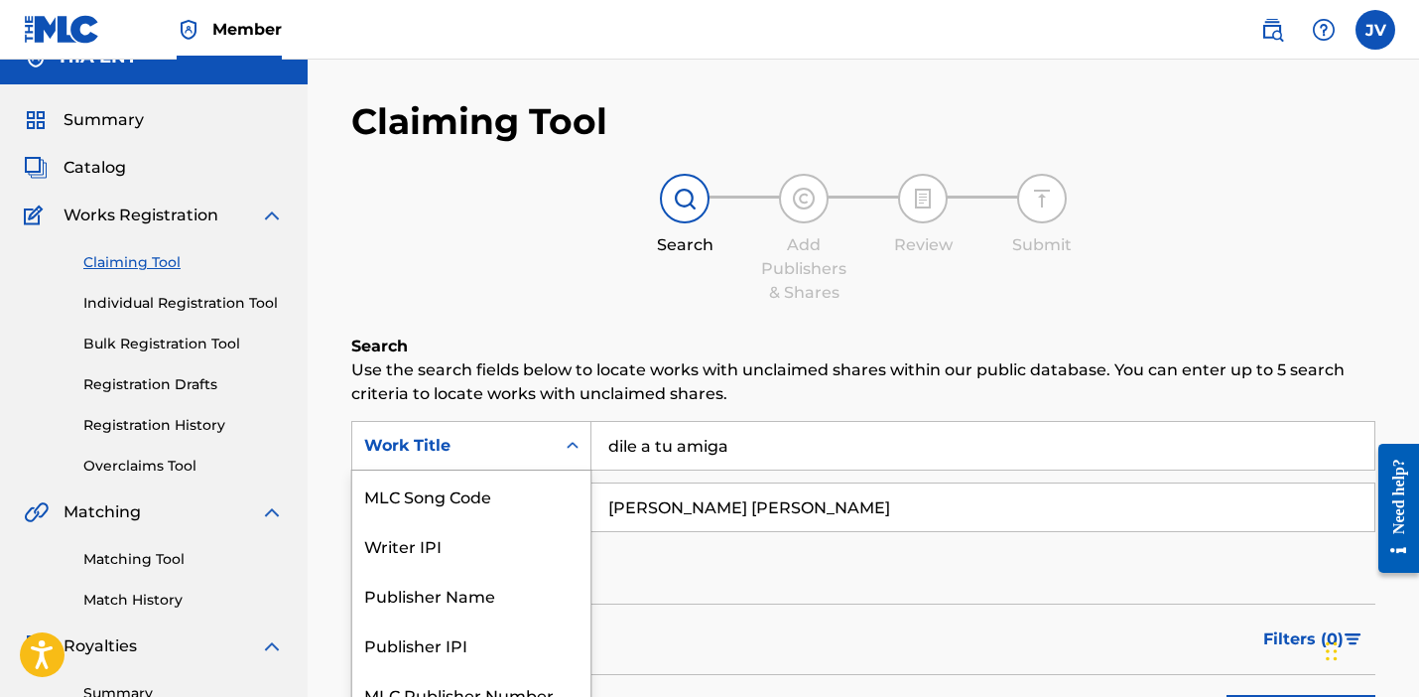
scroll to position [28, 0]
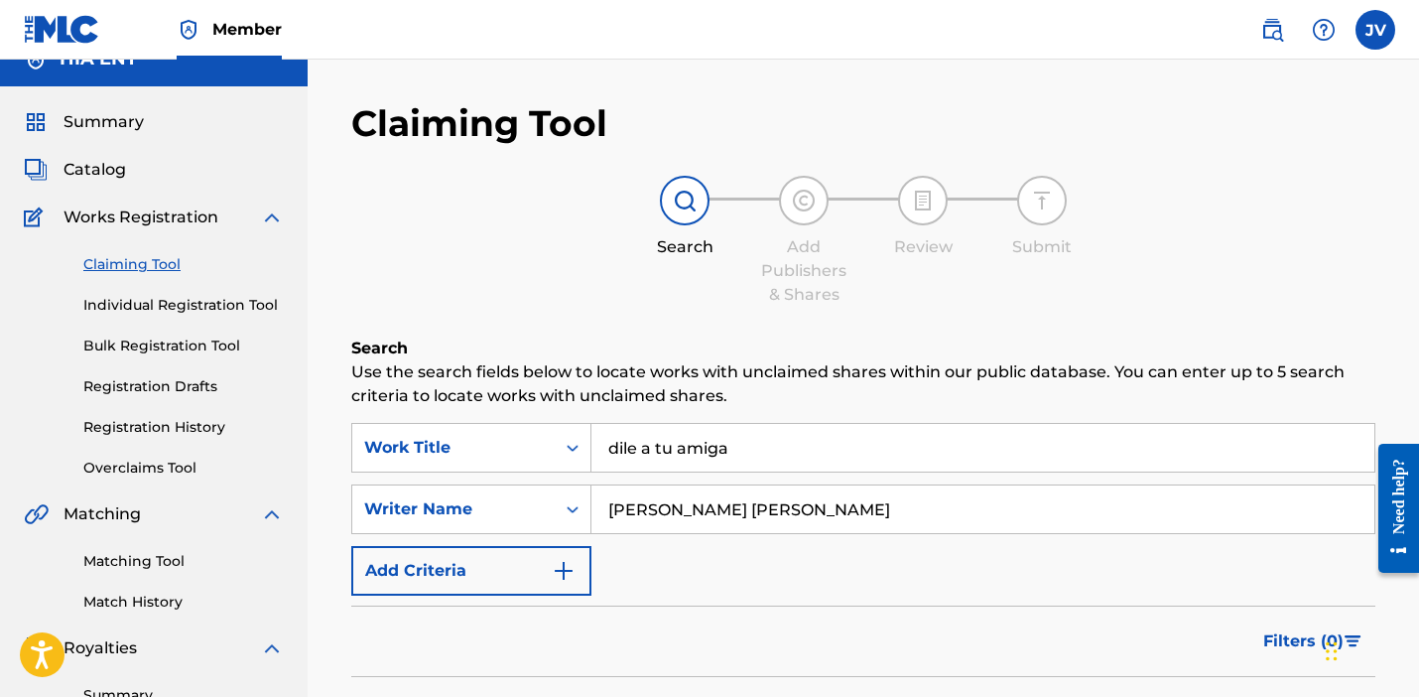
click at [132, 266] on link "Claiming Tool" at bounding box center [183, 264] width 201 height 21
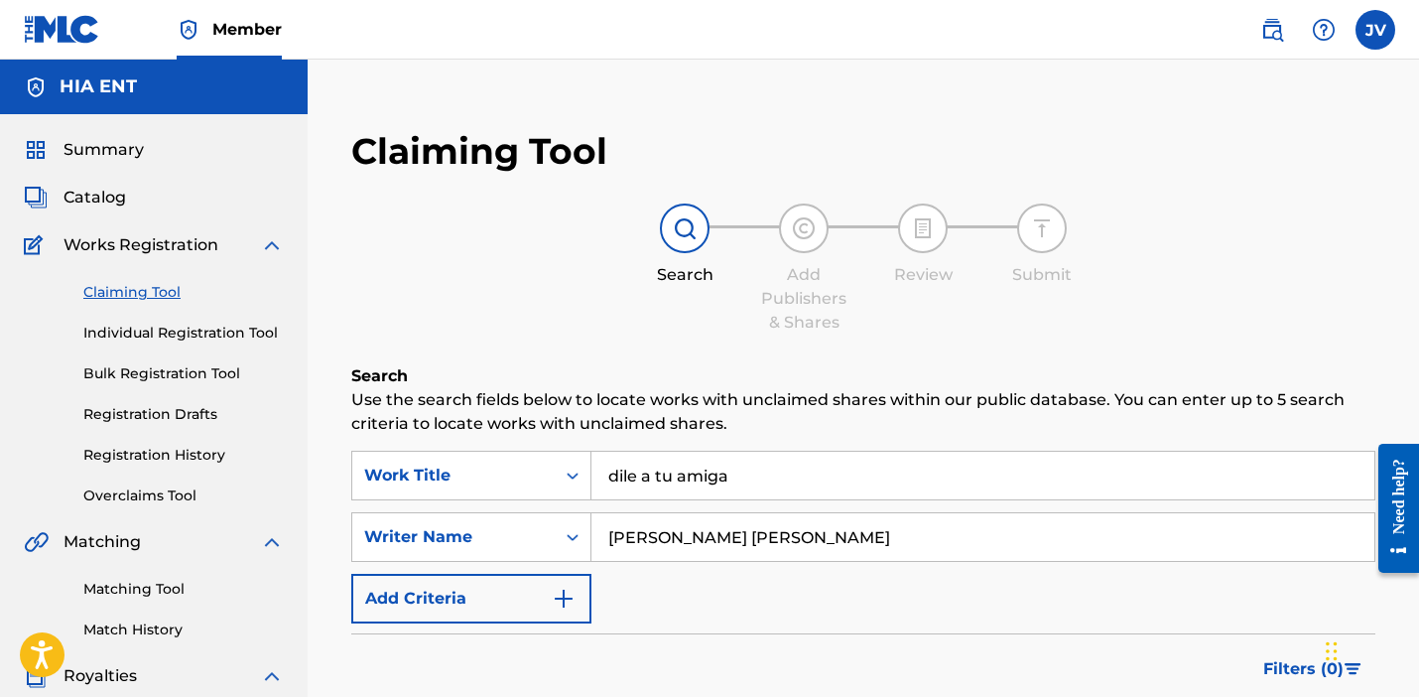
click at [134, 287] on link "Claiming Tool" at bounding box center [183, 292] width 201 height 21
click at [129, 290] on link "Claiming Tool" at bounding box center [183, 292] width 201 height 21
drag, startPoint x: 867, startPoint y: 543, endPoint x: 506, endPoint y: 492, distance: 363.9
click at [506, 492] on div "SearchWithCriteriae1f28483-a2ed-4568-8cba-6d2f6f1df86a Work Title dile a tu ami…" at bounding box center [863, 537] width 1024 height 173
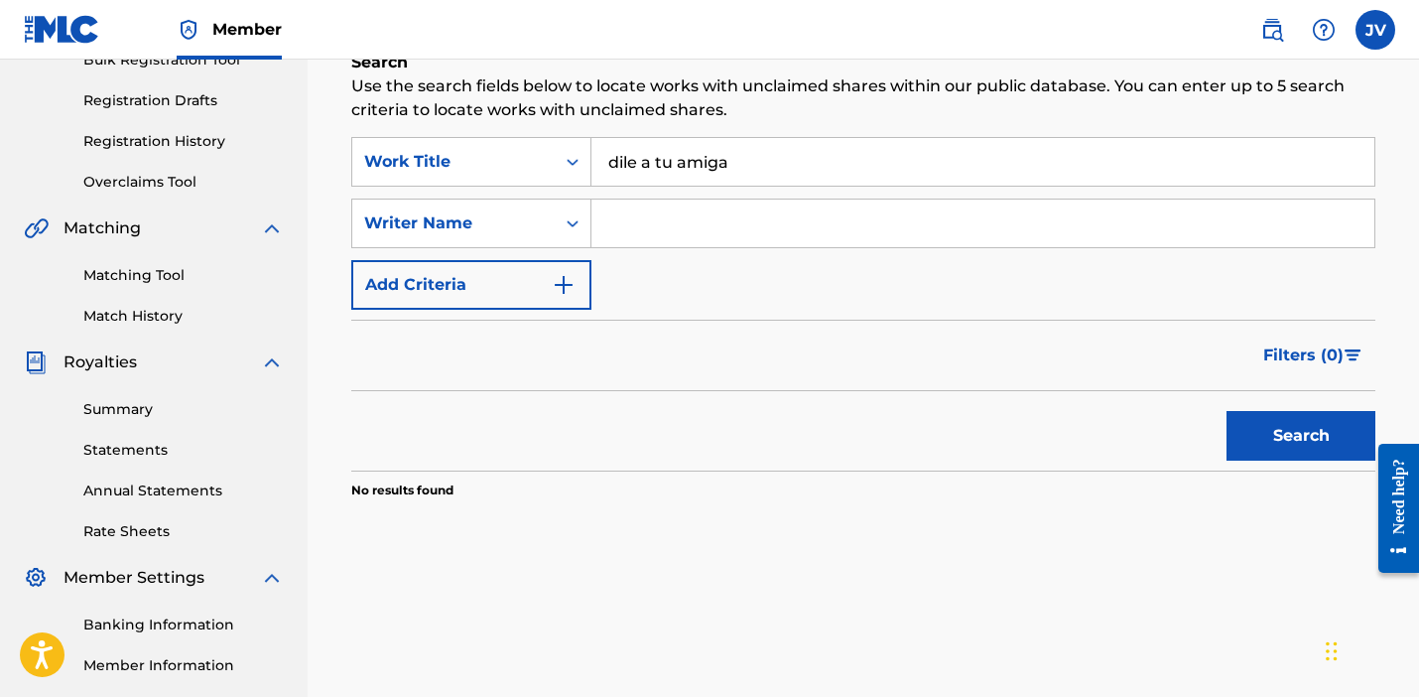
scroll to position [315, 0]
click at [1290, 434] on button "Search" at bounding box center [1301, 435] width 149 height 50
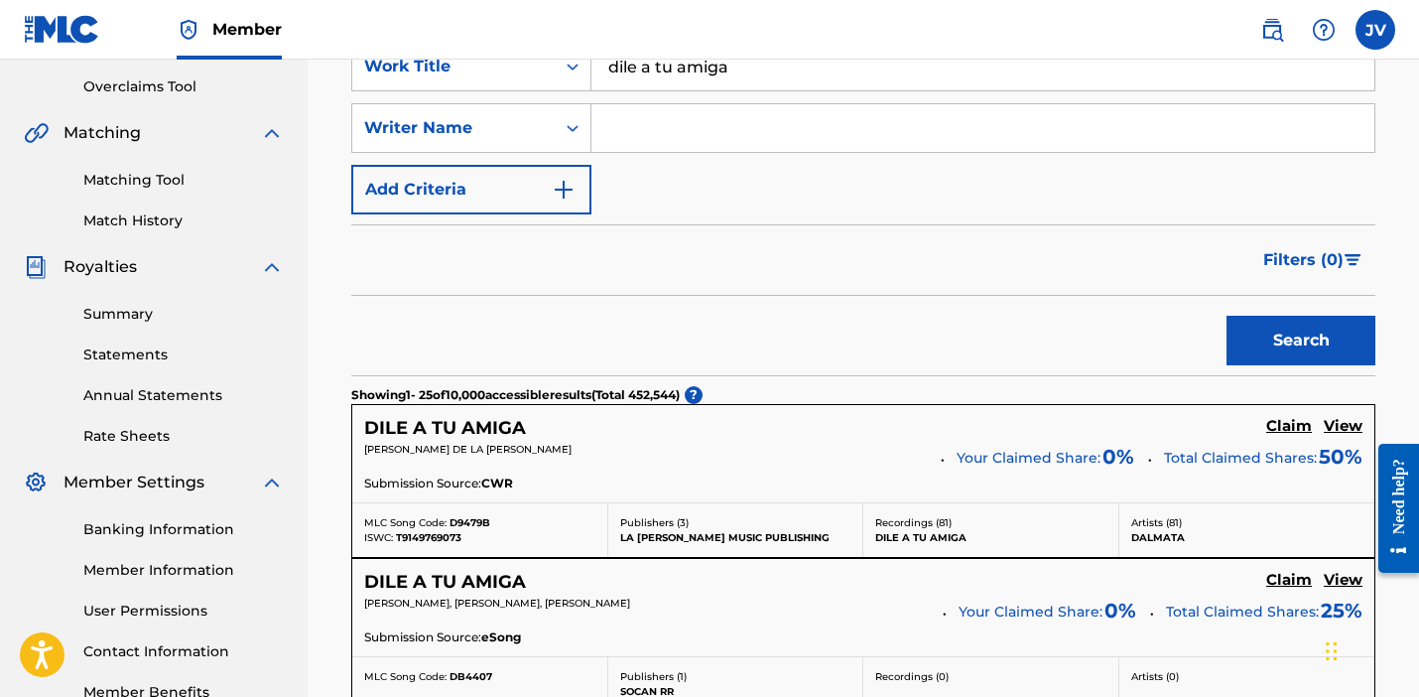
scroll to position [453, 0]
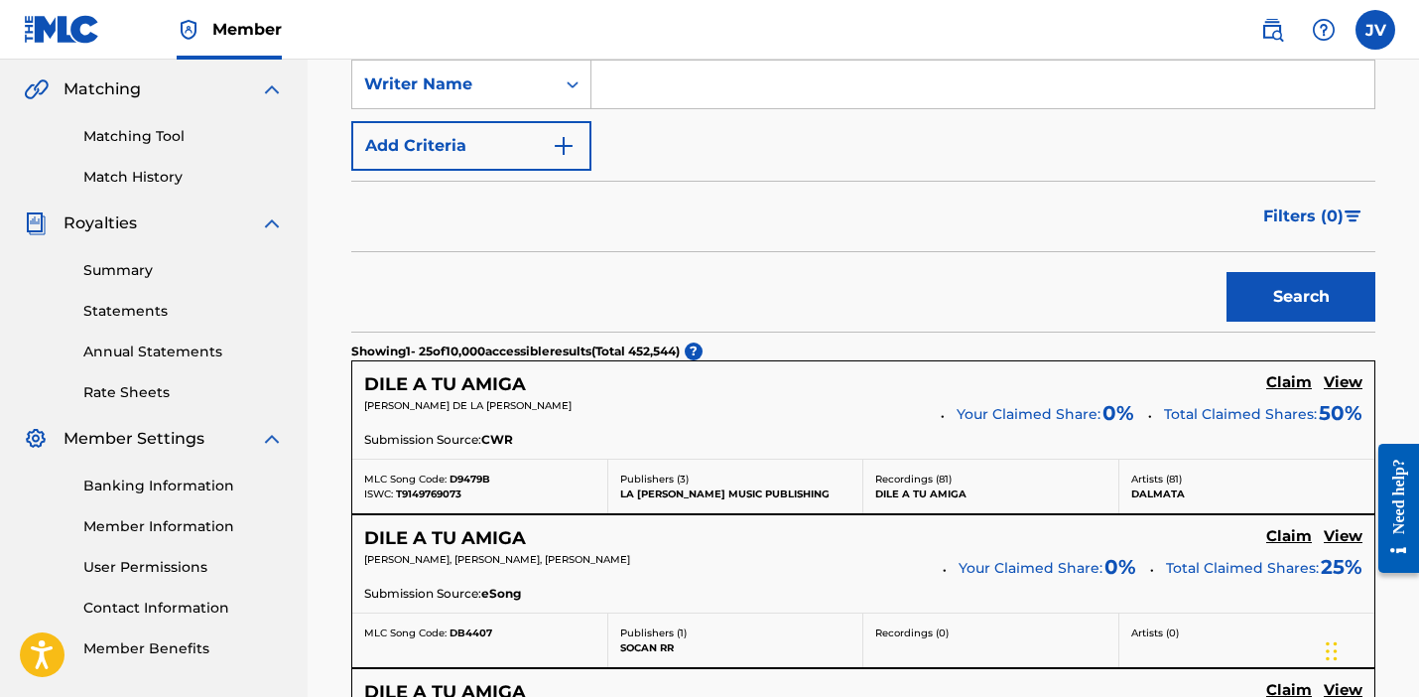
click at [1349, 382] on h5 "View" at bounding box center [1343, 382] width 39 height 19
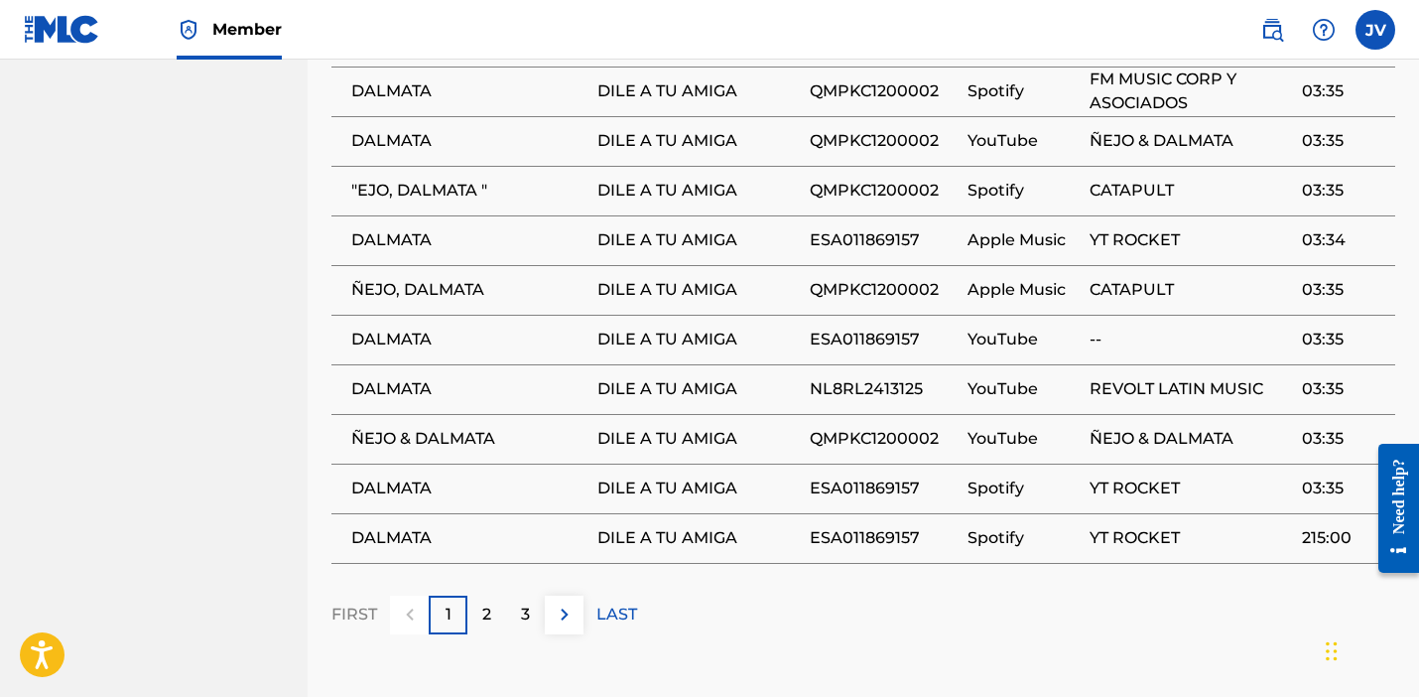
scroll to position [1870, 0]
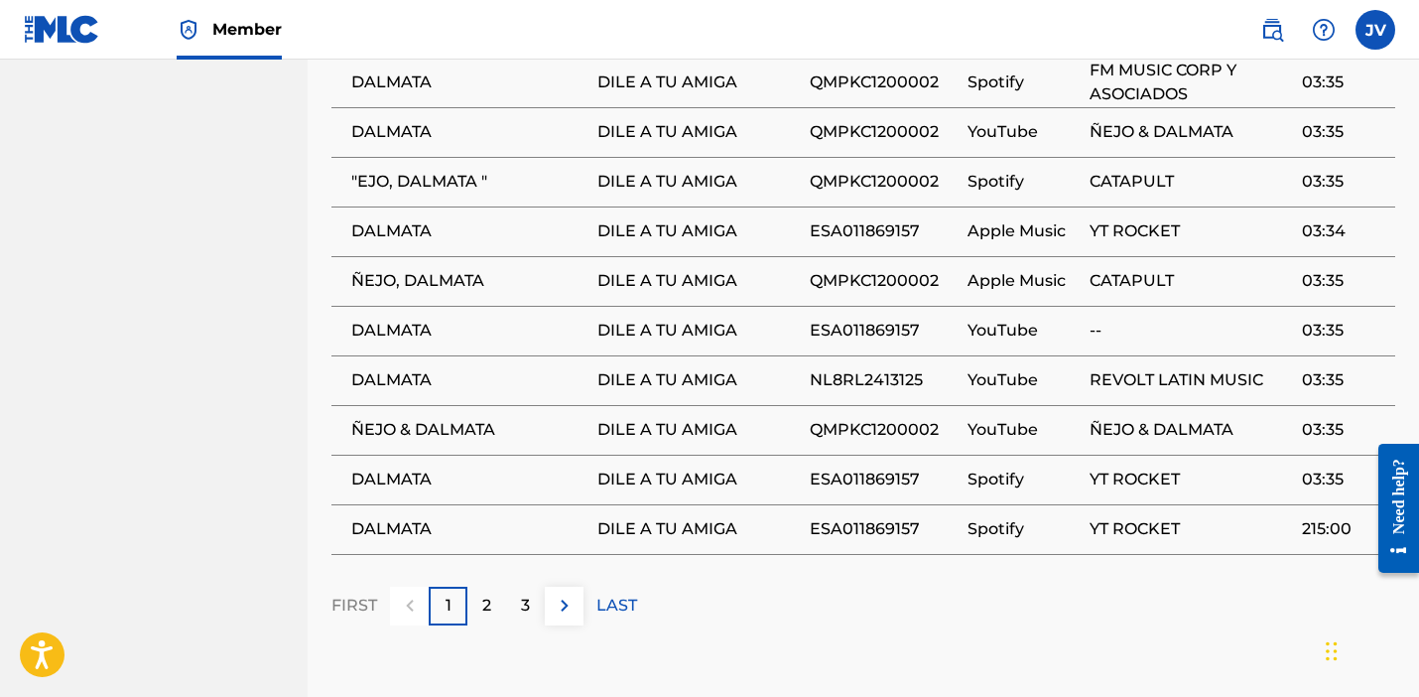
click at [494, 587] on div "2" at bounding box center [487, 606] width 39 height 39
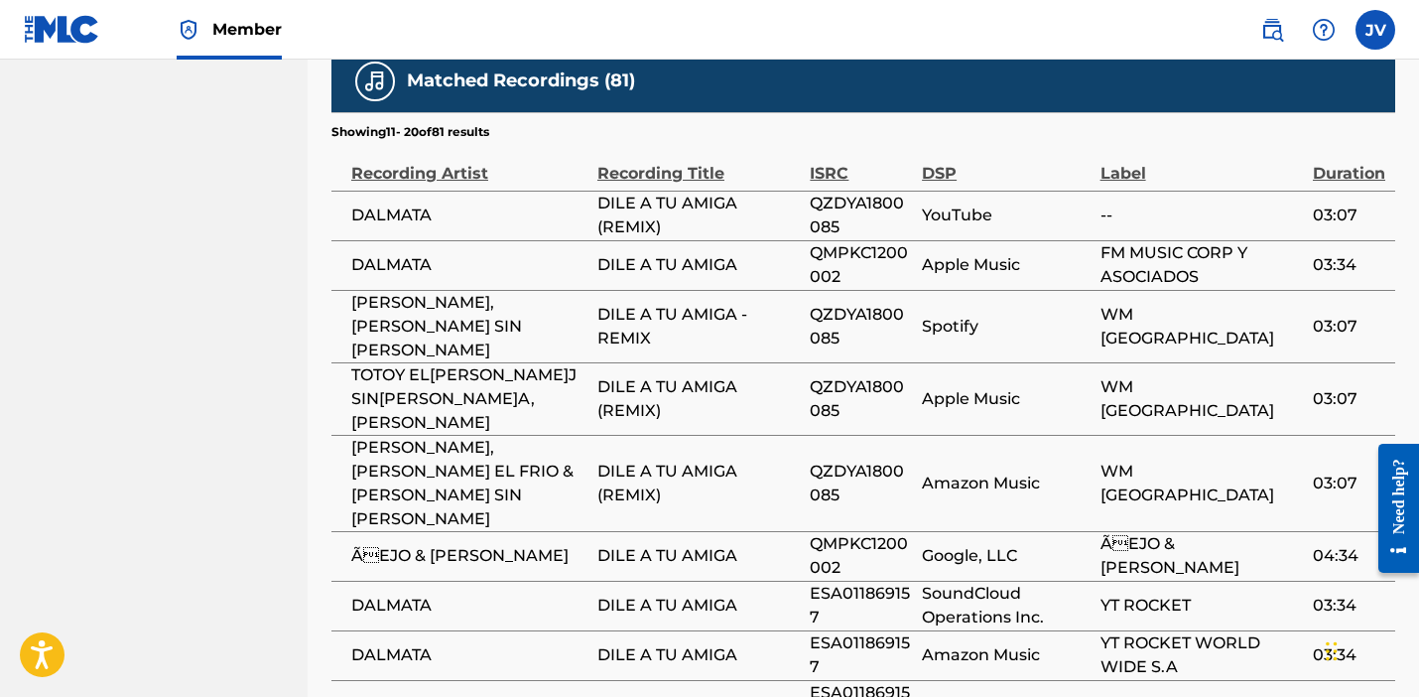
scroll to position [1751, 0]
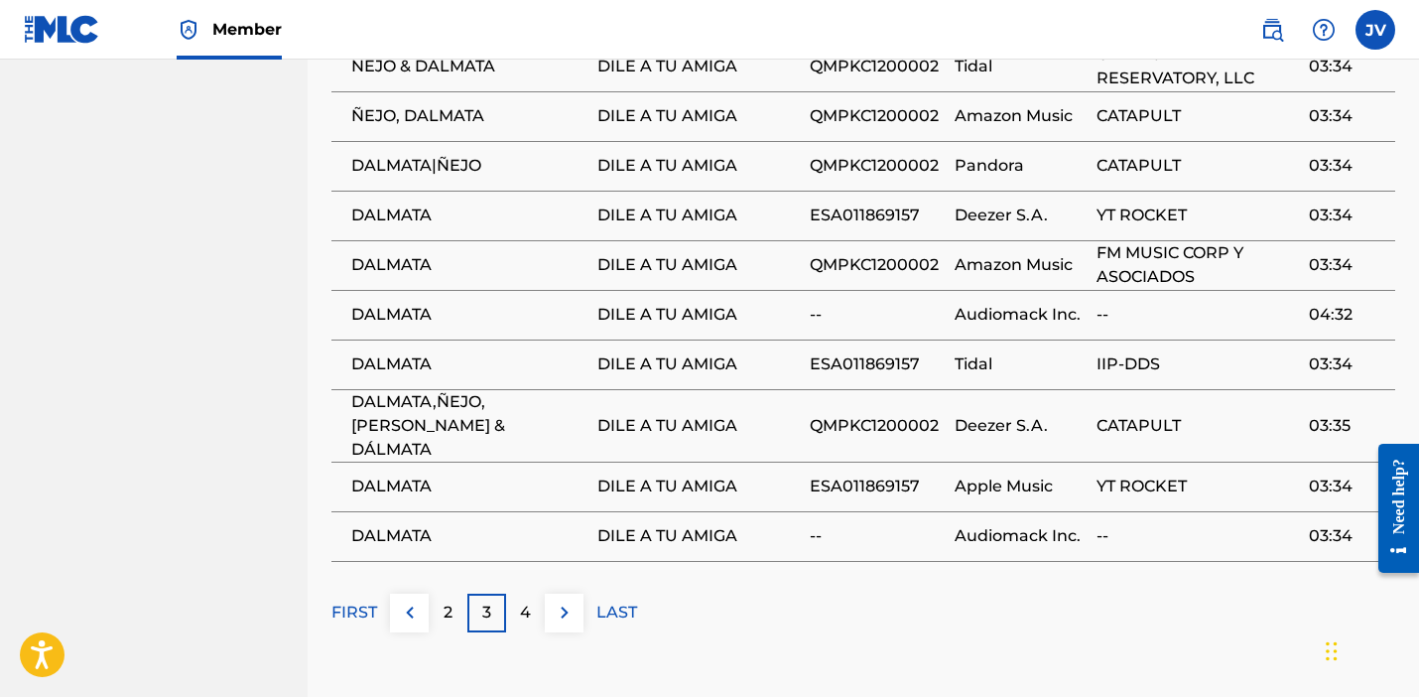
scroll to position [1882, 0]
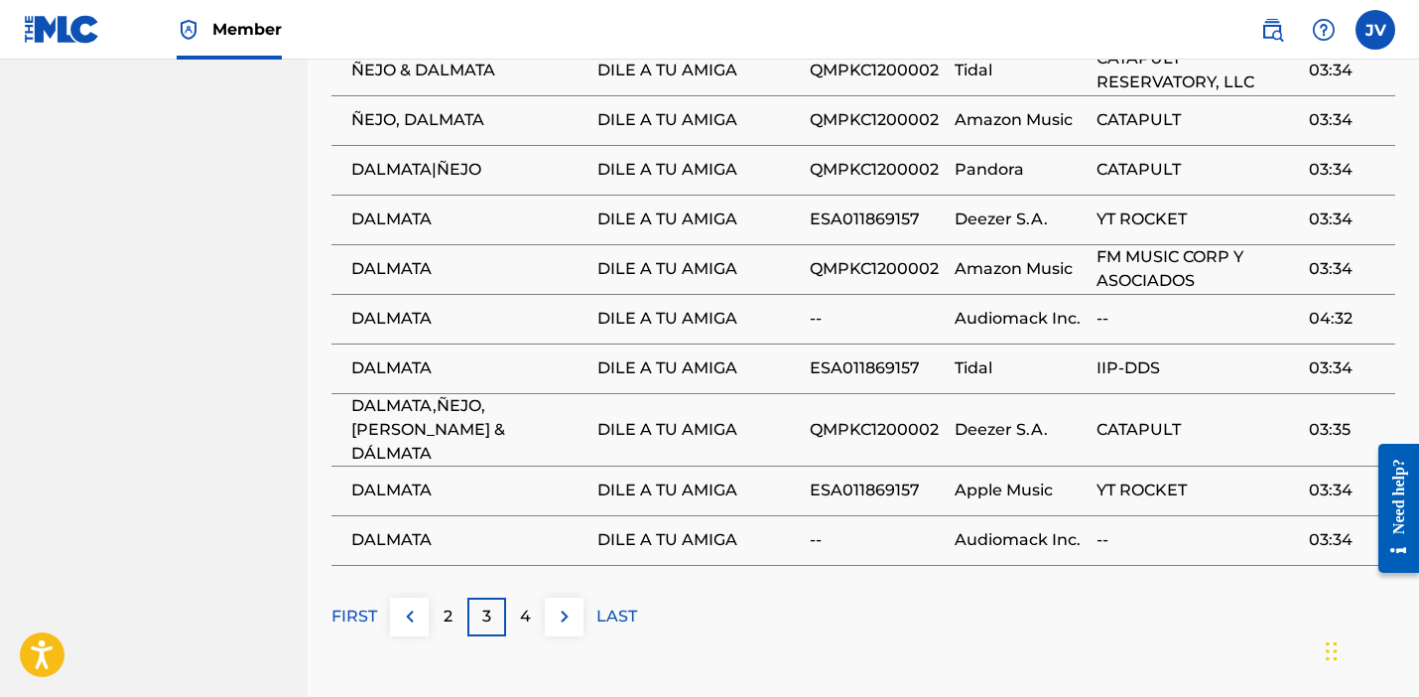
click at [572, 605] on img at bounding box center [565, 617] width 24 height 24
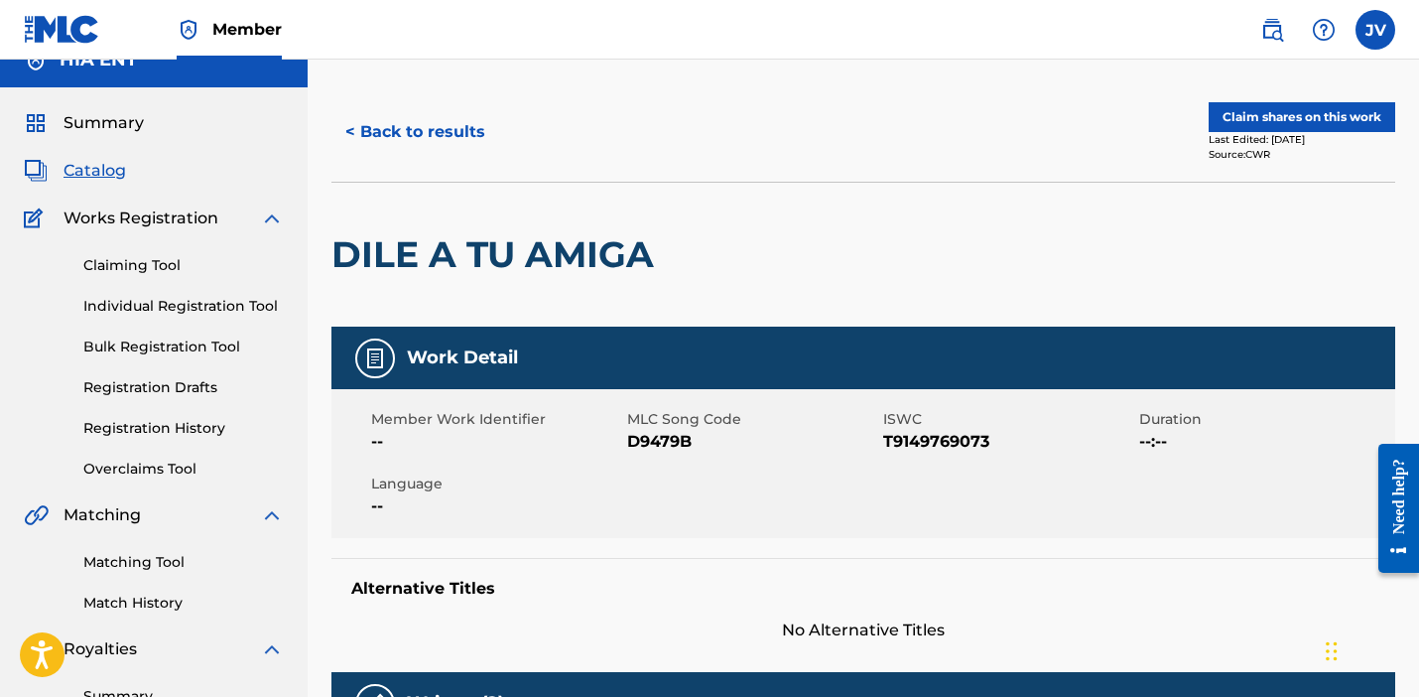
scroll to position [0, 0]
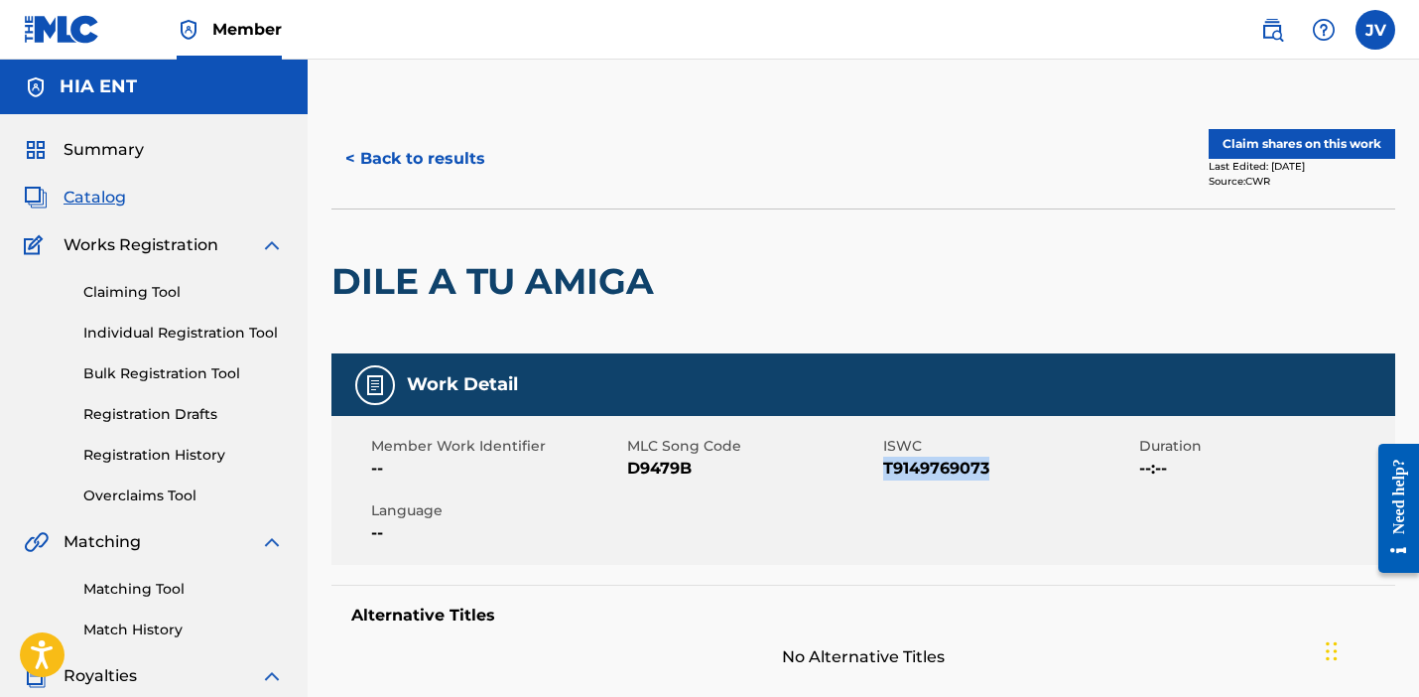
drag, startPoint x: 998, startPoint y: 464, endPoint x: 884, endPoint y: 468, distance: 113.2
click at [884, 468] on span "T9149769073" at bounding box center [1008, 469] width 251 height 24
copy span "T9149769073"
click at [1017, 361] on div "Work Detail" at bounding box center [864, 384] width 1064 height 63
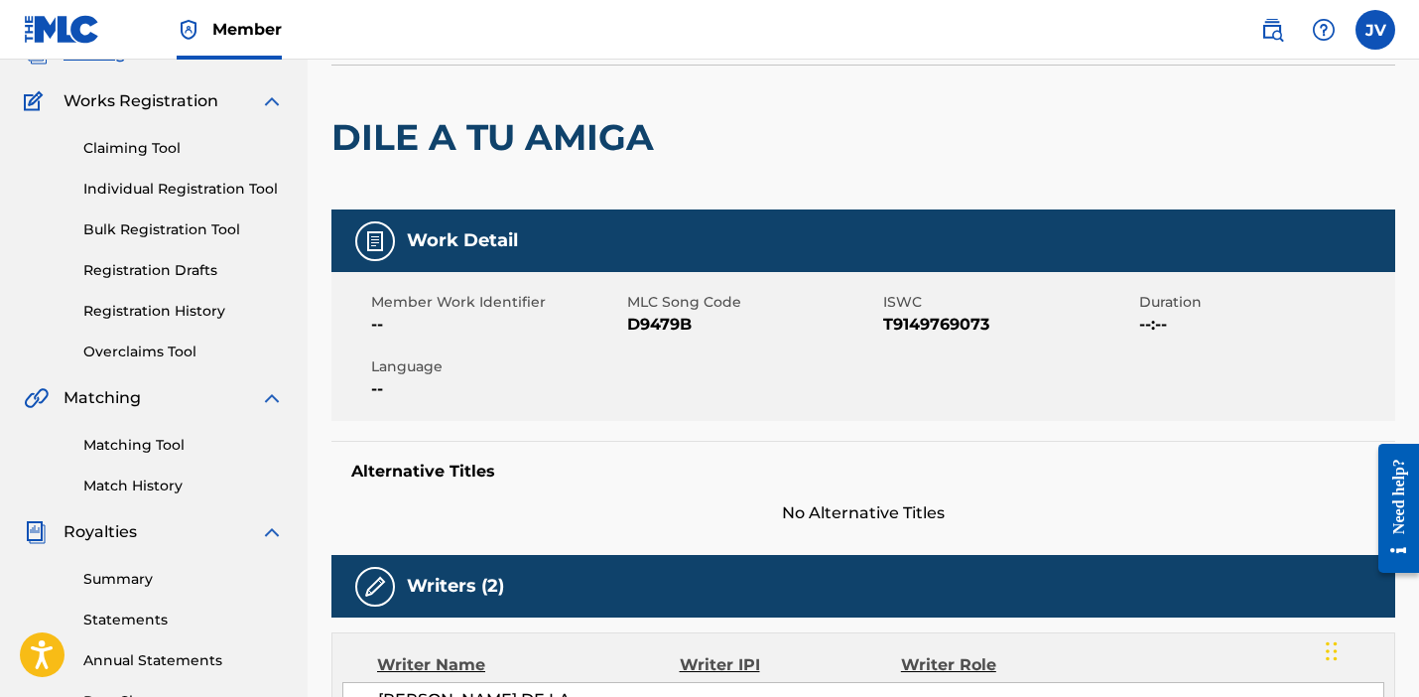
scroll to position [142, 0]
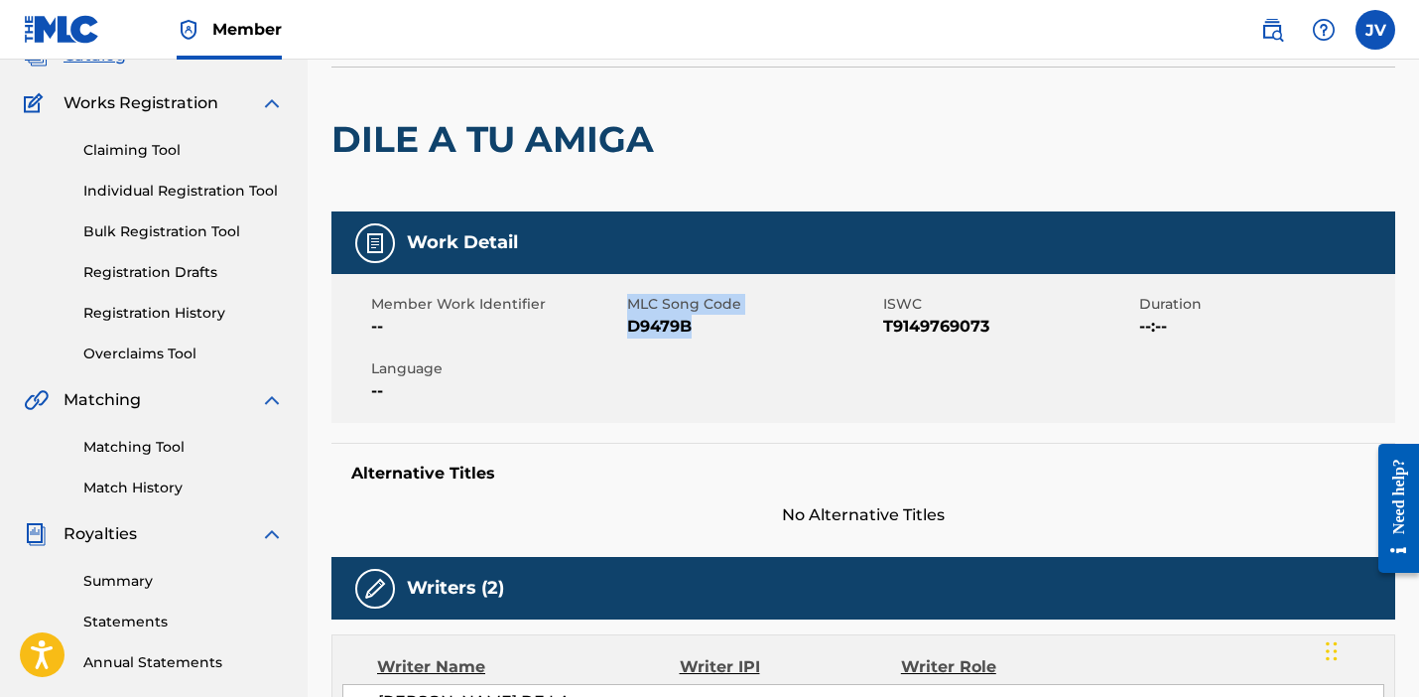
drag, startPoint x: 697, startPoint y: 323, endPoint x: 625, endPoint y: 330, distance: 71.8
click at [624, 330] on div "Member Work Identifier -- MLC Song Code D9479B ISWC T9149769073 Duration --:-- …" at bounding box center [864, 348] width 1064 height 149
click at [718, 419] on div "Member Work Identifier -- MLC Song Code D9479B ISWC T9149769073 Duration --:-- …" at bounding box center [864, 348] width 1064 height 149
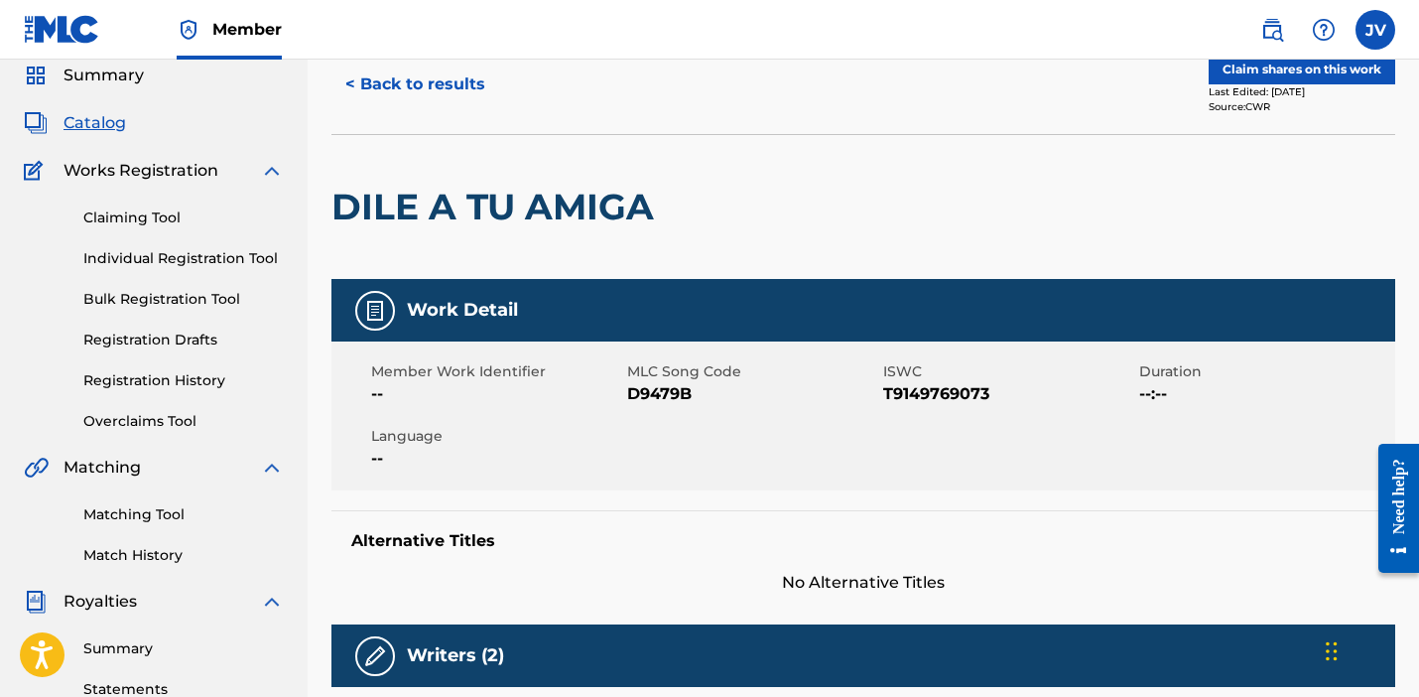
scroll to position [74, 0]
drag, startPoint x: 698, startPoint y: 388, endPoint x: 629, endPoint y: 392, distance: 68.6
click at [629, 392] on span "D9479B" at bounding box center [752, 394] width 251 height 24
copy span "D9479B"
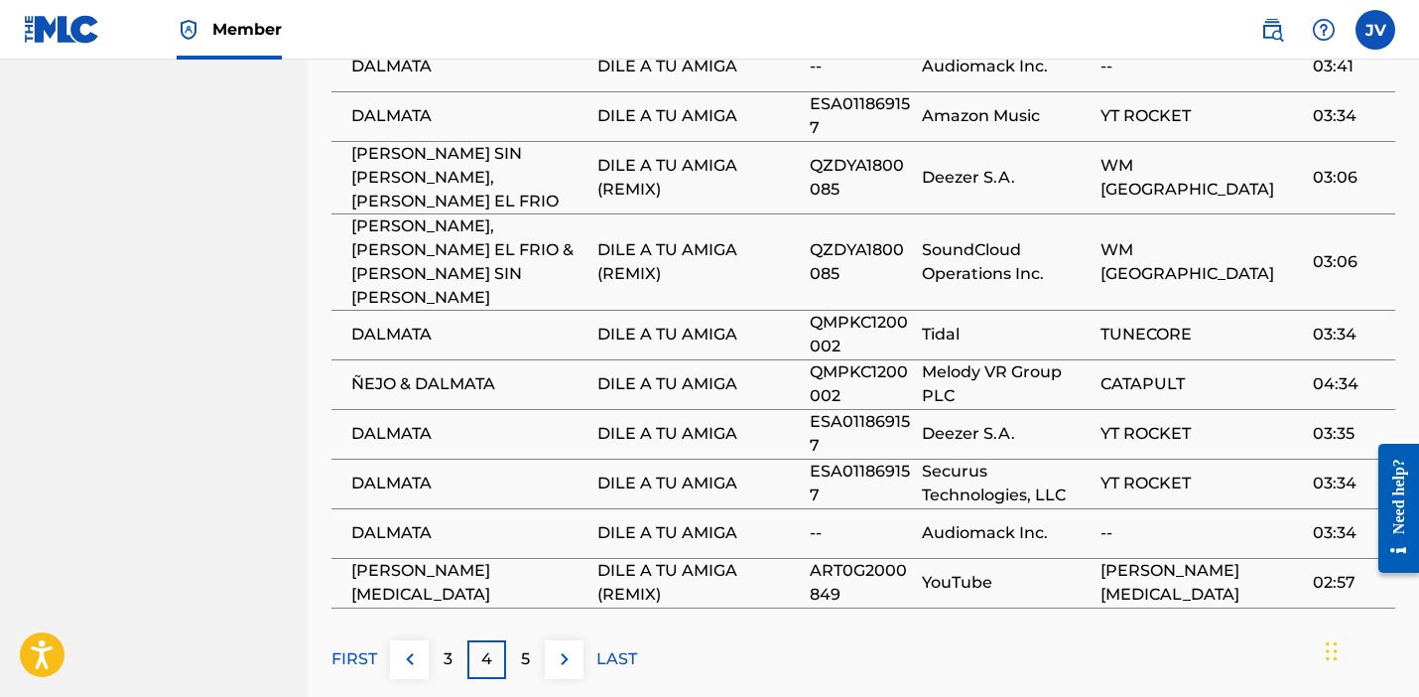
scroll to position [1882, 0]
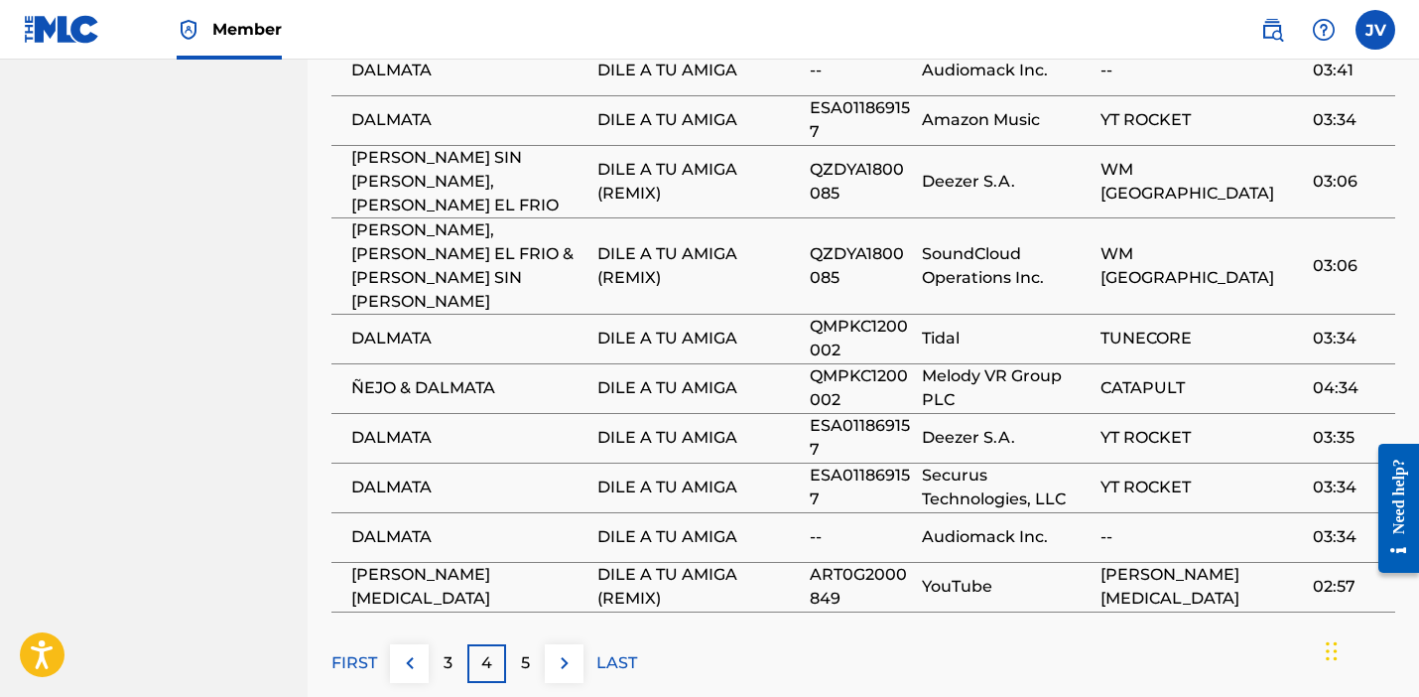
click at [410, 651] on img at bounding box center [410, 663] width 24 height 24
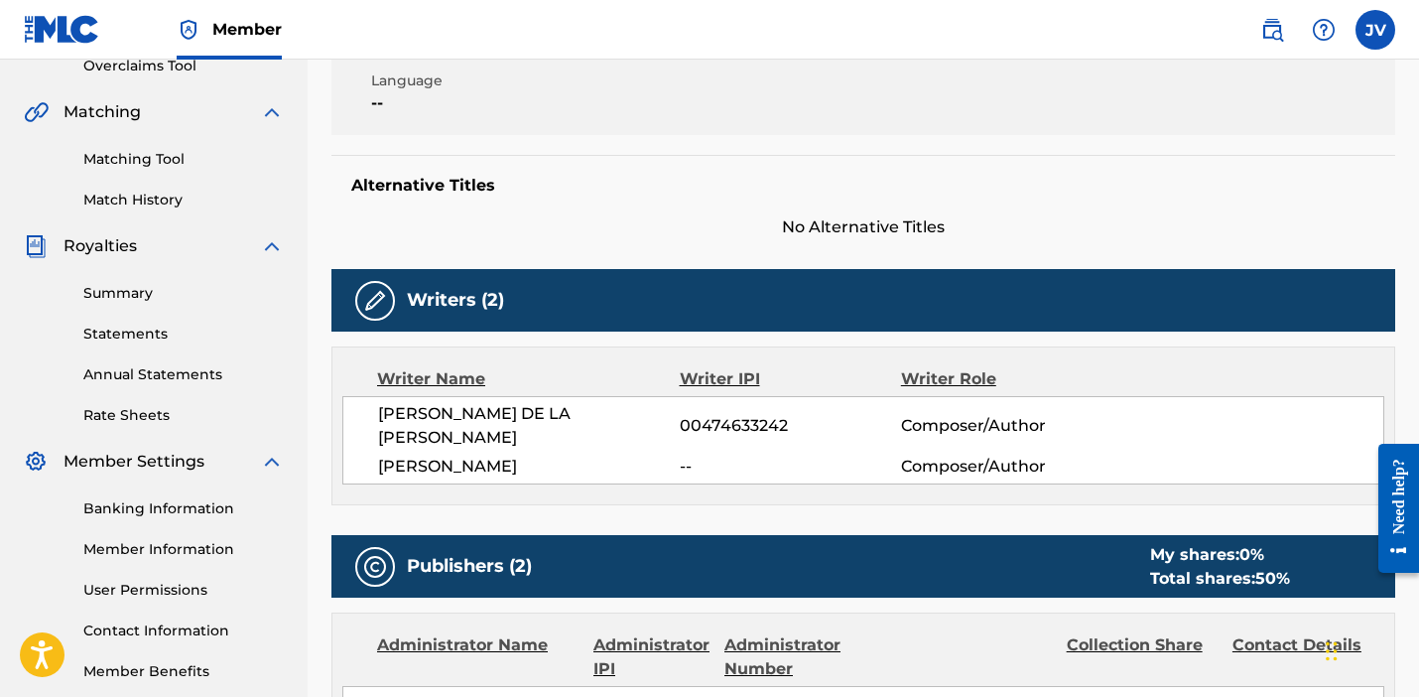
scroll to position [431, 0]
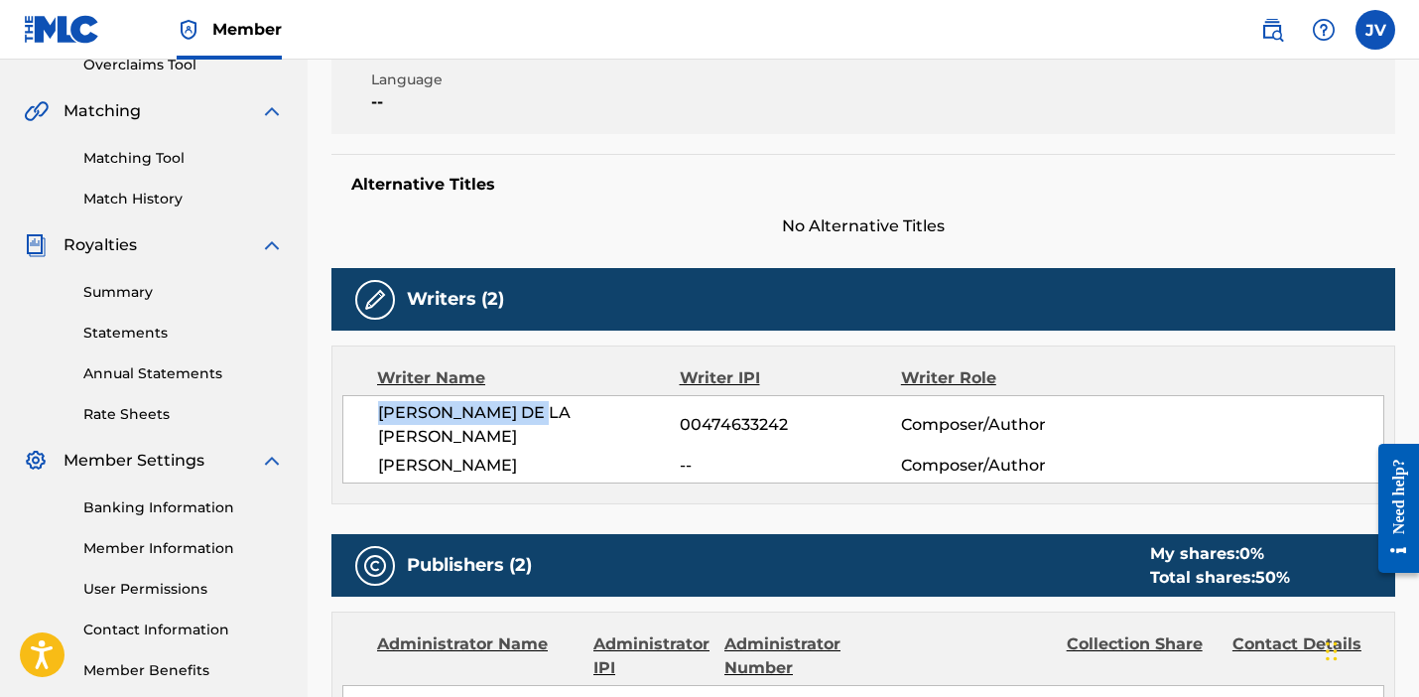
drag, startPoint x: 548, startPoint y: 411, endPoint x: 377, endPoint y: 412, distance: 170.7
click at [376, 412] on div "JOSIAS DE LA CRUZ 00474633242 Composer/Author FERNANDO MANGUAL-VAZQUEZ -- Compo…" at bounding box center [863, 439] width 1042 height 88
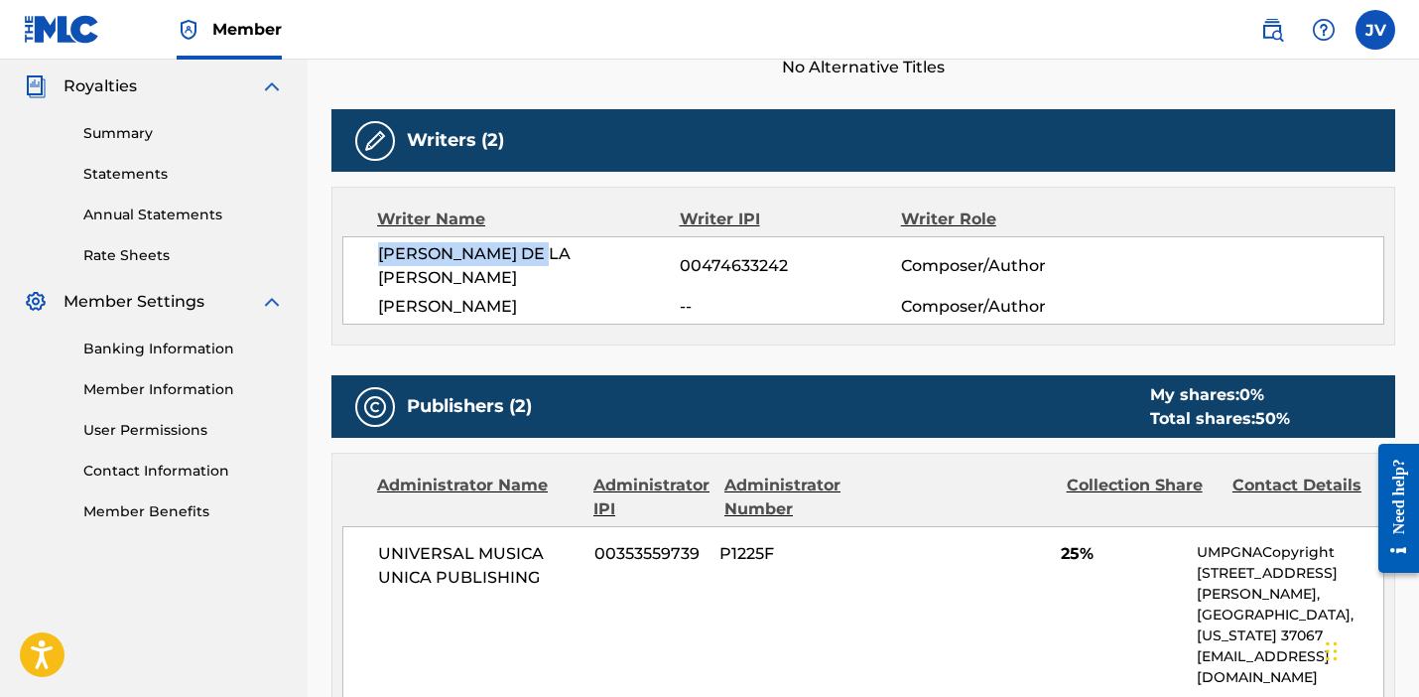
scroll to position [591, 0]
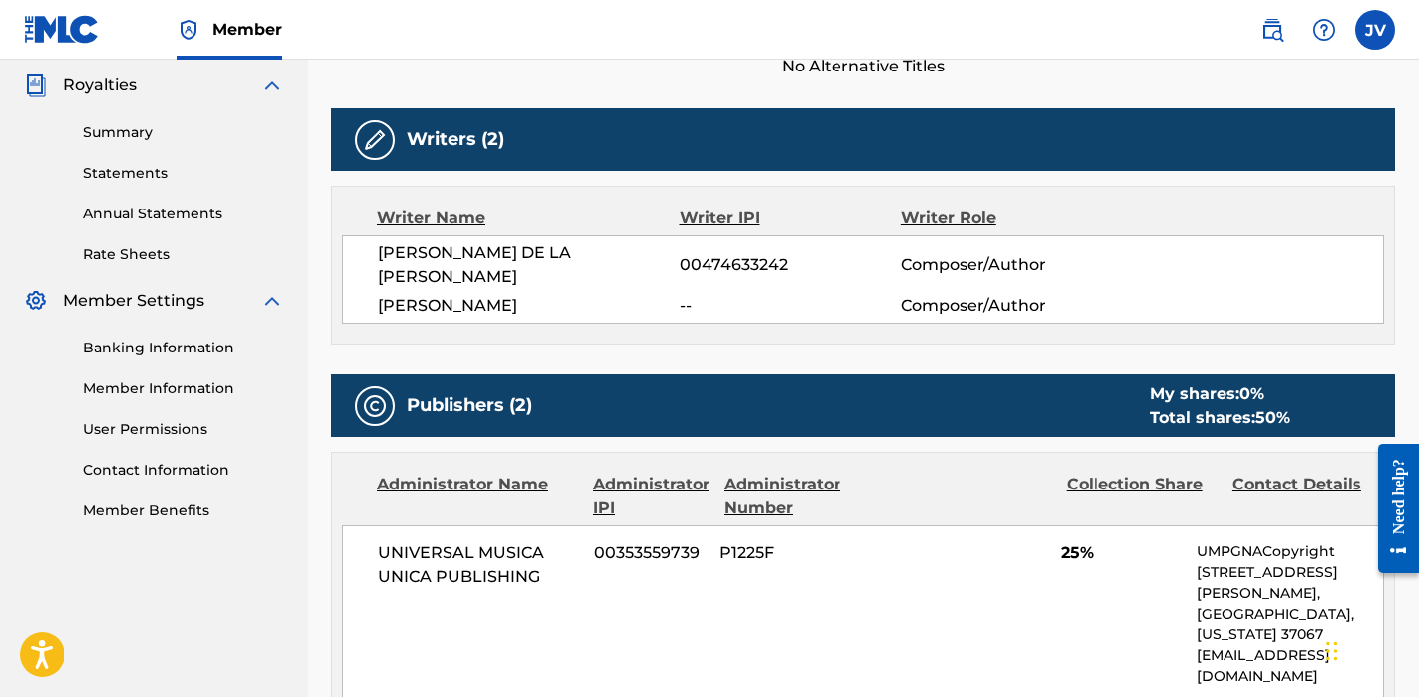
click at [671, 294] on span "FERNANDO MANGUAL-VAZQUEZ" at bounding box center [529, 306] width 302 height 24
drag, startPoint x: 650, startPoint y: 282, endPoint x: 369, endPoint y: 253, distance: 282.4
click at [369, 253] on div "JOSIAS DE LA CRUZ 00474633242 Composer/Author FERNANDO MANGUAL-VAZQUEZ -- Compo…" at bounding box center [863, 279] width 1042 height 88
drag, startPoint x: 375, startPoint y: 284, endPoint x: 649, endPoint y: 286, distance: 274.0
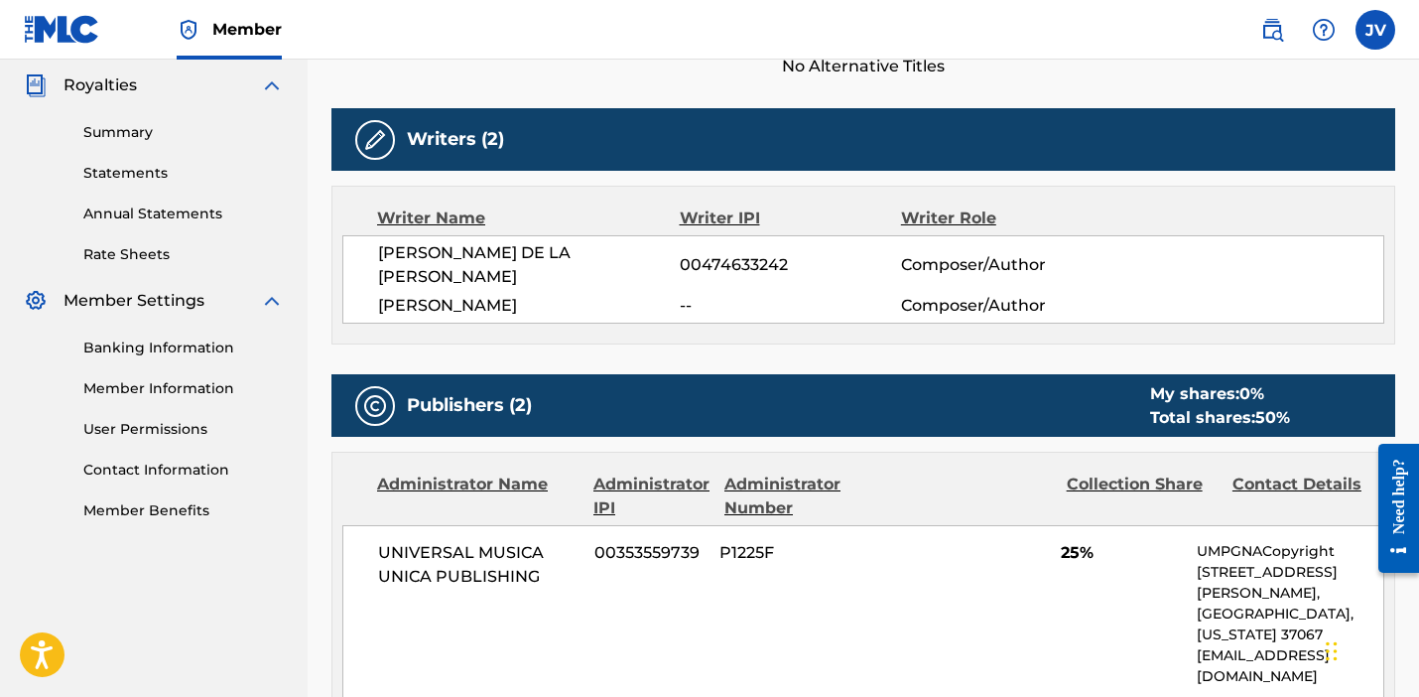
click at [649, 286] on div "JOSIAS DE LA CRUZ 00474633242 Composer/Author FERNANDO MANGUAL-VAZQUEZ -- Compo…" at bounding box center [863, 279] width 1042 height 88
copy span "FERNANDO MANGUAL-VAZQUEZ"
drag, startPoint x: 548, startPoint y: 253, endPoint x: 358, endPoint y: 250, distance: 189.6
click at [358, 250] on div "JOSIAS DE LA CRUZ 00474633242 Composer/Author FERNANDO MANGUAL-VAZQUEZ -- Compo…" at bounding box center [863, 279] width 1042 height 88
copy span "JOSIAS DE LA CRUZ"
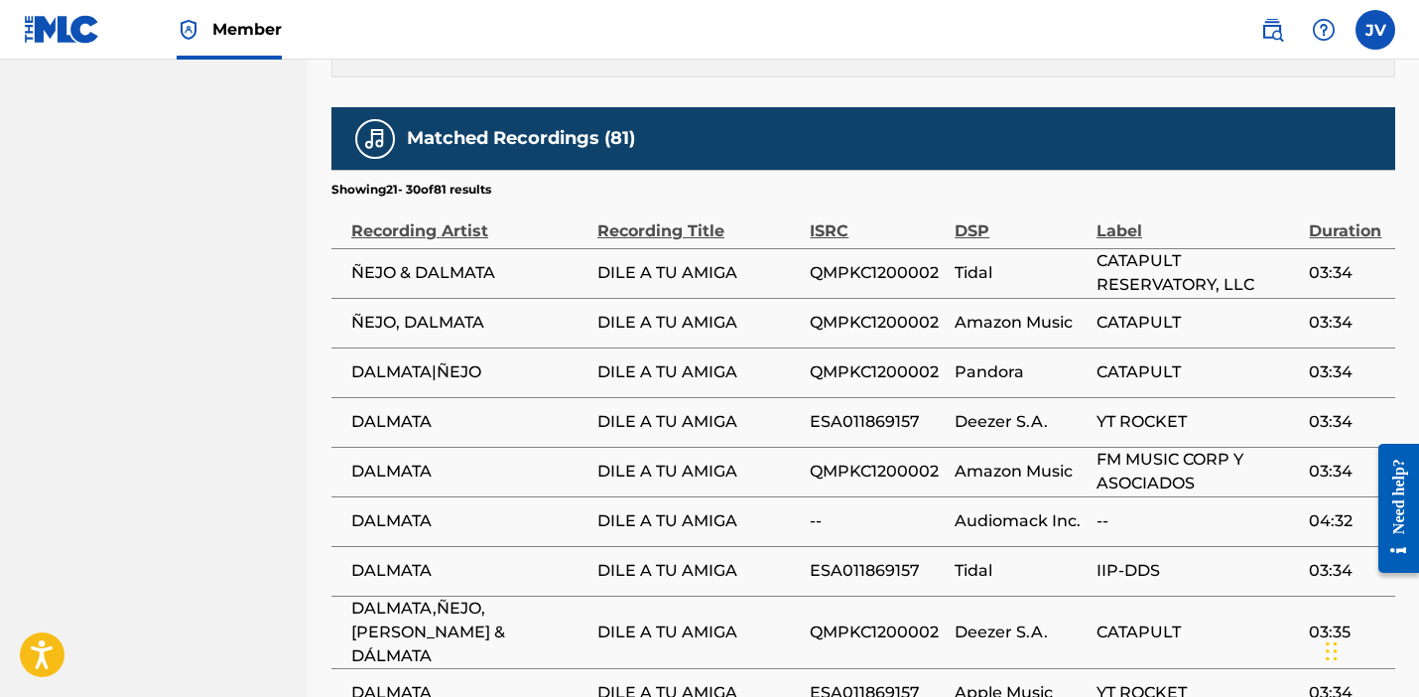
scroll to position [1696, 0]
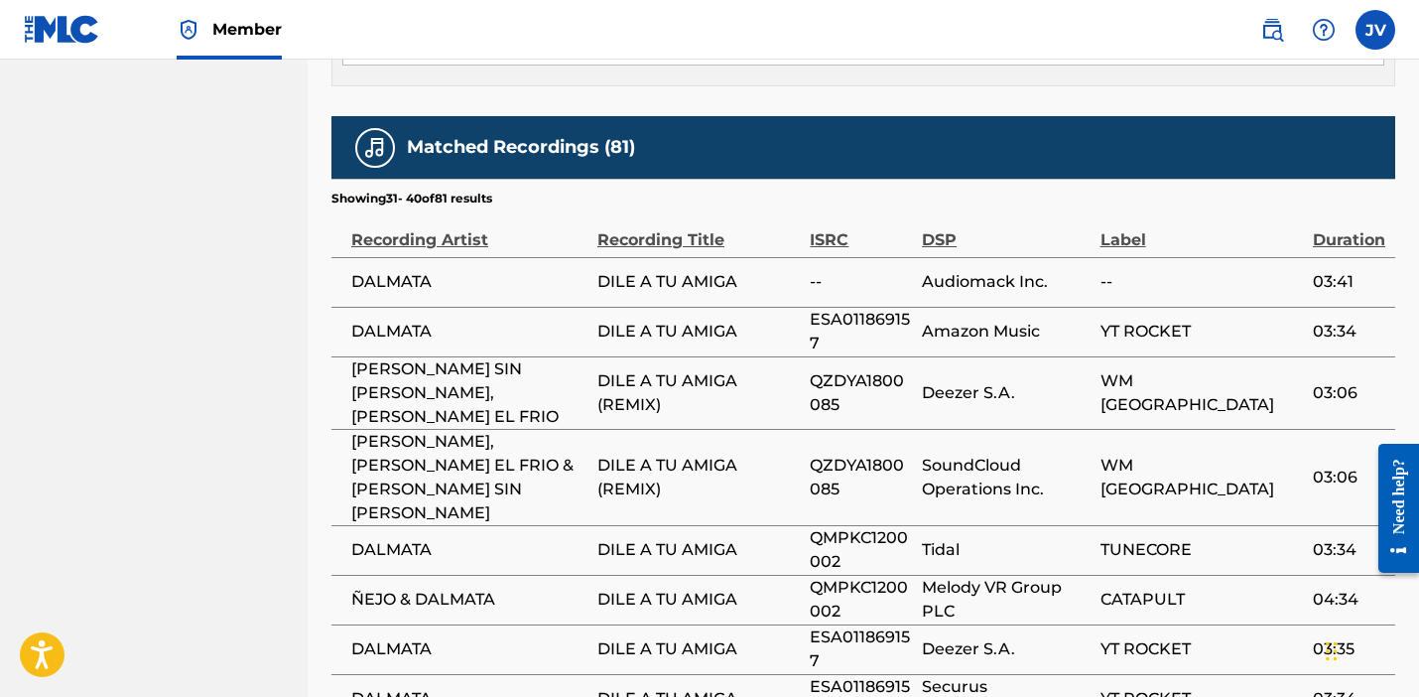
scroll to position [1673, 0]
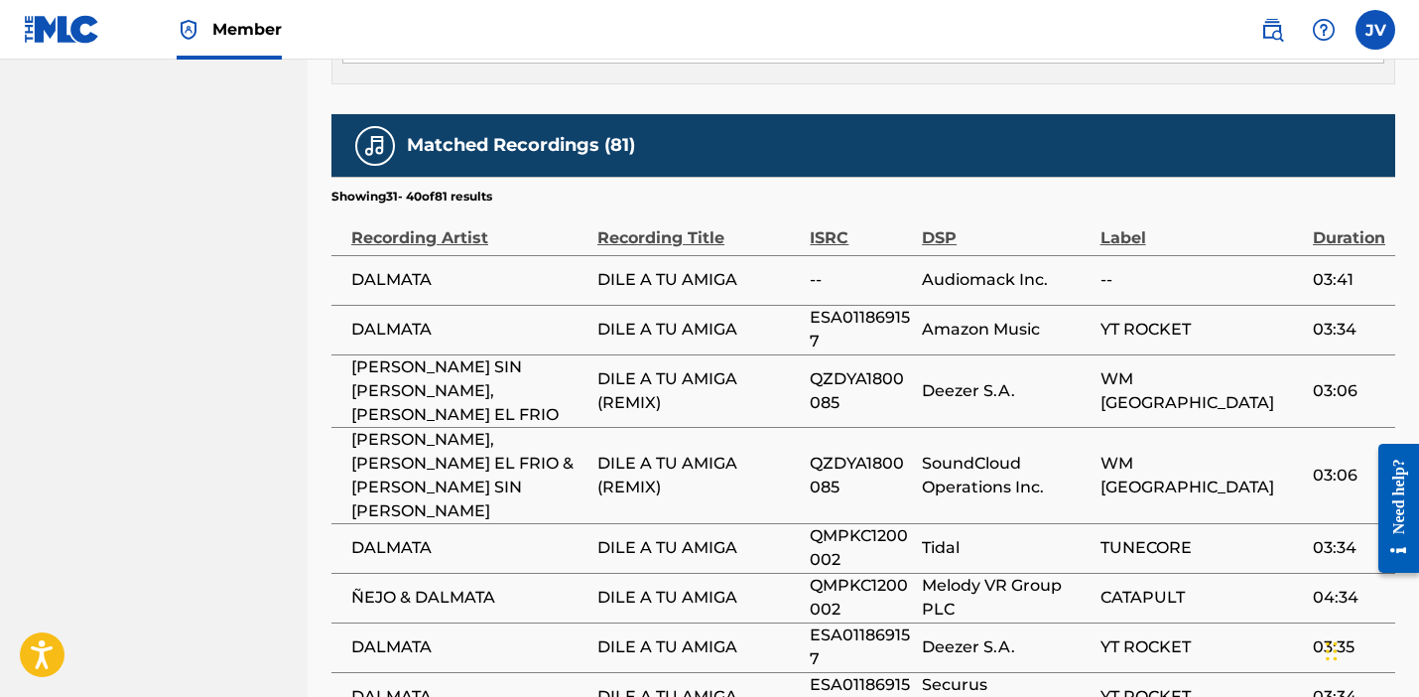
click at [627, 367] on span "DILE A TU AMIGA (REMIX)" at bounding box center [699, 391] width 203 height 48
click at [674, 367] on span "DILE A TU AMIGA (REMIX)" at bounding box center [699, 391] width 203 height 48
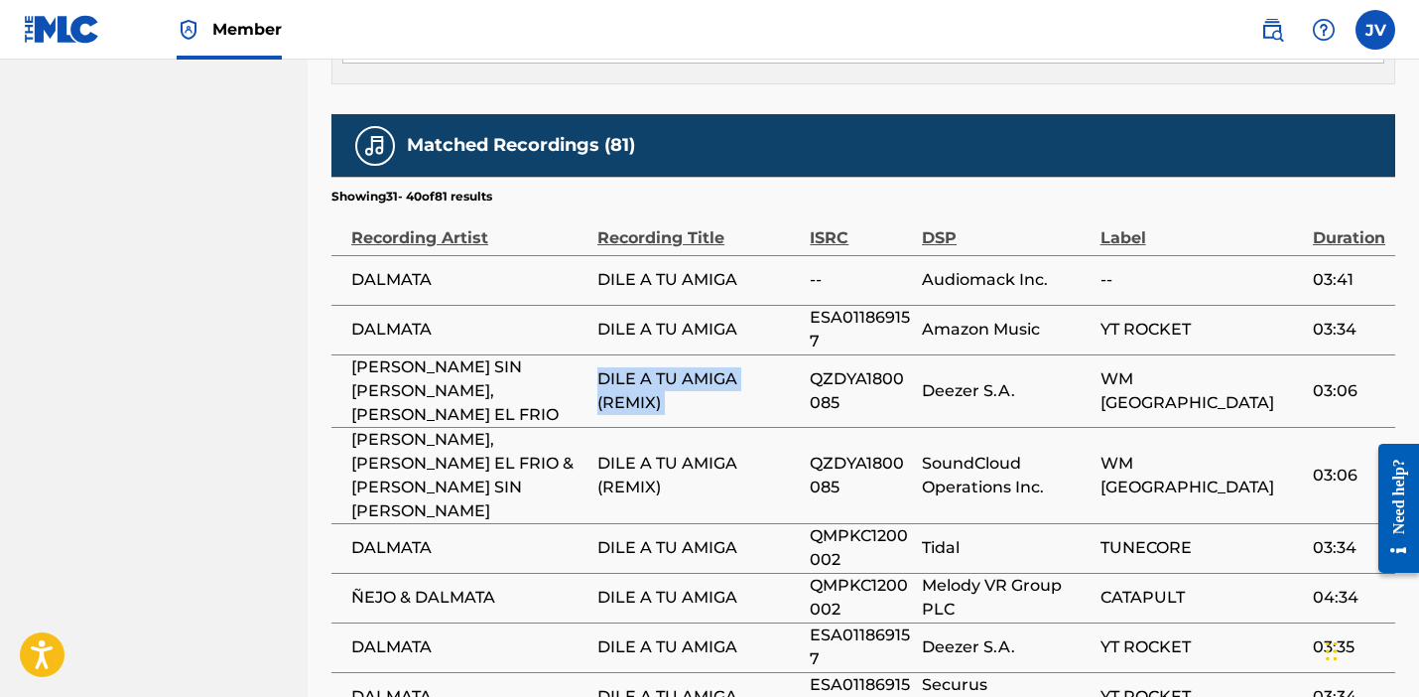
click at [674, 367] on span "DILE A TU AMIGA (REMIX)" at bounding box center [699, 391] width 203 height 48
drag, startPoint x: 843, startPoint y: 347, endPoint x: 813, endPoint y: 325, distance: 37.5
click at [813, 452] on span "QZDYA1800085" at bounding box center [861, 476] width 102 height 48
copy span "QZDYA1800085"
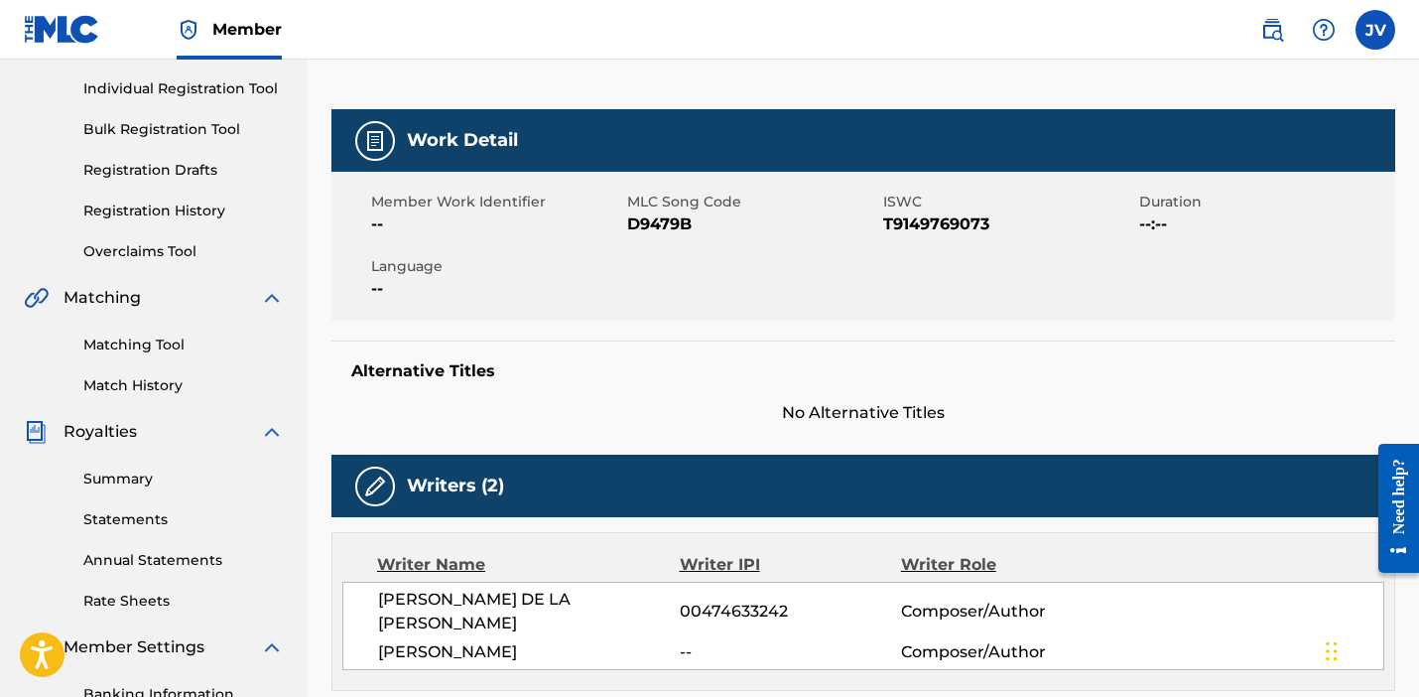
scroll to position [0, 0]
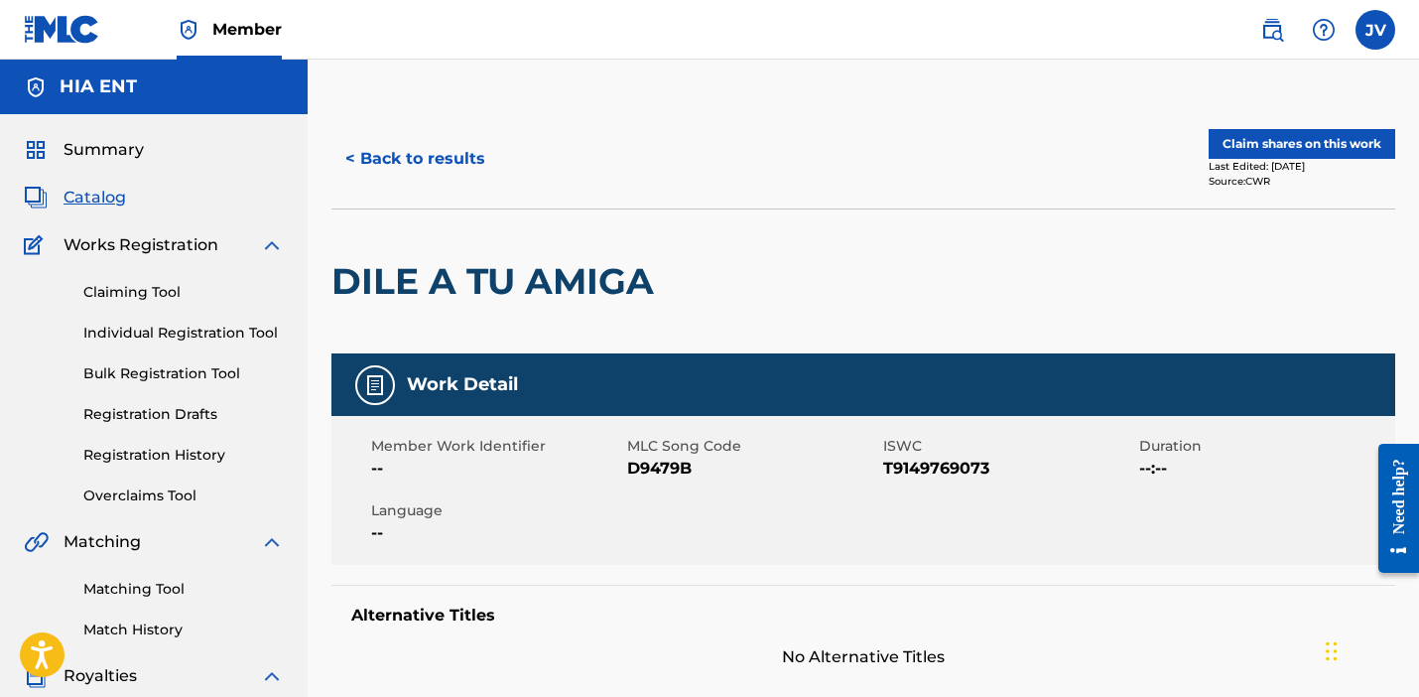
click at [134, 292] on link "Claiming Tool" at bounding box center [183, 292] width 201 height 21
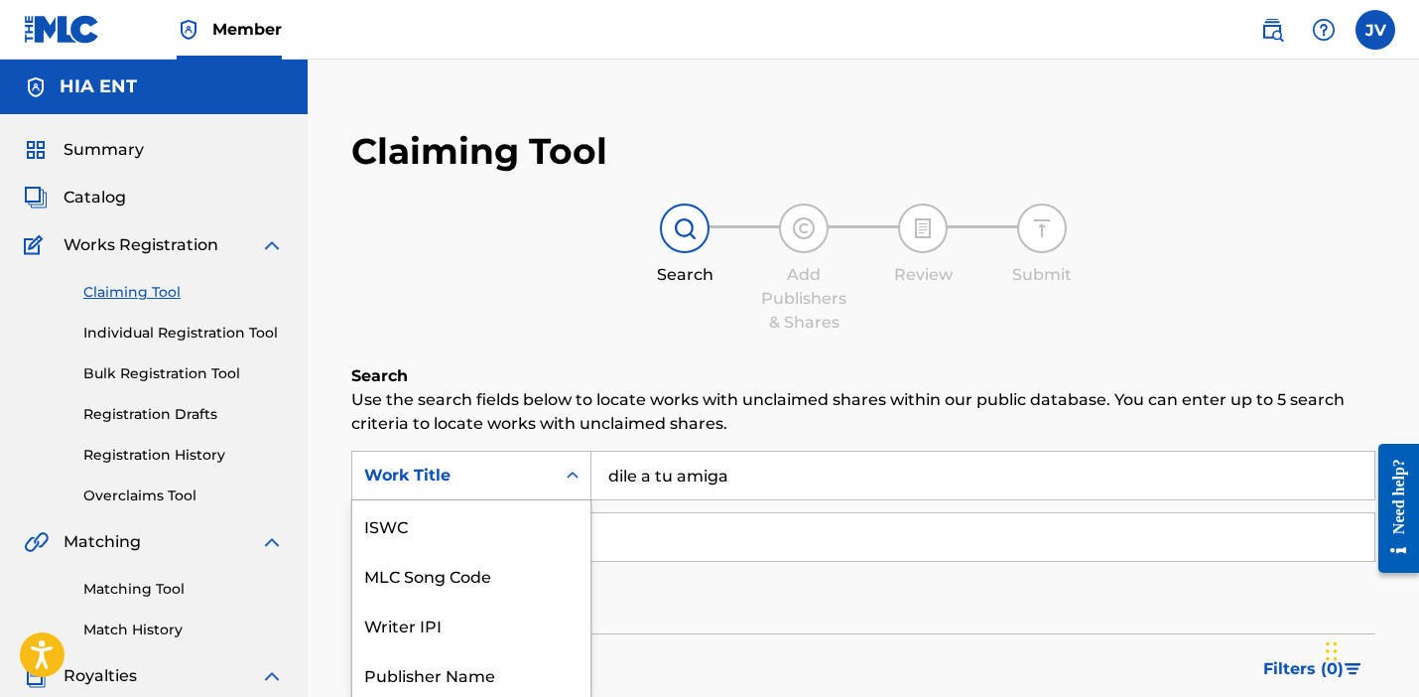
scroll to position [96, 0]
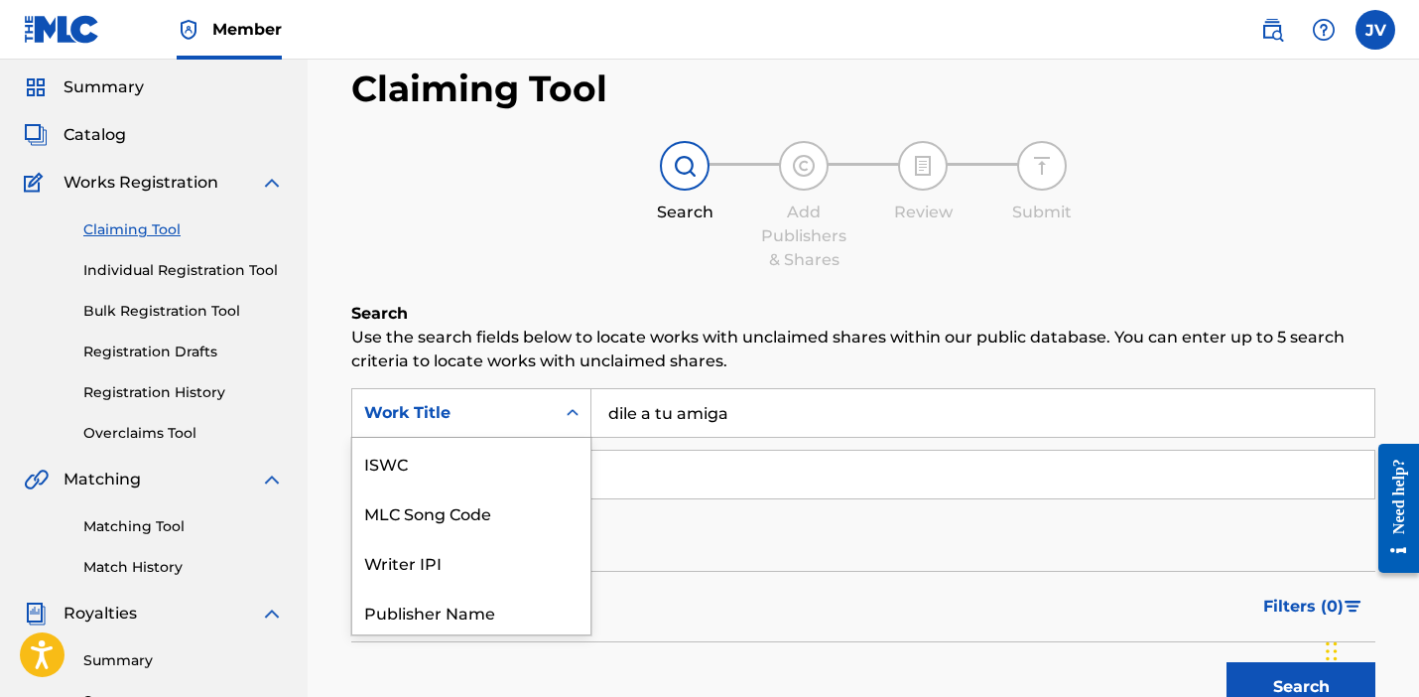
click at [579, 438] on div "Work Title selected, 7 of 7. 7 results available. Use Up and Down to choose opt…" at bounding box center [471, 413] width 240 height 50
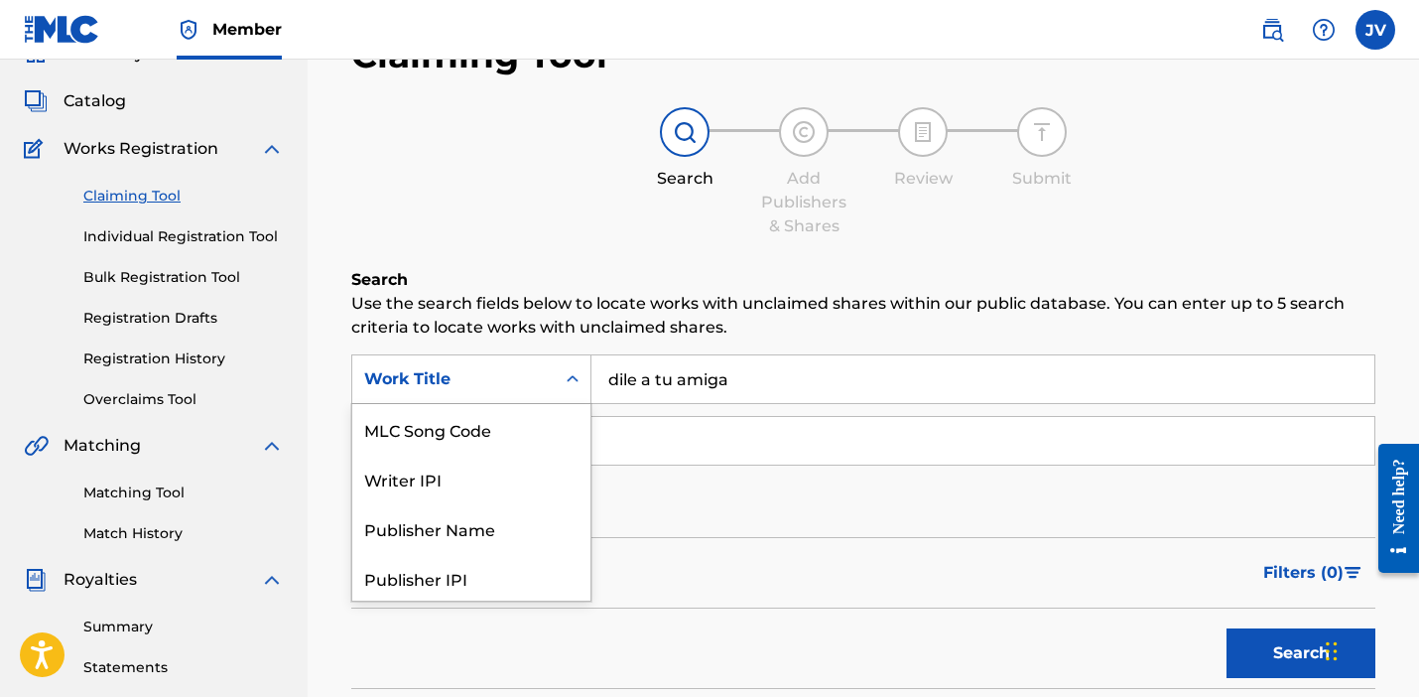
scroll to position [102, 0]
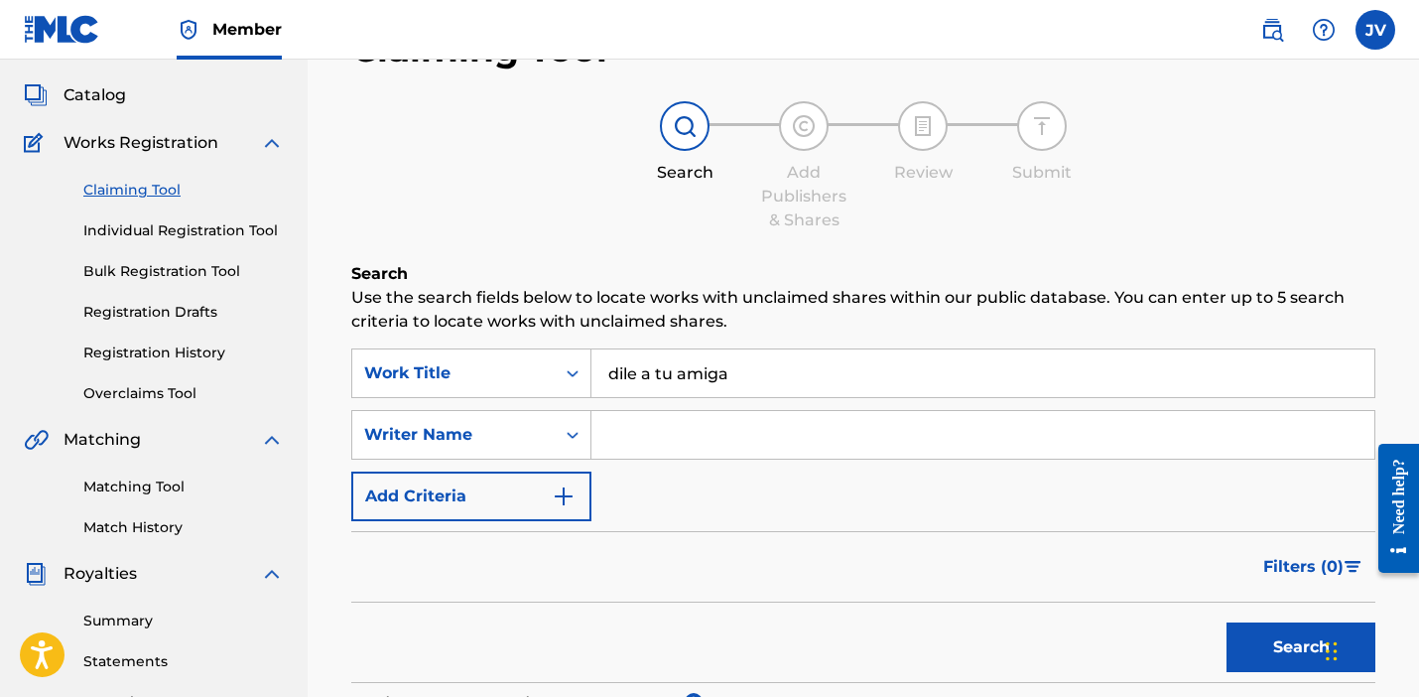
click at [568, 370] on icon "Search Form" at bounding box center [573, 373] width 20 height 20
click at [572, 379] on icon "Search Form" at bounding box center [573, 373] width 20 height 20
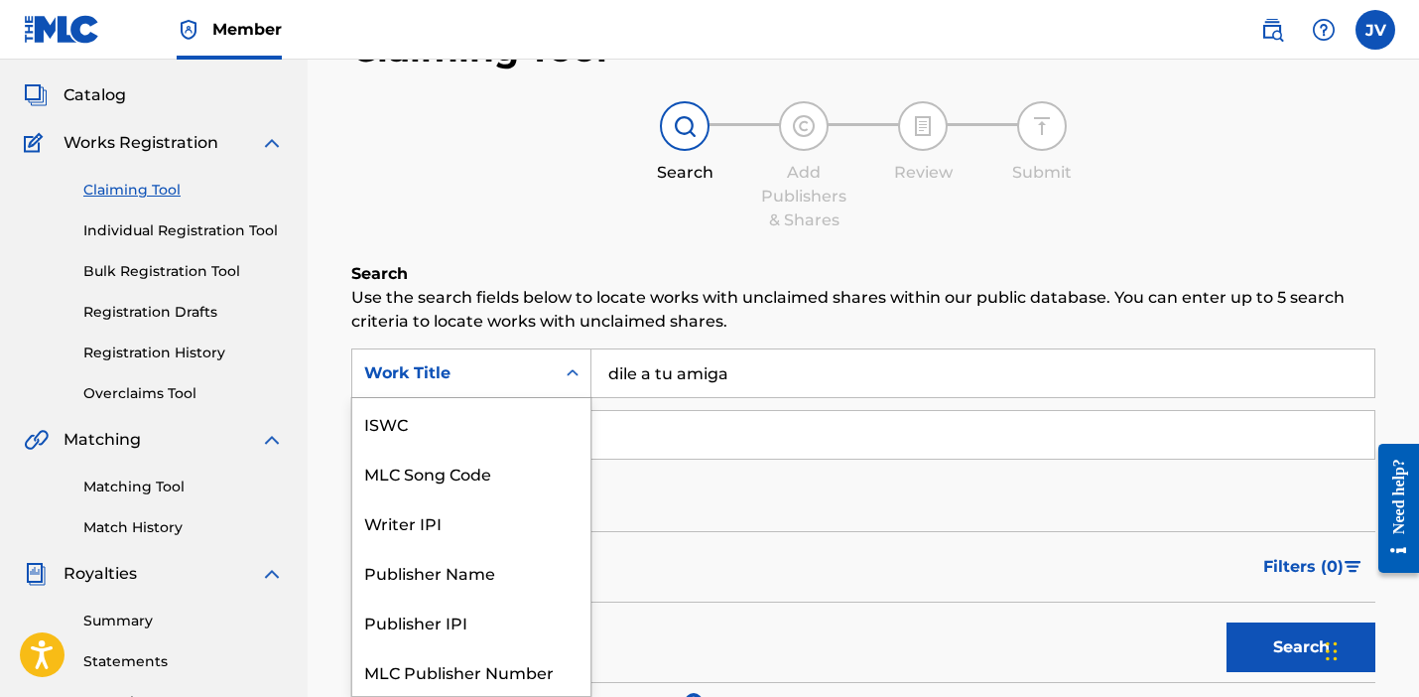
scroll to position [50, 0]
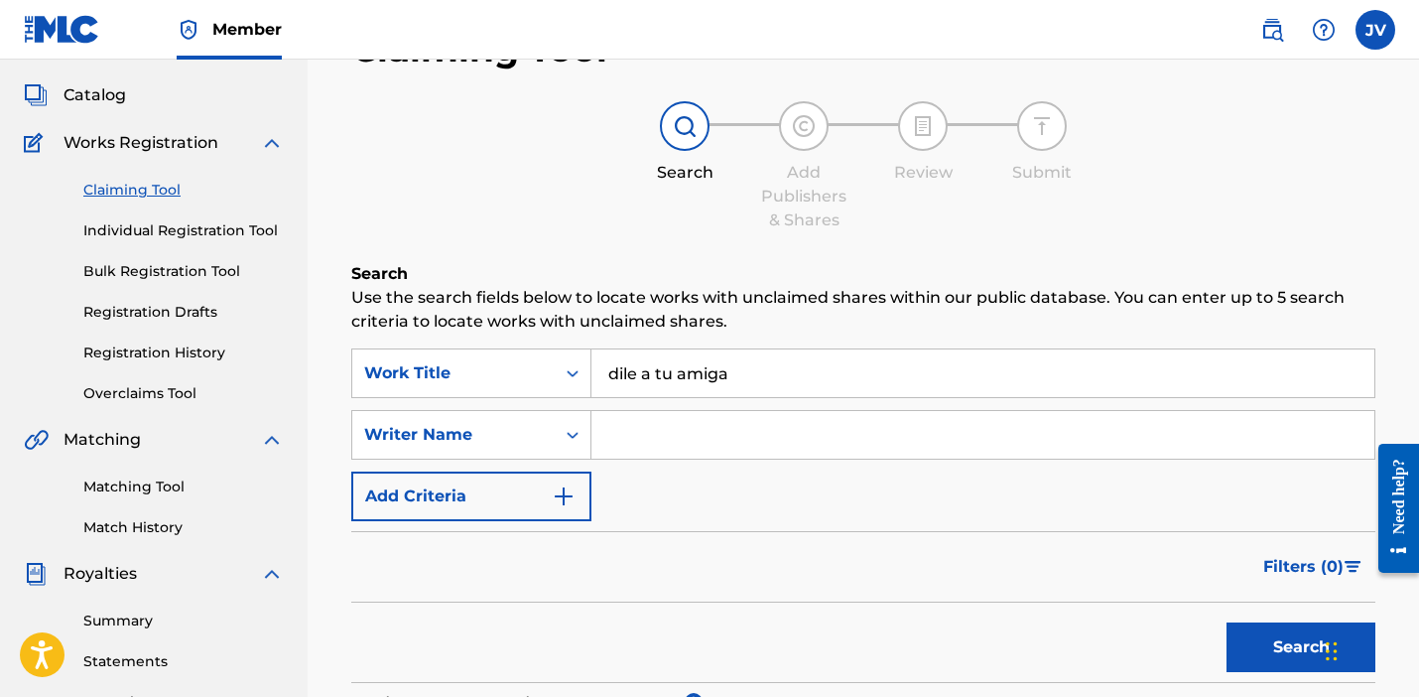
click at [625, 566] on div "Filters ( 0 )" at bounding box center [863, 566] width 1024 height 71
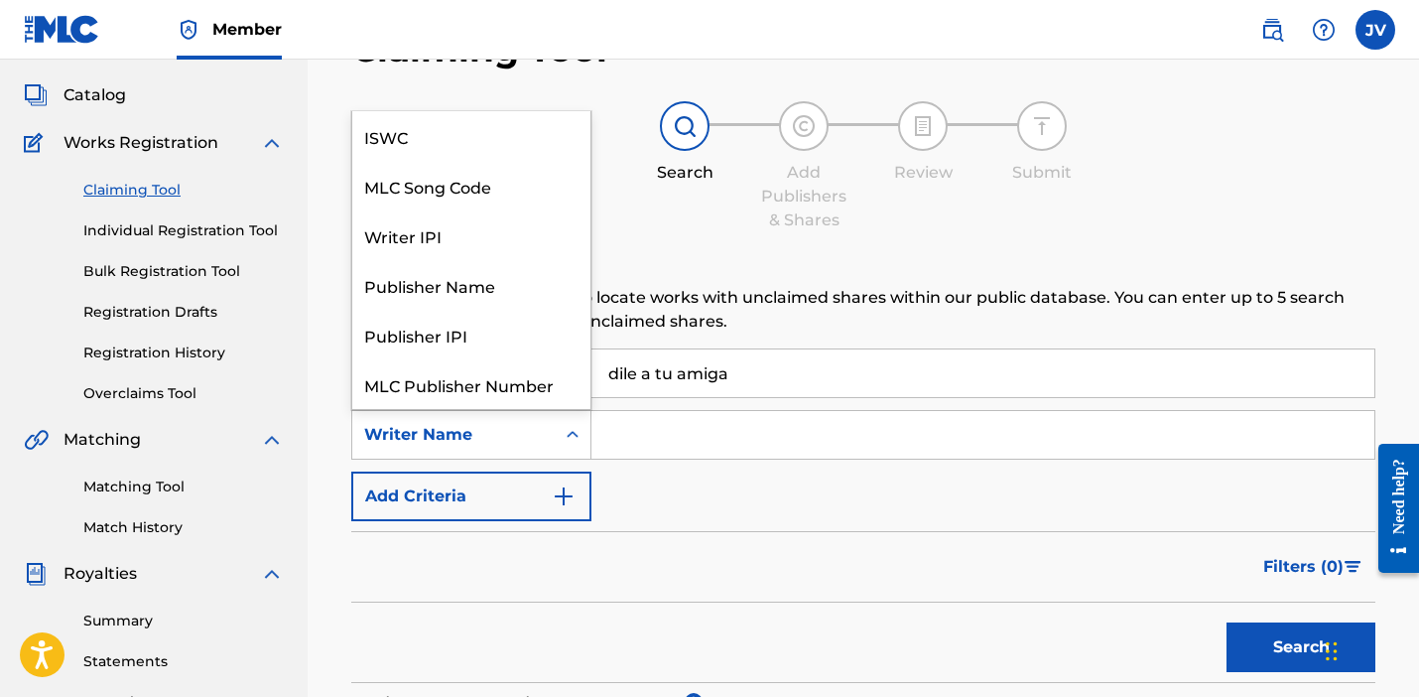
click at [547, 420] on div "Writer Name" at bounding box center [453, 435] width 203 height 38
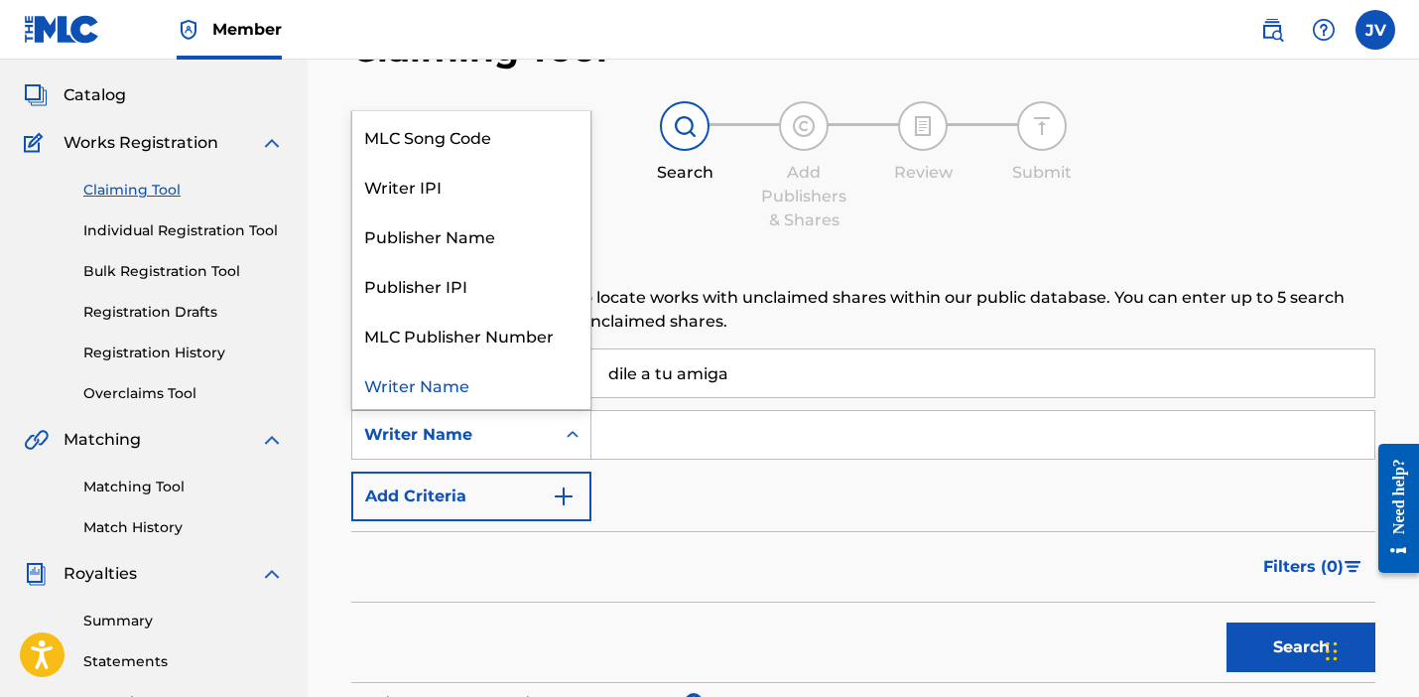
click at [467, 513] on button "Add Criteria" at bounding box center [471, 497] width 240 height 50
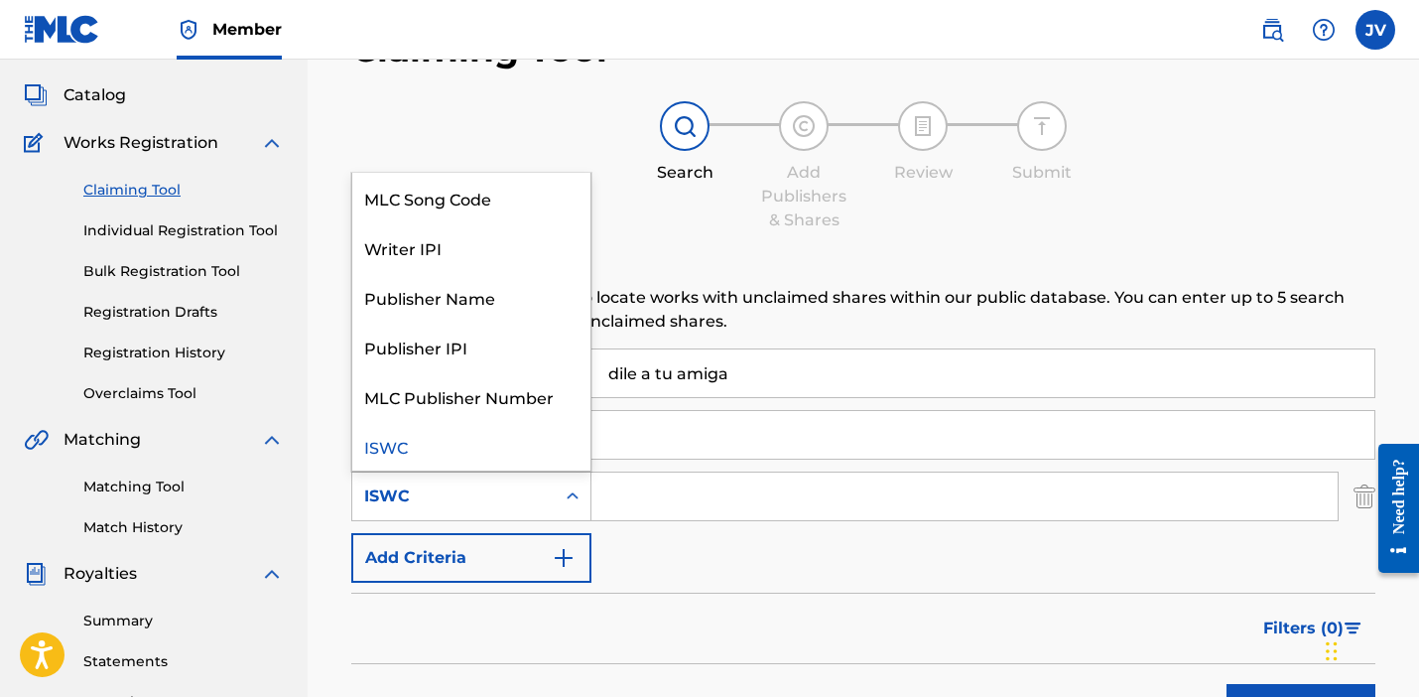
click at [573, 496] on icon "Search Form" at bounding box center [573, 496] width 20 height 20
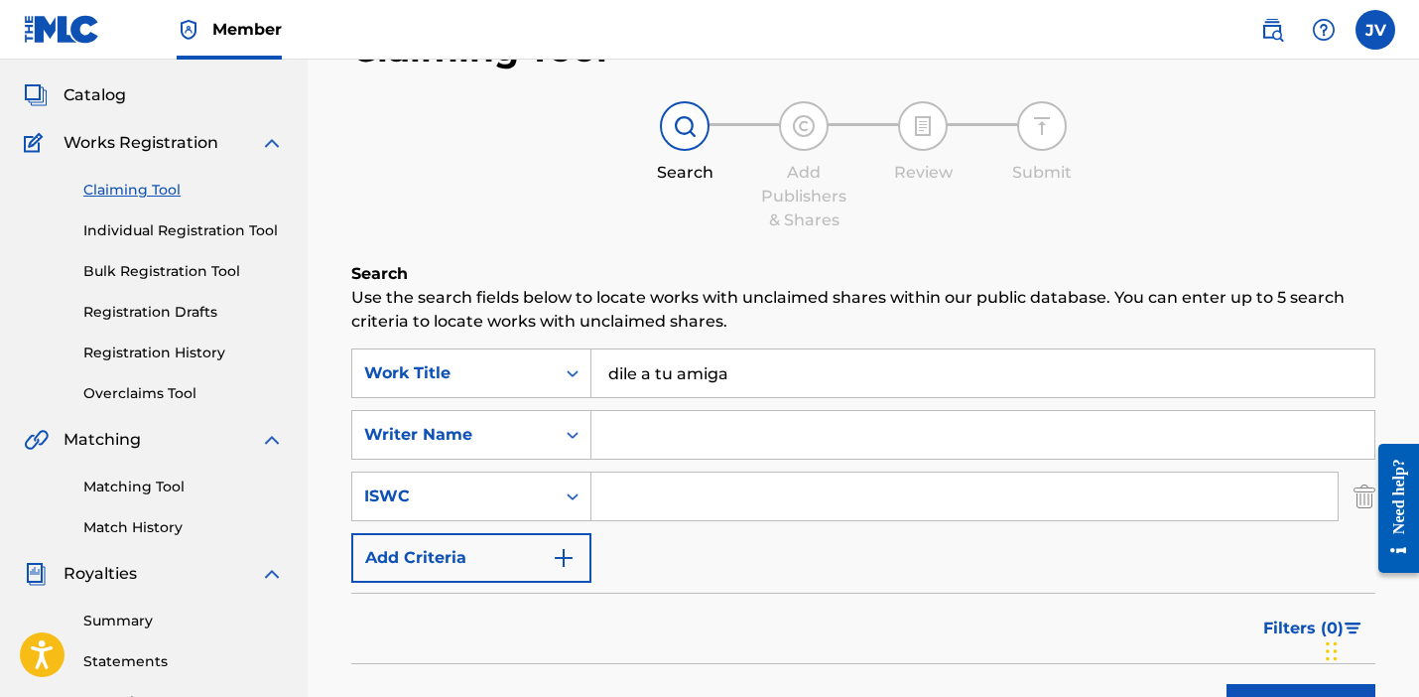
click at [532, 573] on button "Add Criteria" at bounding box center [471, 558] width 240 height 50
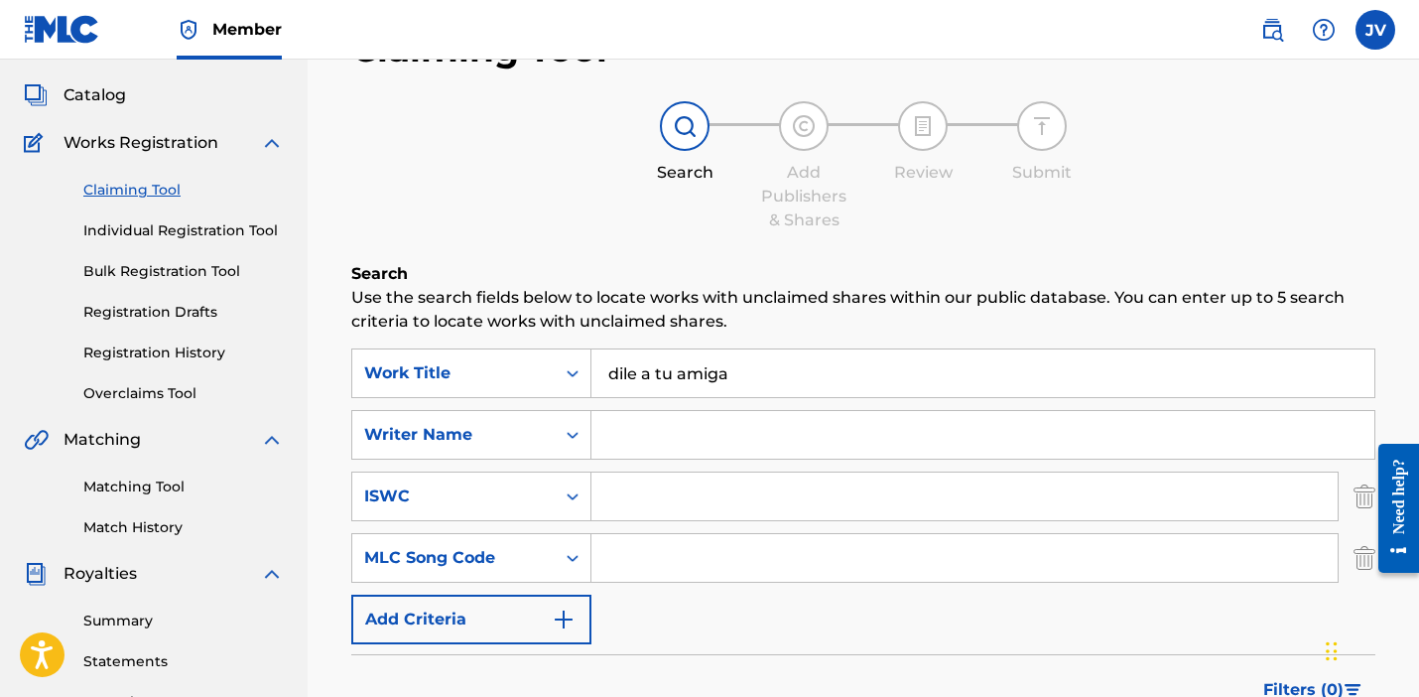
click at [1362, 561] on img "Search Form" at bounding box center [1365, 558] width 22 height 50
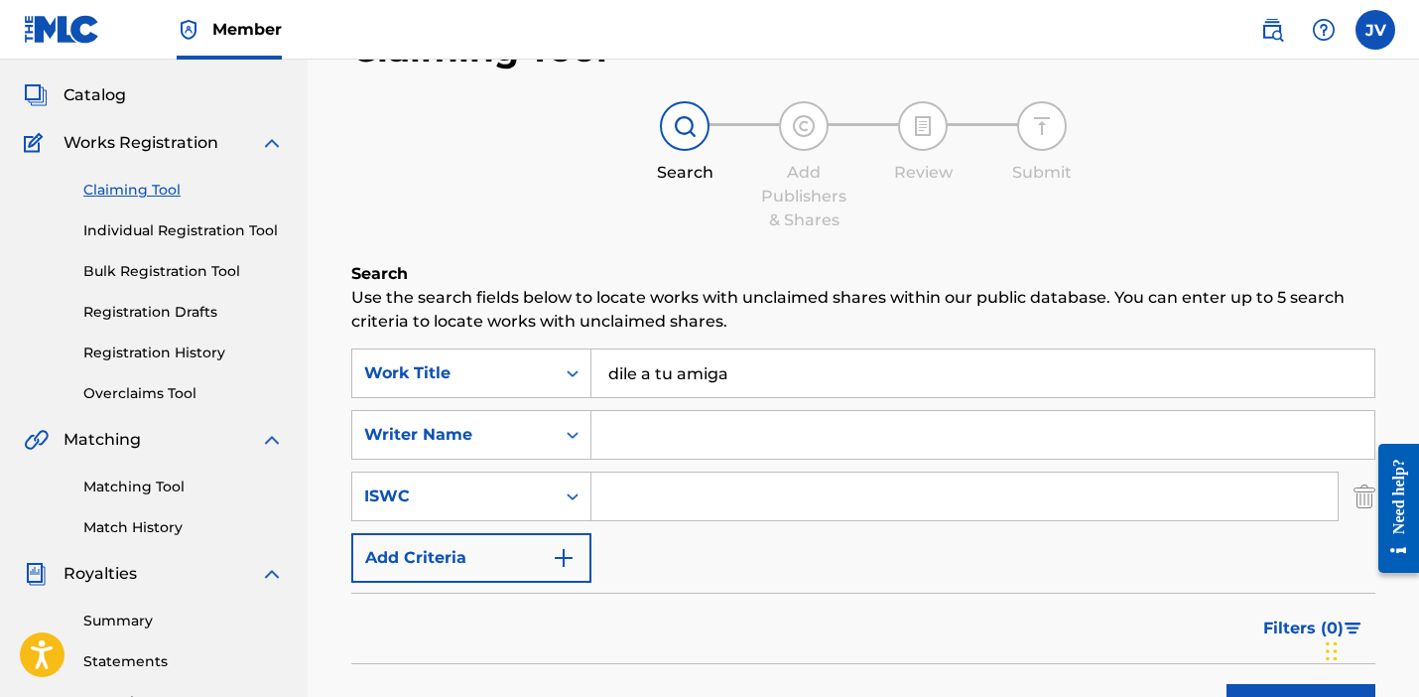
click at [1362, 499] on img "Search Form" at bounding box center [1365, 497] width 22 height 50
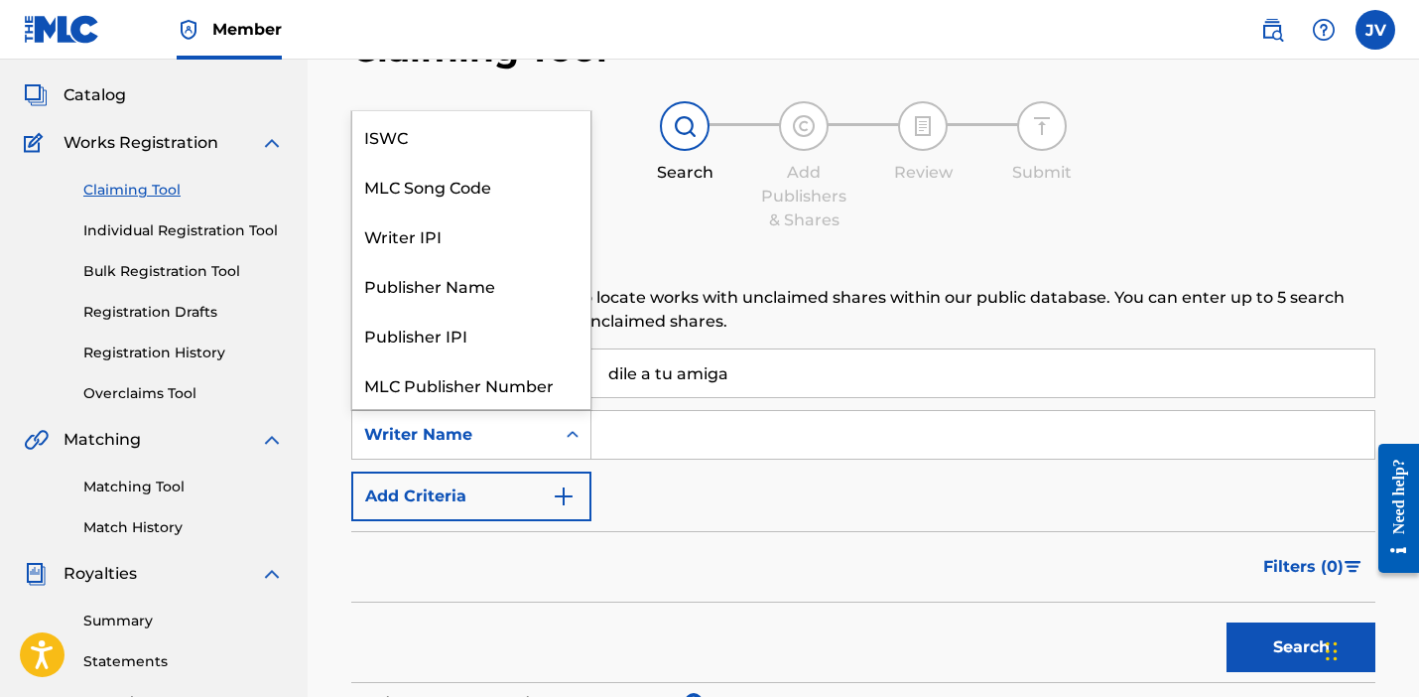
click at [570, 430] on icon "Search Form" at bounding box center [573, 435] width 20 height 20
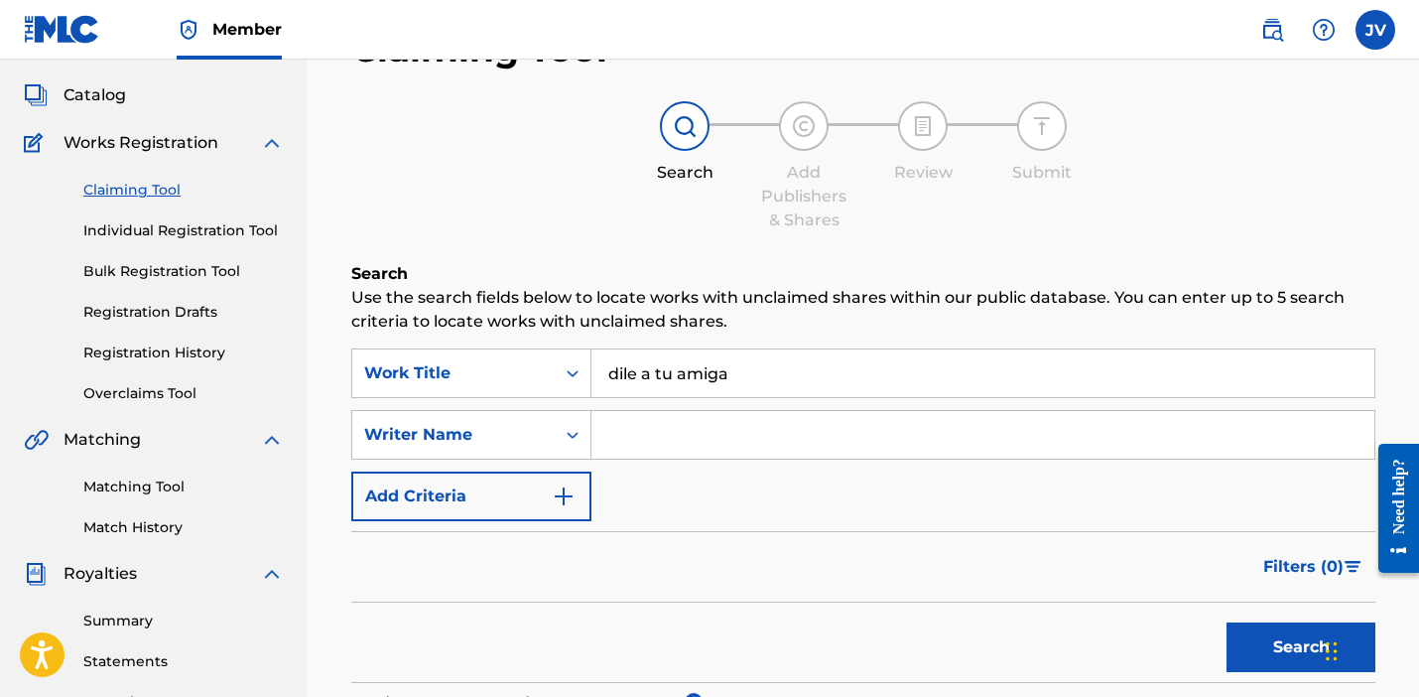
click at [786, 375] on input "dile a tu amiga" at bounding box center [983, 373] width 783 height 48
type input "dile a tu amiga - remix"
click at [1301, 647] on button "Search" at bounding box center [1301, 647] width 149 height 50
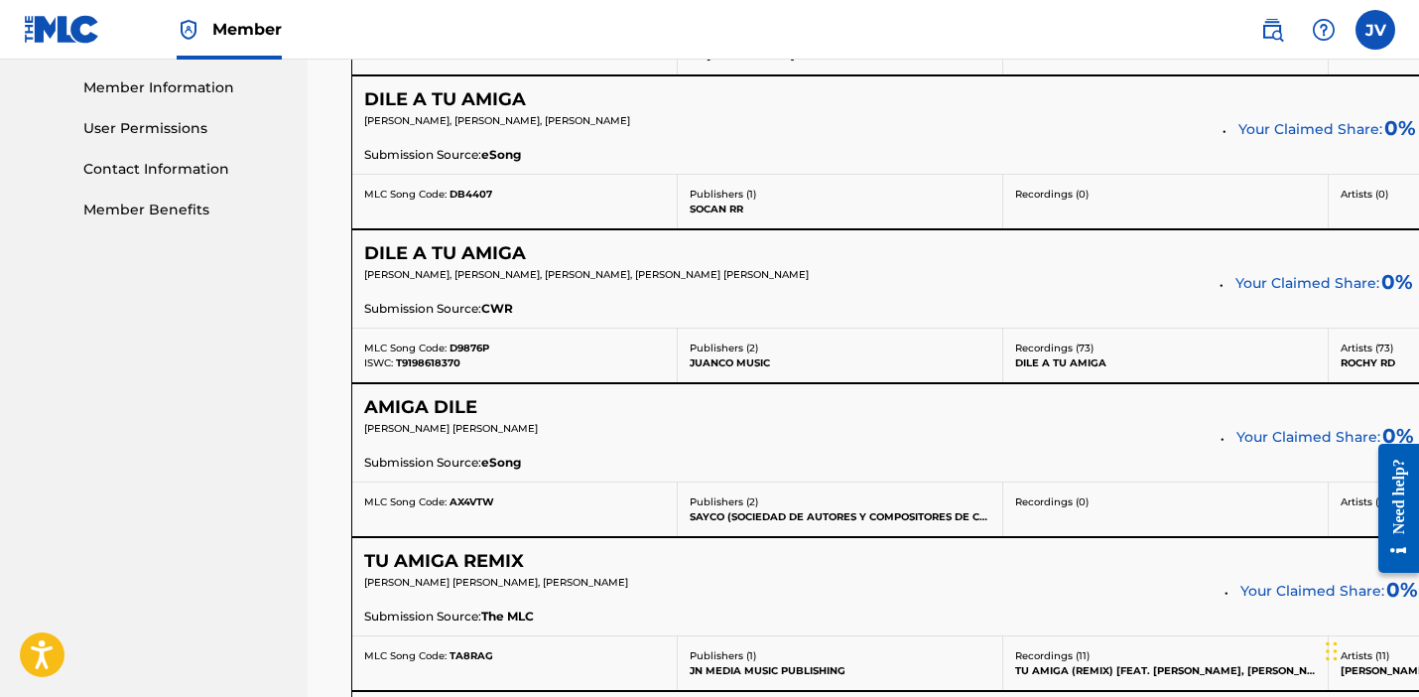
scroll to position [188, 0]
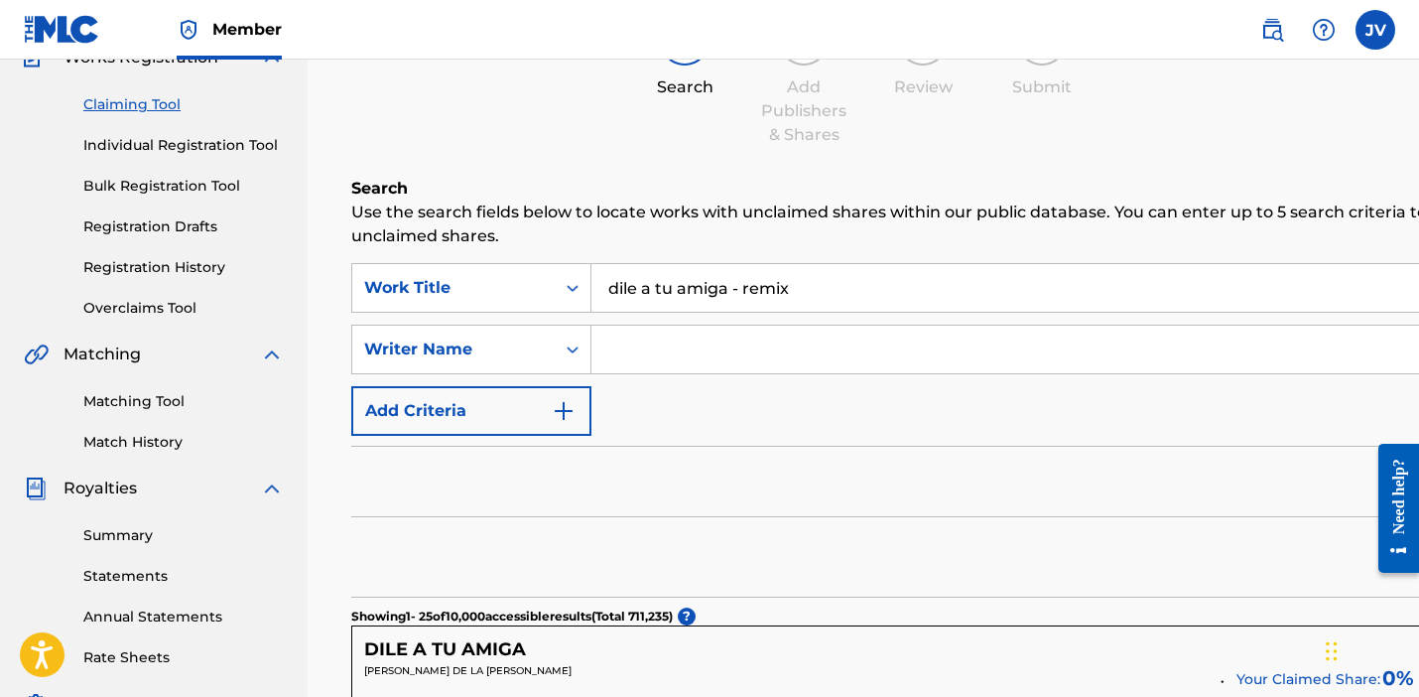
click at [702, 337] on input "Search Form" at bounding box center [1123, 350] width 1063 height 48
paste input "FERNANDO MANGUAL-VAZQUEZ"
type input "FERNANDO MANGUAL-VAZQUEZ"
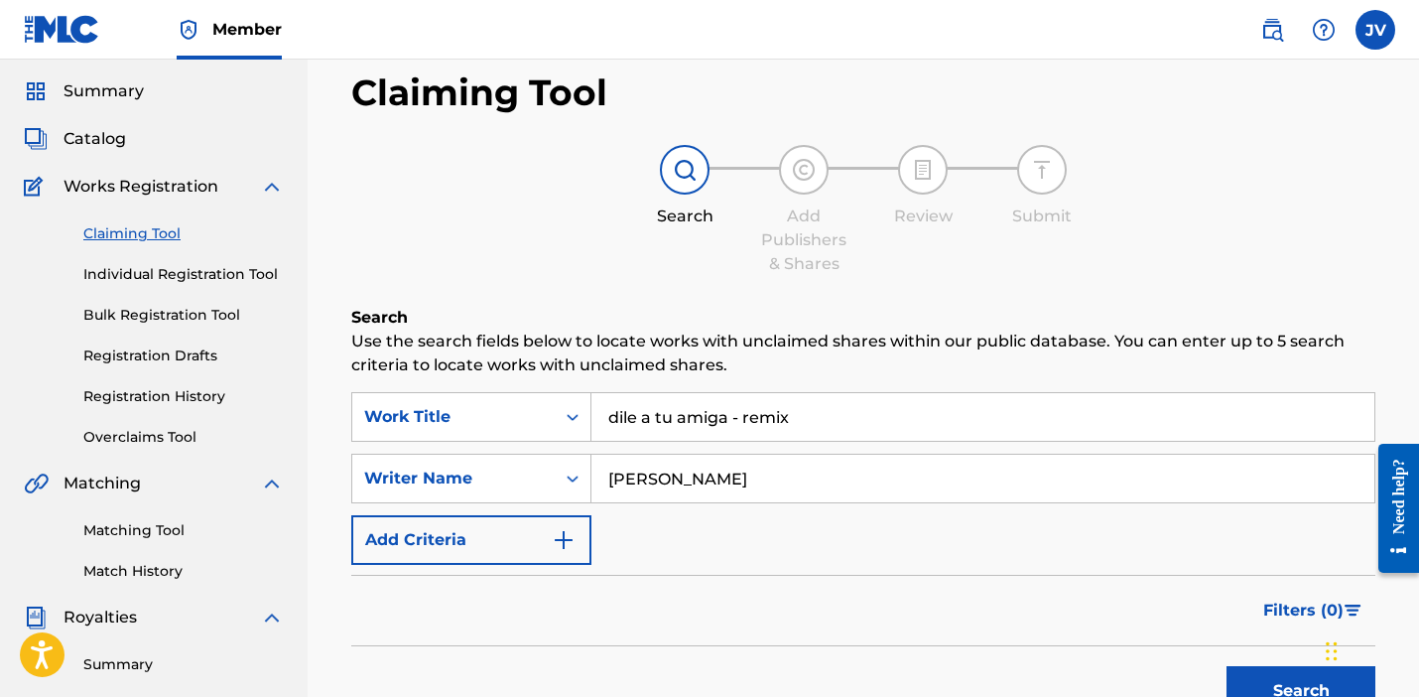
scroll to position [59, 0]
click at [813, 424] on input "dile a tu amiga - remix" at bounding box center [983, 417] width 783 height 48
drag, startPoint x: 905, startPoint y: 478, endPoint x: 538, endPoint y: 373, distance: 382.1
type input "T"
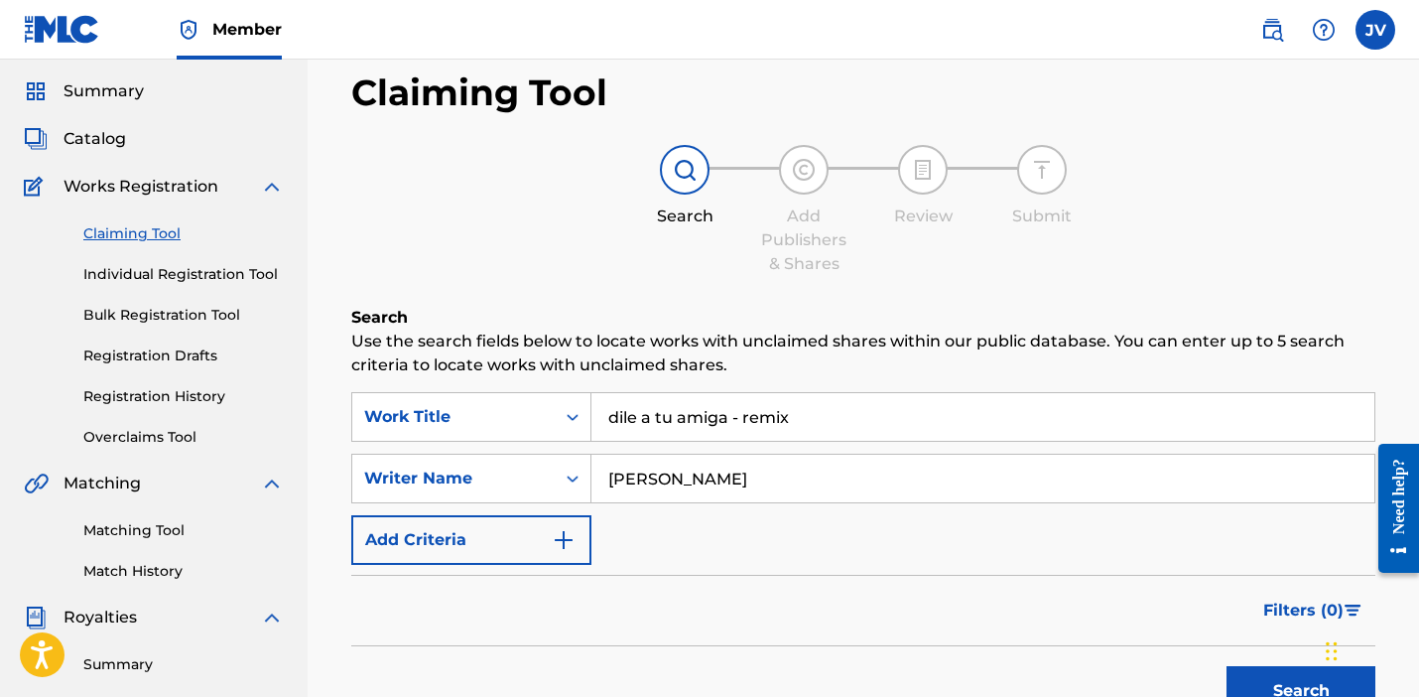
click at [1301, 691] on button "Search" at bounding box center [1301, 691] width 149 height 50
click at [809, 477] on input "fabrizzio hernandez dovvale" at bounding box center [983, 479] width 783 height 48
click at [815, 480] on input "fabrizzio hernandez dovale" at bounding box center [983, 479] width 783 height 48
type input "fabrizzio hernandez dovalle"
click at [1301, 691] on button "Search" at bounding box center [1301, 691] width 149 height 50
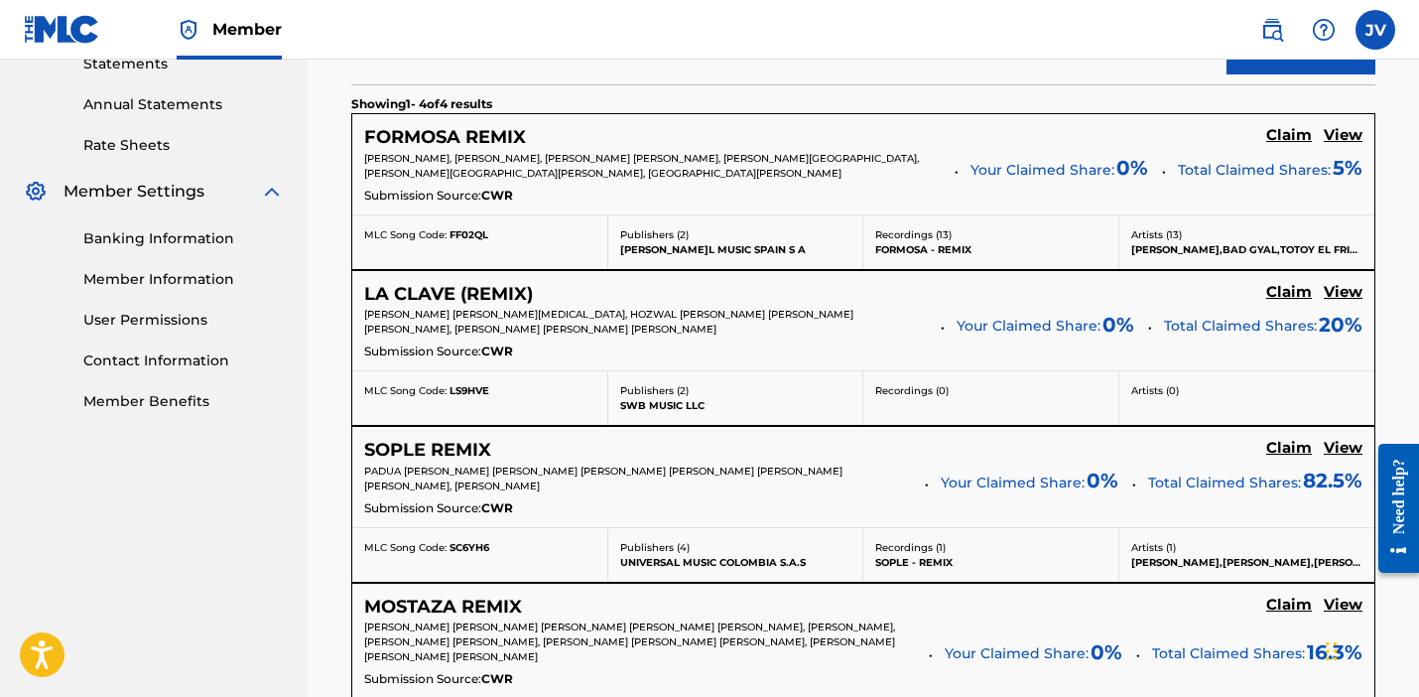
scroll to position [700, 0]
click at [1341, 139] on h5 "View" at bounding box center [1343, 135] width 39 height 19
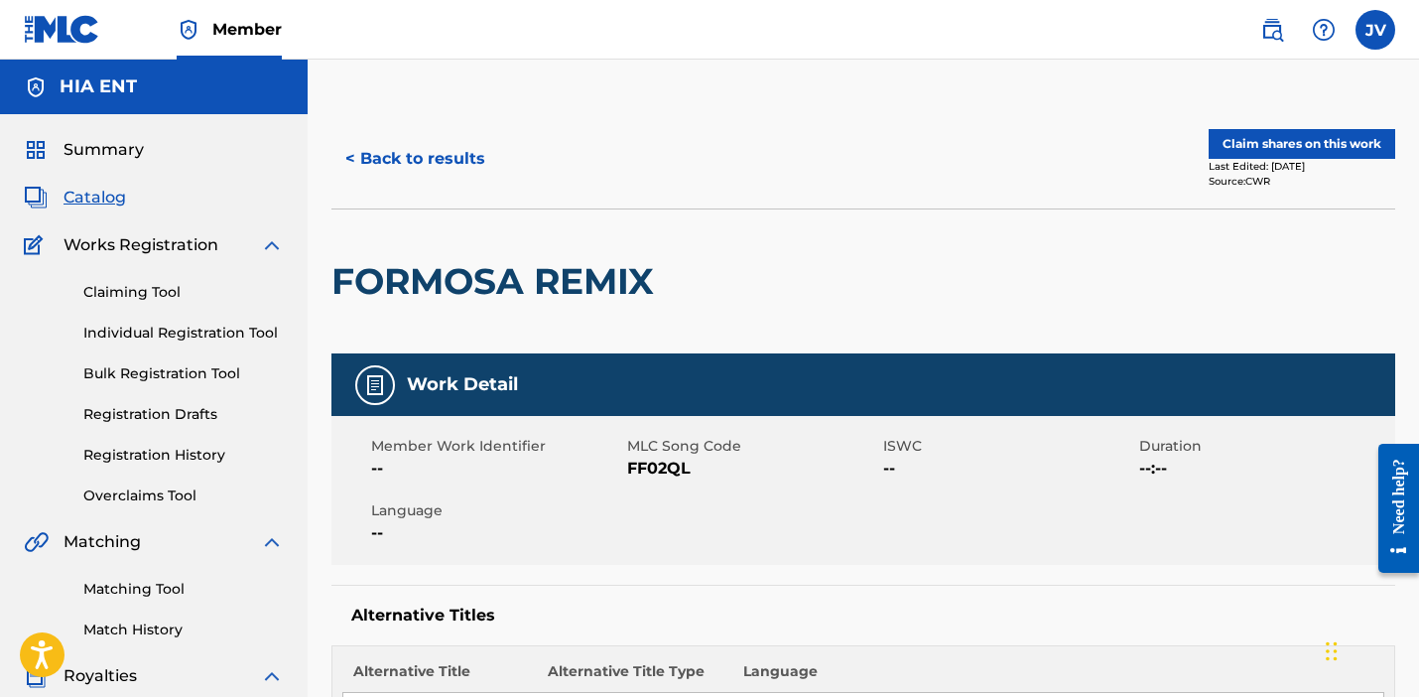
click at [414, 160] on button "< Back to results" at bounding box center [416, 159] width 168 height 50
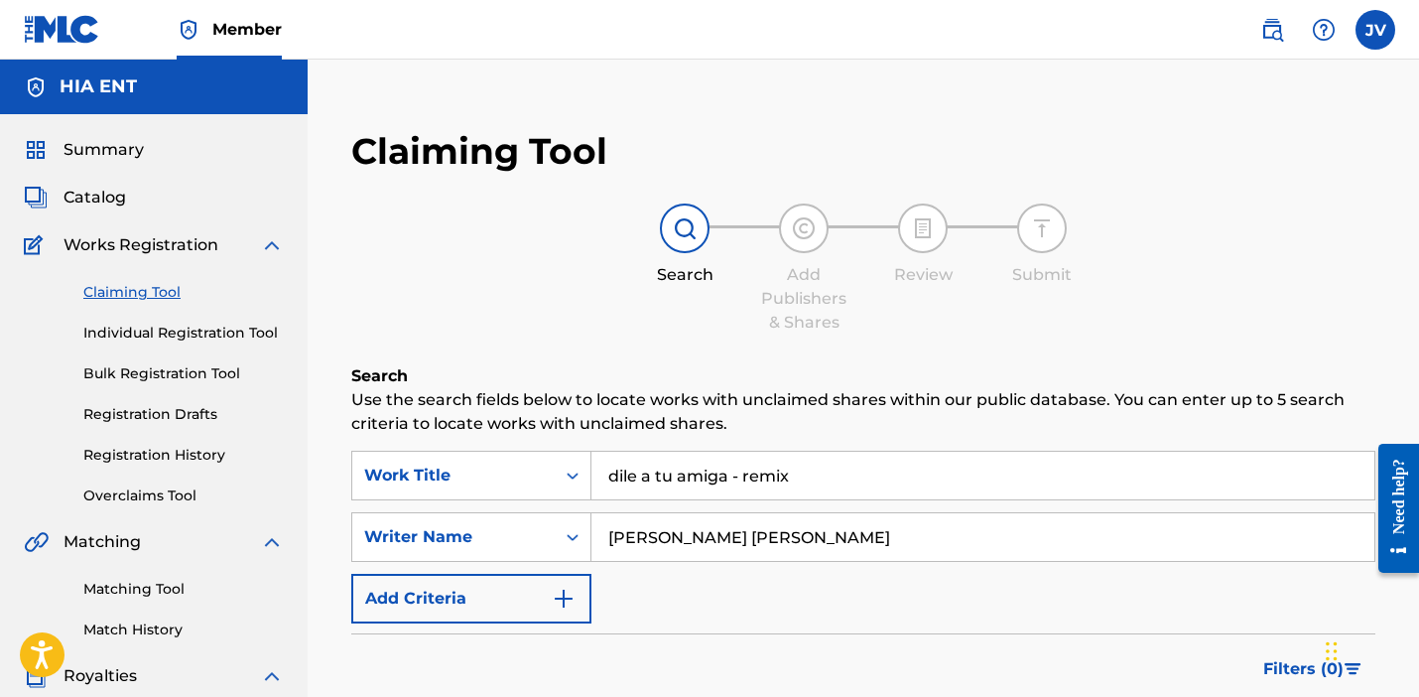
click at [90, 153] on span "Summary" at bounding box center [104, 150] width 80 height 24
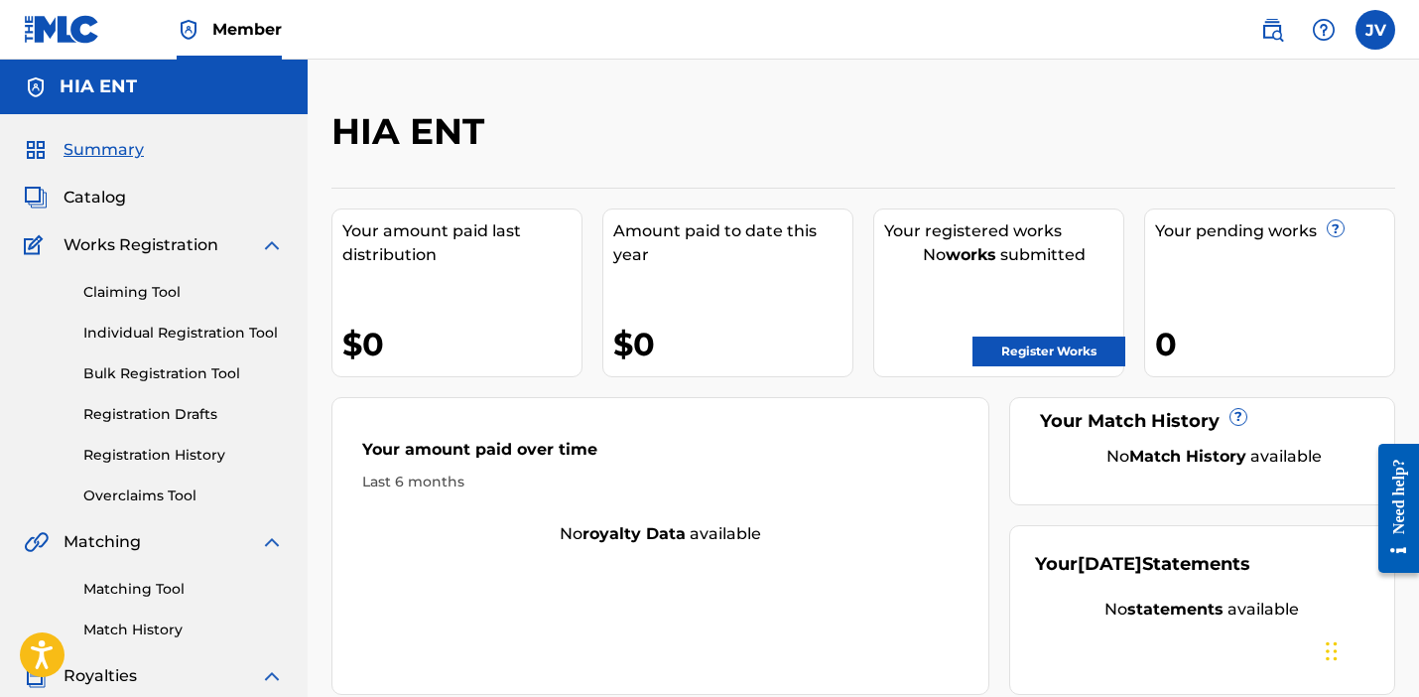
click at [124, 277] on div "Claiming Tool Individual Registration Tool Bulk Registration Tool Registration …" at bounding box center [154, 381] width 260 height 249
click at [121, 283] on link "Claiming Tool" at bounding box center [183, 292] width 201 height 21
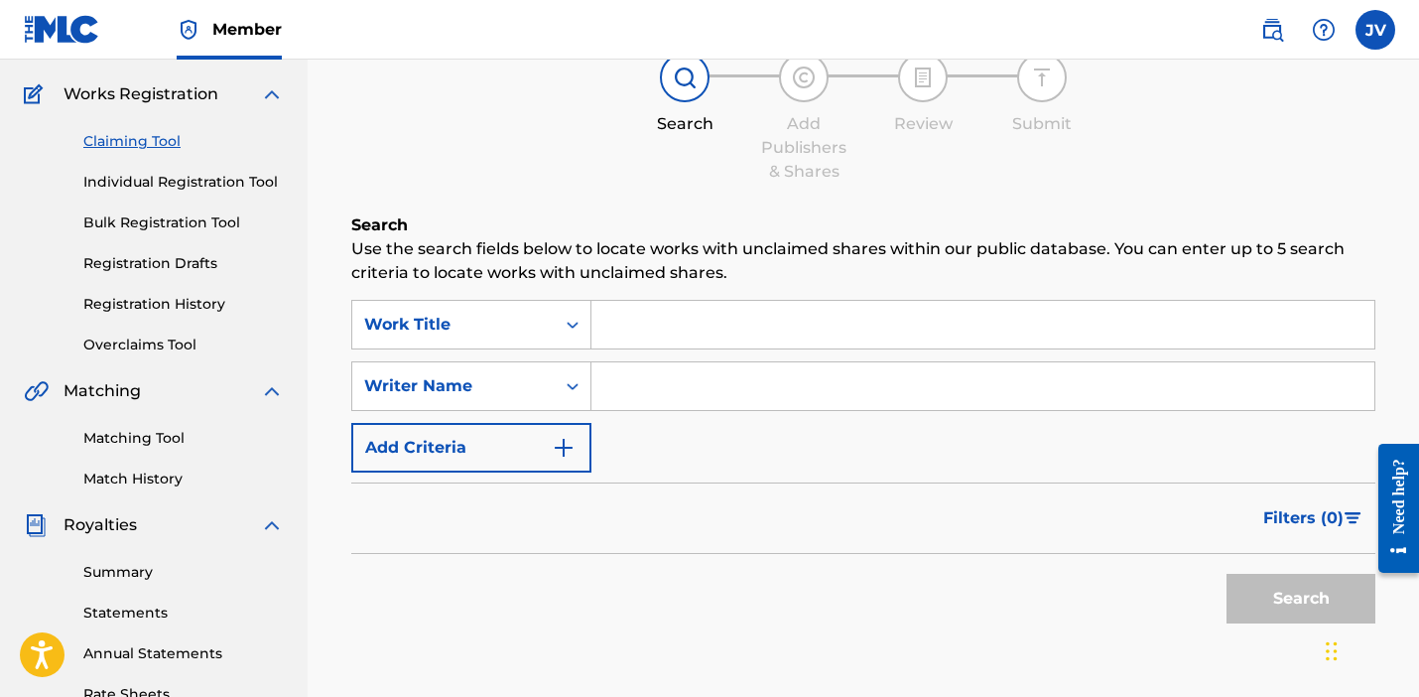
scroll to position [156, 0]
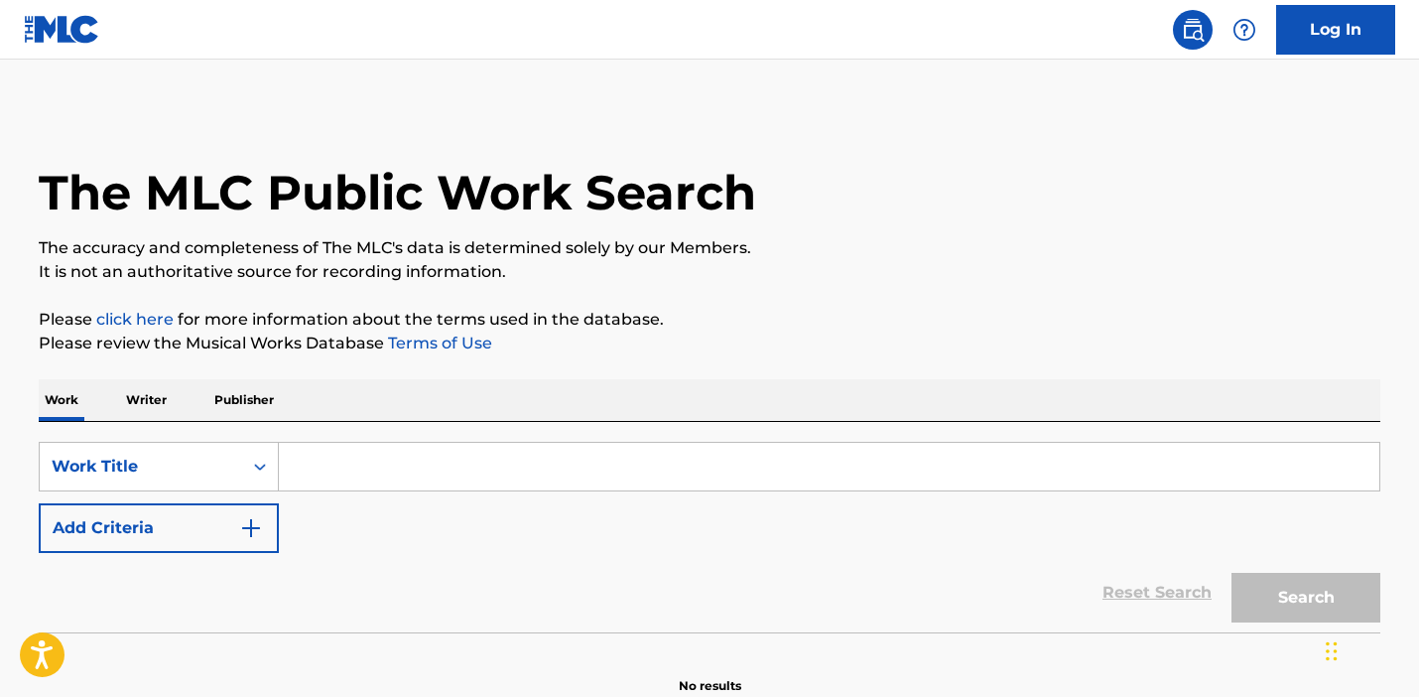
click at [152, 403] on p "Writer" at bounding box center [146, 400] width 53 height 42
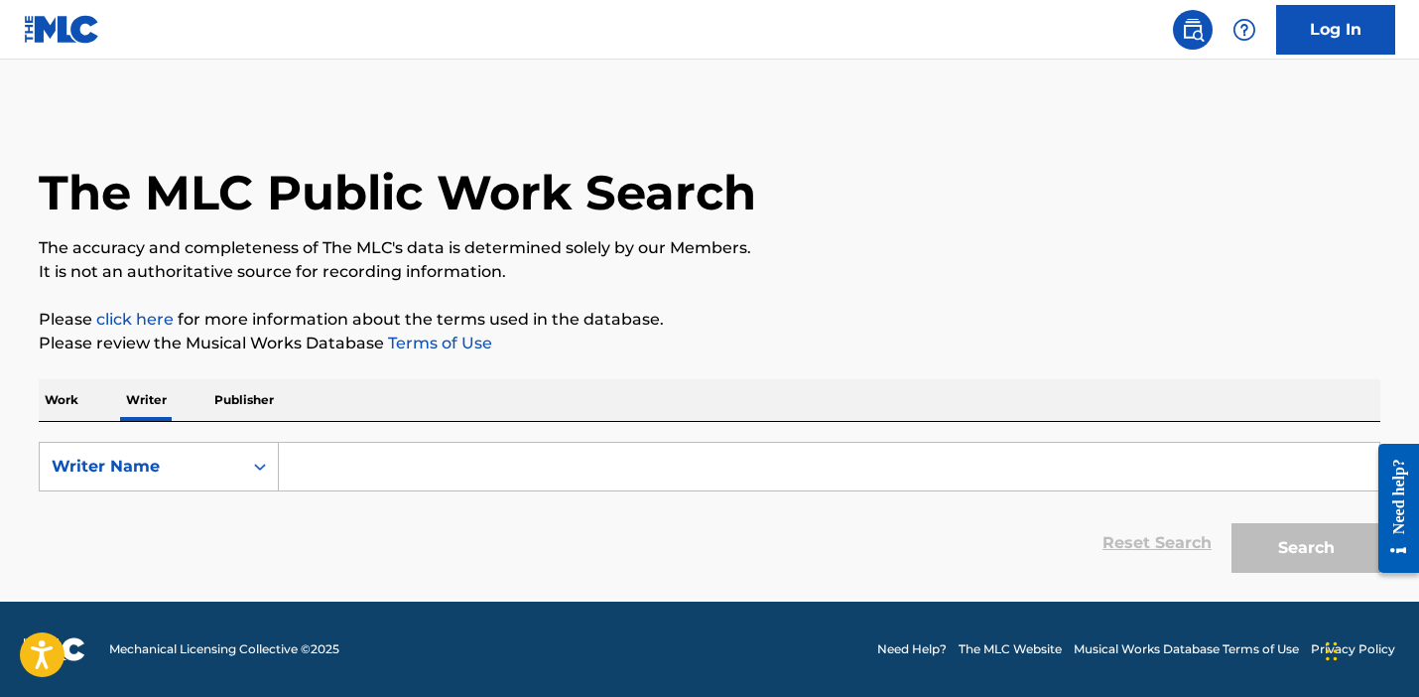
click at [255, 401] on p "Publisher" at bounding box center [243, 400] width 71 height 42
click at [11, 411] on main "The MLC Public Work Search The accuracy and completeness of The MLC's data is d…" at bounding box center [709, 331] width 1419 height 542
click at [75, 405] on p "Work" at bounding box center [62, 400] width 46 height 42
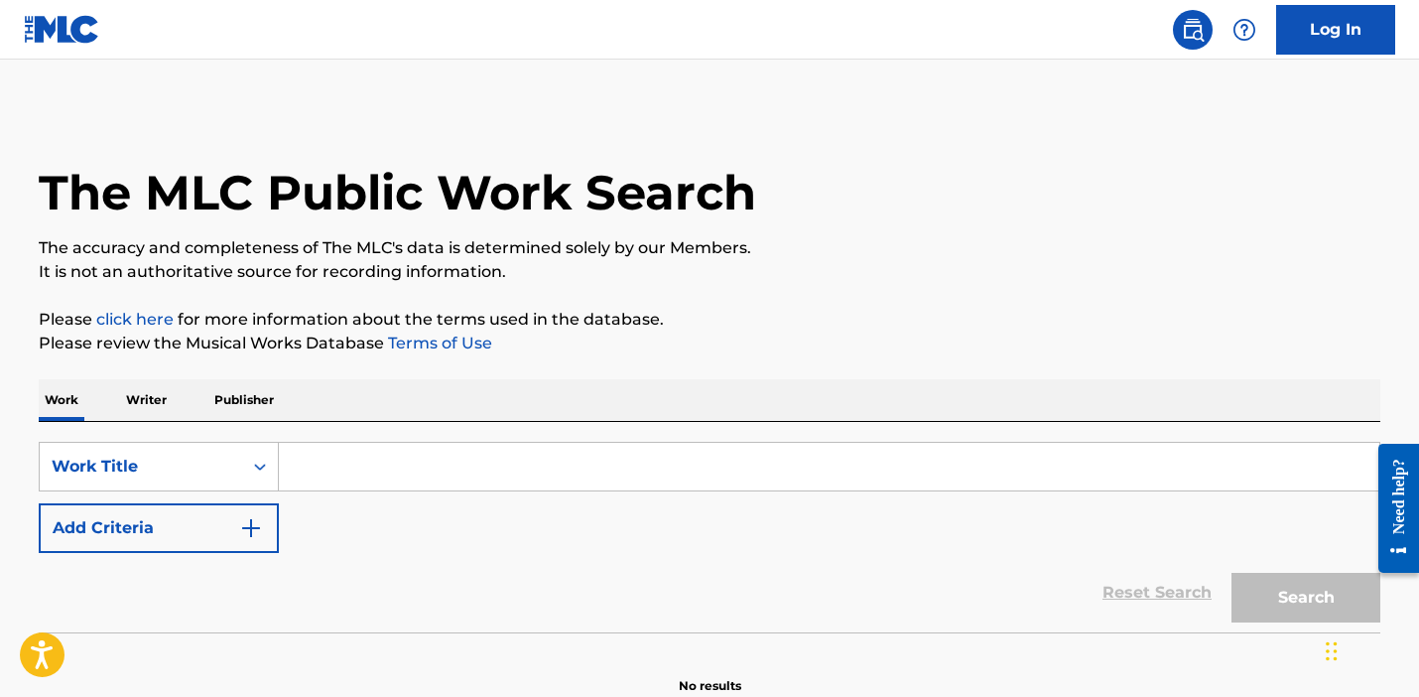
click at [146, 401] on p "Writer" at bounding box center [146, 400] width 53 height 42
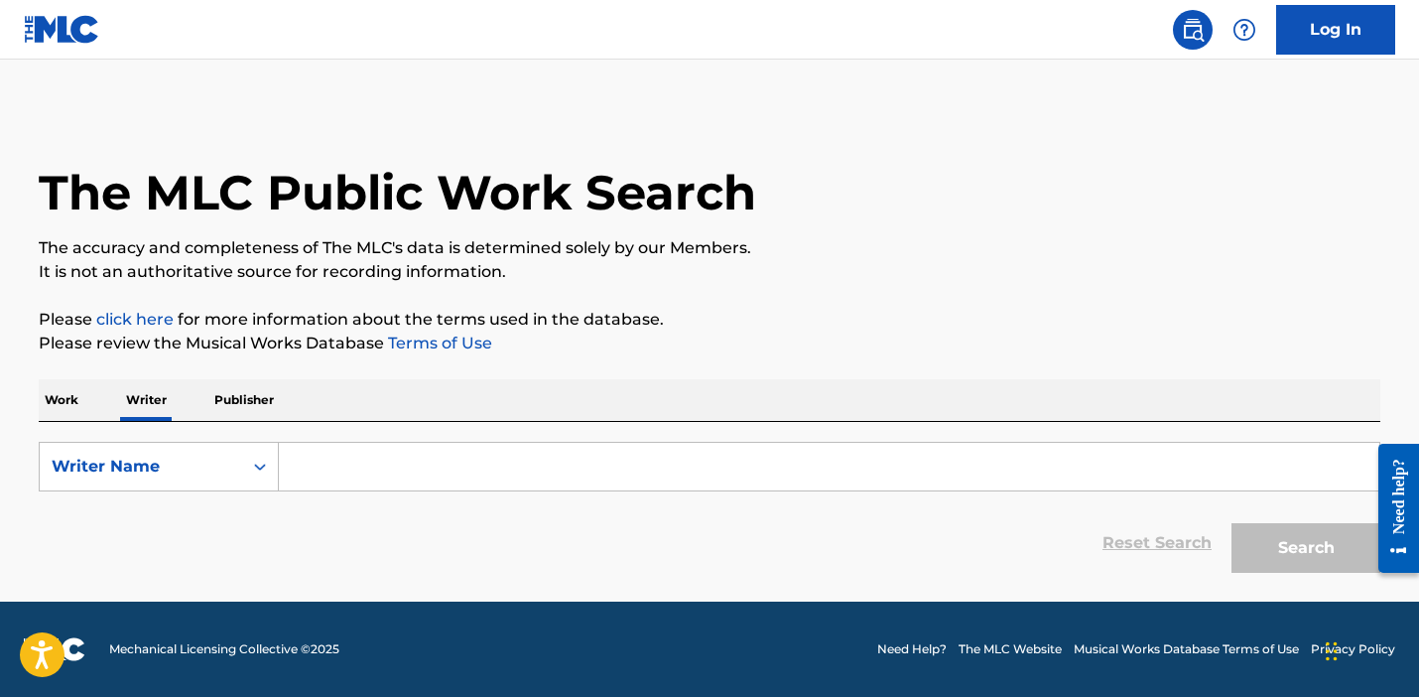
click at [452, 462] on input "Search Form" at bounding box center [829, 467] width 1101 height 48
paste input "FERNANDO MANGUAL-VAZQUEZ"
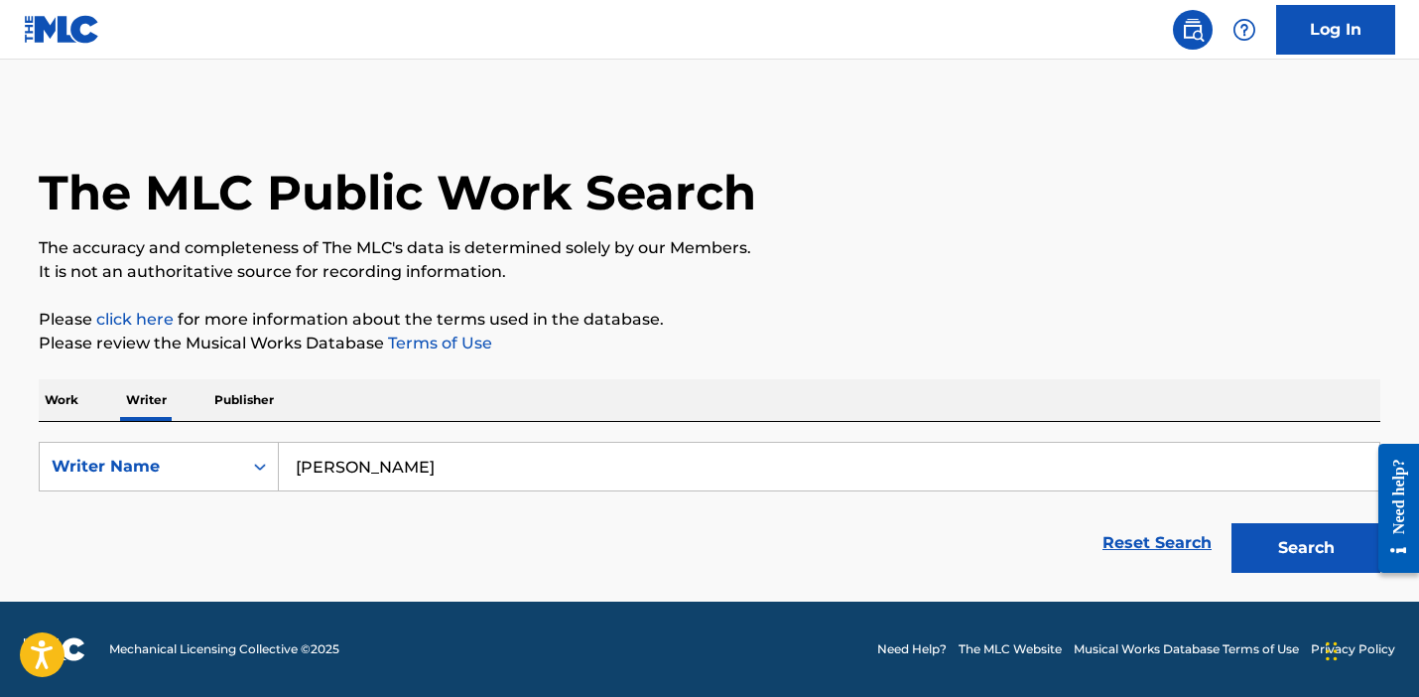
type input "FERNANDO MANGUAL-VAZQUEZ"
click at [1299, 544] on button "Search" at bounding box center [1306, 548] width 149 height 50
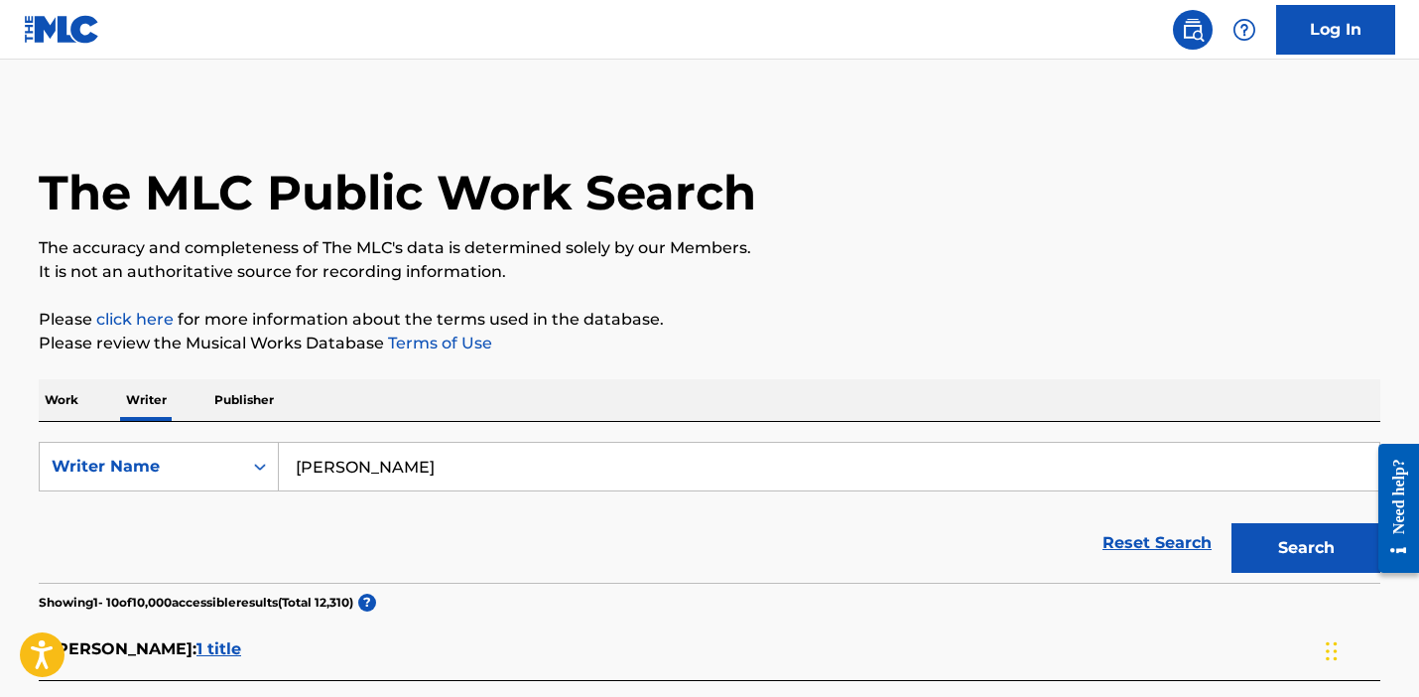
click at [69, 406] on p "Work" at bounding box center [62, 400] width 46 height 42
